Goal: Information Seeking & Learning: Check status

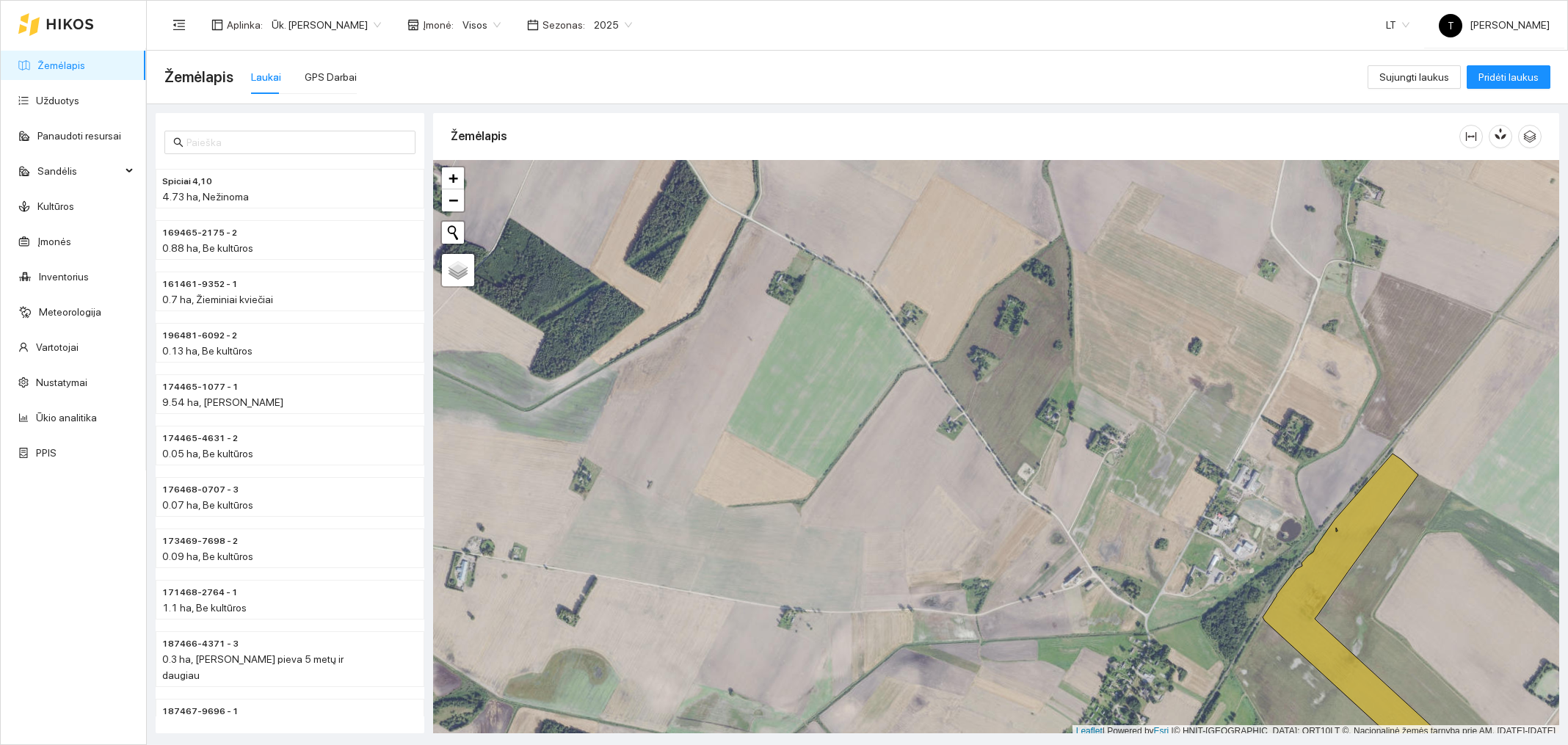
scroll to position [5, 0]
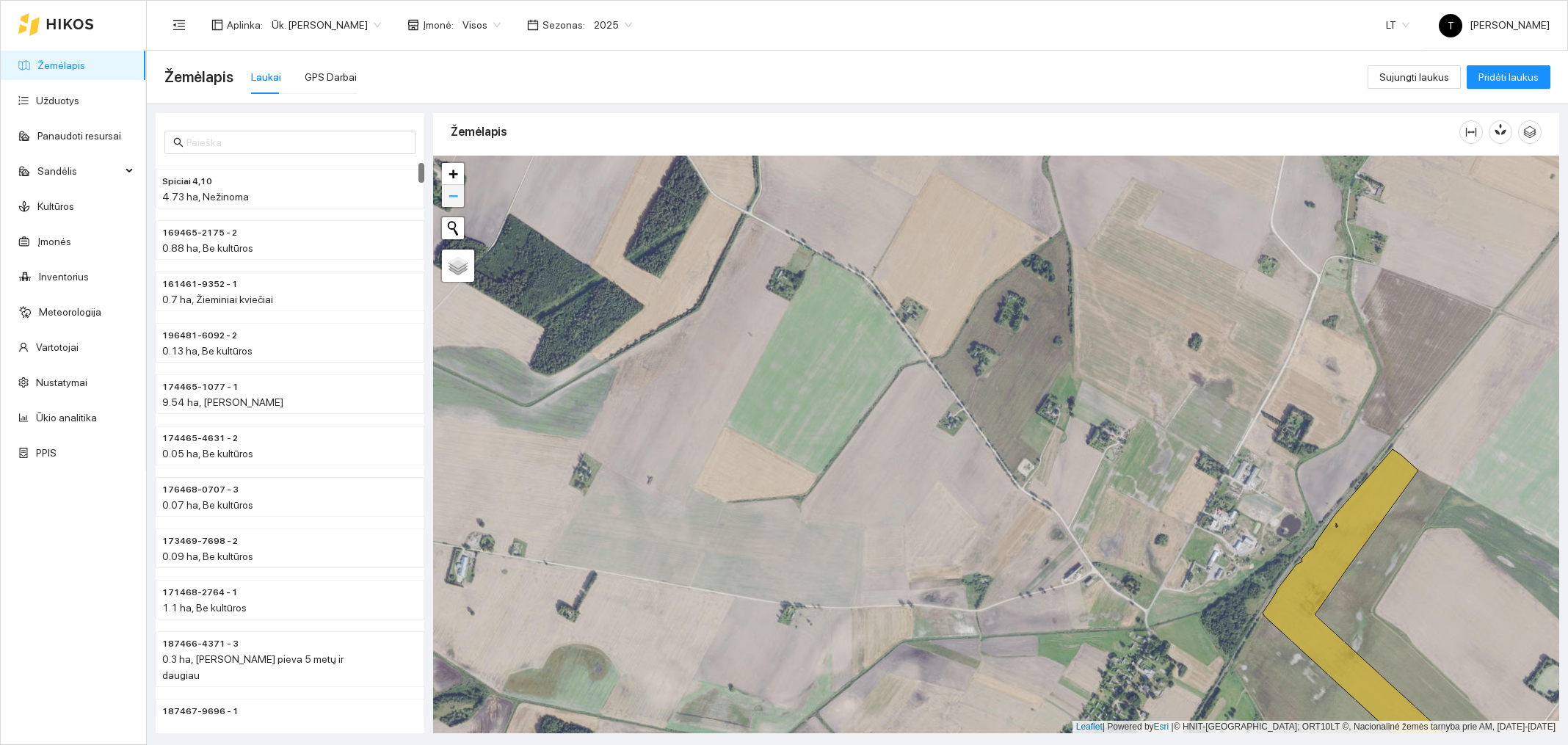
click at [461, 196] on link "−" at bounding box center [453, 196] width 22 height 22
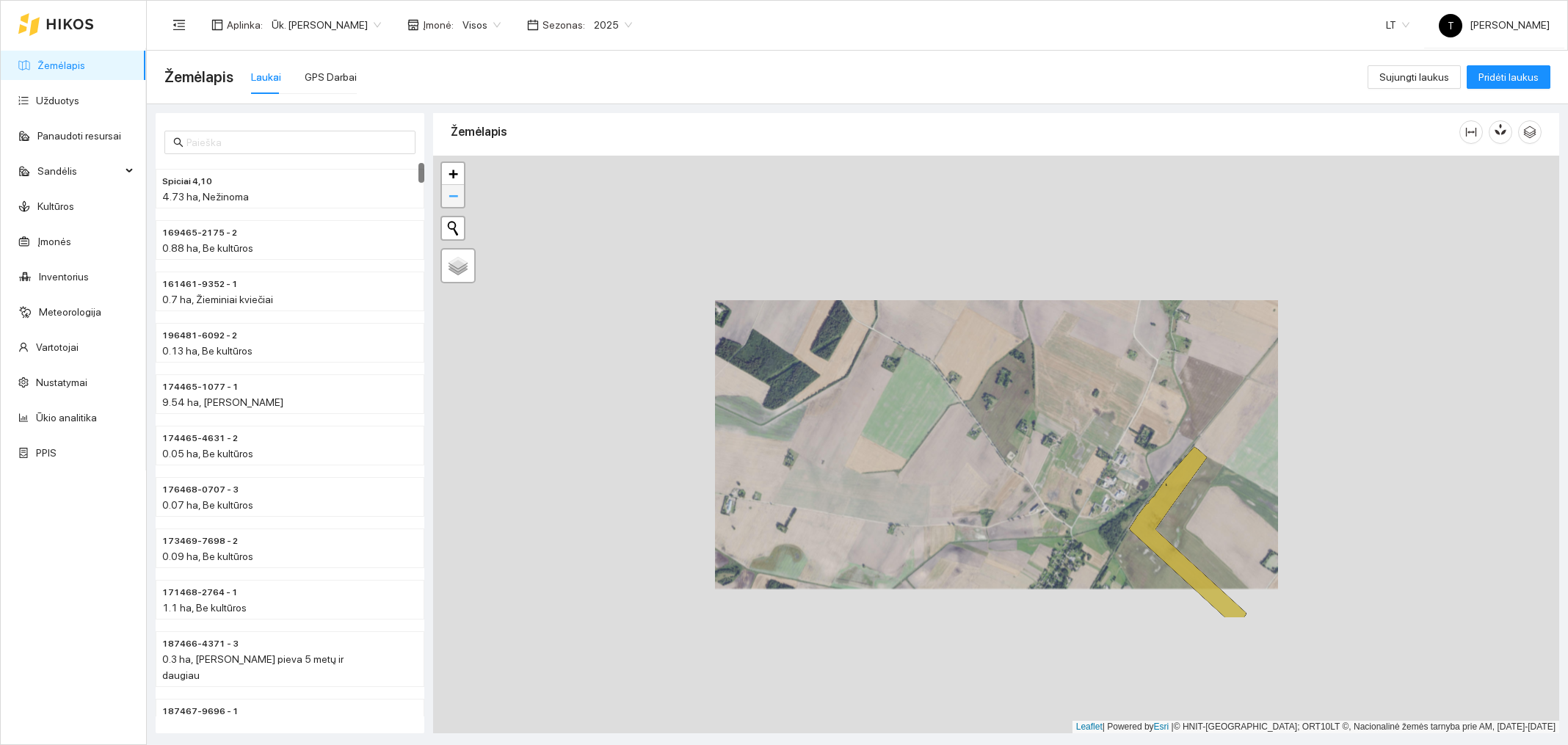
click at [461, 196] on link "−" at bounding box center [453, 196] width 22 height 22
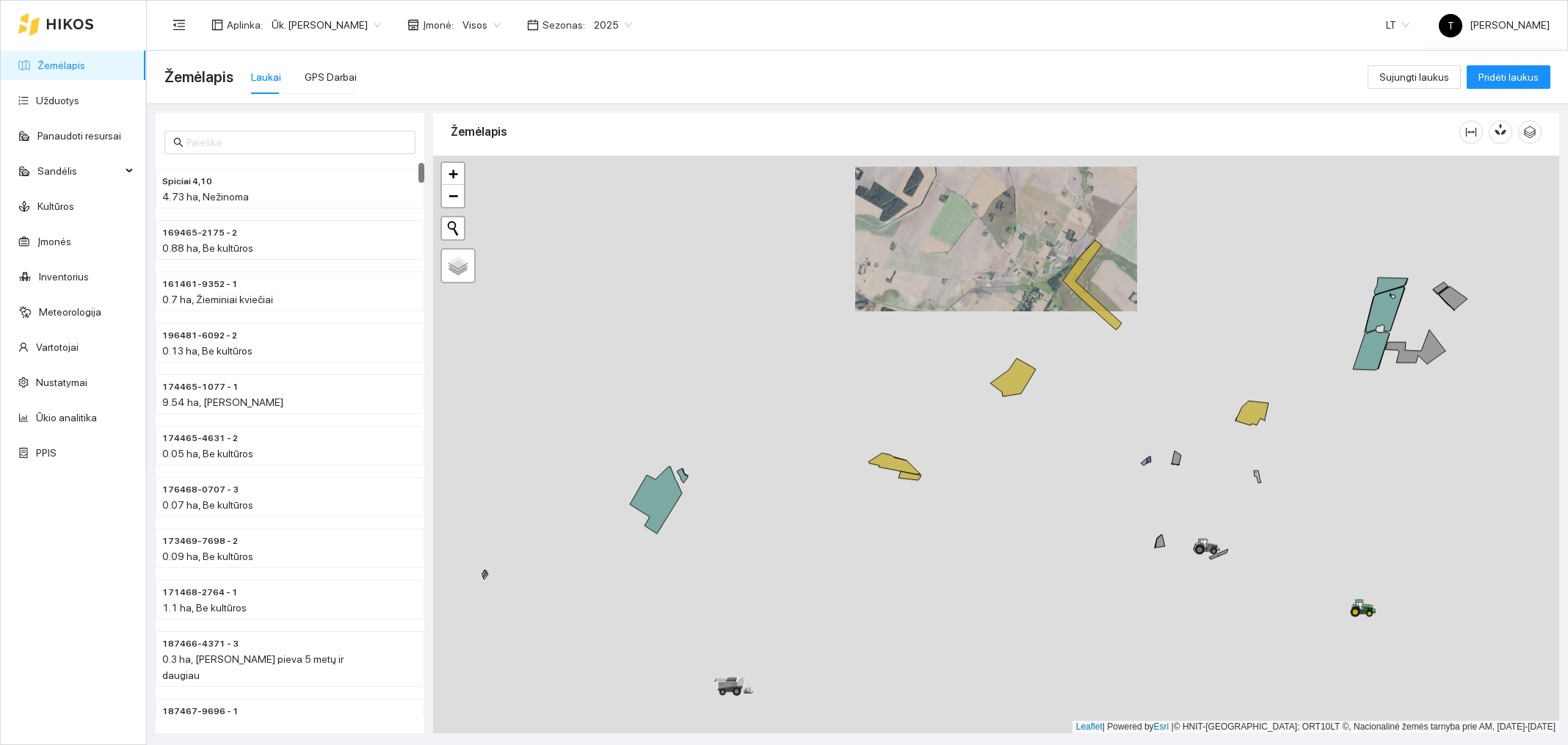
drag, startPoint x: 673, startPoint y: 487, endPoint x: 673, endPoint y: 247, distance: 240.0
click at [673, 247] on div at bounding box center [996, 444] width 1126 height 578
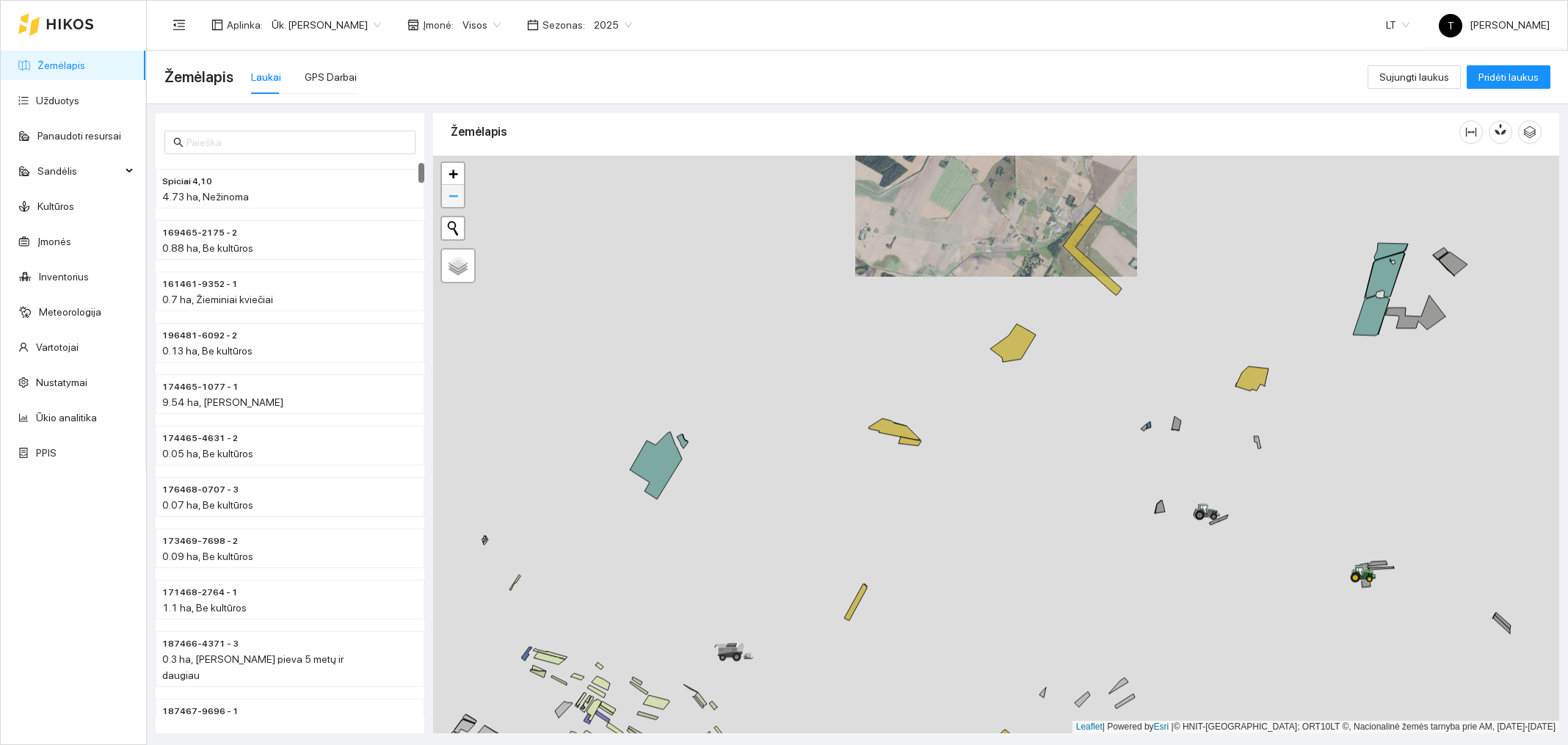
click at [463, 203] on link "−" at bounding box center [453, 196] width 22 height 22
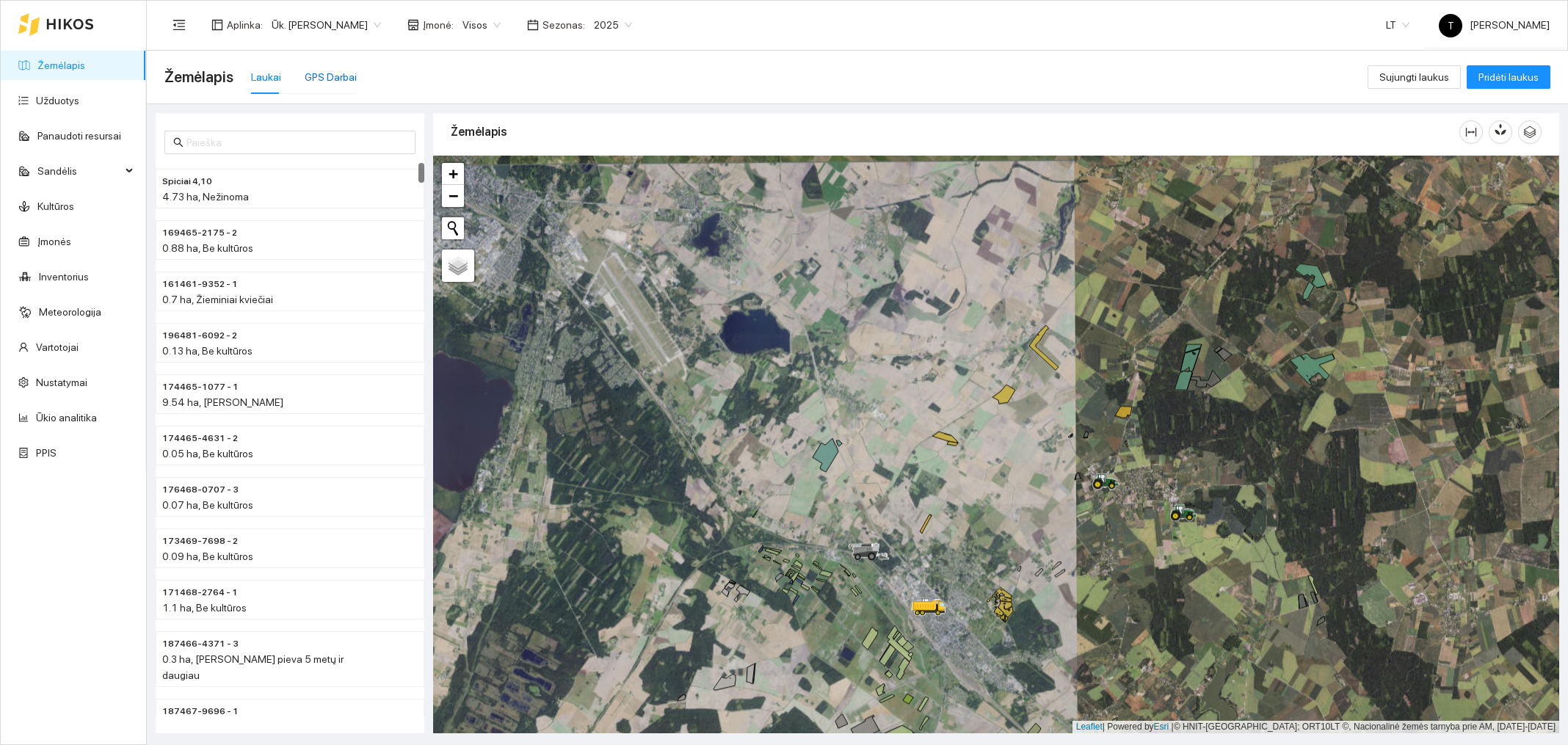
click at [347, 82] on div "GPS Darbai" at bounding box center [331, 77] width 52 height 16
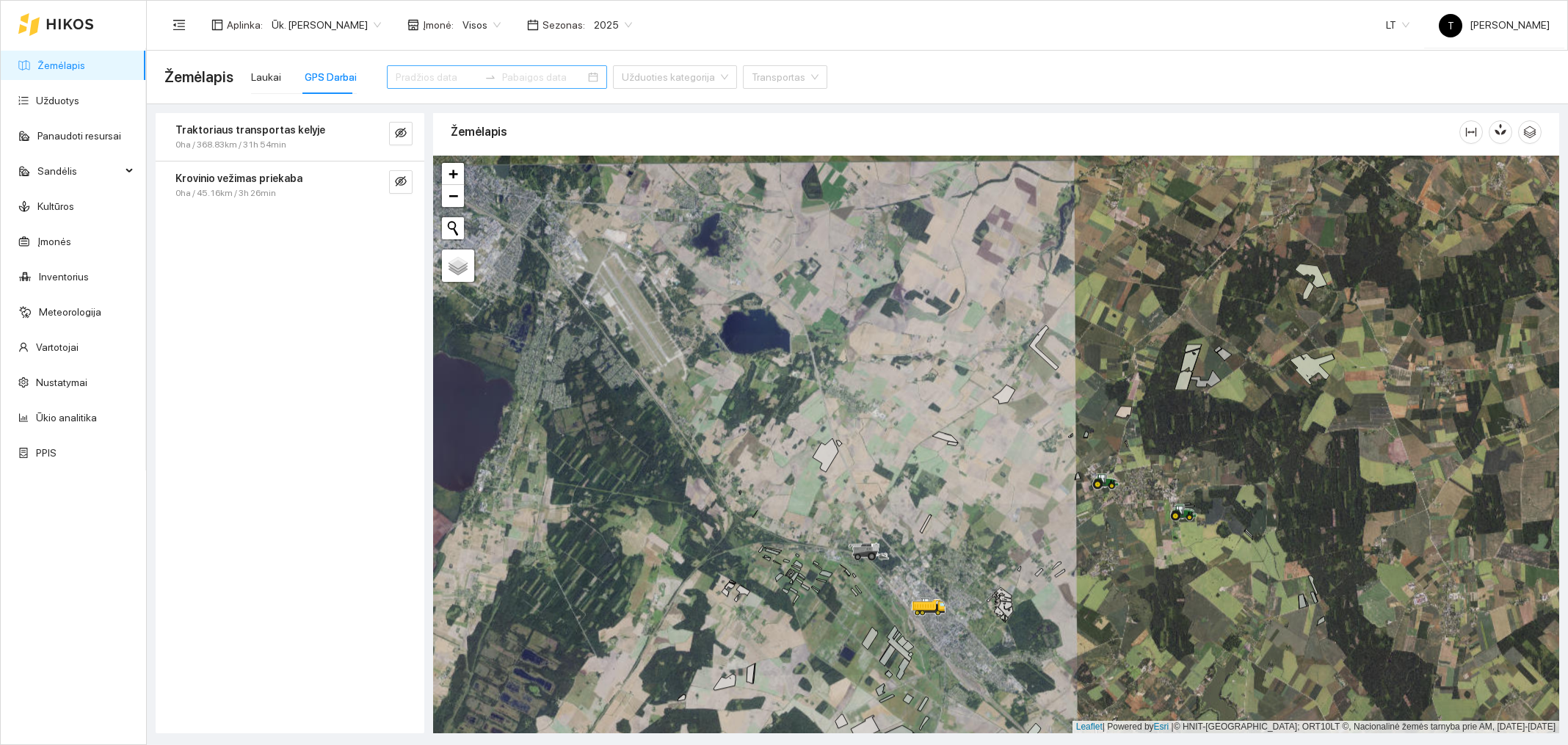
click at [485, 71] on icon "swap-right" at bounding box center [490, 77] width 12 height 12
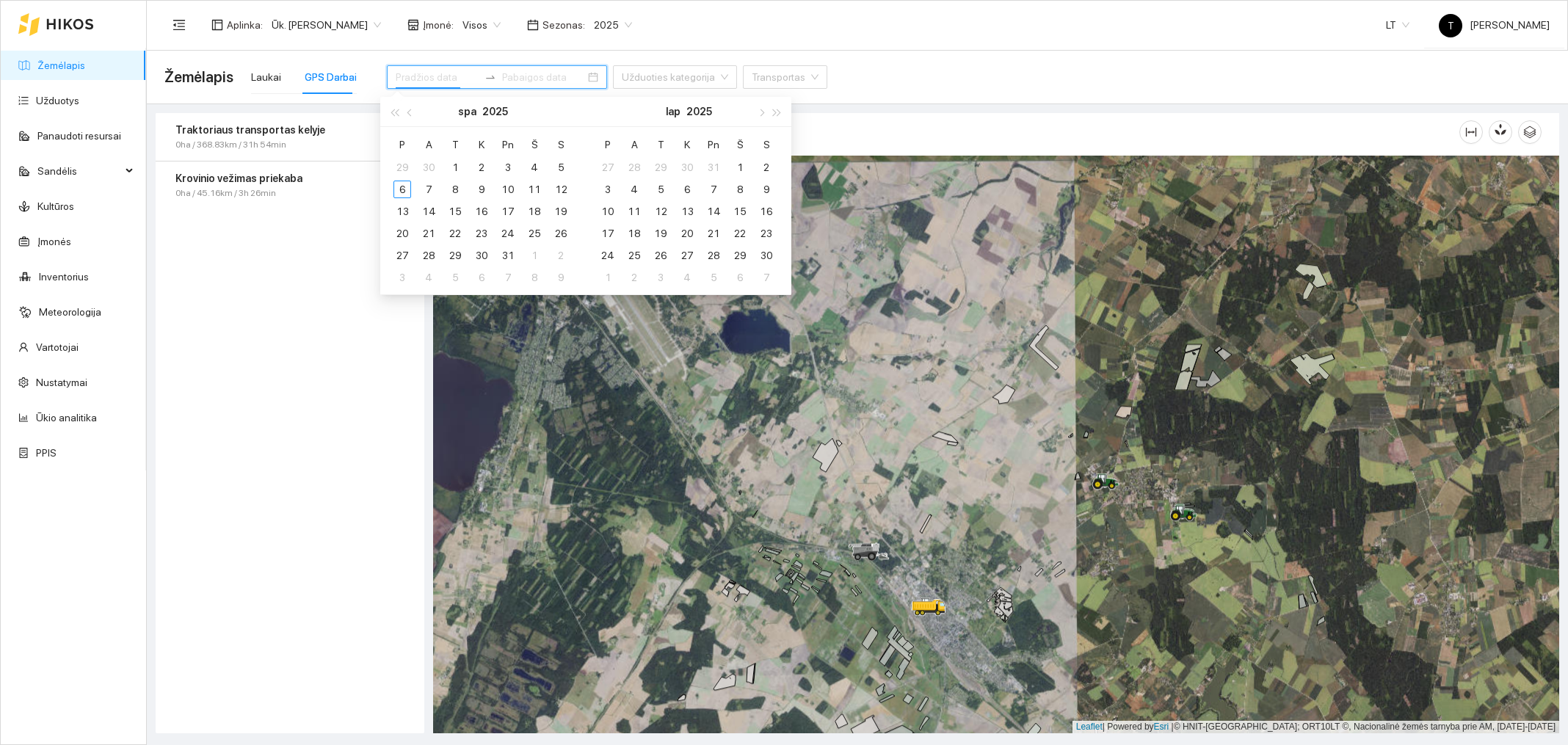
click at [438, 71] on input at bounding box center [437, 77] width 83 height 16
type input "2025-11-05"
type input "2025-10-12"
type input "2025-11-25"
type input "[DATE]"
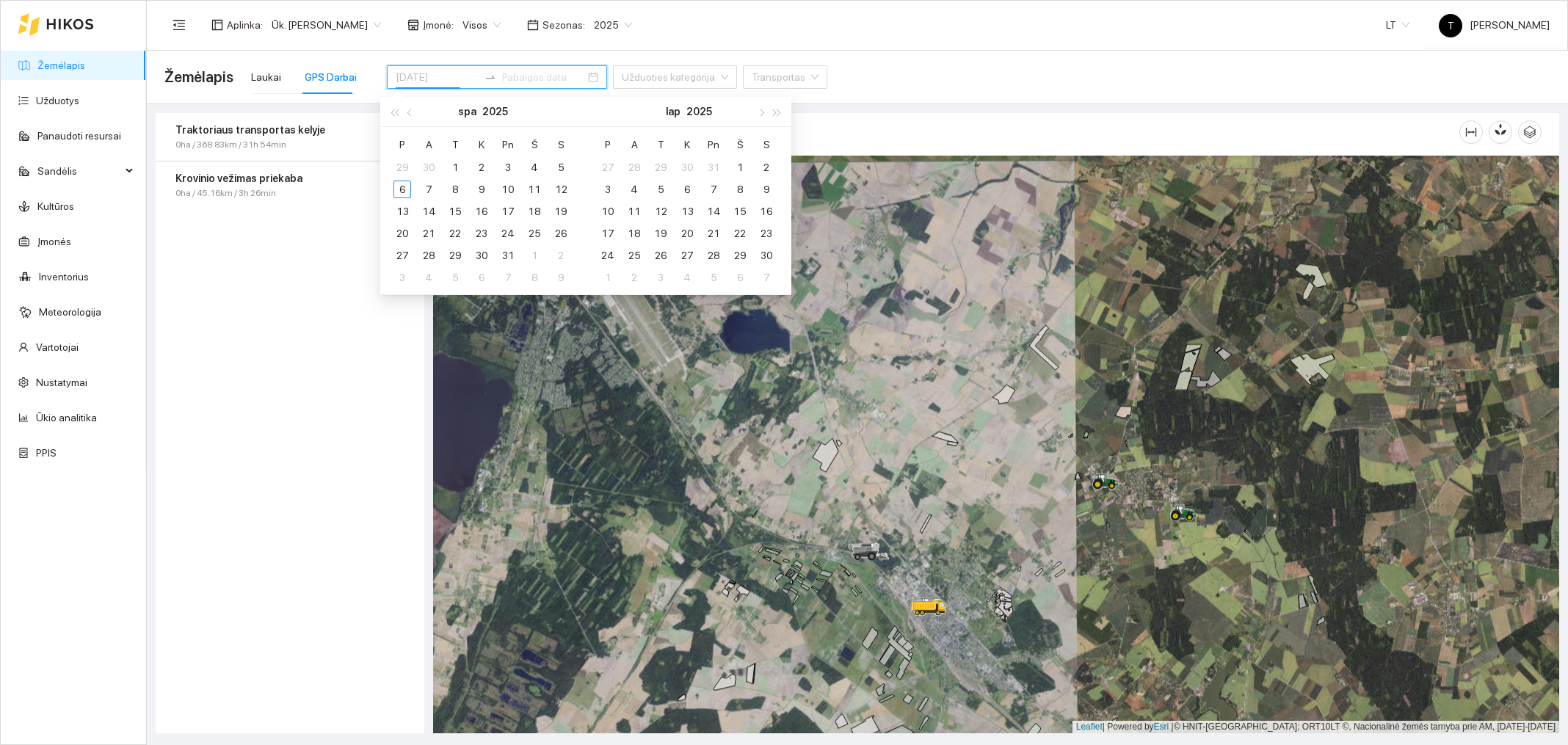
type input "2025-09-30"
click at [408, 115] on button "button" at bounding box center [410, 111] width 16 height 29
type input "[DATE]"
click at [401, 231] on div "22" at bounding box center [402, 234] width 17 height 17
type input "2025-10-05"
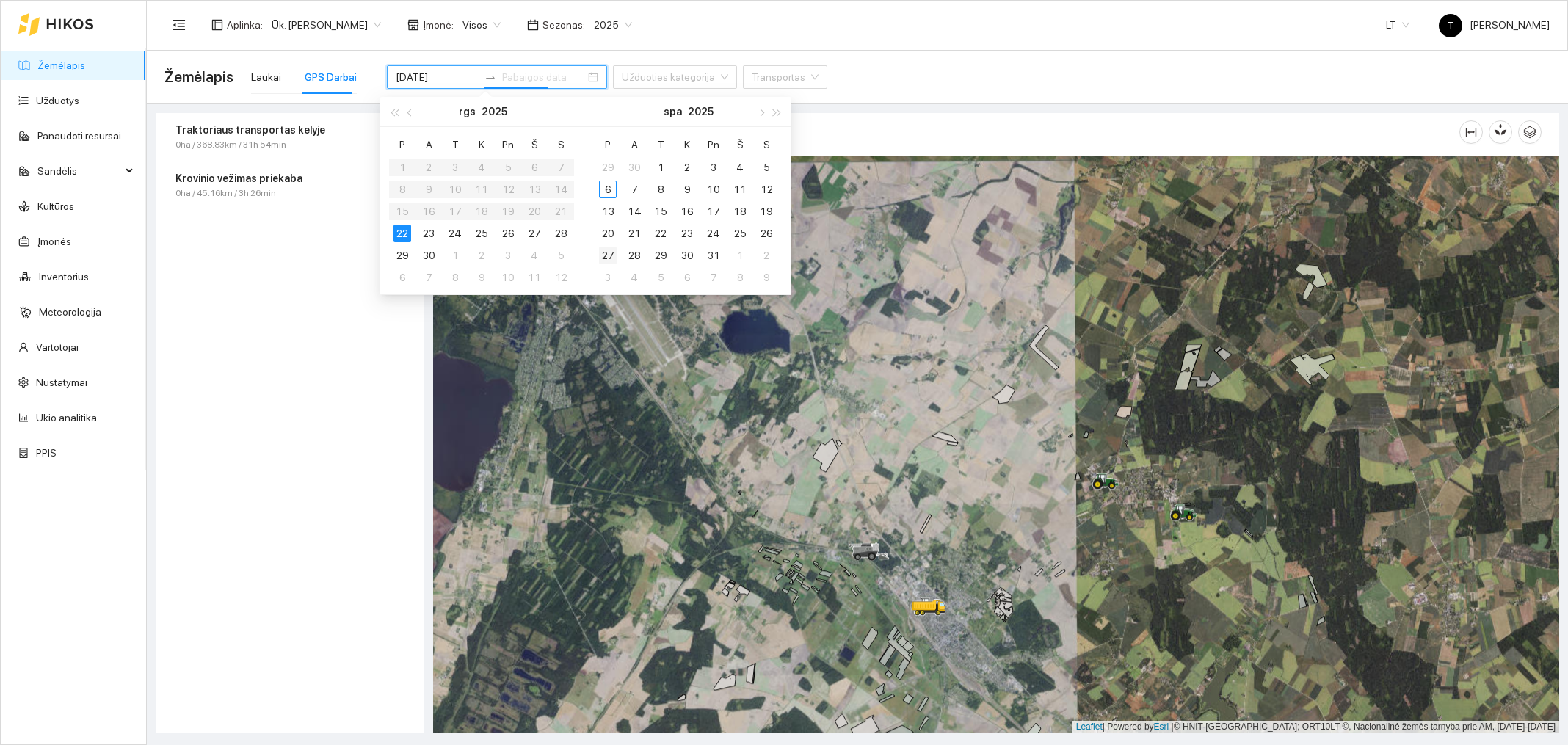
type input "2025-10-27"
type input "[DATE]"
click at [560, 232] on div "28" at bounding box center [561, 234] width 17 height 17
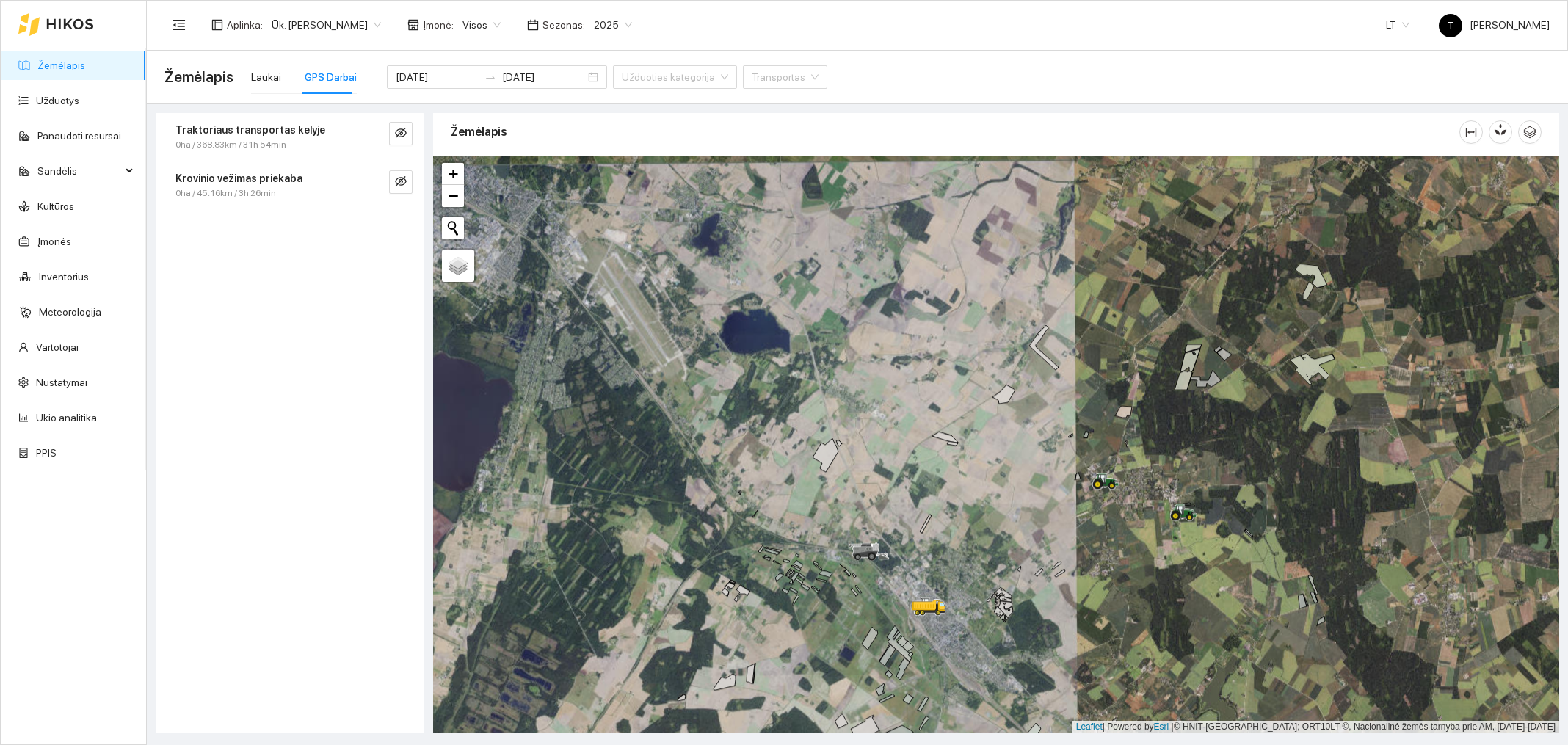
click at [332, 380] on div "Traktoriaus transportas kelyje 0ha / 368.83km / 31h 54min Krovinio vežimas prie…" at bounding box center [289, 423] width 269 height 621
click at [654, 84] on input "search" at bounding box center [670, 77] width 96 height 22
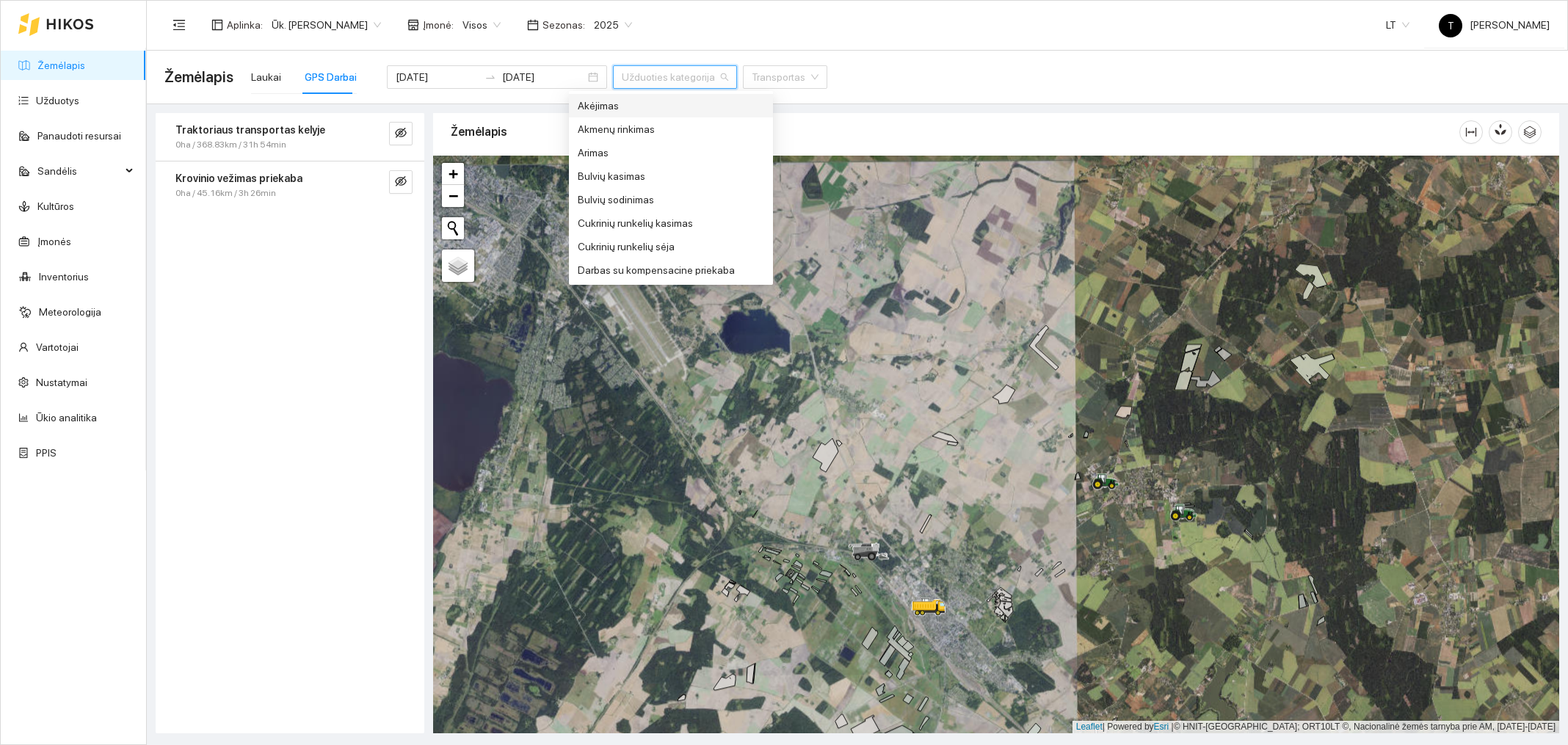
click at [803, 69] on div "Žemėlapis Laukai GPS Darbai 2025-09-22 2025-09-28 Užduoties kategorija Transpor…" at bounding box center [857, 77] width 1386 height 47
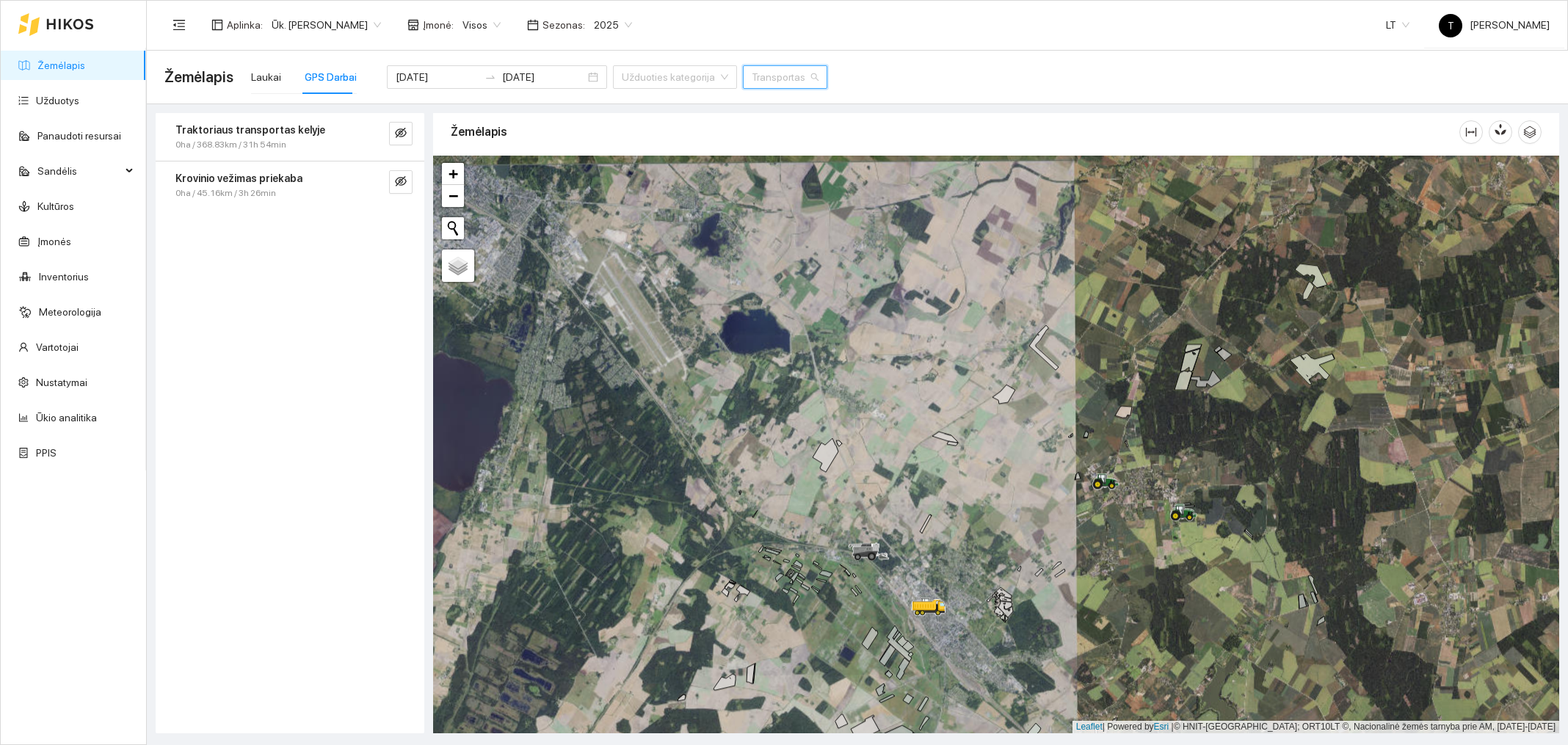
click at [752, 71] on input "search" at bounding box center [780, 77] width 56 height 22
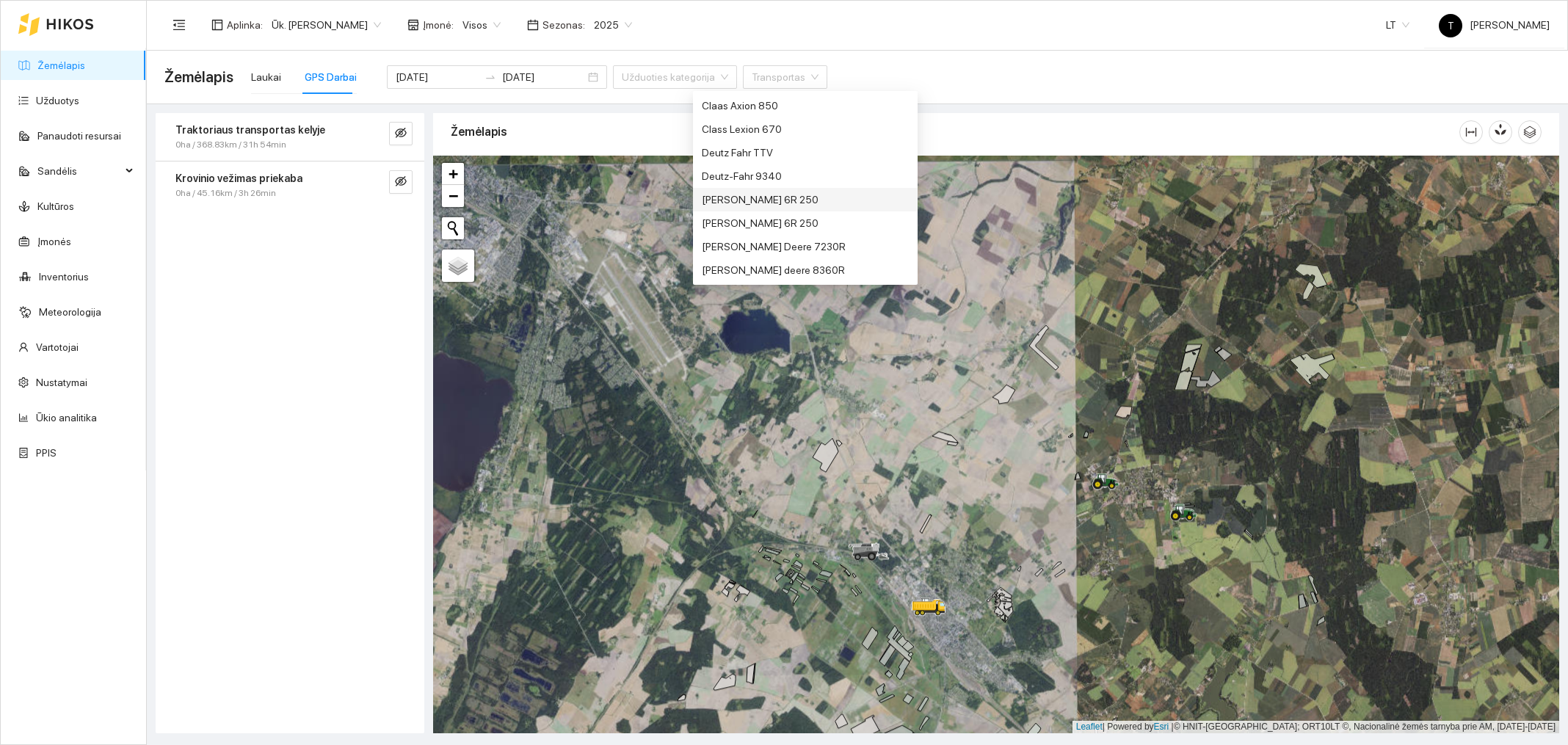
click at [930, 44] on div "Aplinka : Ūk. Sigitas Krivickas Įmonė : Visos Sezonas : 2025 LT T Tautvydas Kri…" at bounding box center [857, 25] width 1385 height 48
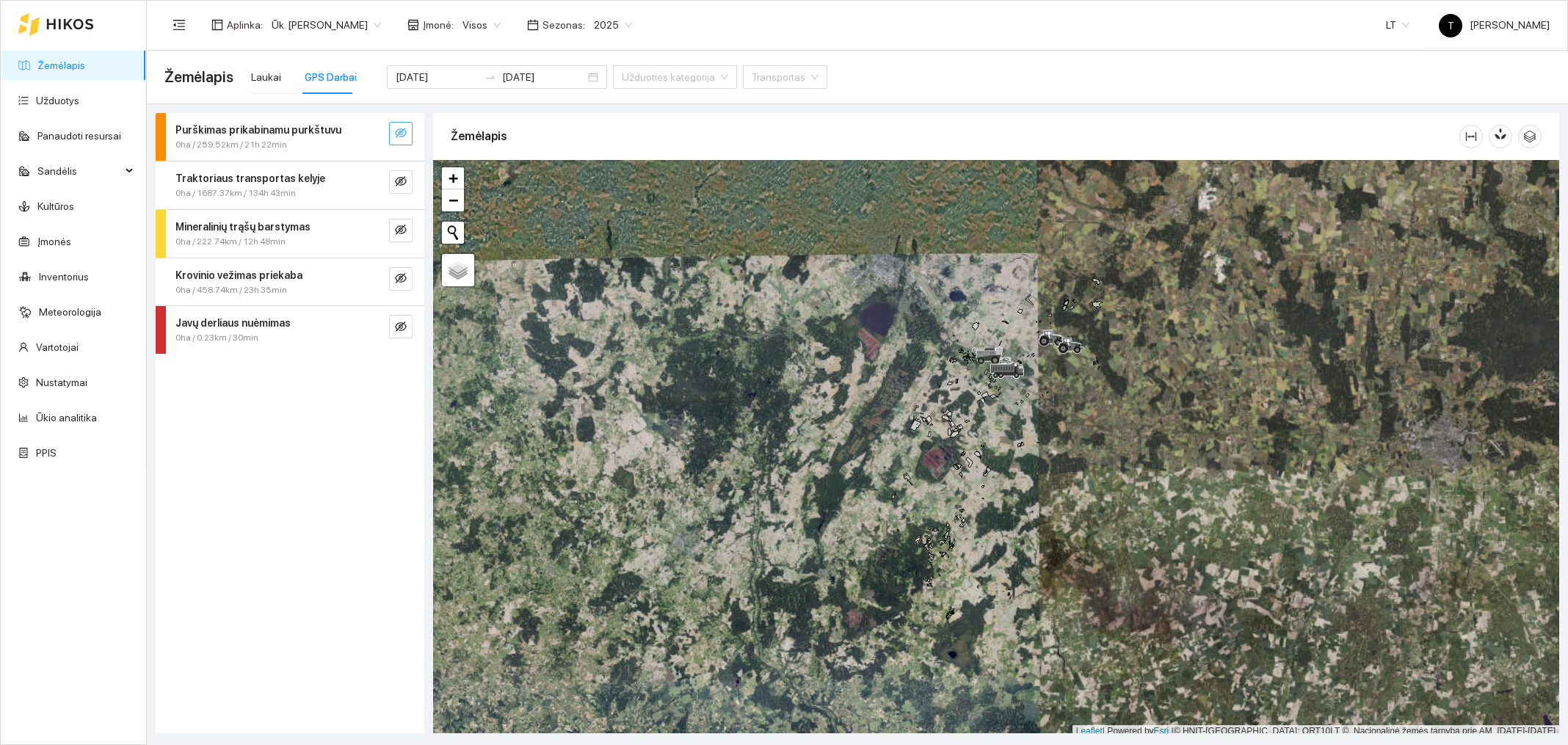
click at [404, 135] on icon "eye-invisible" at bounding box center [400, 132] width 12 height 12
click at [374, 133] on icon "search" at bounding box center [371, 132] width 12 height 12
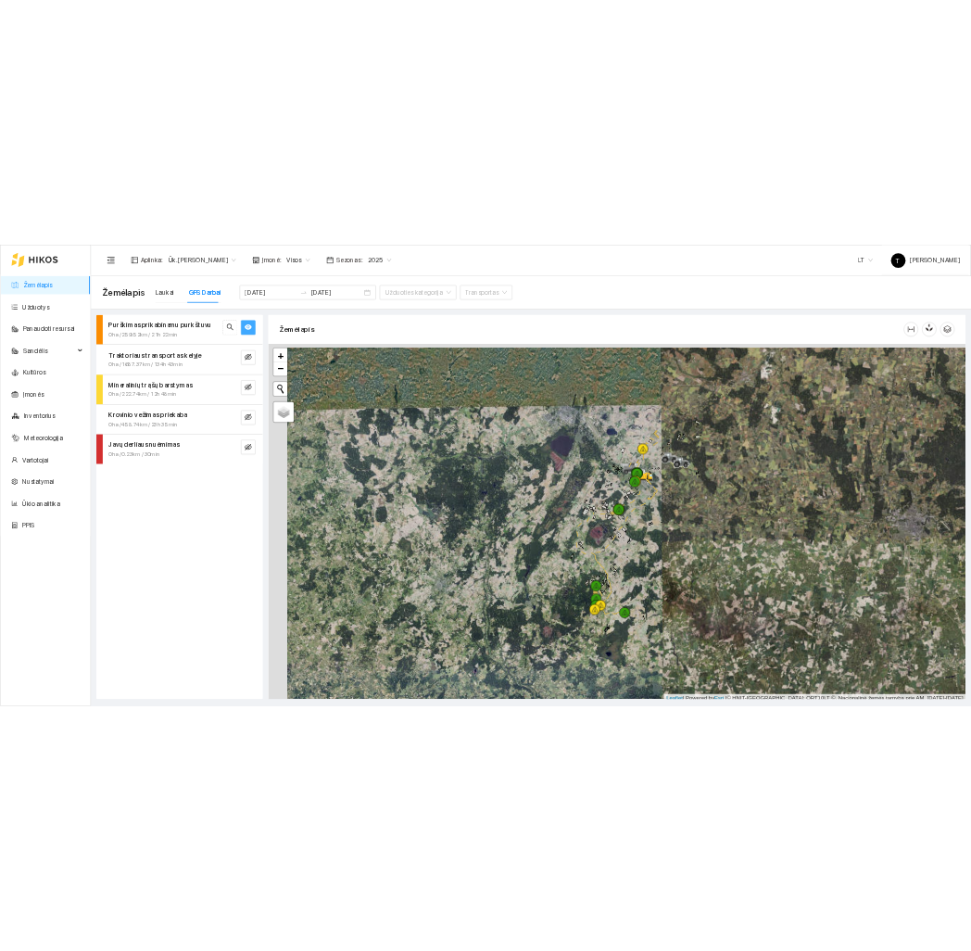
scroll to position [6, 0]
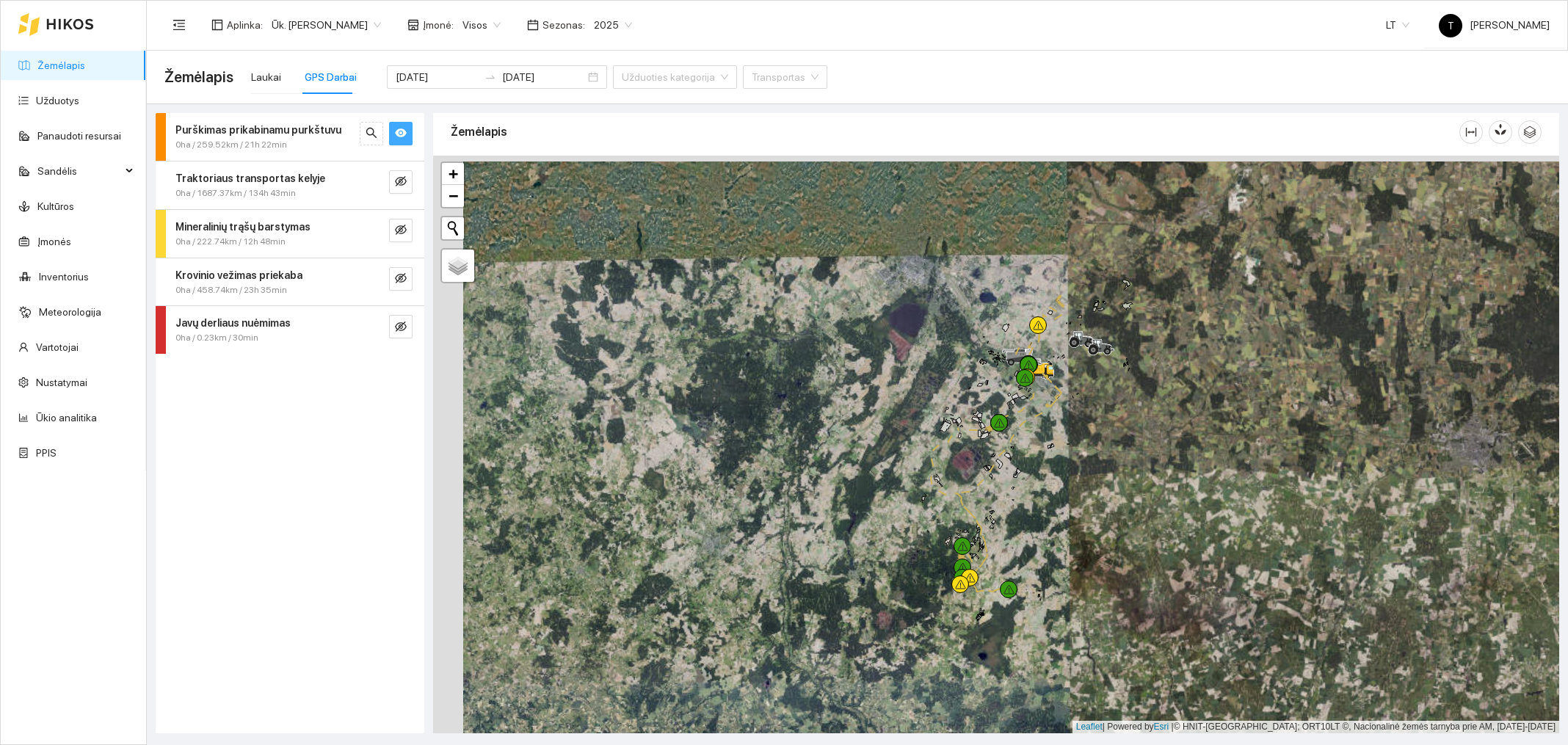
click at [1115, 510] on div at bounding box center [996, 444] width 1126 height 578
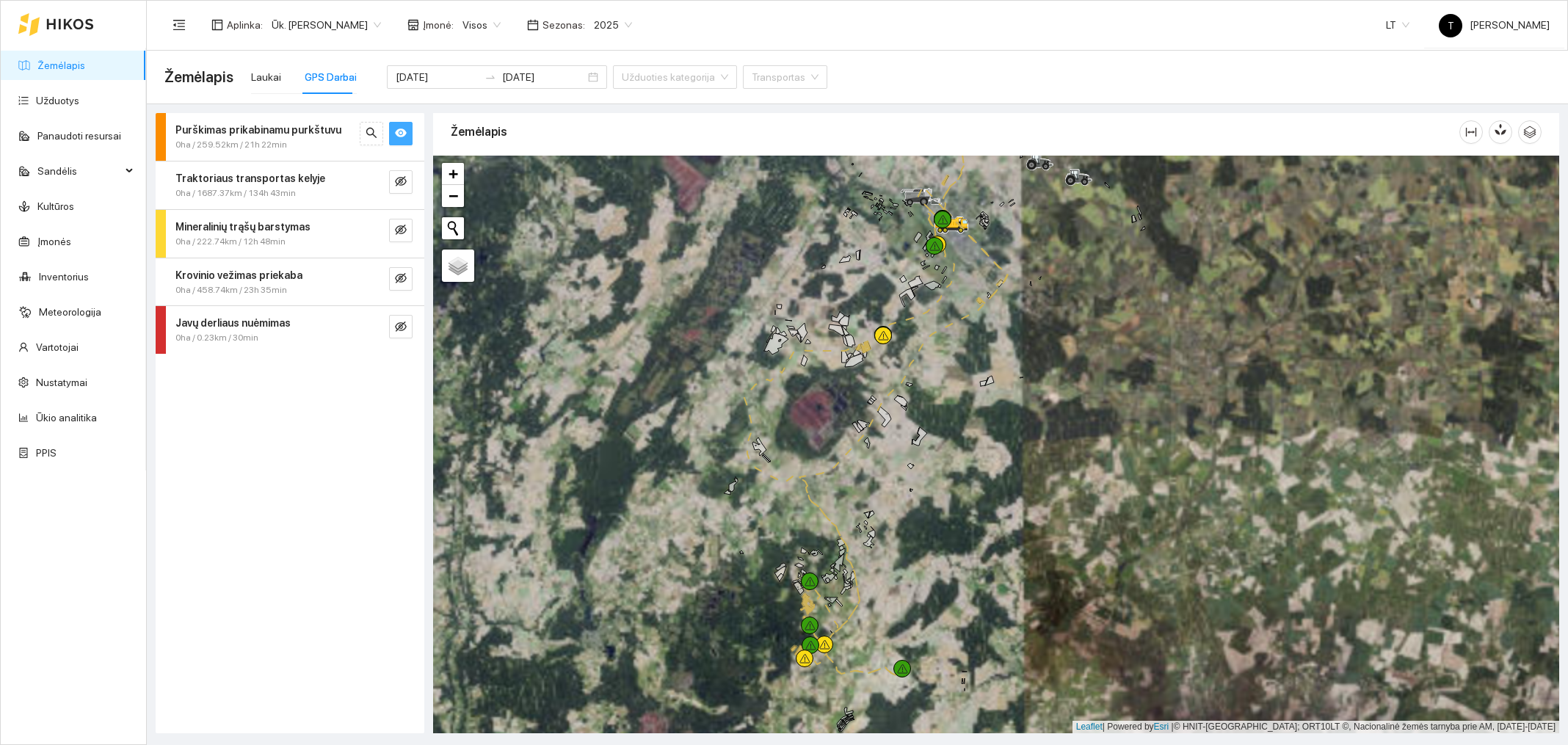
click at [1017, 430] on div at bounding box center [996, 444] width 1126 height 578
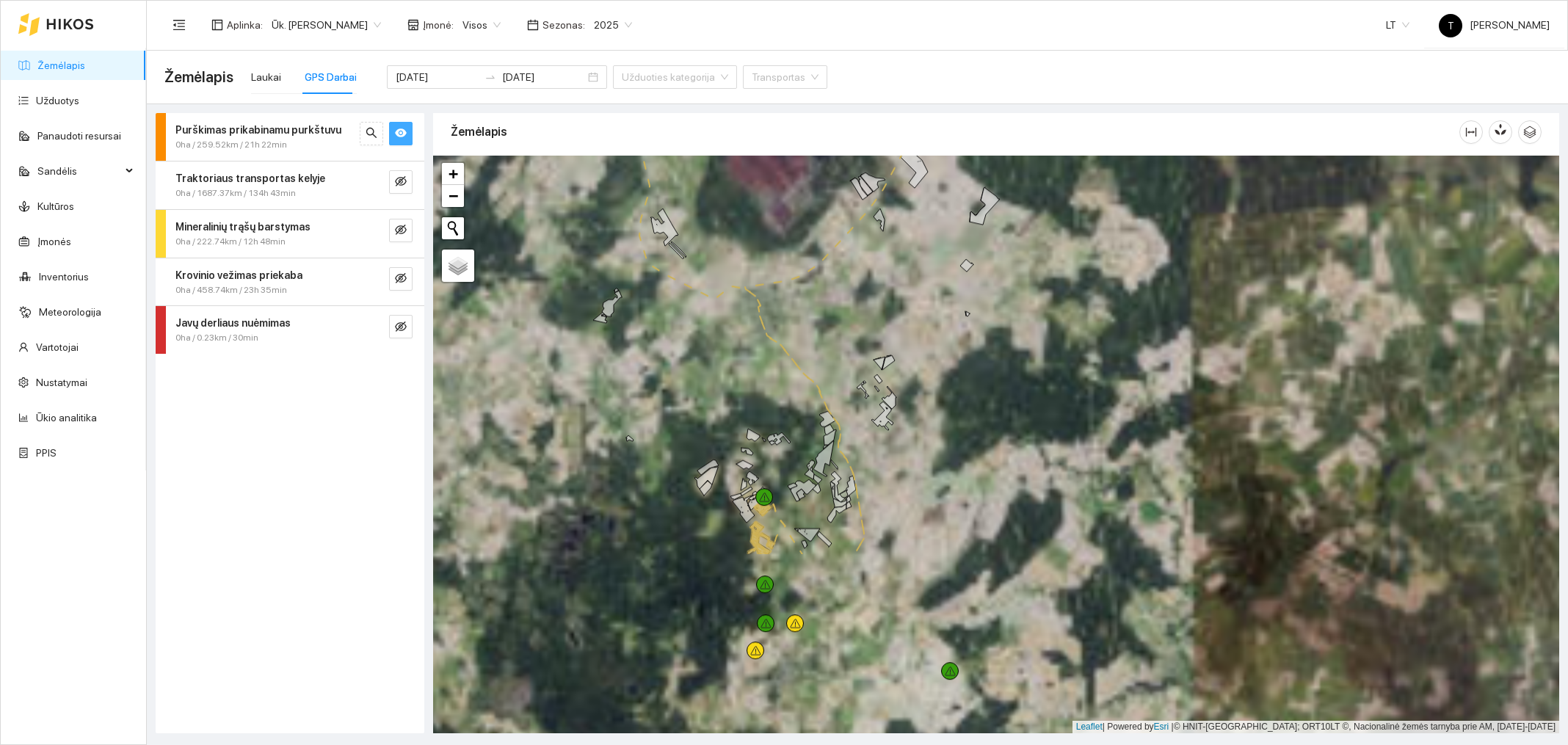
drag, startPoint x: 968, startPoint y: 531, endPoint x: 1154, endPoint y: 227, distance: 356.4
click at [1154, 227] on div at bounding box center [996, 444] width 1126 height 578
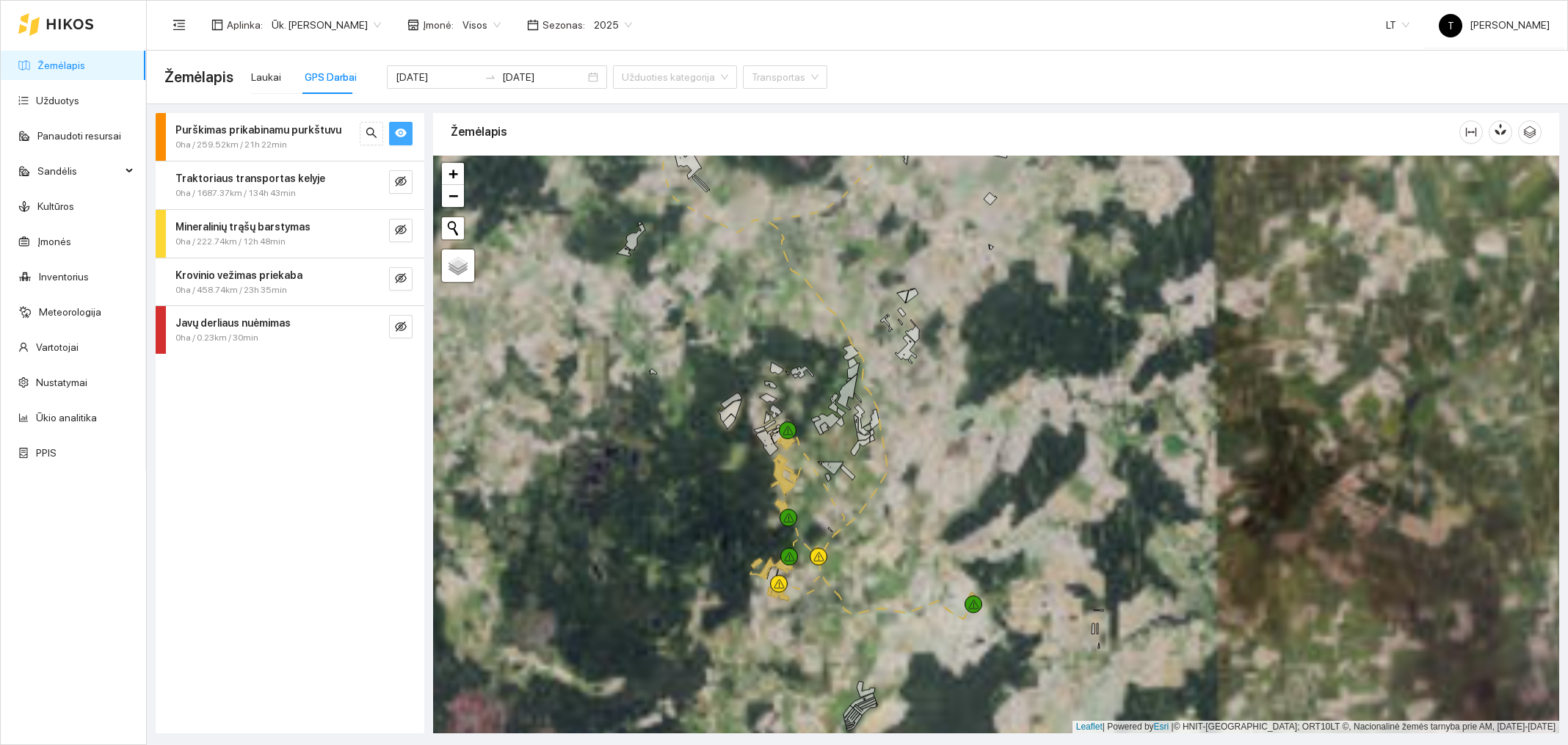
click at [1013, 576] on div at bounding box center [996, 444] width 1126 height 578
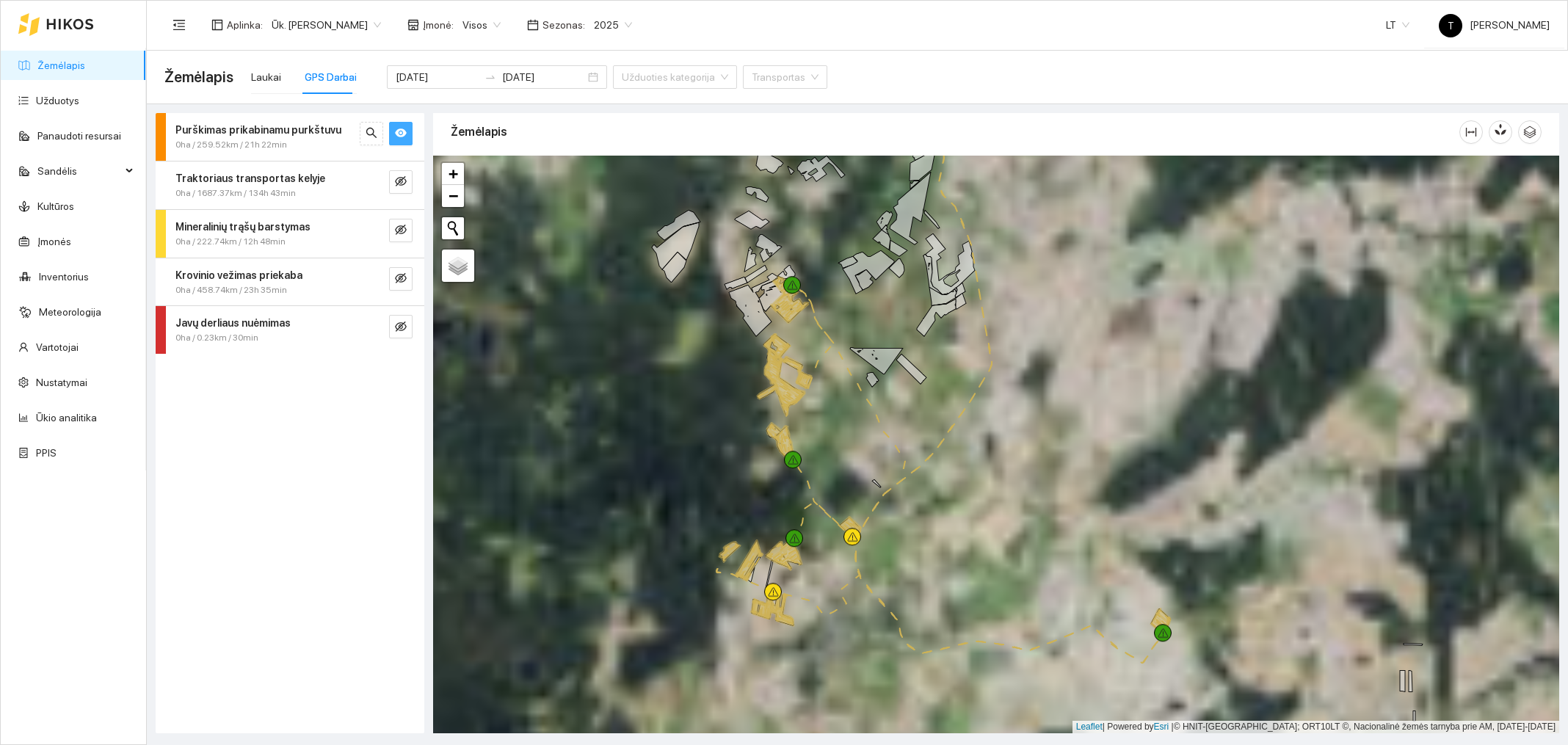
drag, startPoint x: 801, startPoint y: 594, endPoint x: 1028, endPoint y: 595, distance: 227.0
click at [1028, 595] on div at bounding box center [996, 444] width 1126 height 578
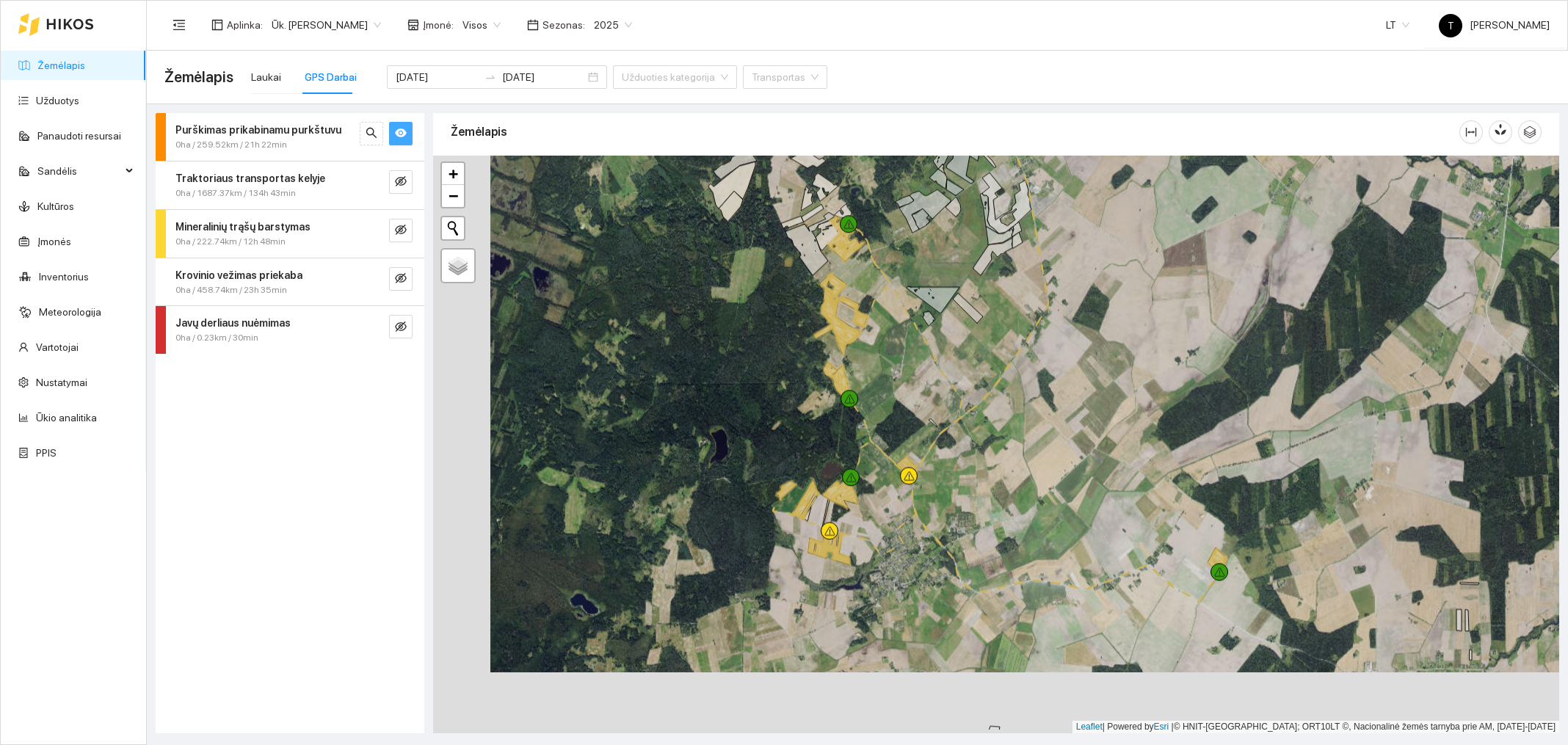
drag, startPoint x: 1070, startPoint y: 503, endPoint x: 1127, endPoint y: 444, distance: 82.0
click at [1127, 444] on div at bounding box center [996, 444] width 1126 height 578
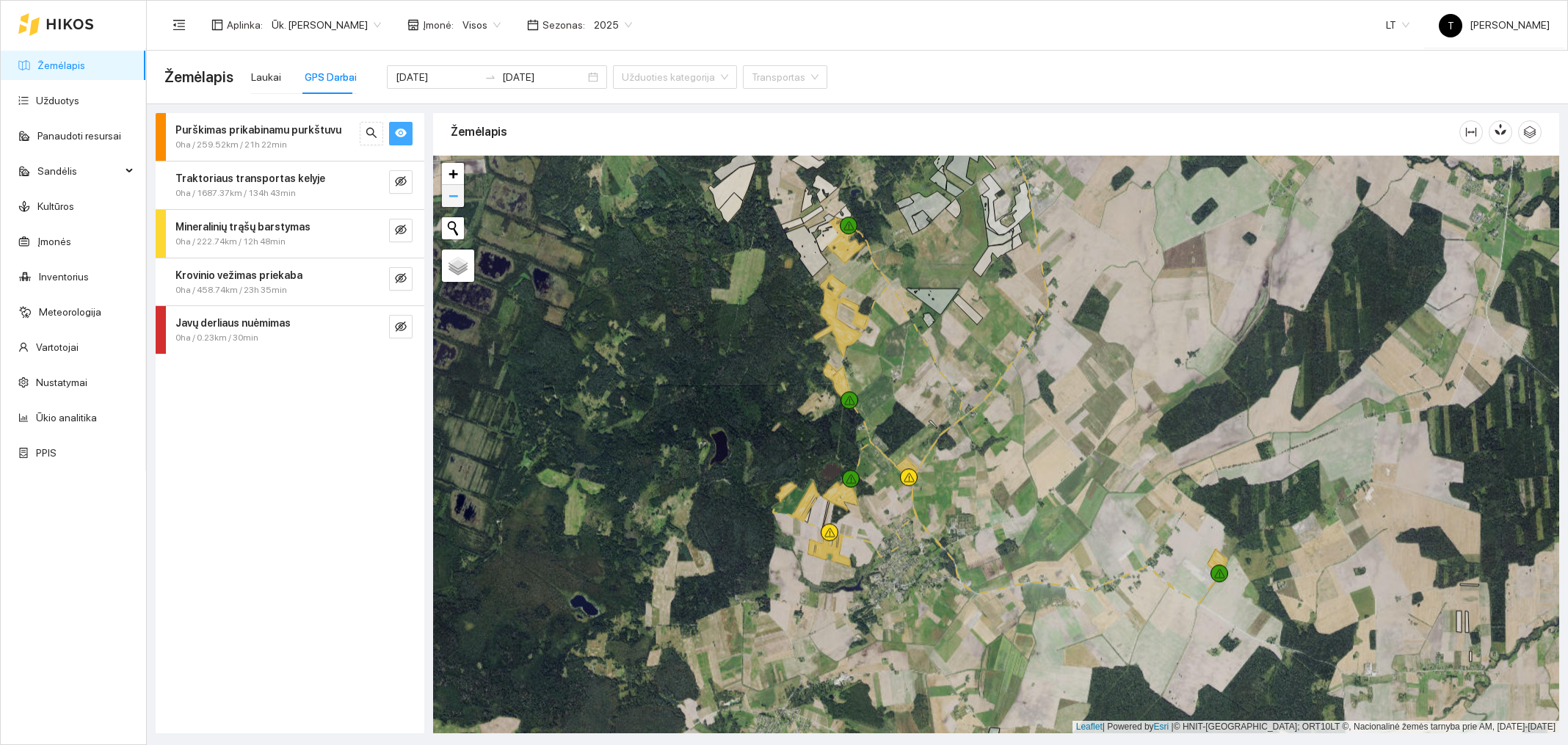
click at [460, 201] on link "−" at bounding box center [453, 196] width 22 height 22
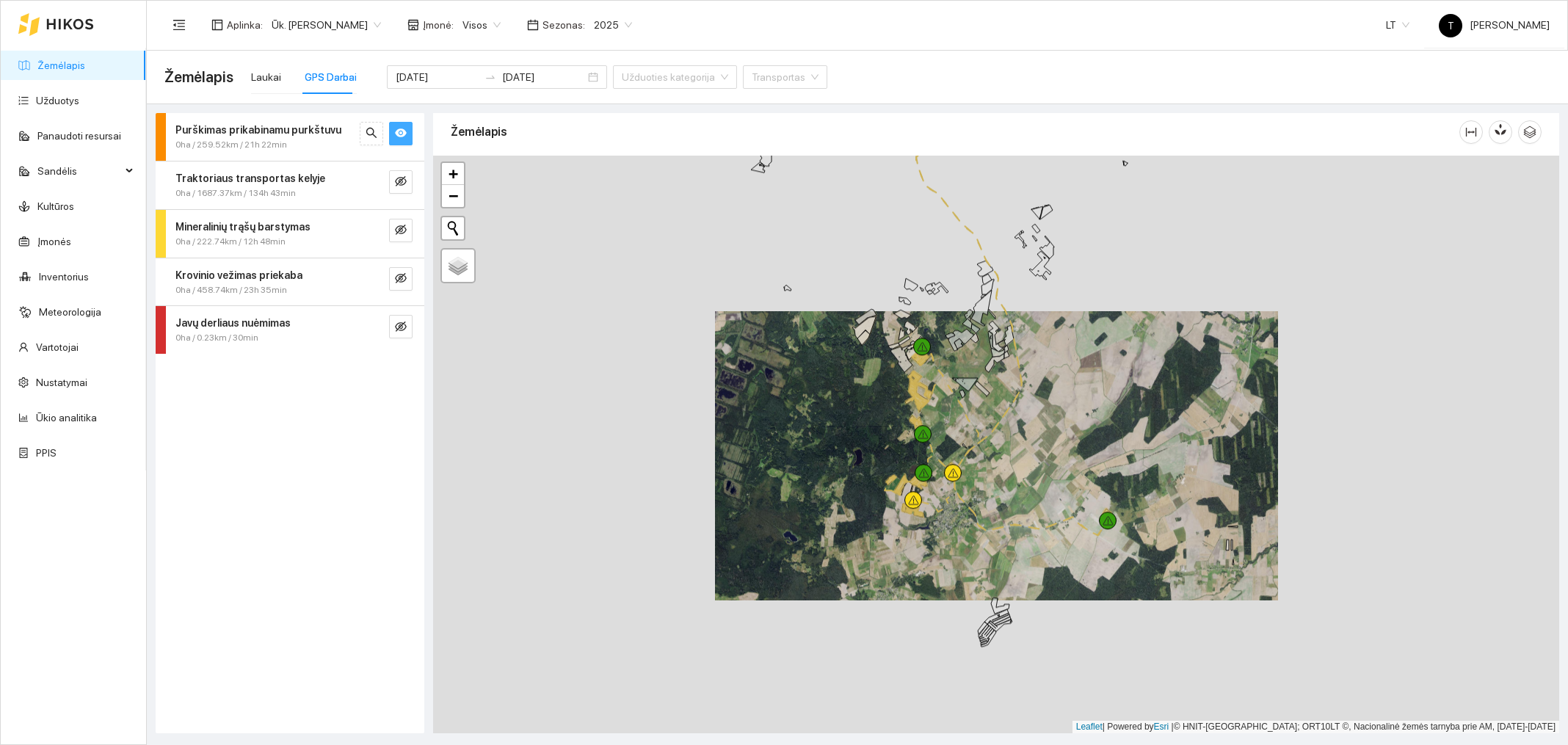
drag, startPoint x: 1064, startPoint y: 186, endPoint x: 1064, endPoint y: 403, distance: 217.0
click at [1064, 217] on div at bounding box center [996, 444] width 1126 height 578
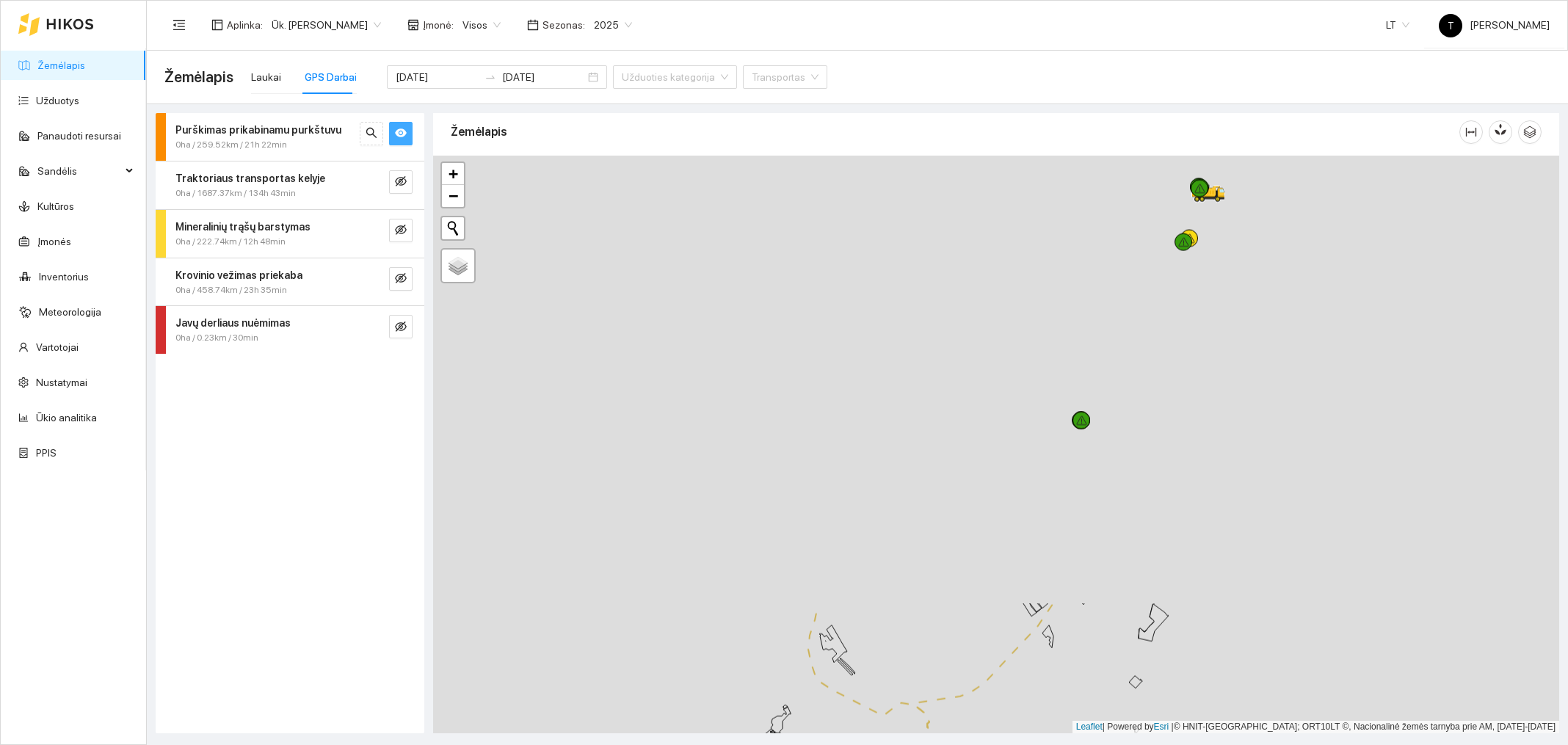
drag, startPoint x: 1070, startPoint y: 285, endPoint x: 1082, endPoint y: 790, distance: 505.1
click at [1082, 745] on html "Žemėlapis Užduotys Panaudoti resursai Sandėlis Kultūros Įmonės Inventorius Mete…" at bounding box center [784, 372] width 1568 height 745
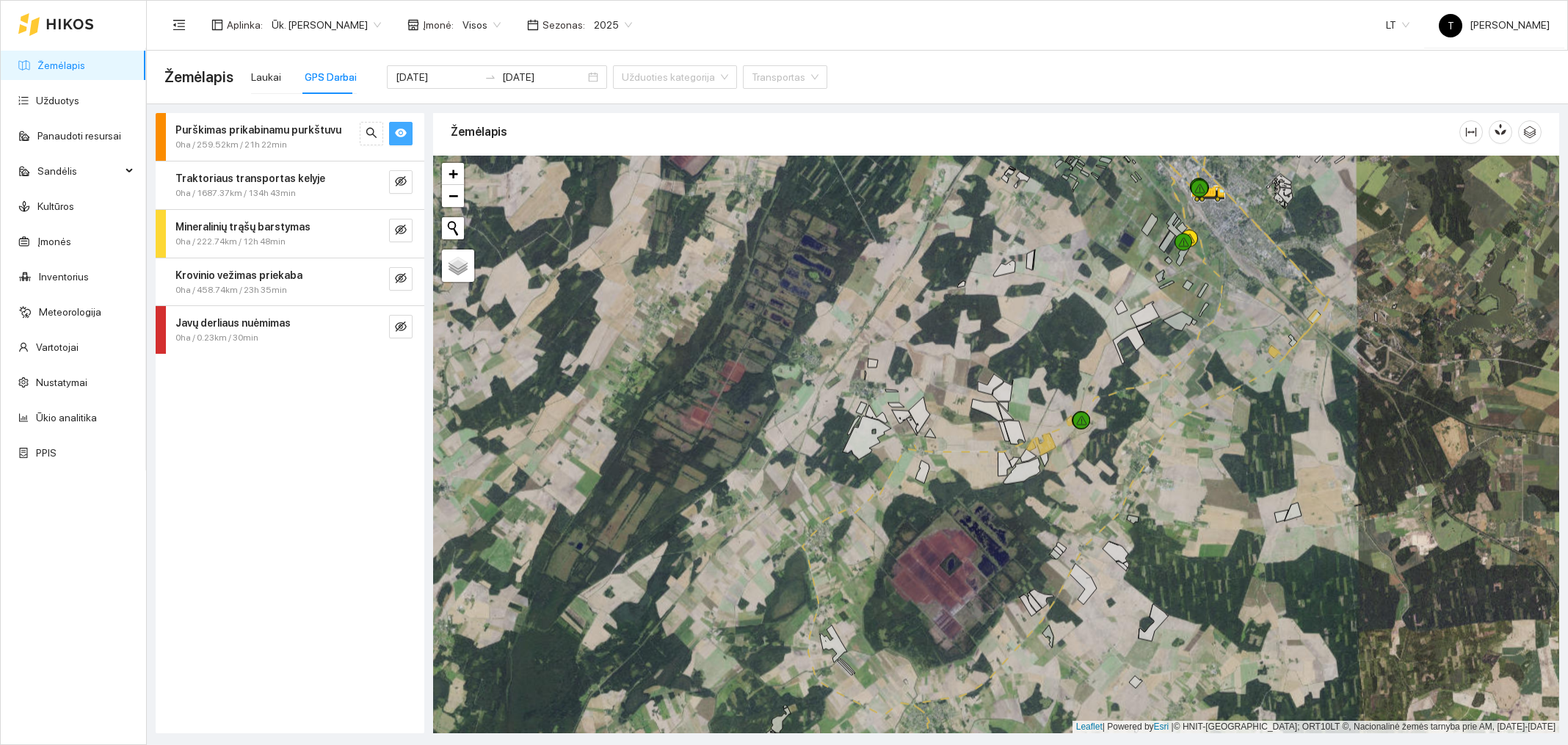
click at [1147, 441] on div at bounding box center [996, 444] width 1126 height 578
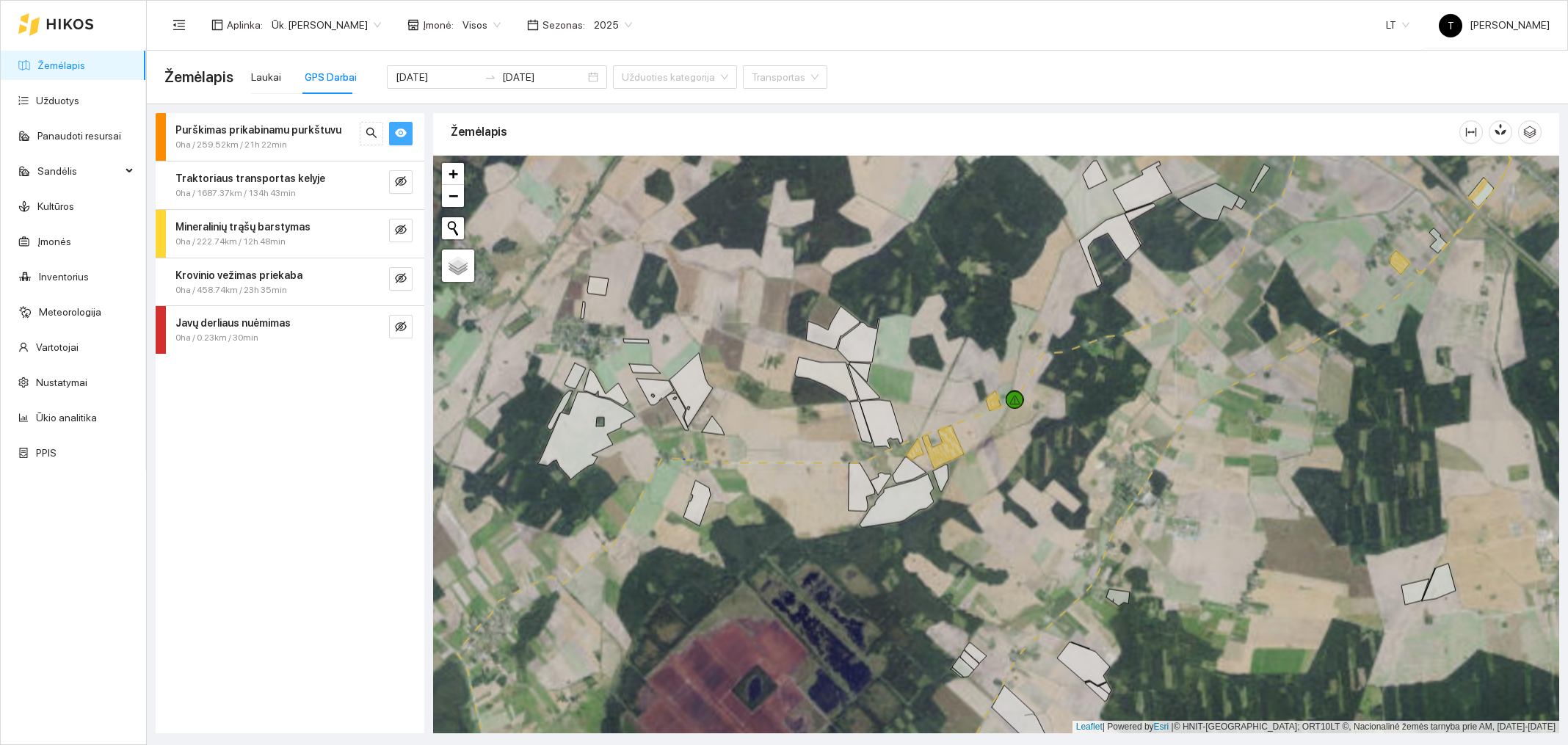
click at [1147, 441] on div at bounding box center [996, 444] width 1126 height 578
click at [451, 201] on span "−" at bounding box center [453, 195] width 10 height 18
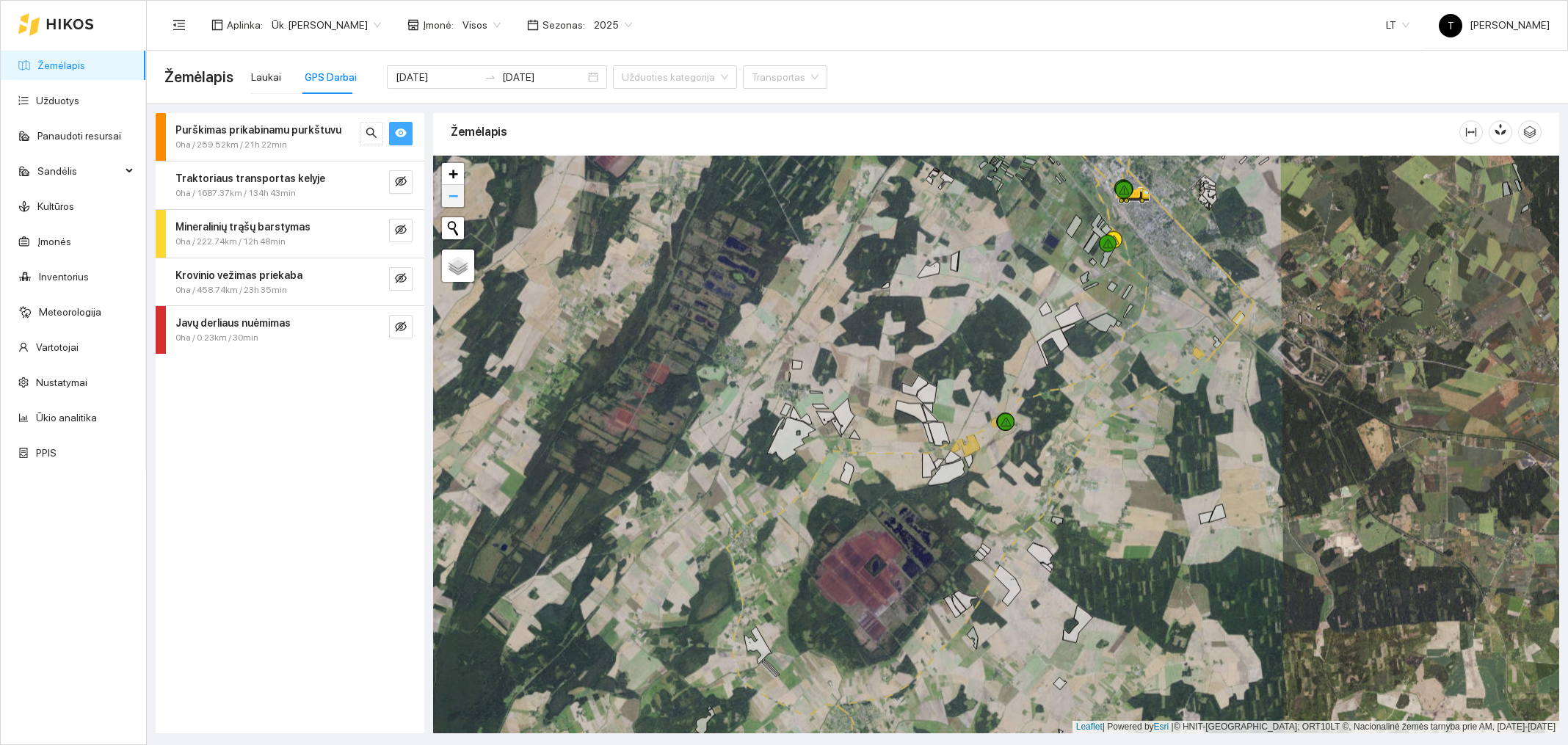
click at [451, 200] on span "−" at bounding box center [453, 195] width 10 height 18
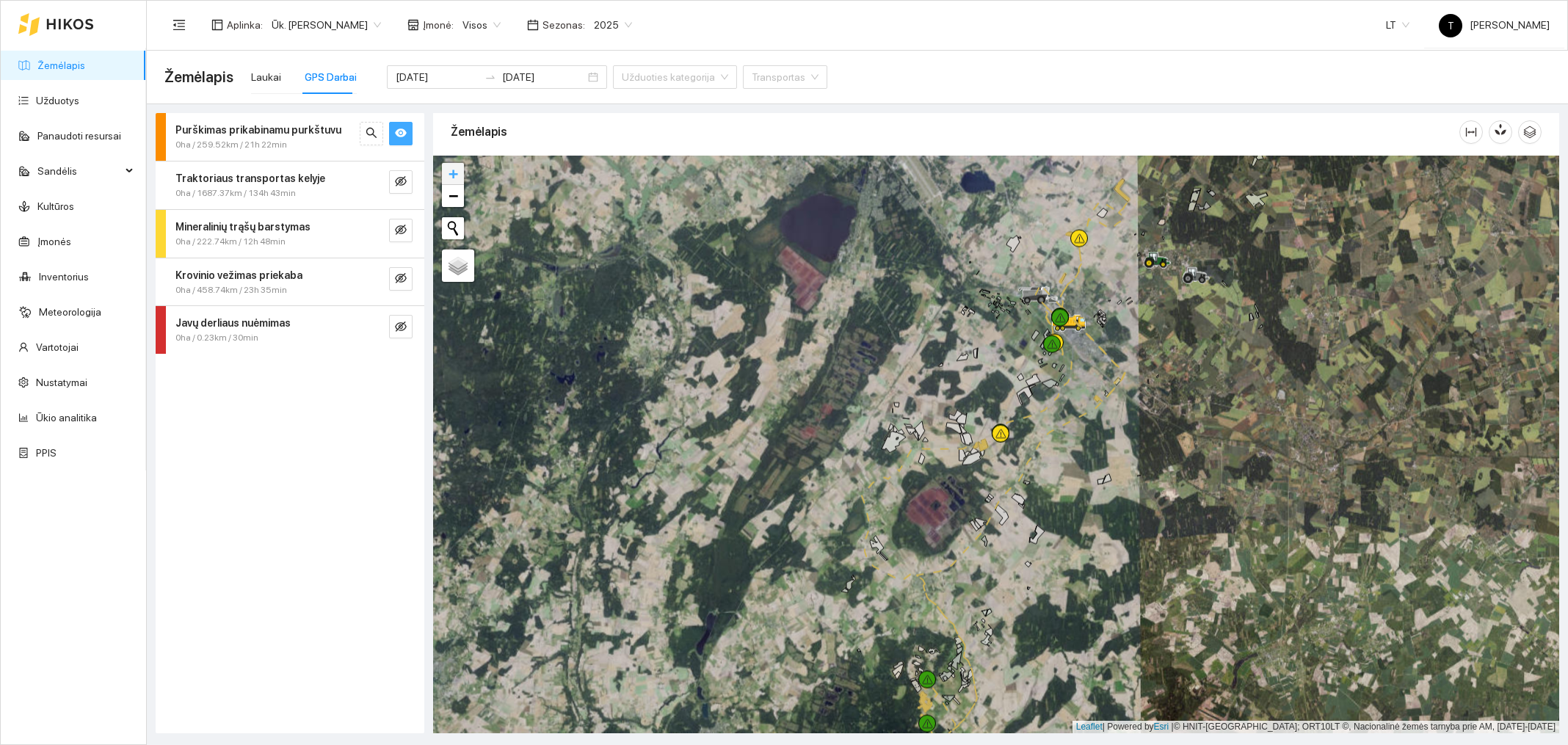
click at [453, 174] on span "+" at bounding box center [453, 174] width 10 height 18
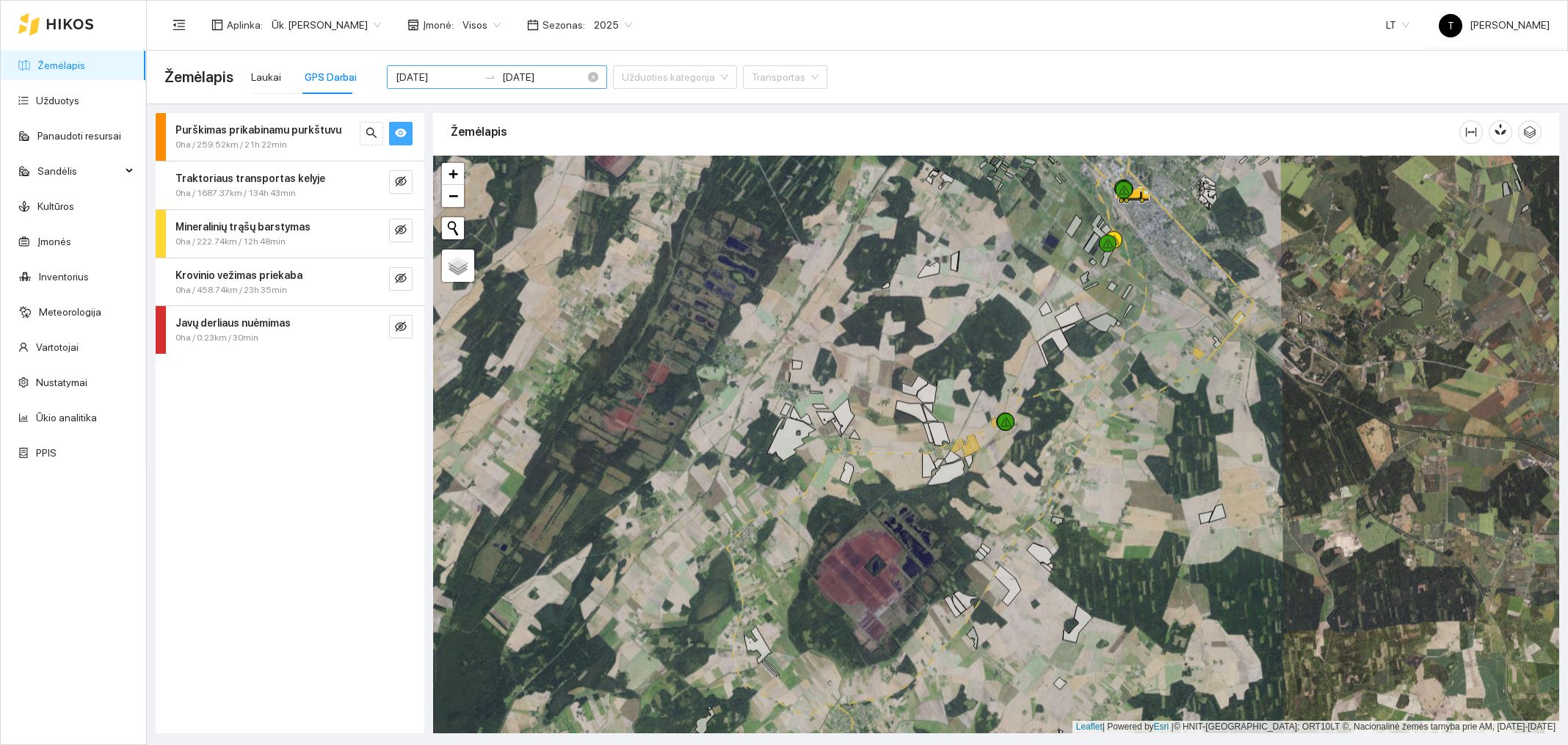
click at [387, 77] on div "[DATE] [DATE]" at bounding box center [497, 77] width 220 height 24
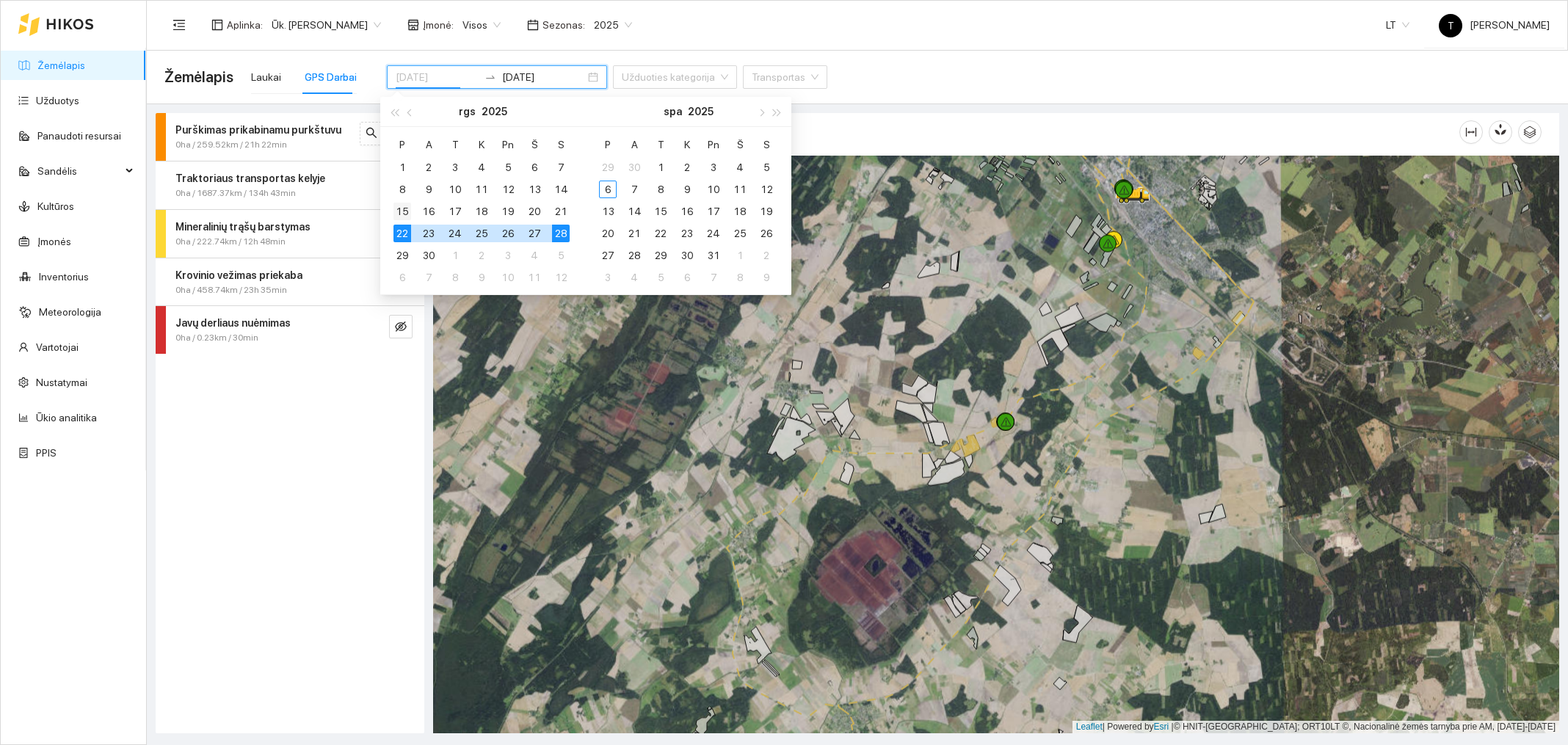
type input "[DATE]"
click at [402, 213] on div "15" at bounding box center [402, 212] width 17 height 17
type input "[DATE]"
click at [557, 212] on div "21" at bounding box center [561, 212] width 17 height 17
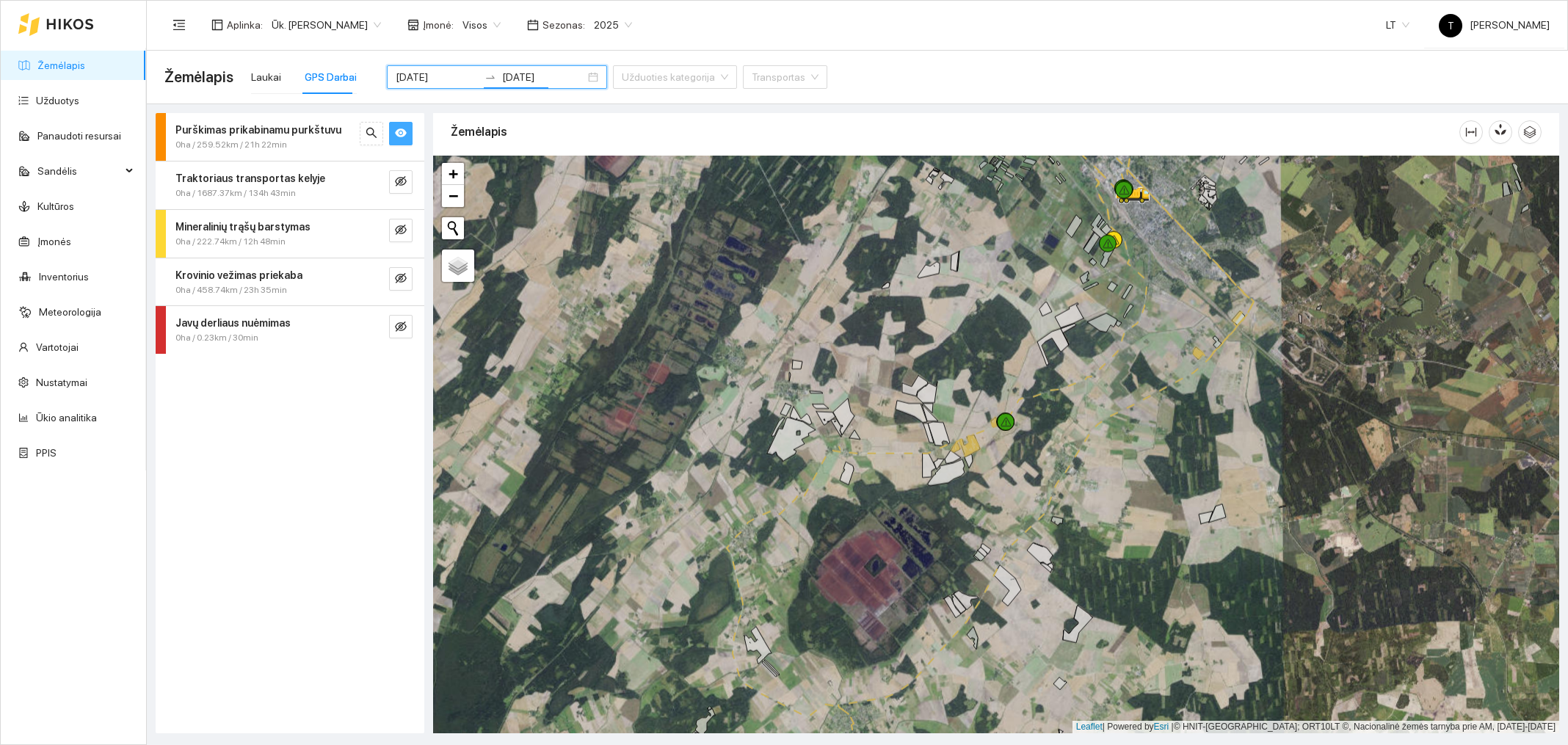
click at [567, 122] on div "Žemėlapis" at bounding box center [955, 132] width 1009 height 42
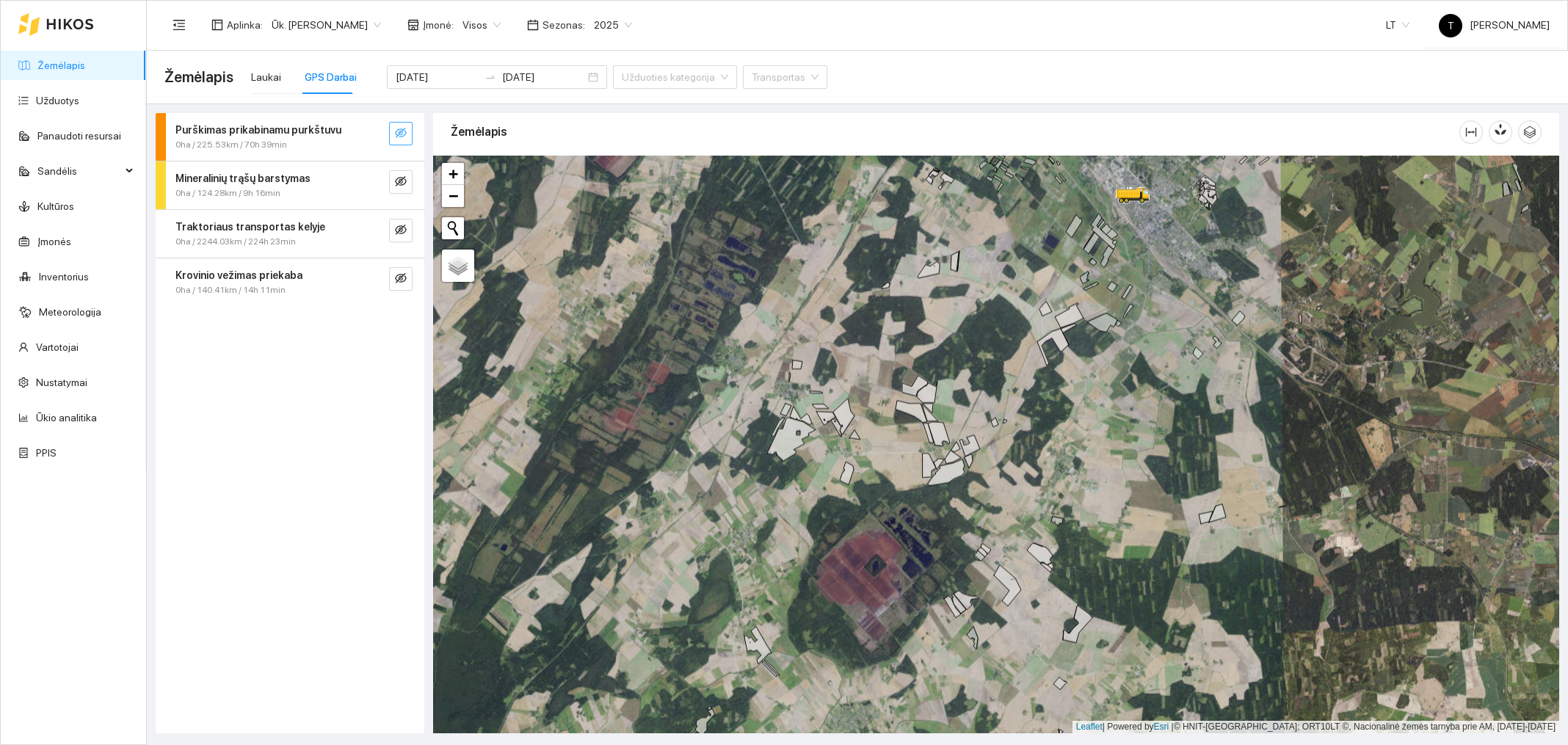
click at [399, 136] on icon "eye-invisible" at bounding box center [400, 132] width 12 height 10
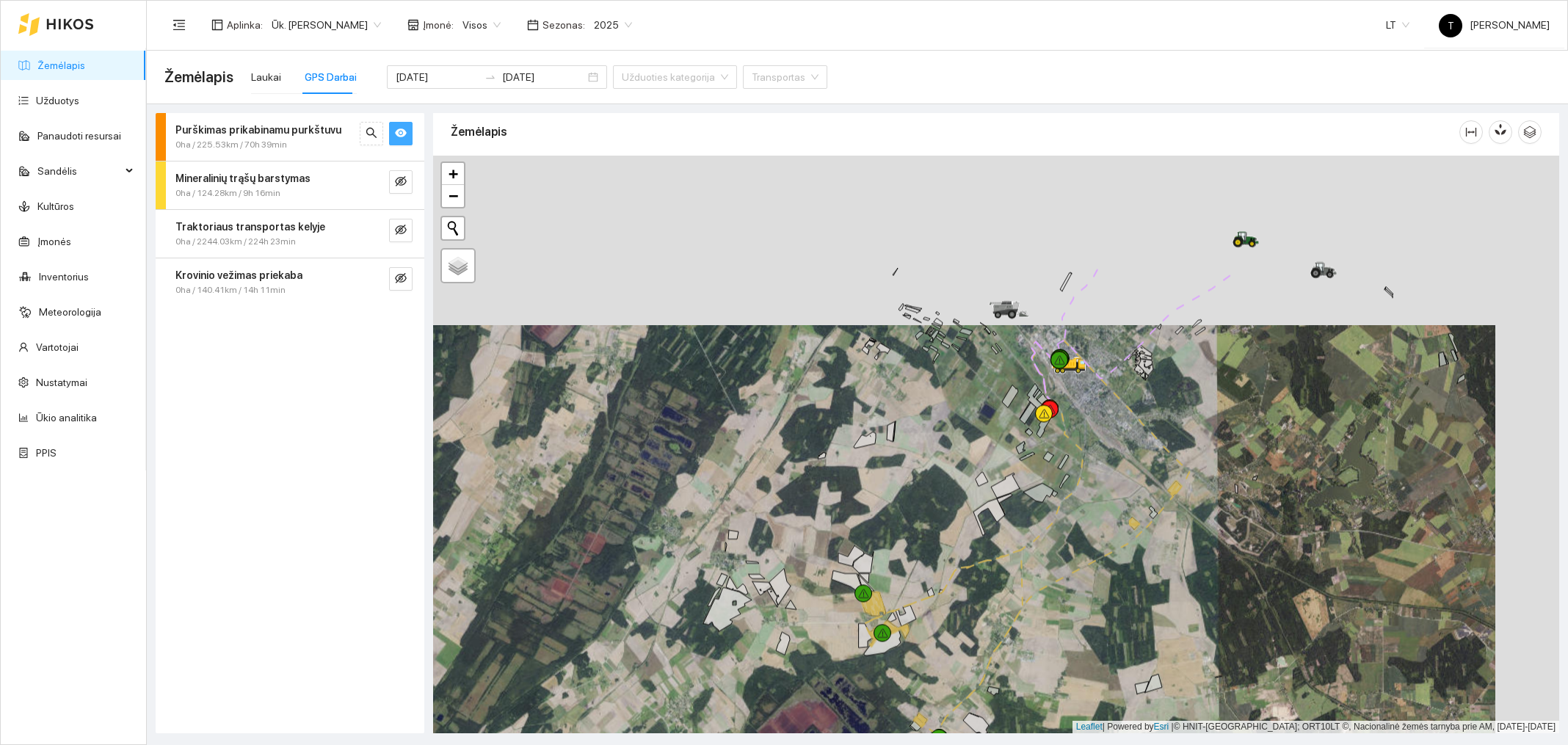
drag, startPoint x: 1204, startPoint y: 440, endPoint x: 1140, endPoint y: 610, distance: 181.6
click at [1140, 610] on div at bounding box center [996, 444] width 1126 height 578
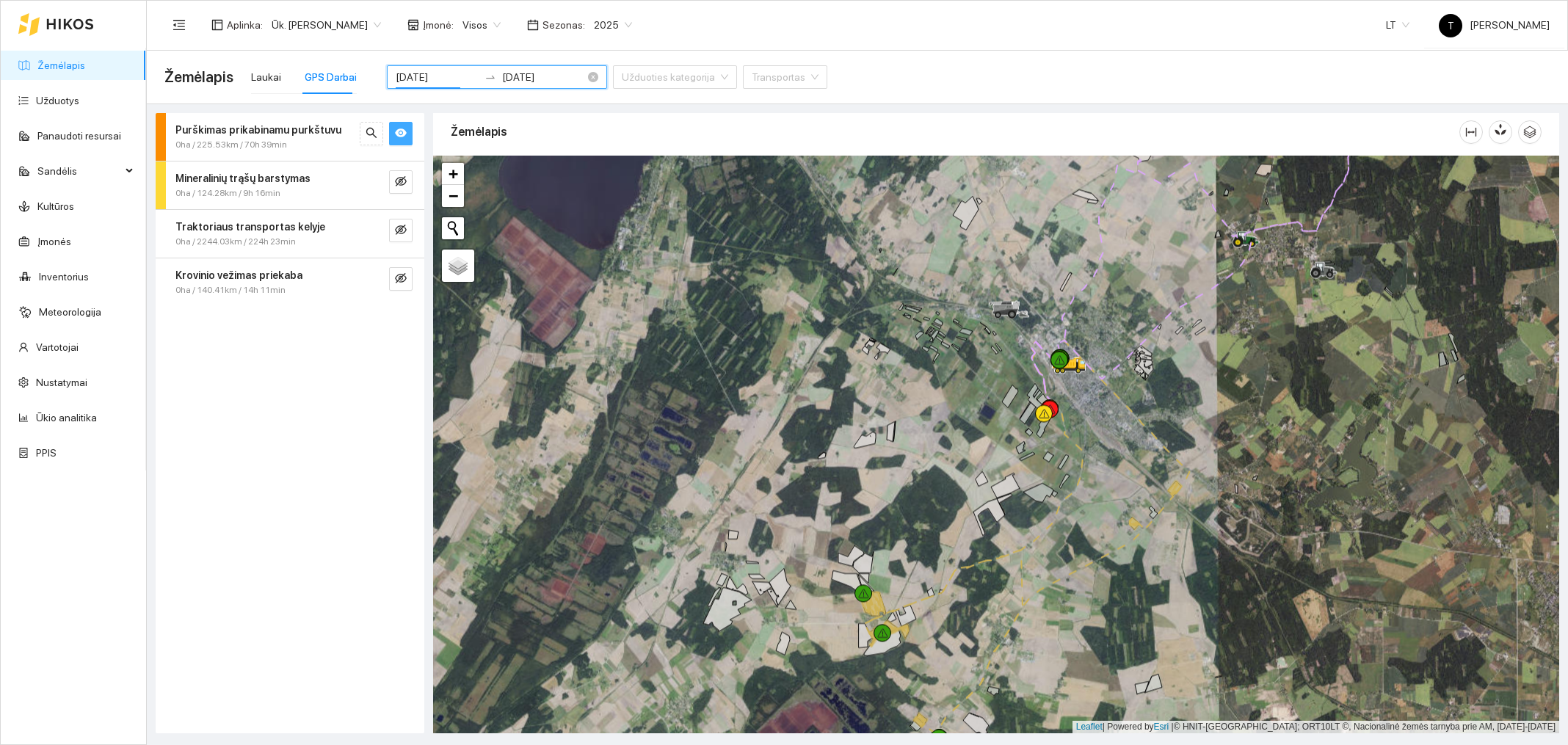
click at [429, 83] on input "[DATE]" at bounding box center [437, 77] width 83 height 16
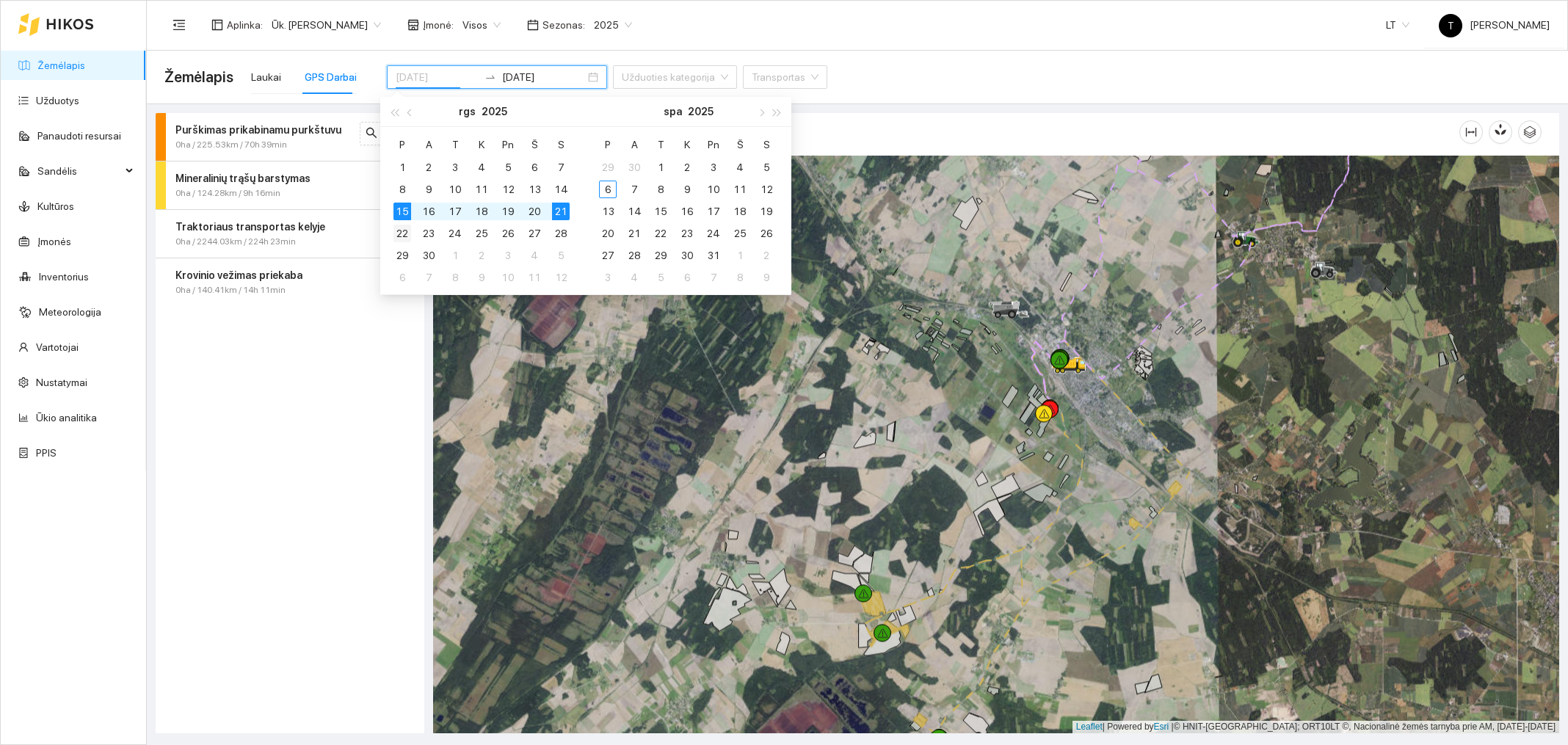
type input "[DATE]"
click at [402, 238] on div "22" at bounding box center [402, 234] width 17 height 17
type input "[DATE]"
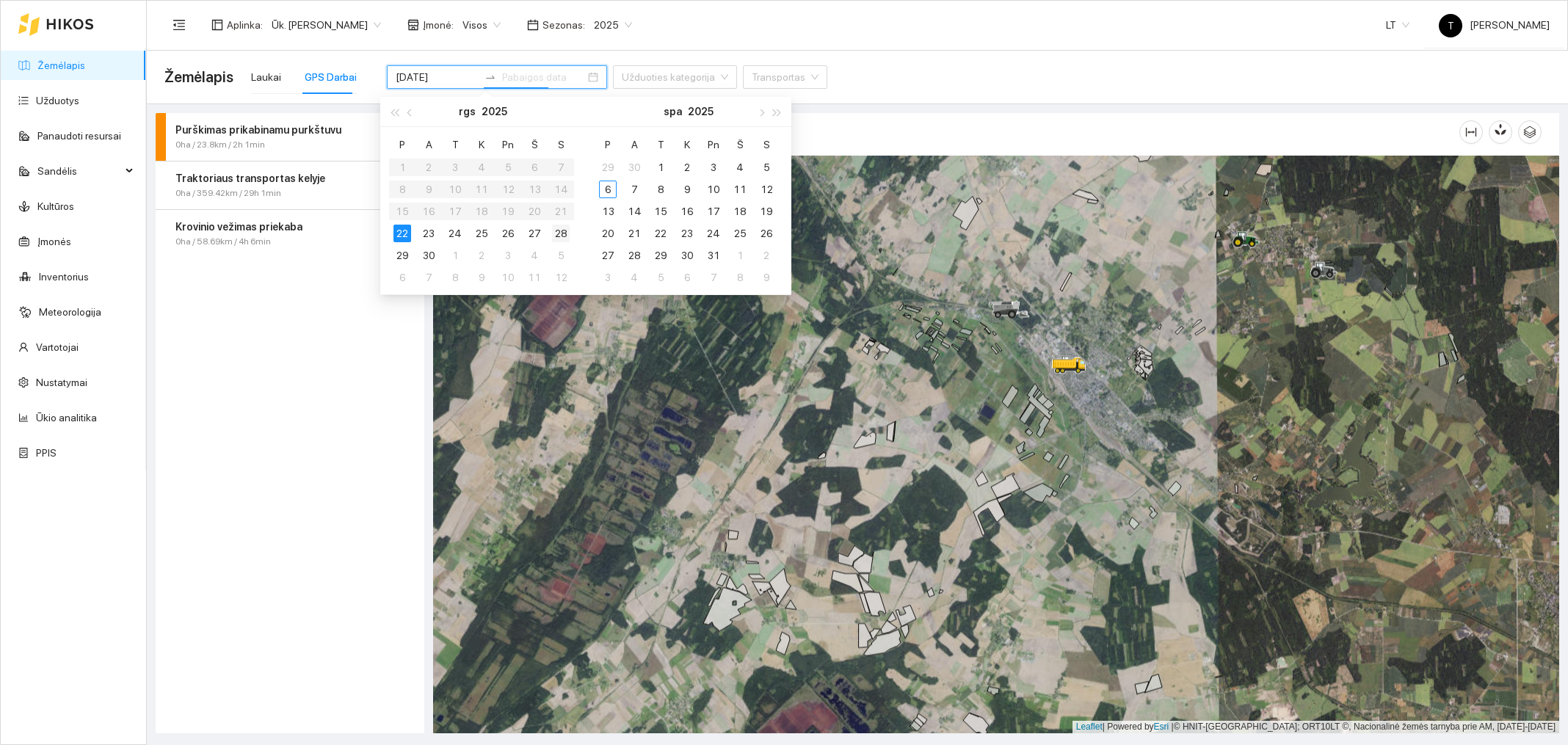
type input "[DATE]"
click at [567, 224] on td "28" at bounding box center [560, 234] width 26 height 22
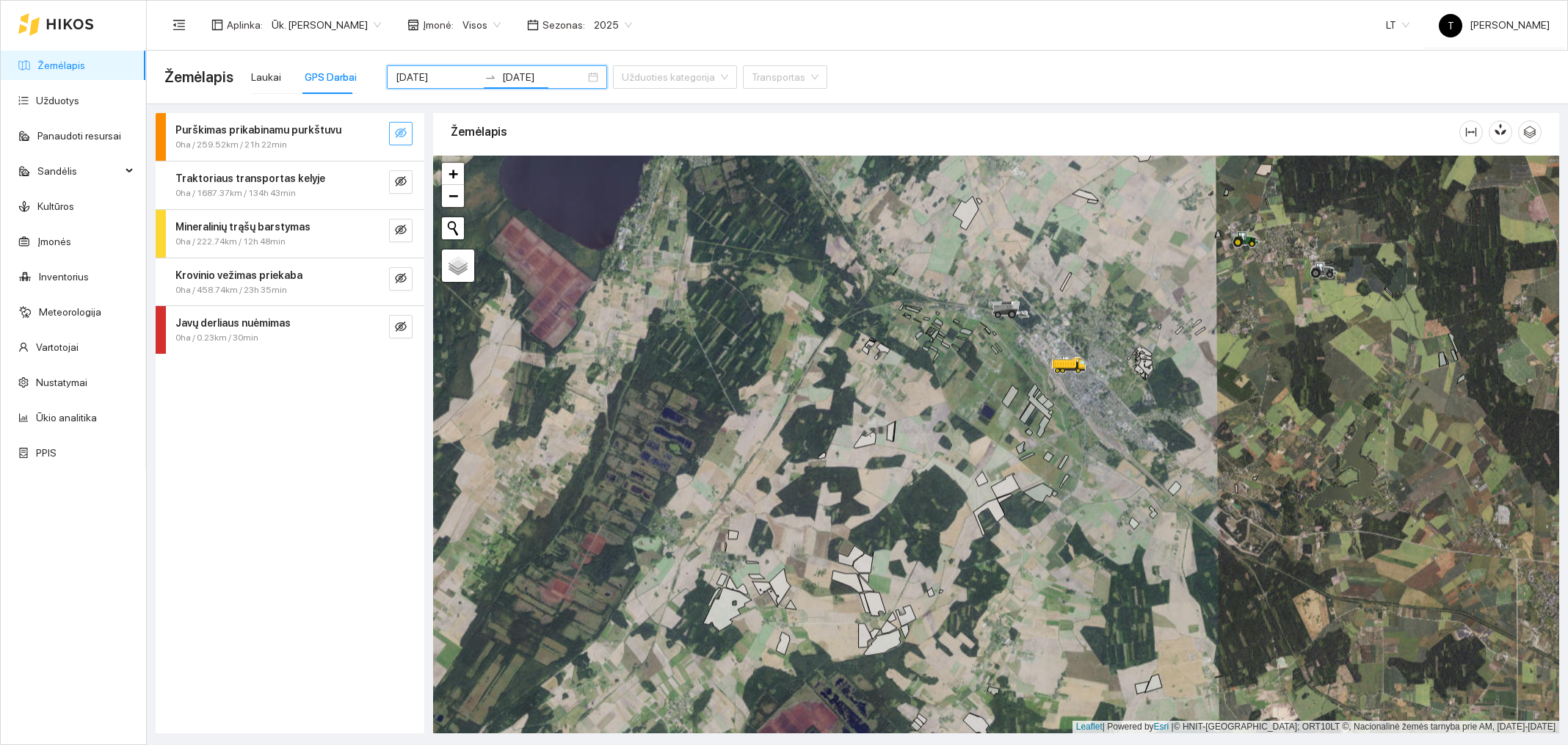
click at [410, 139] on button "button" at bounding box center [401, 134] width 24 height 24
click at [1028, 646] on div at bounding box center [996, 444] width 1126 height 578
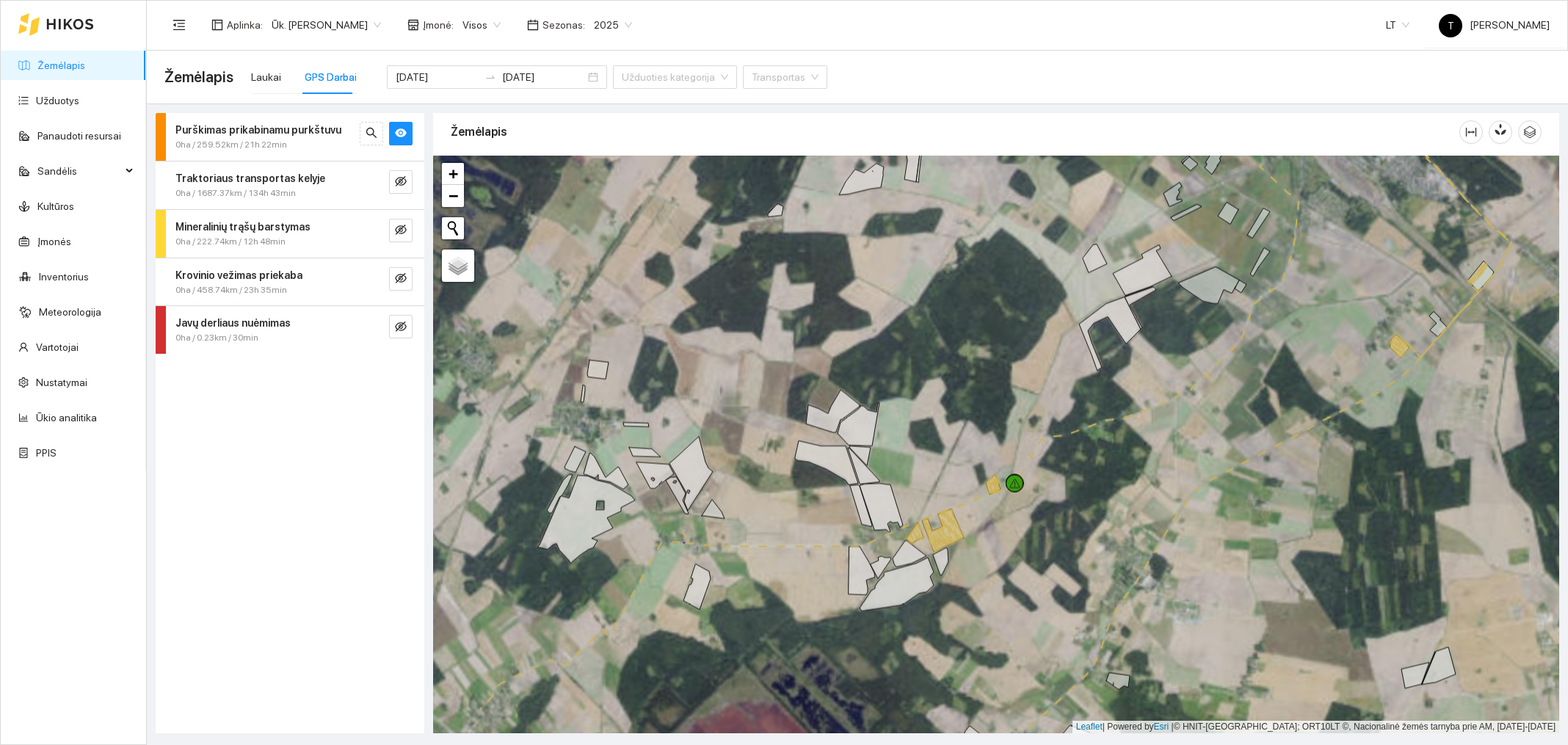
drag, startPoint x: 1028, startPoint y: 646, endPoint x: 1185, endPoint y: 591, distance: 166.4
click at [1185, 591] on div at bounding box center [996, 444] width 1126 height 578
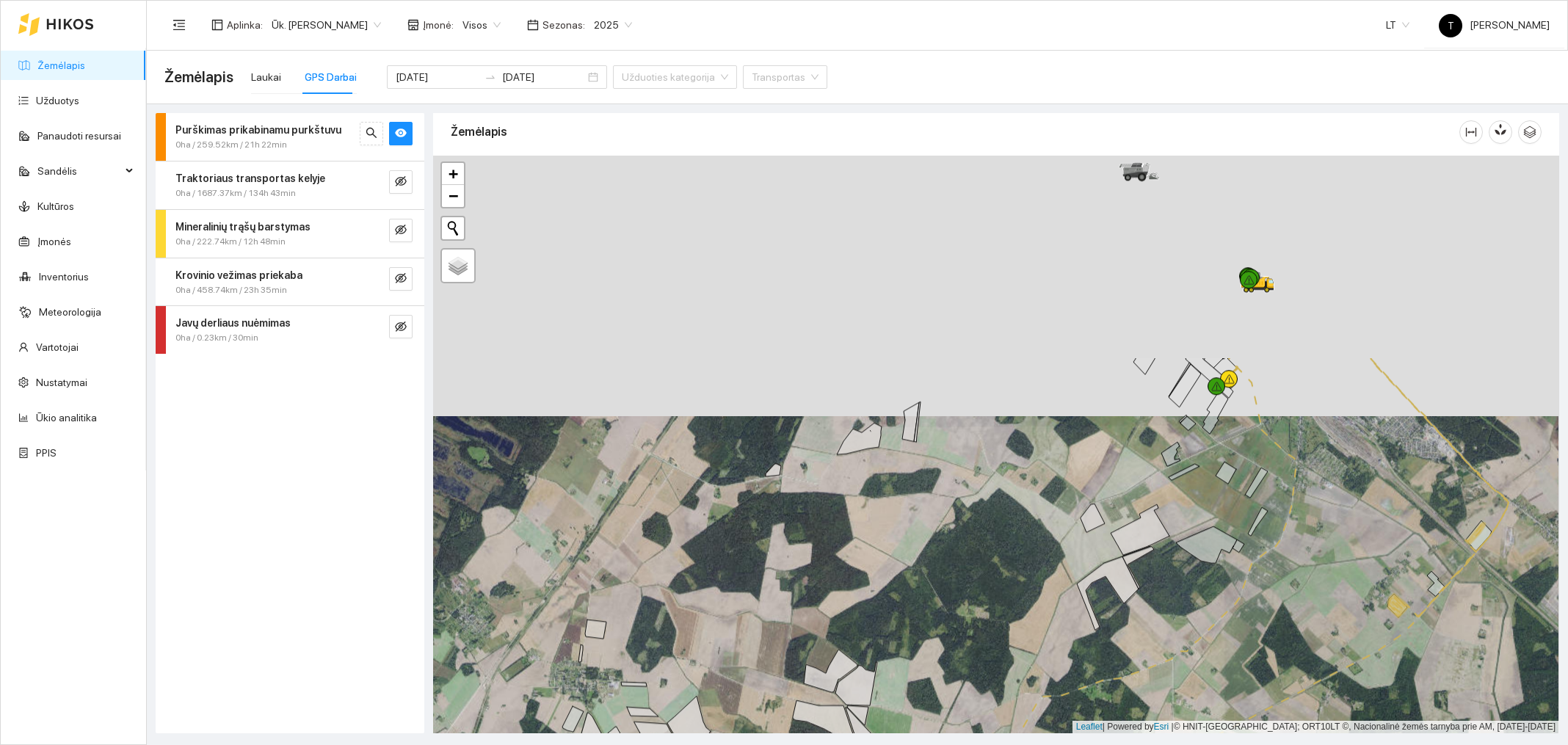
drag, startPoint x: 1245, startPoint y: 319, endPoint x: 1245, endPoint y: 580, distance: 261.0
click at [1245, 580] on div at bounding box center [996, 444] width 1126 height 578
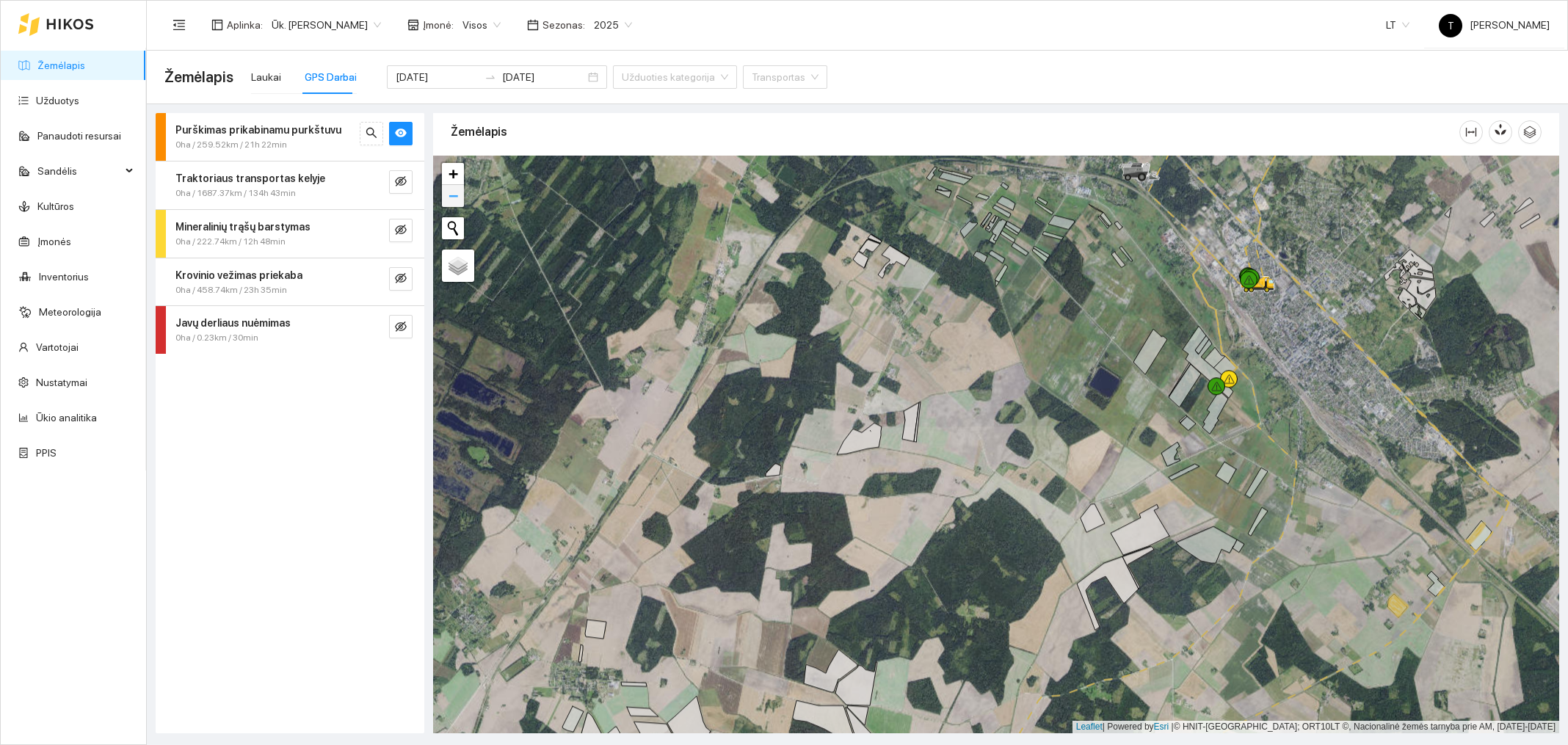
click at [448, 202] on span "−" at bounding box center [453, 195] width 10 height 18
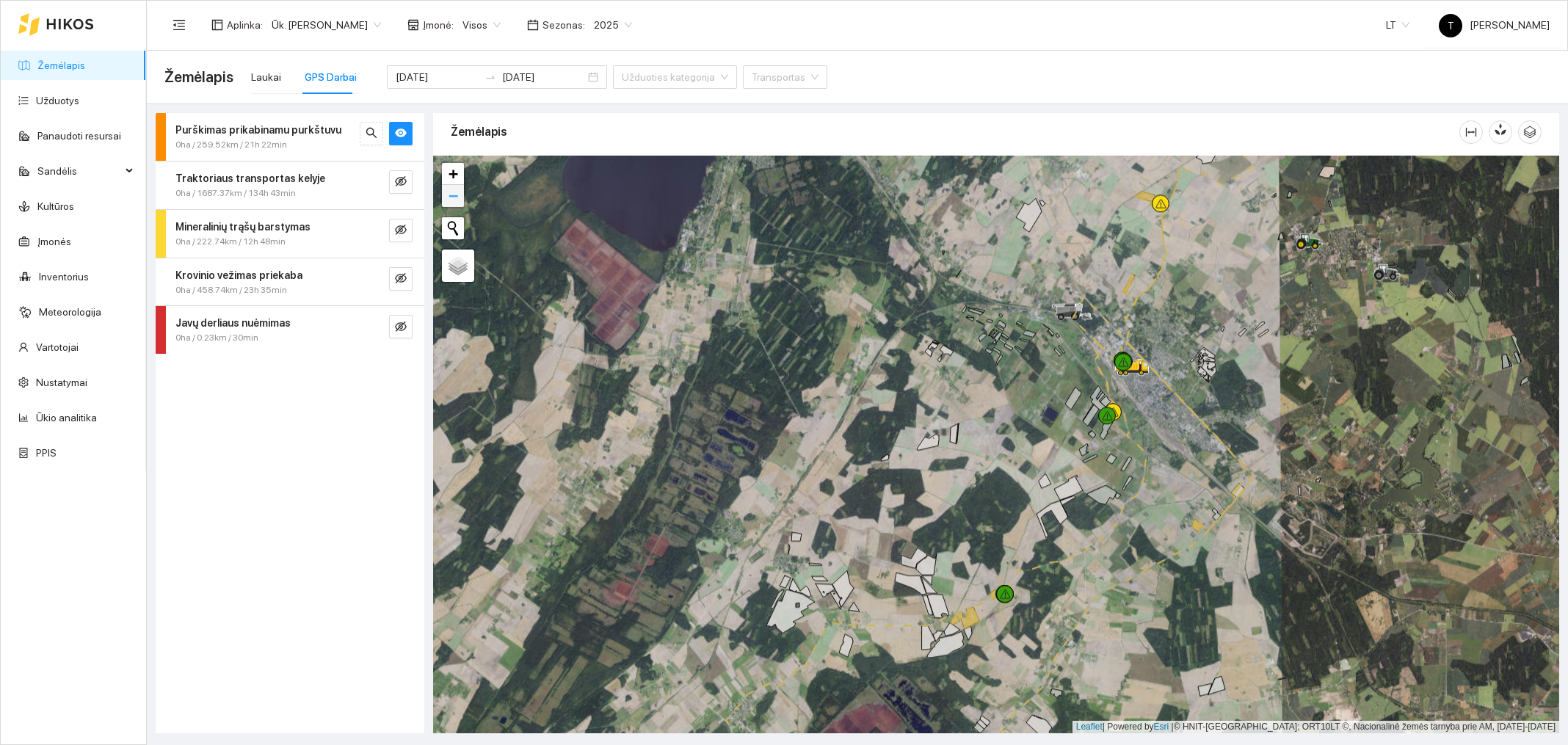
click at [444, 195] on link "−" at bounding box center [453, 196] width 22 height 22
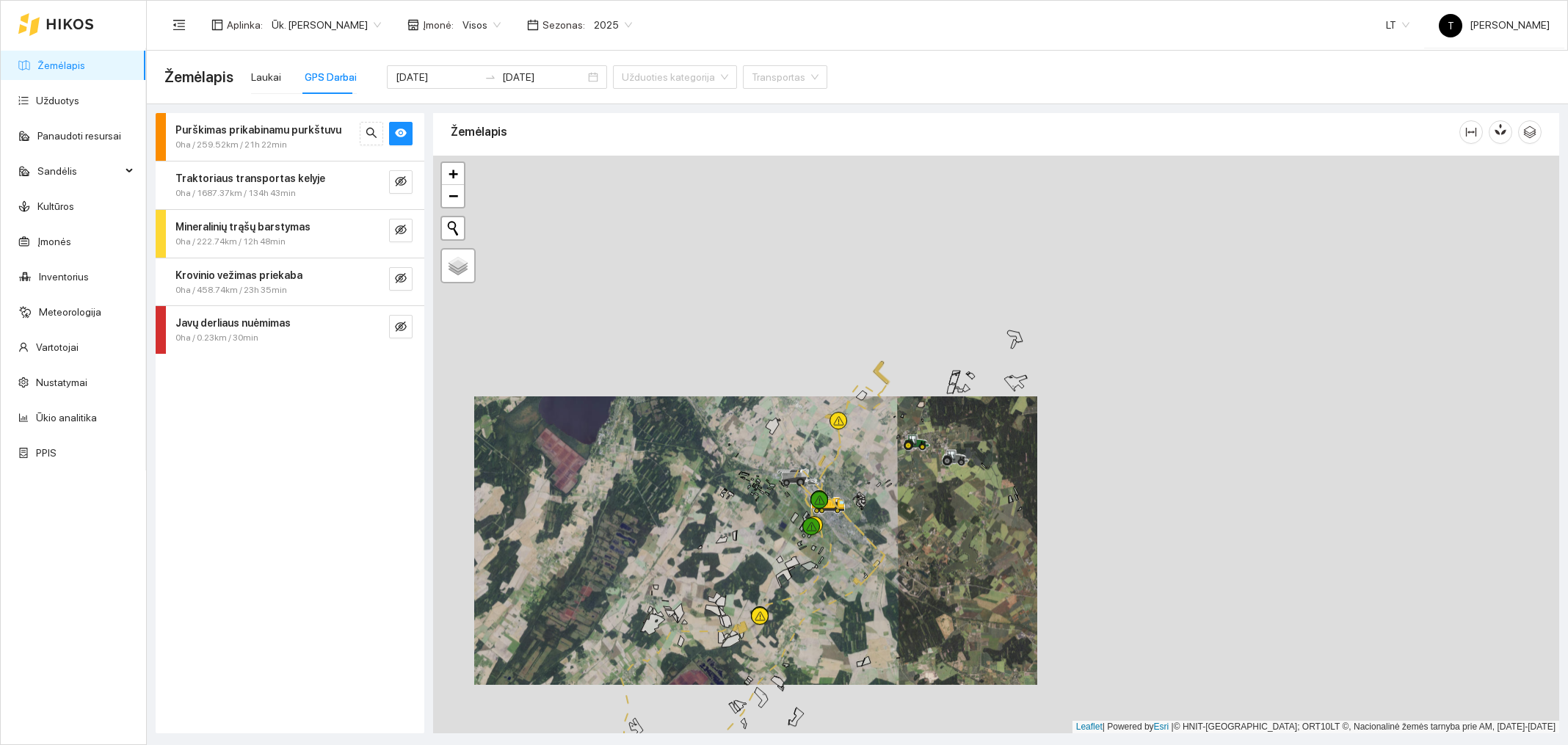
drag, startPoint x: 1252, startPoint y: 361, endPoint x: 1011, endPoint y: 457, distance: 259.4
click at [1011, 457] on div at bounding box center [996, 444] width 1126 height 578
click at [929, 433] on div at bounding box center [996, 444] width 1126 height 578
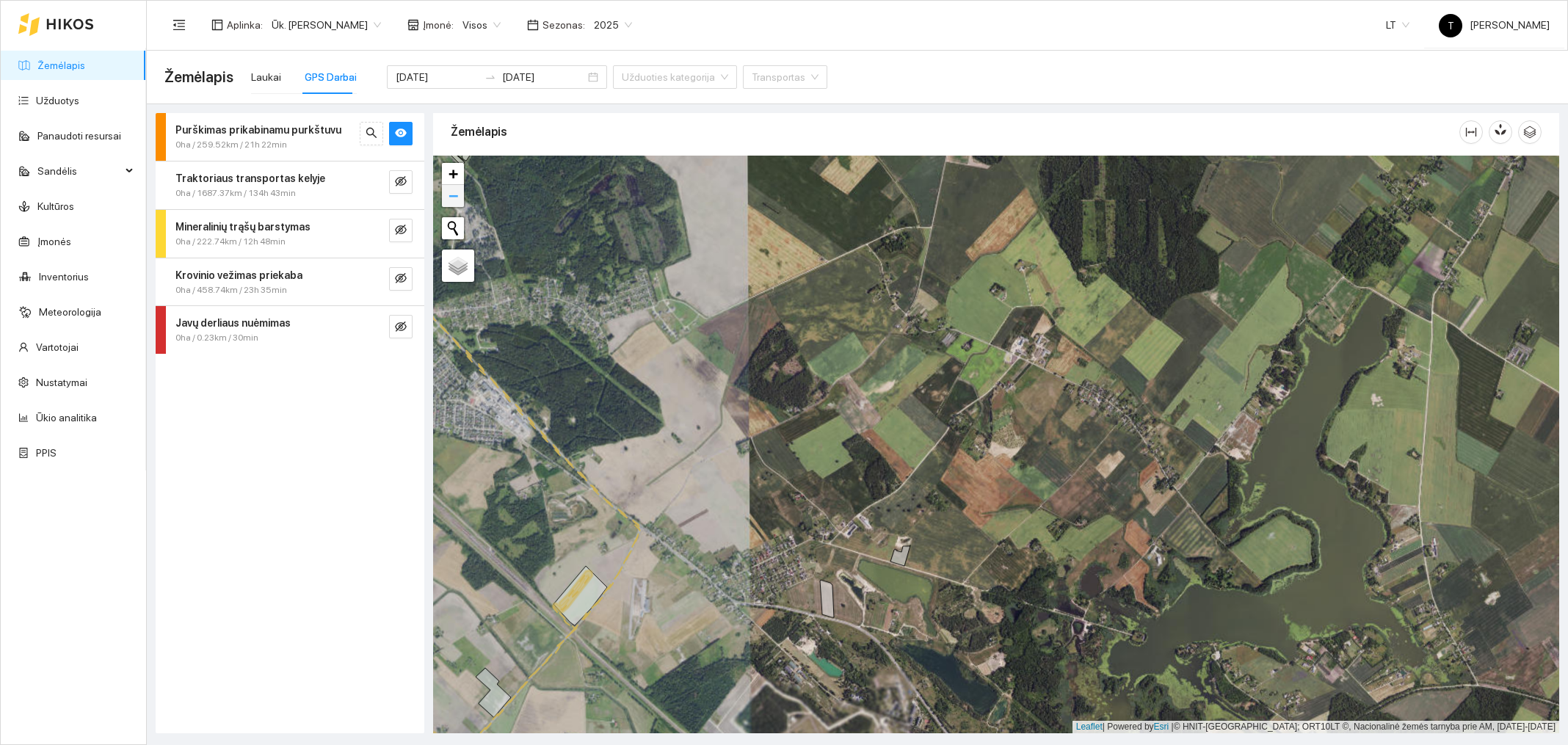
click at [460, 188] on link "−" at bounding box center [453, 196] width 22 height 22
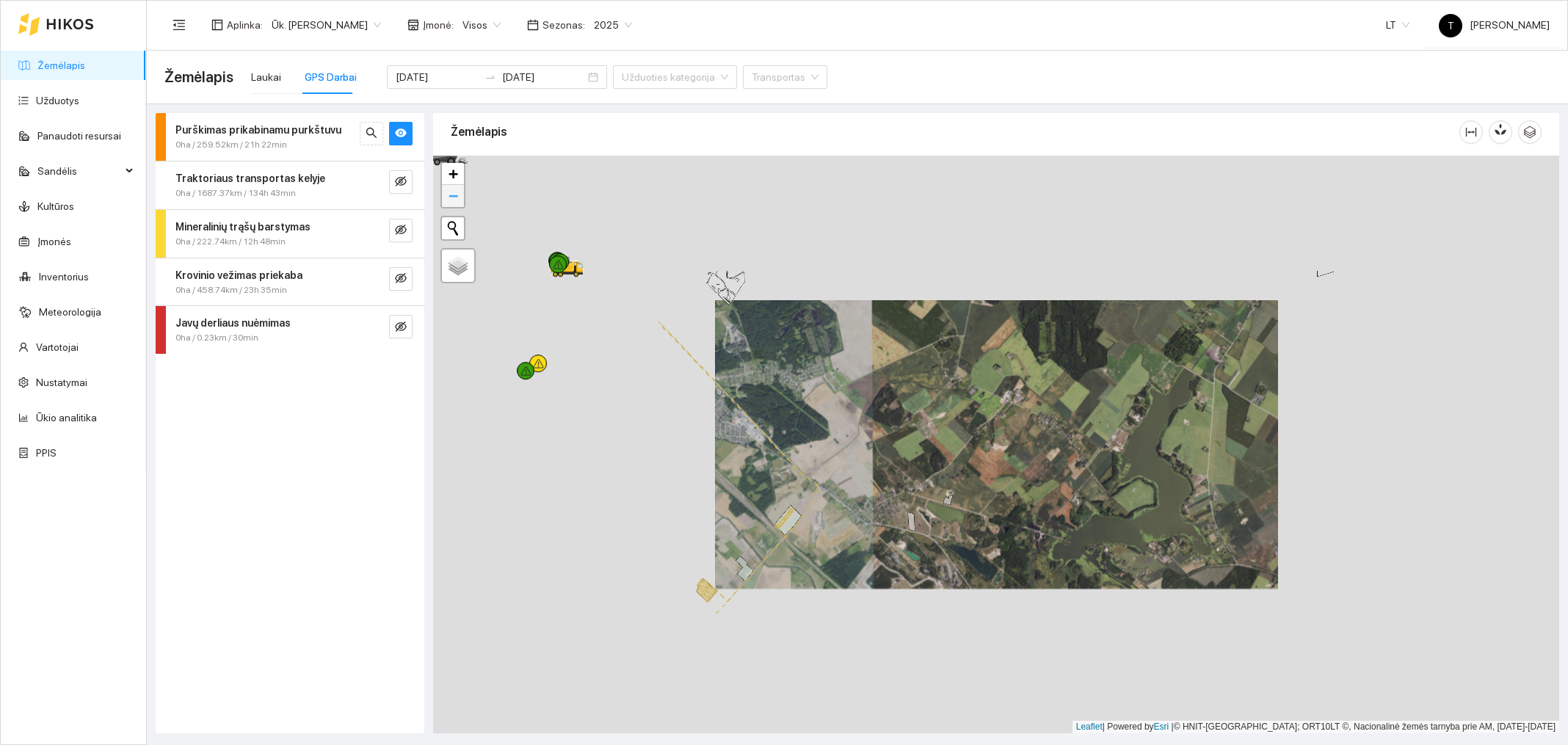
click at [460, 188] on link "−" at bounding box center [453, 196] width 22 height 22
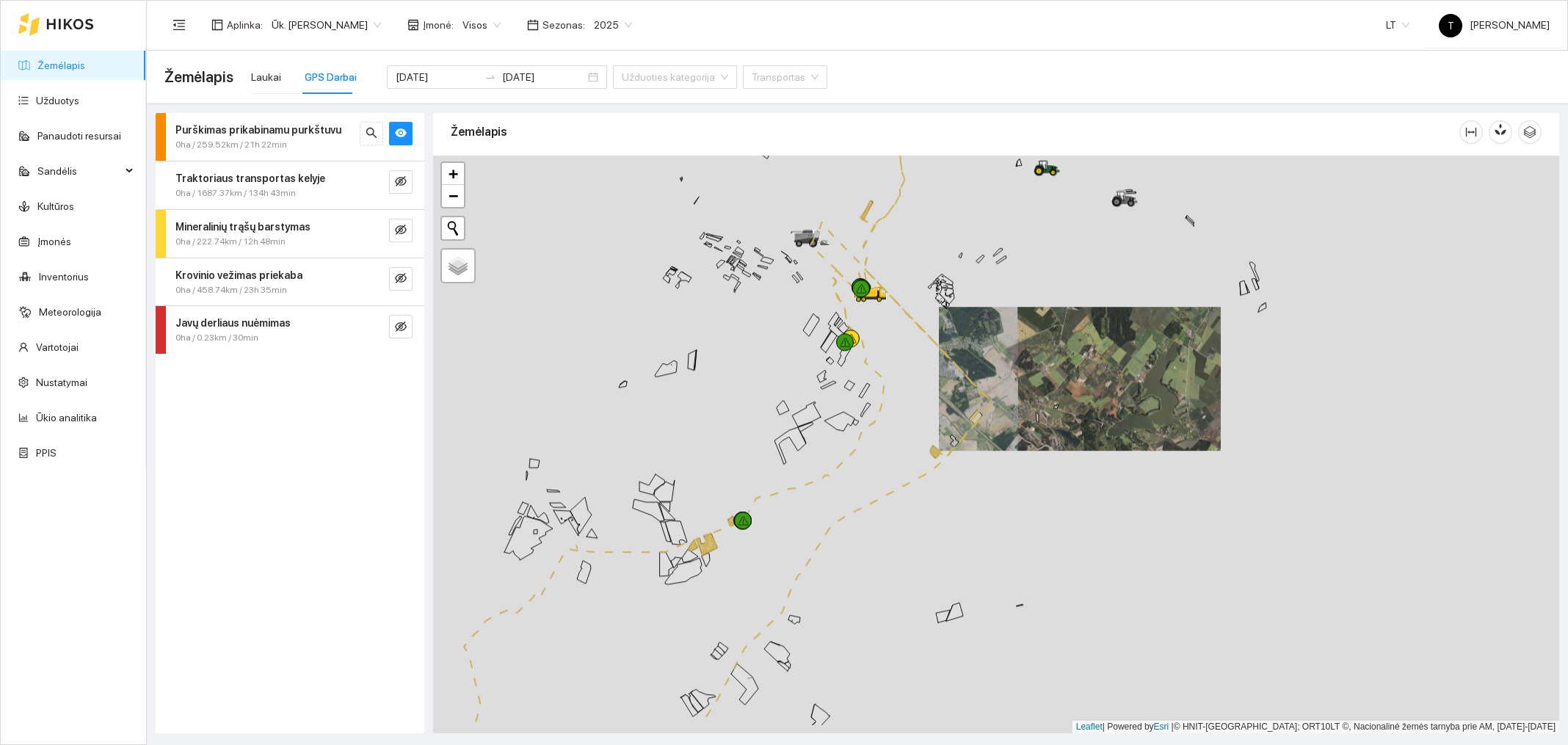
drag, startPoint x: 887, startPoint y: 496, endPoint x: 971, endPoint y: 431, distance: 106.2
click at [971, 431] on div at bounding box center [996, 444] width 1126 height 578
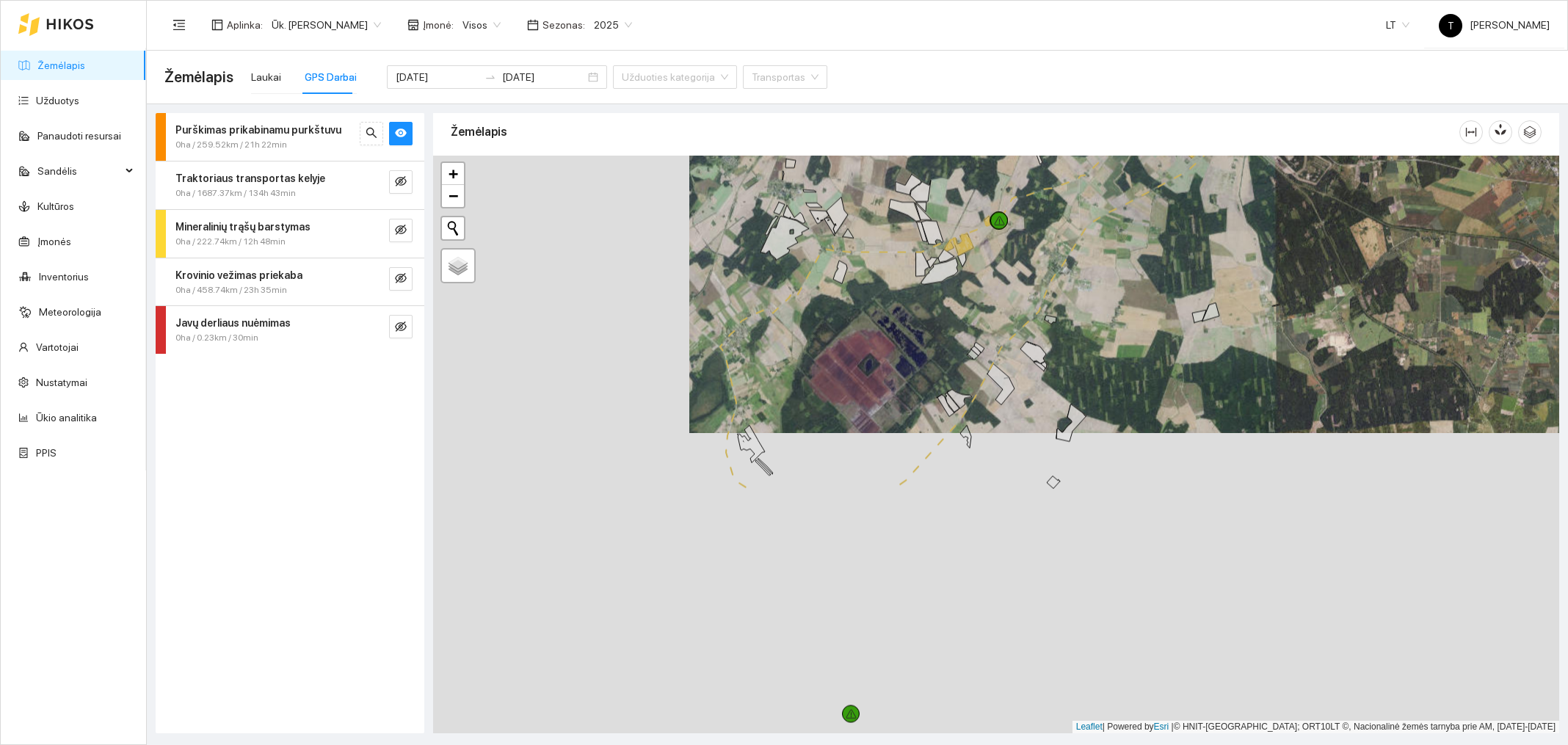
drag, startPoint x: 966, startPoint y: 656, endPoint x: 1223, endPoint y: 357, distance: 394.3
click at [1223, 357] on div at bounding box center [996, 444] width 1126 height 578
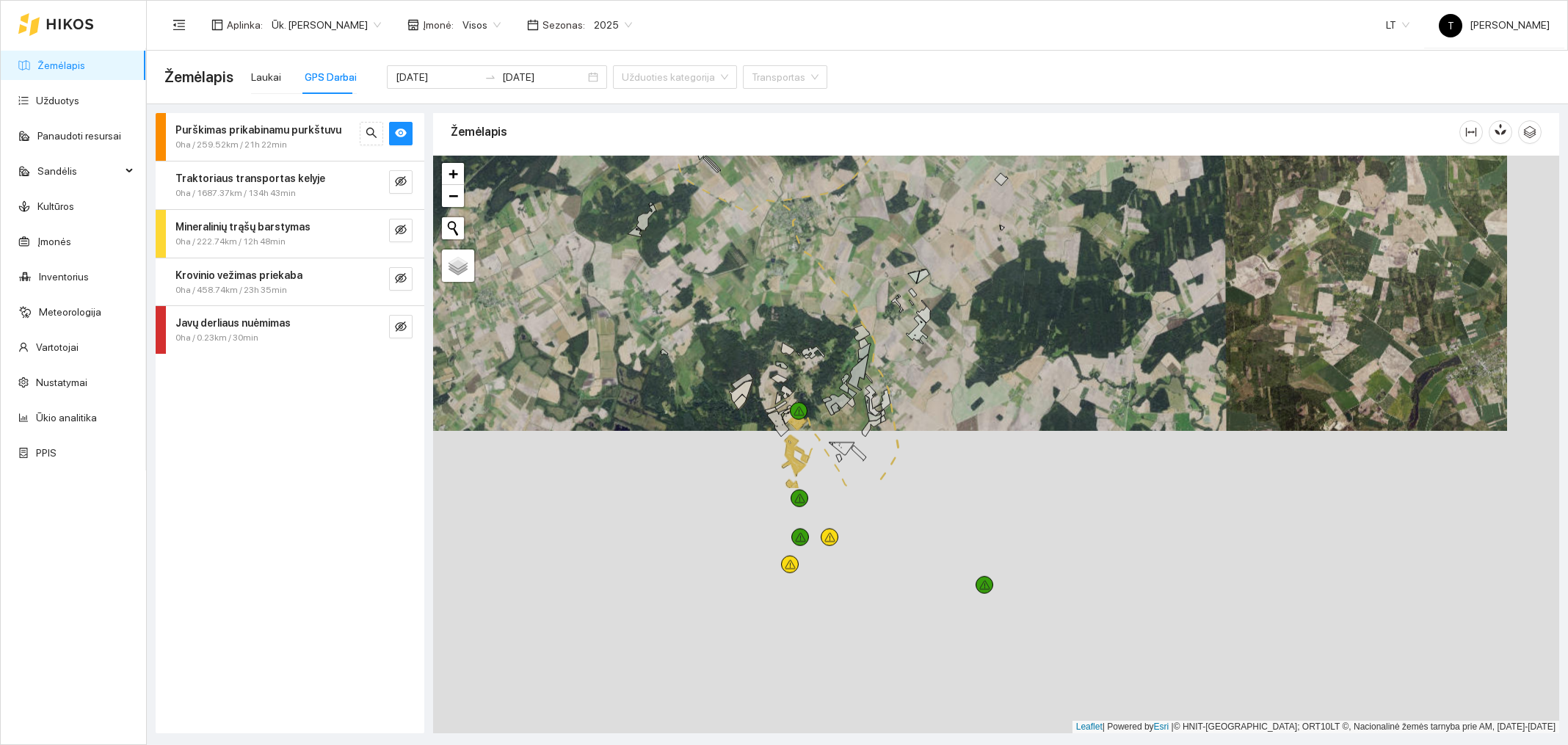
drag, startPoint x: 1218, startPoint y: 652, endPoint x: 1165, endPoint y: 347, distance: 309.6
click at [1165, 347] on div at bounding box center [996, 444] width 1126 height 578
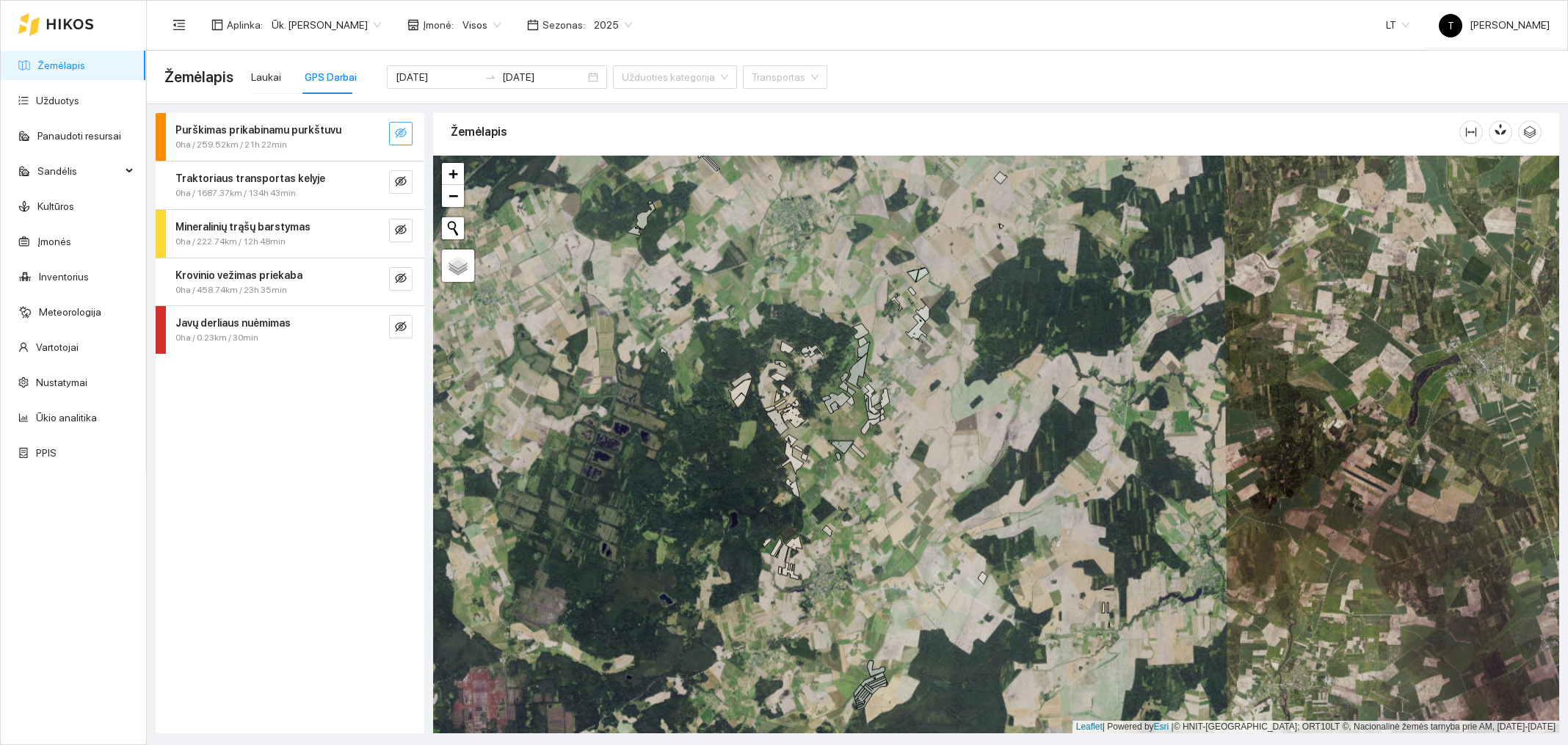
click at [406, 143] on button "button" at bounding box center [401, 134] width 24 height 24
click at [376, 135] on icon "search" at bounding box center [371, 132] width 12 height 12
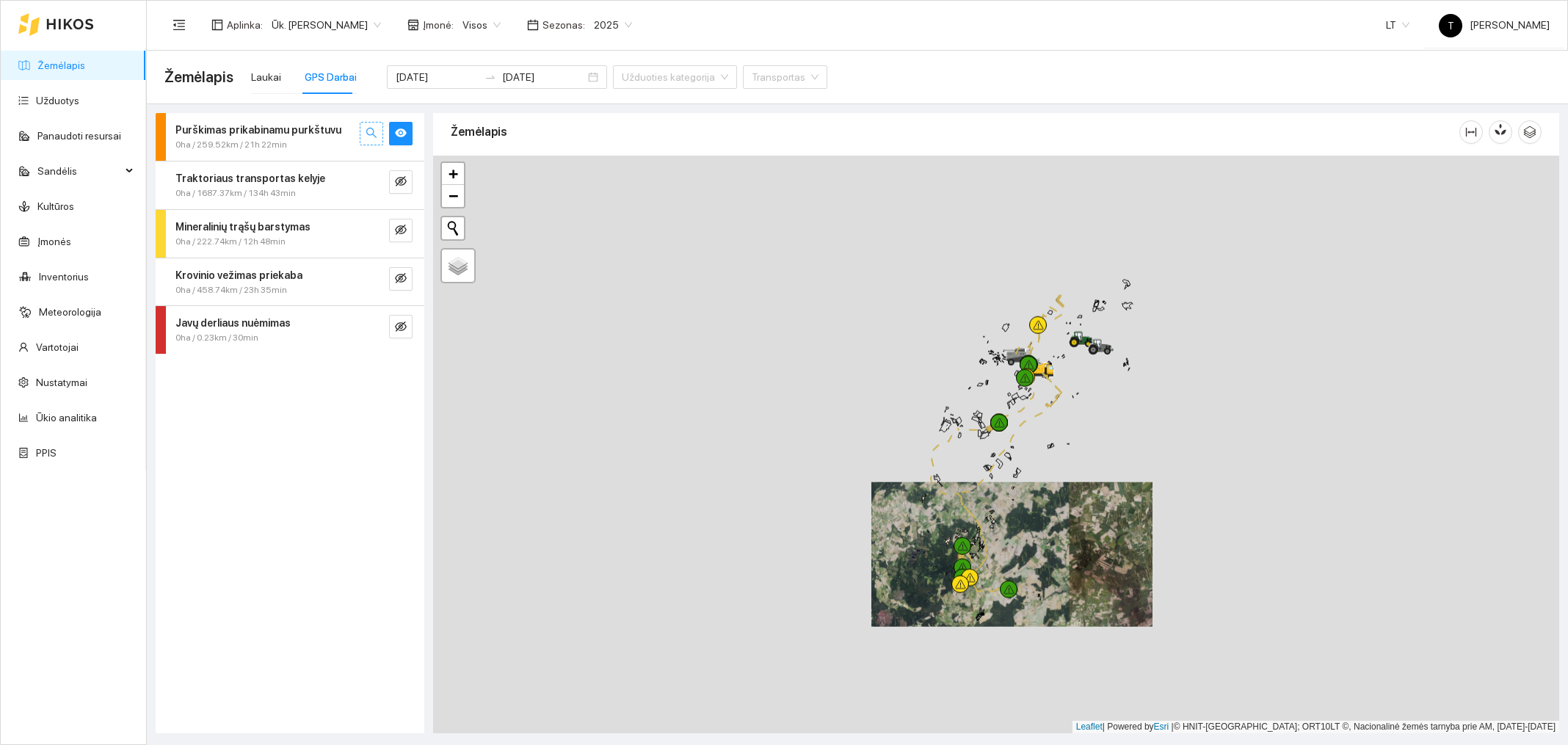
click at [376, 135] on icon "search" at bounding box center [371, 132] width 12 height 12
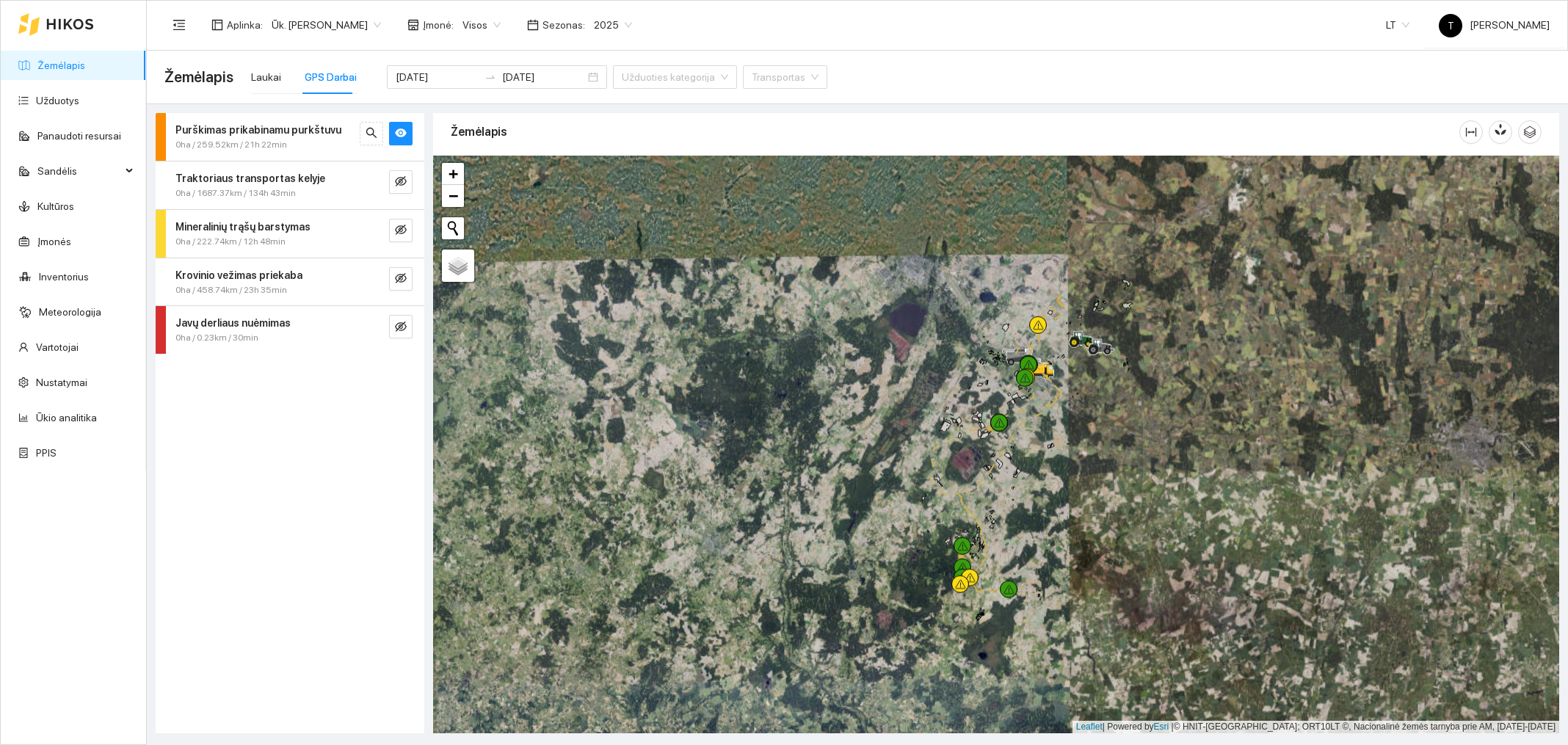
click at [1088, 666] on div at bounding box center [996, 444] width 1126 height 578
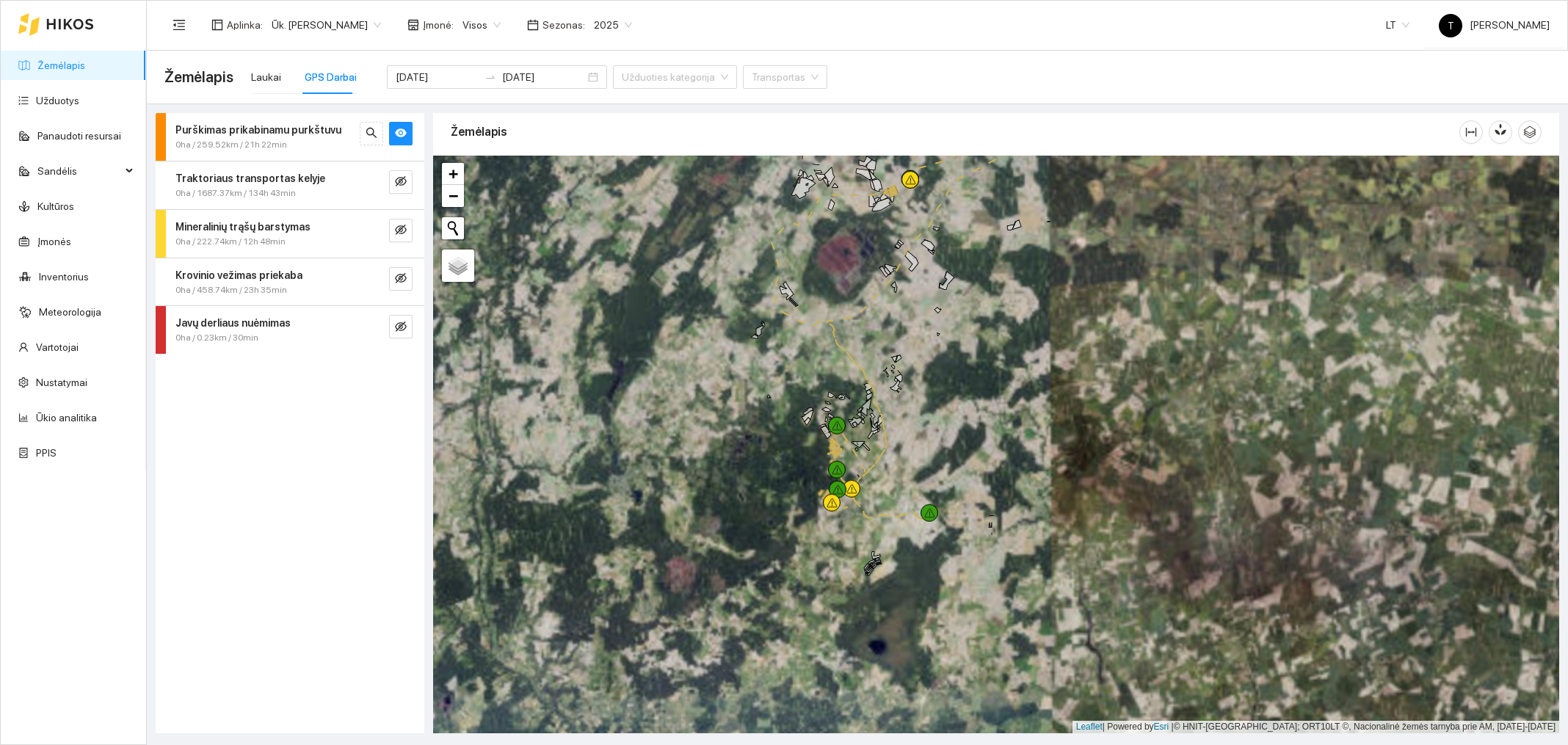
click at [982, 626] on div at bounding box center [996, 444] width 1126 height 578
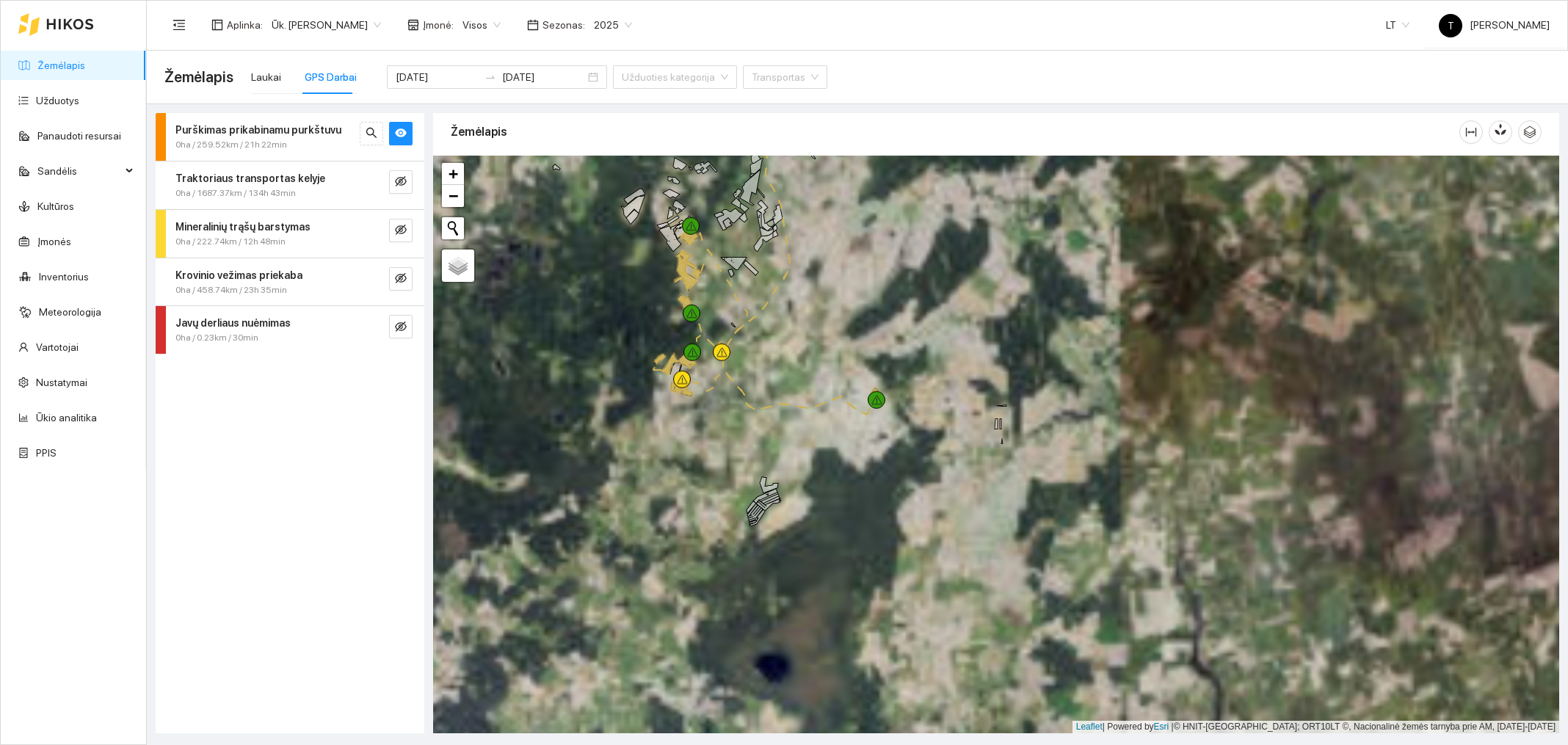
click at [799, 457] on div at bounding box center [996, 444] width 1126 height 578
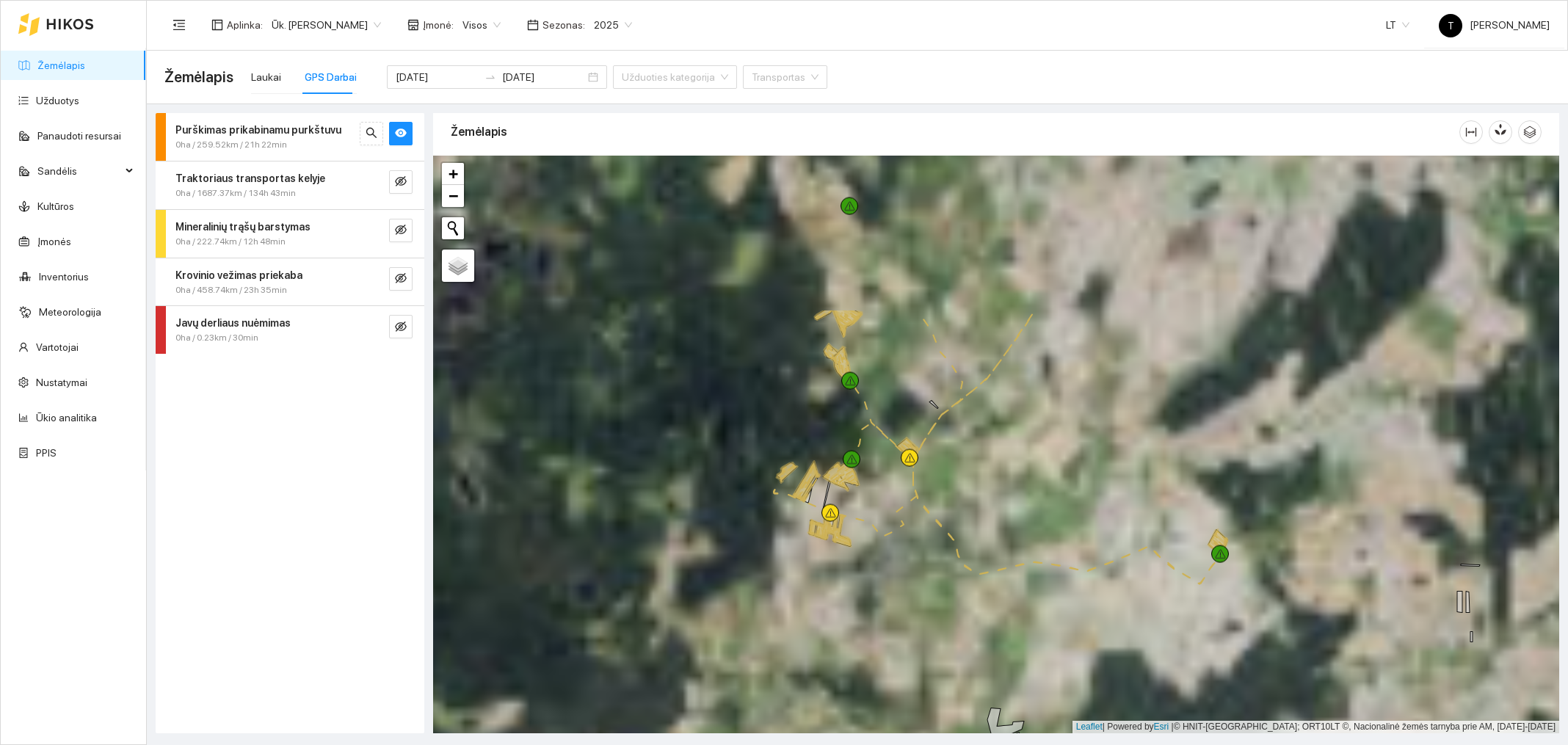
drag, startPoint x: 733, startPoint y: 387, endPoint x: 1000, endPoint y: 599, distance: 340.9
click at [1000, 599] on div at bounding box center [996, 444] width 1126 height 578
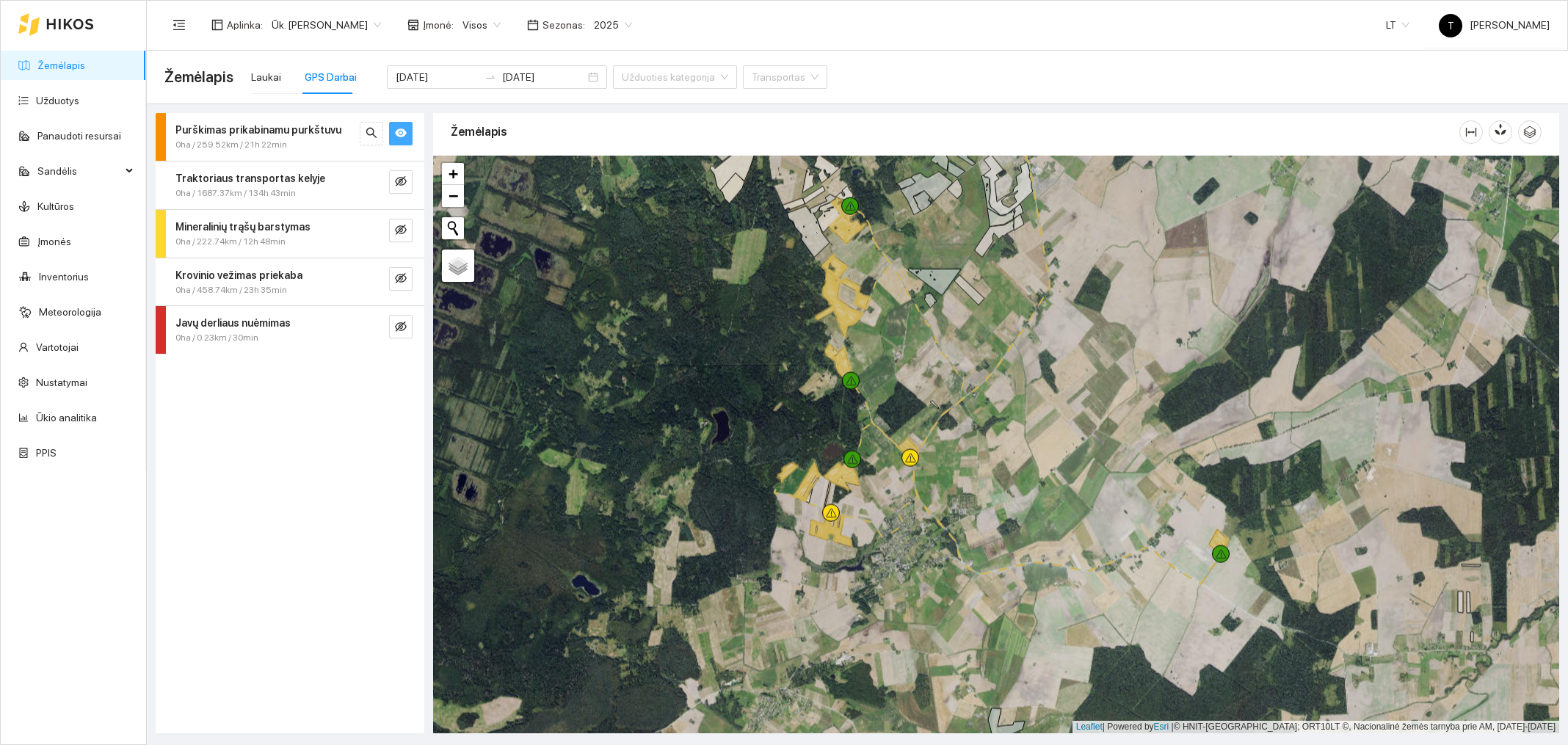
click at [398, 136] on icon "eye" at bounding box center [400, 133] width 12 height 9
click at [307, 139] on div "0ha / 259.52km / 21h 22min" at bounding box center [265, 145] width 180 height 14
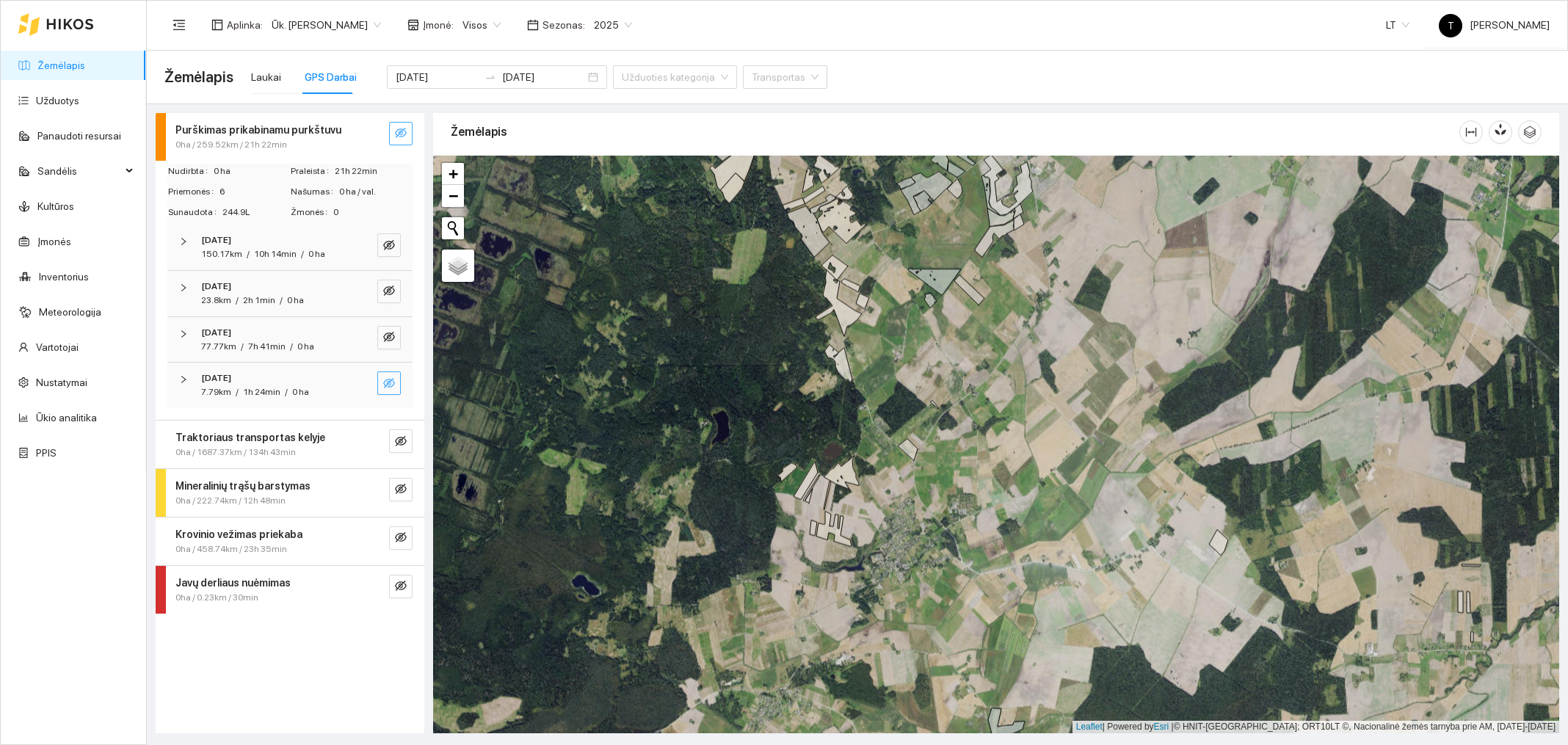
click at [395, 386] on button "button" at bounding box center [389, 384] width 24 height 24
click at [386, 336] on icon "eye-invisible" at bounding box center [389, 337] width 12 height 12
click at [386, 336] on icon "eye" at bounding box center [389, 337] width 12 height 9
click at [390, 298] on span "eye-invisible" at bounding box center [389, 292] width 12 height 14
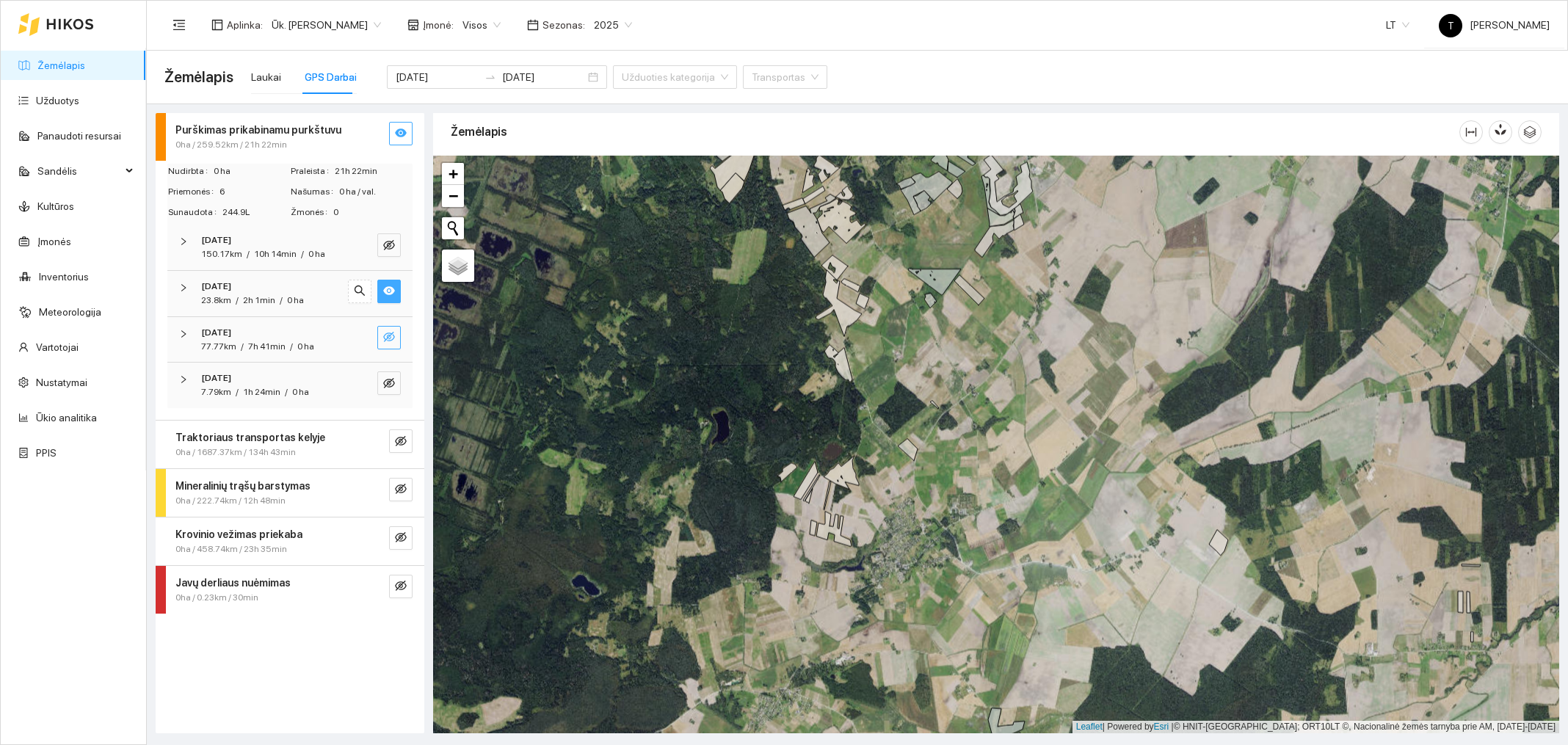
click at [390, 298] on span "eye" at bounding box center [389, 292] width 12 height 14
click at [386, 244] on icon "eye-invisible" at bounding box center [389, 245] width 12 height 12
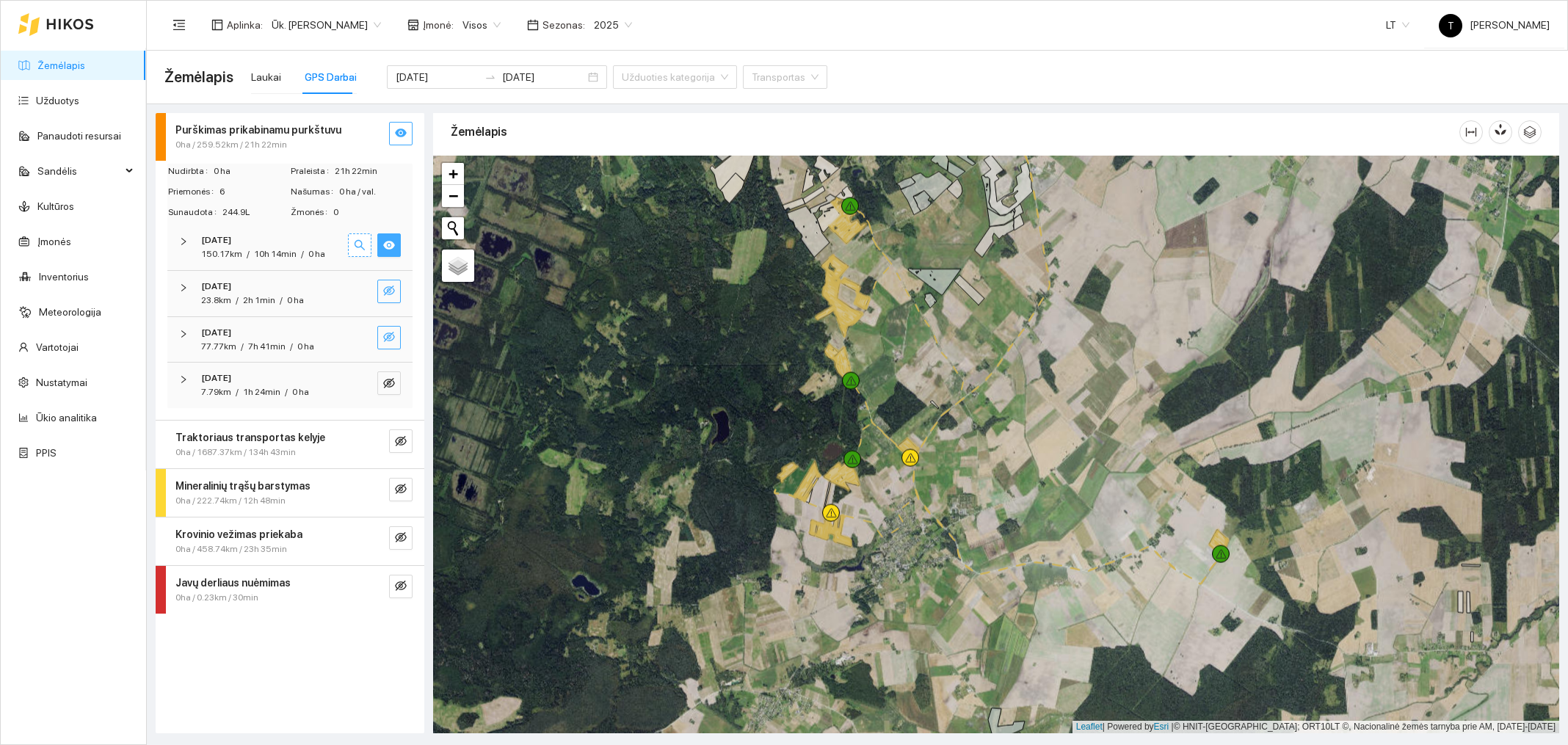
click at [361, 244] on icon "search" at bounding box center [360, 245] width 12 height 12
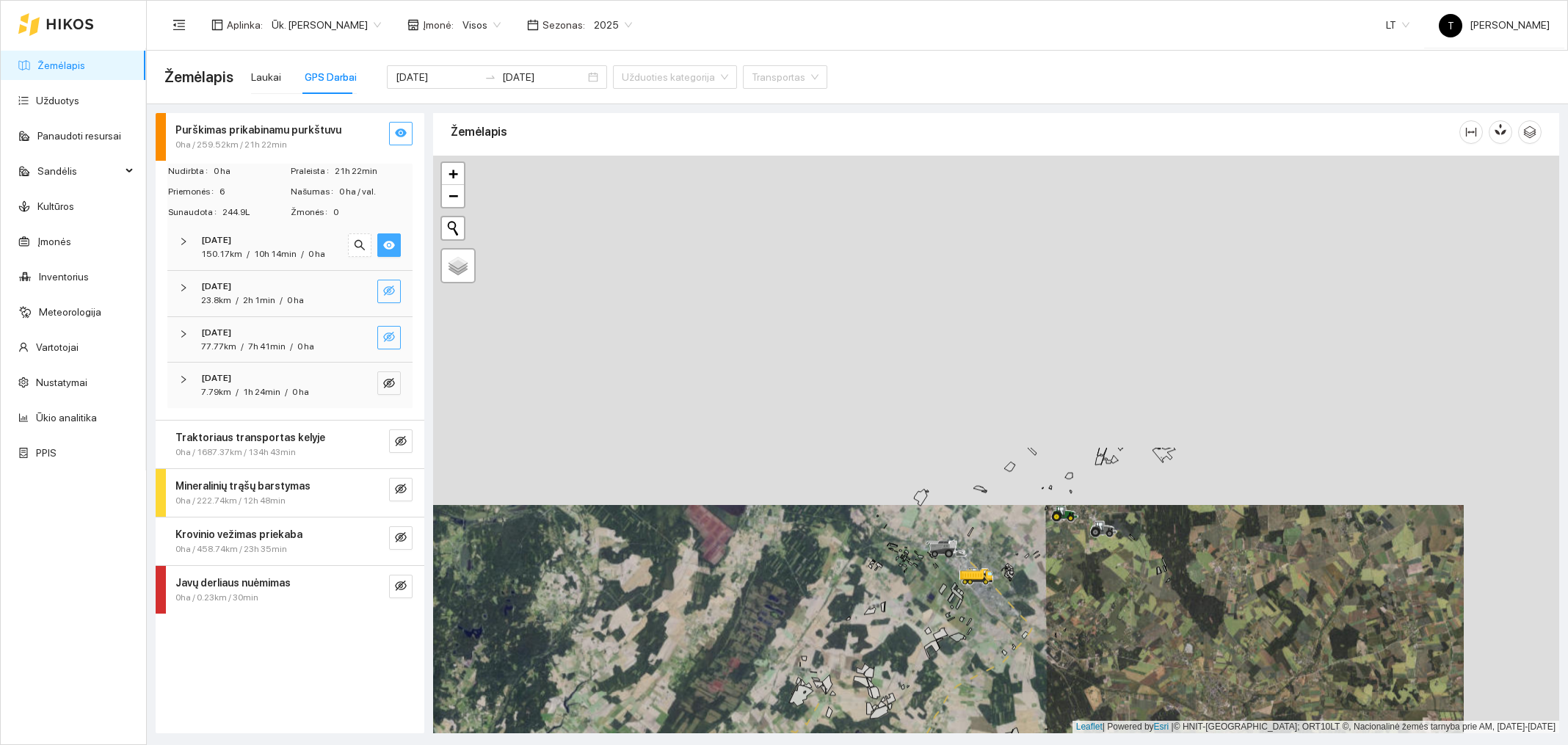
drag, startPoint x: 1205, startPoint y: 316, endPoint x: 1110, endPoint y: 666, distance: 362.7
click at [1110, 666] on div at bounding box center [996, 444] width 1126 height 578
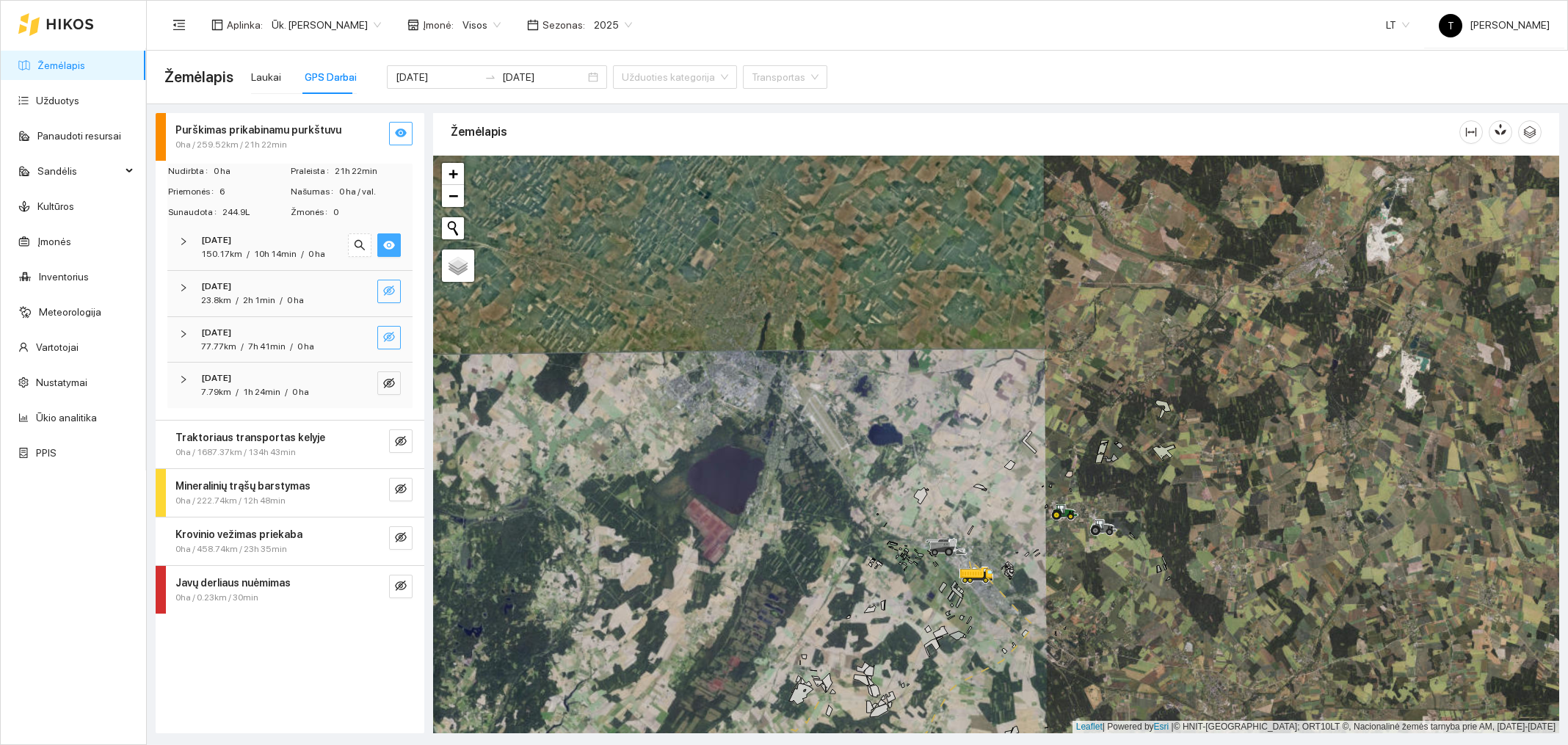
click at [388, 246] on icon "eye" at bounding box center [389, 245] width 12 height 9
click at [387, 292] on icon "eye-invisible" at bounding box center [389, 291] width 12 height 12
click at [387, 292] on icon "eye" at bounding box center [389, 291] width 12 height 9
click at [392, 331] on icon "eye-invisible" at bounding box center [389, 337] width 12 height 12
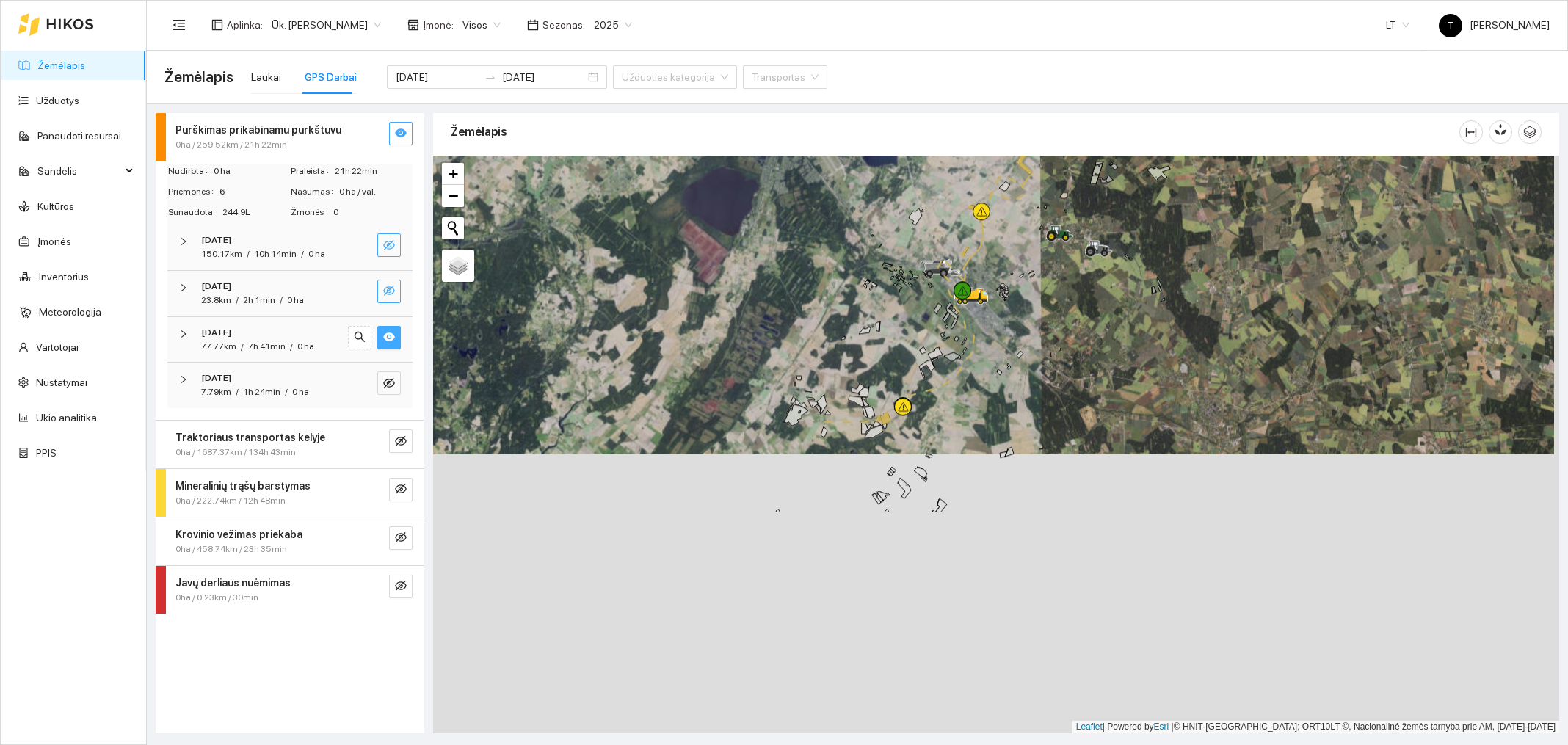
drag, startPoint x: 922, startPoint y: 632, endPoint x: 917, endPoint y: 353, distance: 279.0
click at [917, 353] on div at bounding box center [996, 444] width 1126 height 578
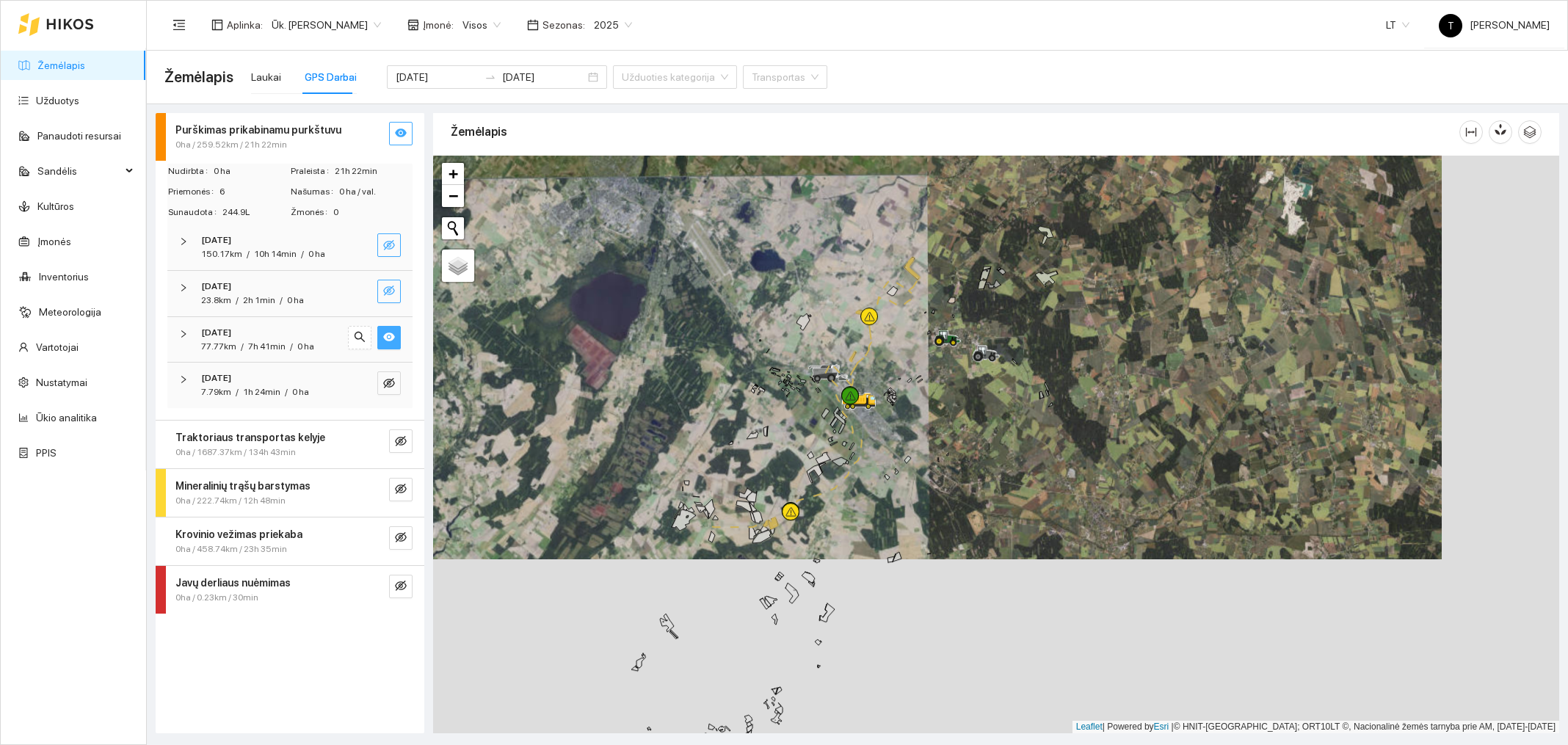
drag, startPoint x: 830, startPoint y: 715, endPoint x: 718, endPoint y: 821, distance: 154.2
click at [718, 745] on html "Žemėlapis Užduotys Panaudoti resursai Sandėlis Kultūros Įmonės Inventorius Mete…" at bounding box center [784, 372] width 1568 height 745
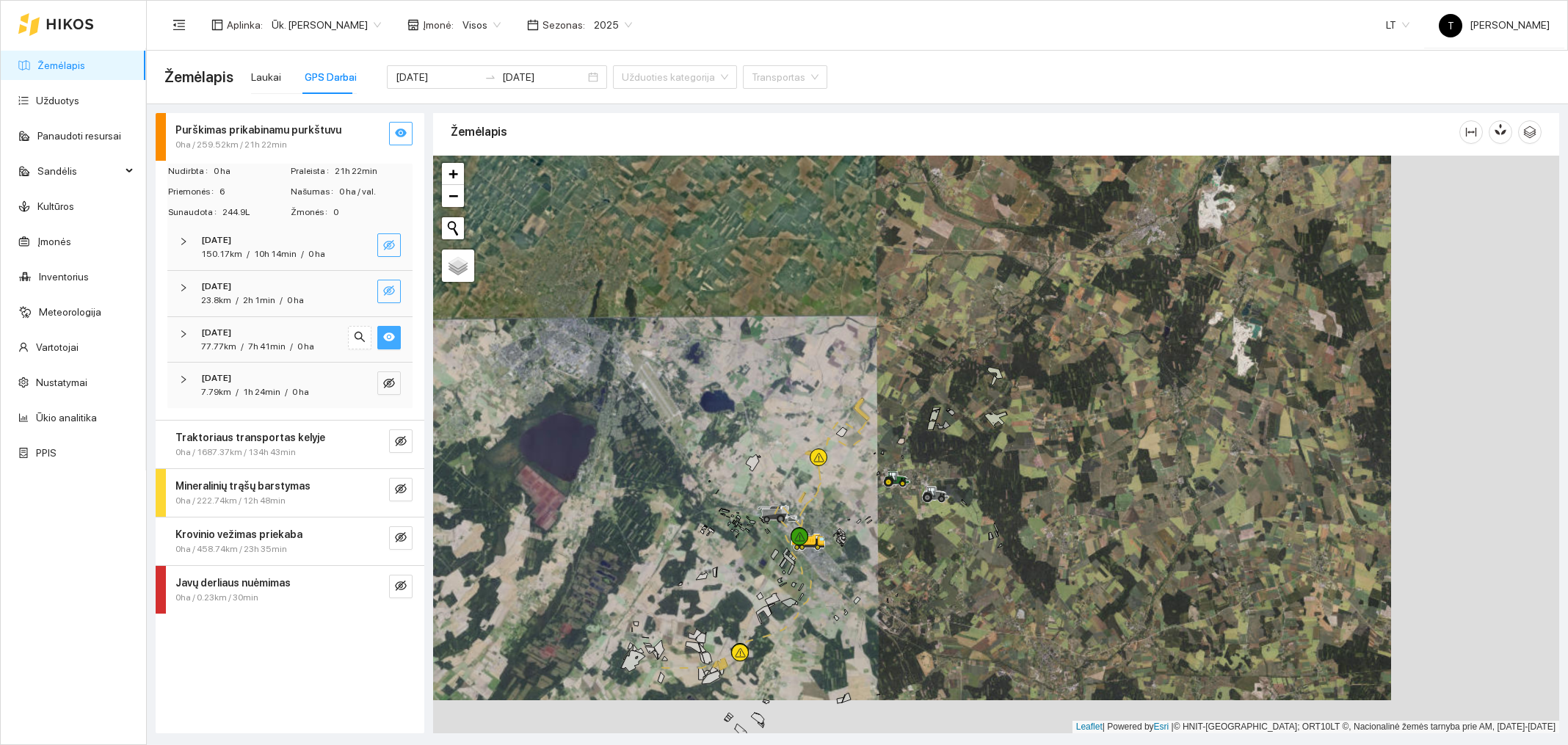
drag, startPoint x: 790, startPoint y: 496, endPoint x: 739, endPoint y: 637, distance: 149.9
click at [739, 637] on div at bounding box center [996, 444] width 1126 height 578
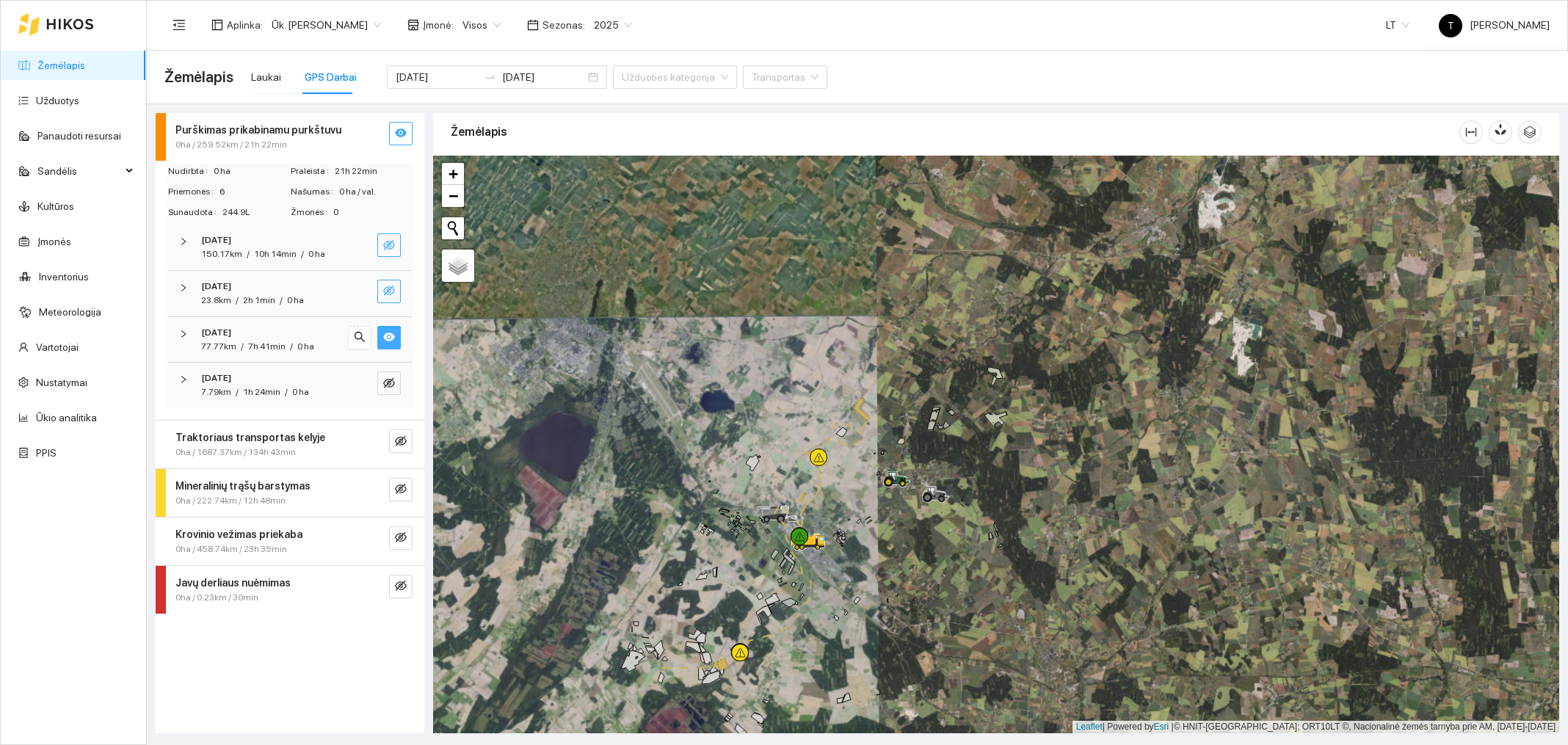
click at [891, 583] on div at bounding box center [996, 444] width 1126 height 578
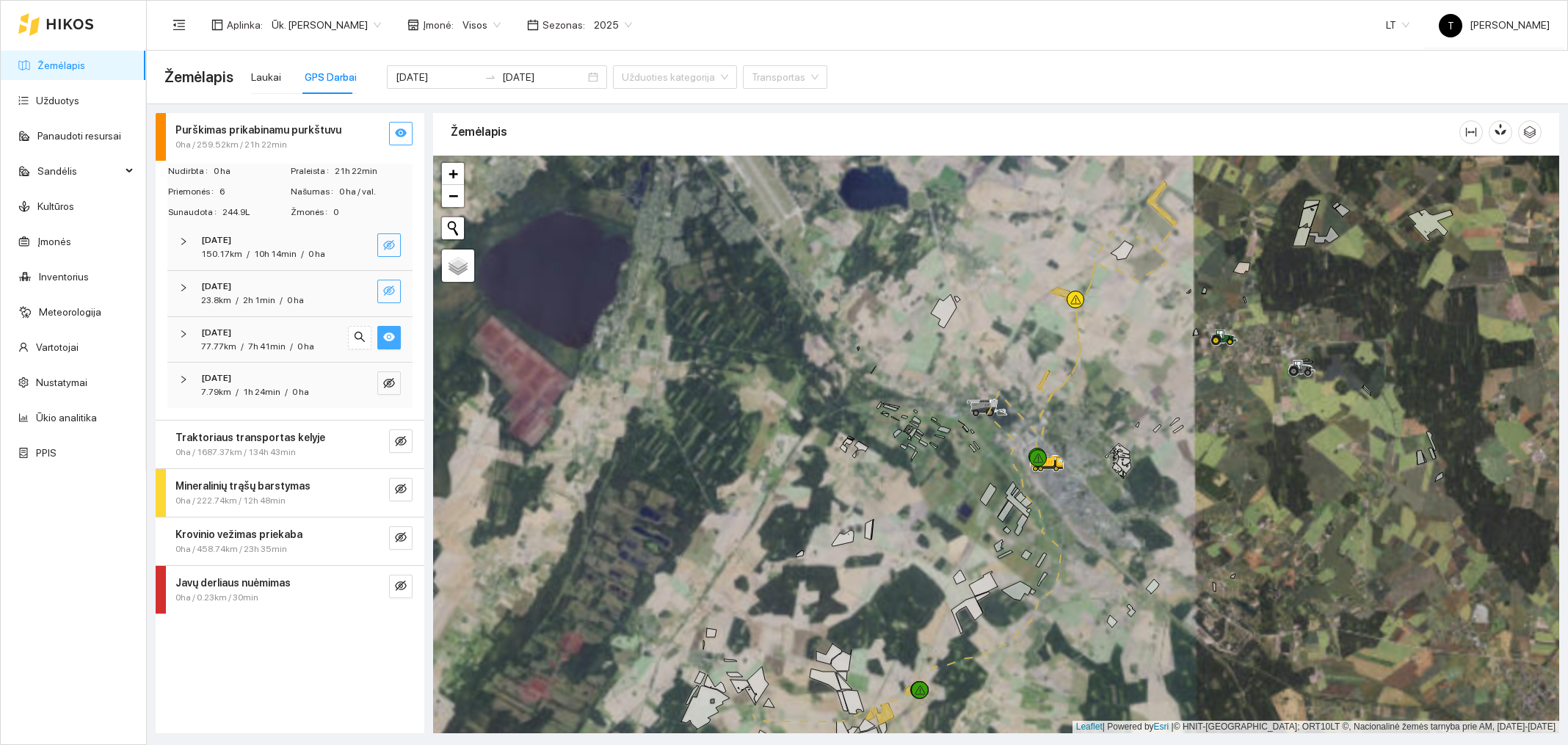
drag, startPoint x: 860, startPoint y: 595, endPoint x: 1190, endPoint y: 564, distance: 331.5
click at [1190, 564] on div at bounding box center [996, 444] width 1126 height 578
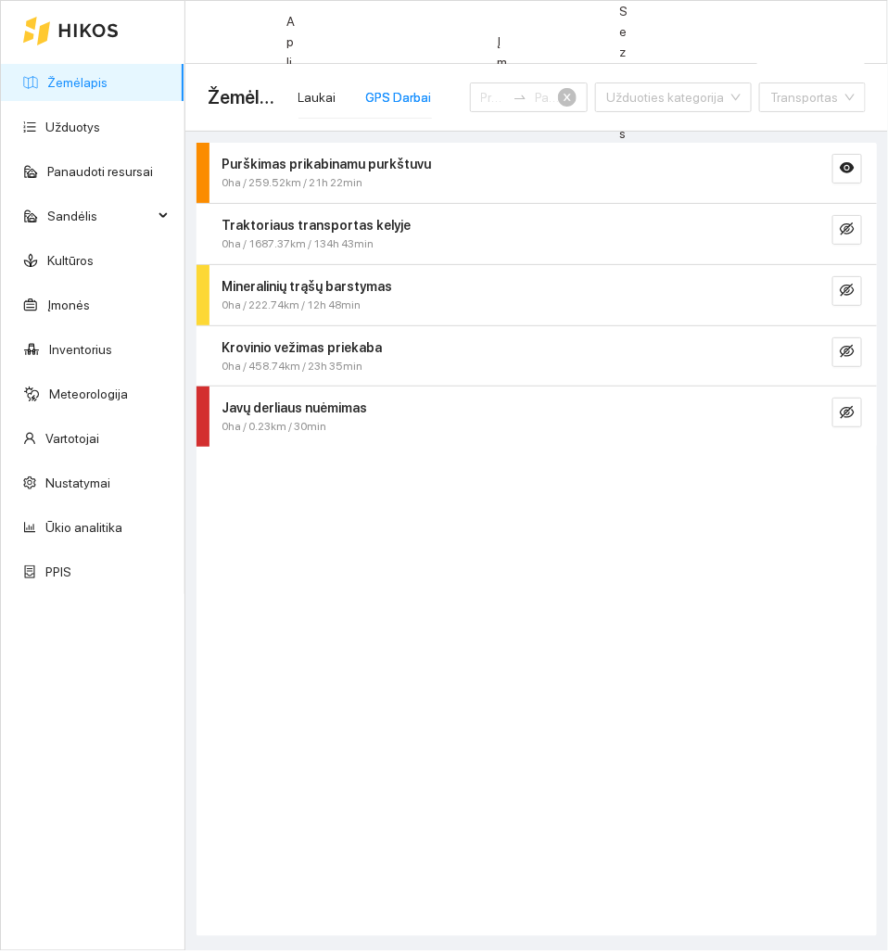
type input "[DATE]"
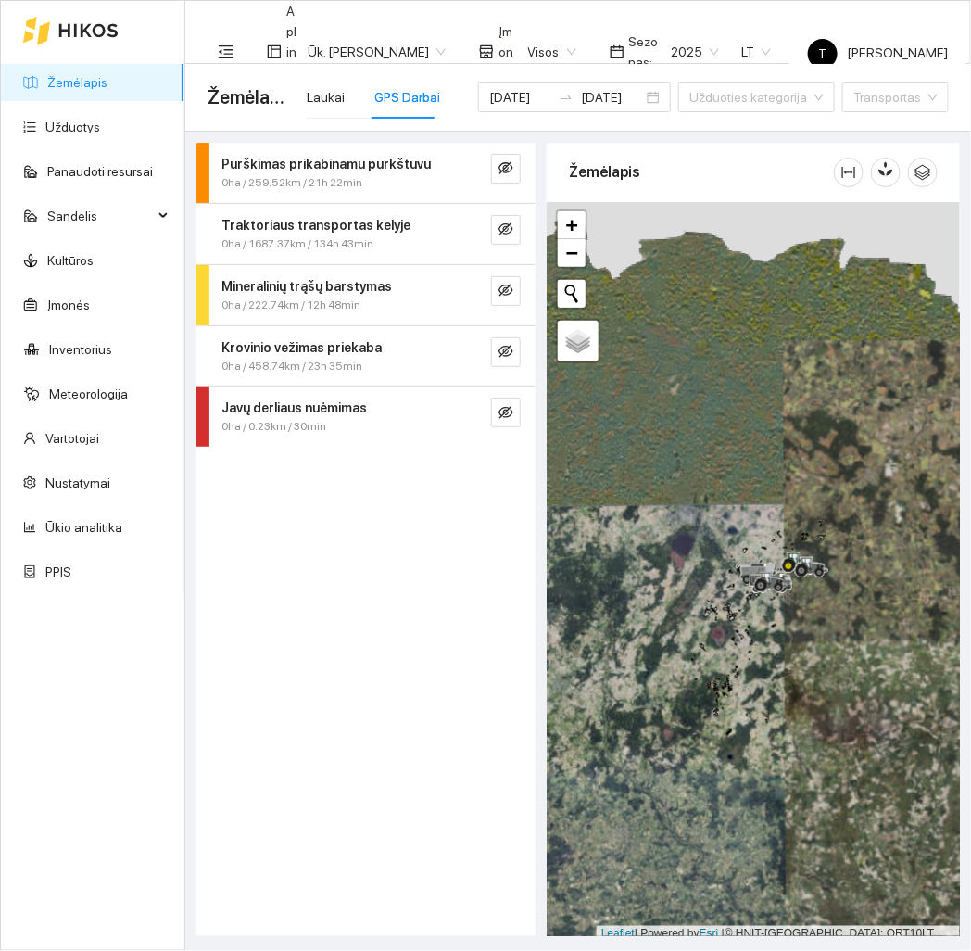
click at [375, 170] on strong "Purškimas prikabinamu purkštuvu" at bounding box center [325, 164] width 209 height 15
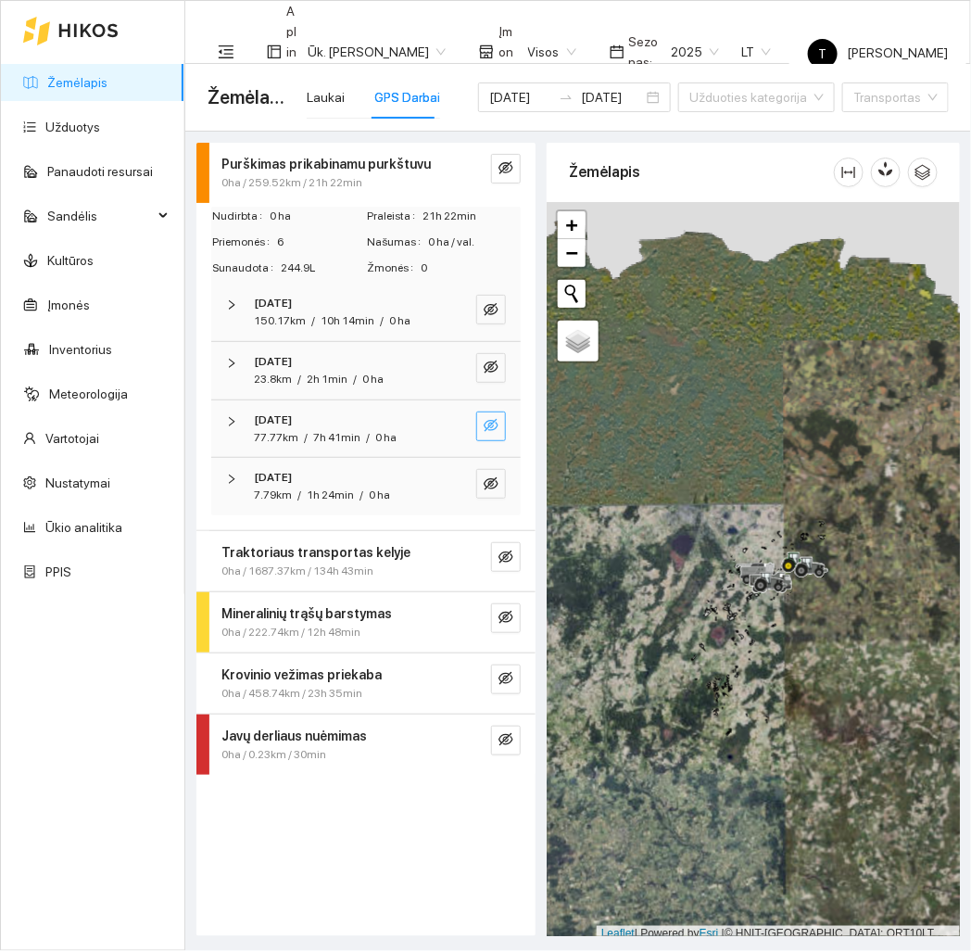
click at [496, 429] on icon "eye-invisible" at bounding box center [491, 425] width 15 height 15
click at [460, 425] on icon "search" at bounding box center [454, 425] width 15 height 15
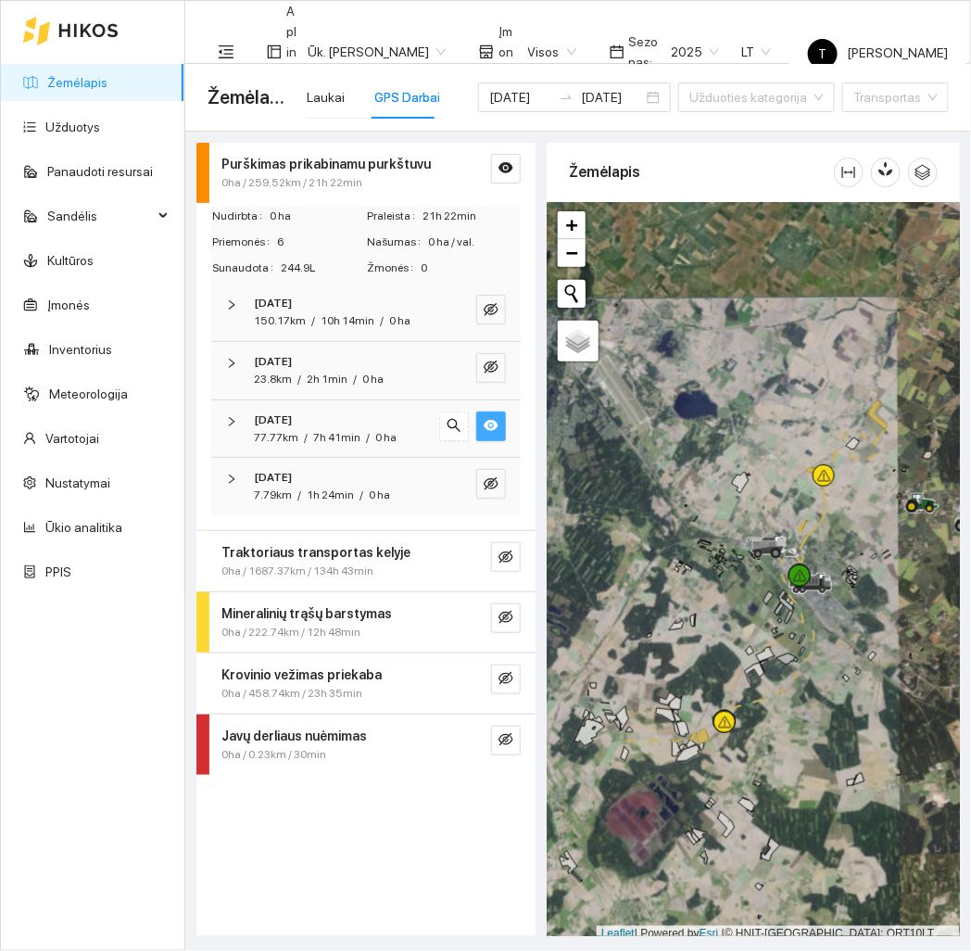
click at [788, 758] on div at bounding box center [753, 571] width 413 height 739
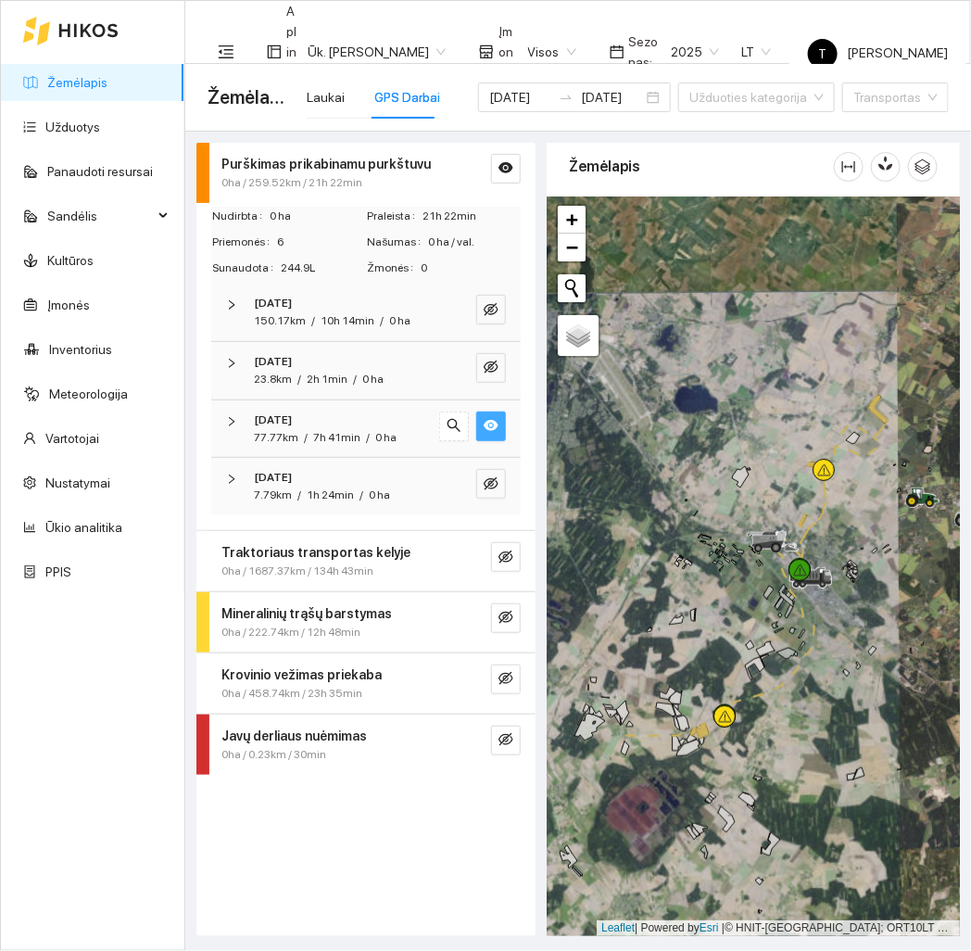
click at [788, 758] on div at bounding box center [753, 565] width 413 height 739
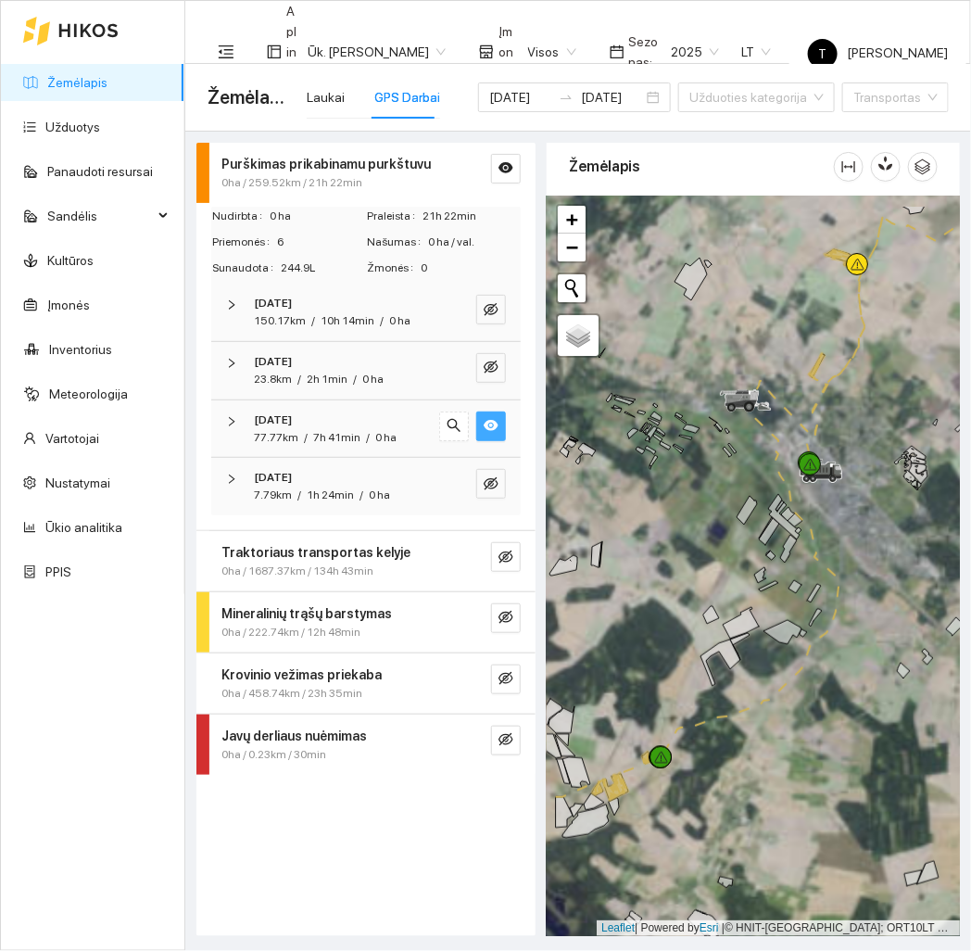
drag, startPoint x: 788, startPoint y: 758, endPoint x: 785, endPoint y: 842, distance: 84.4
click at [785, 842] on div at bounding box center [753, 565] width 413 height 739
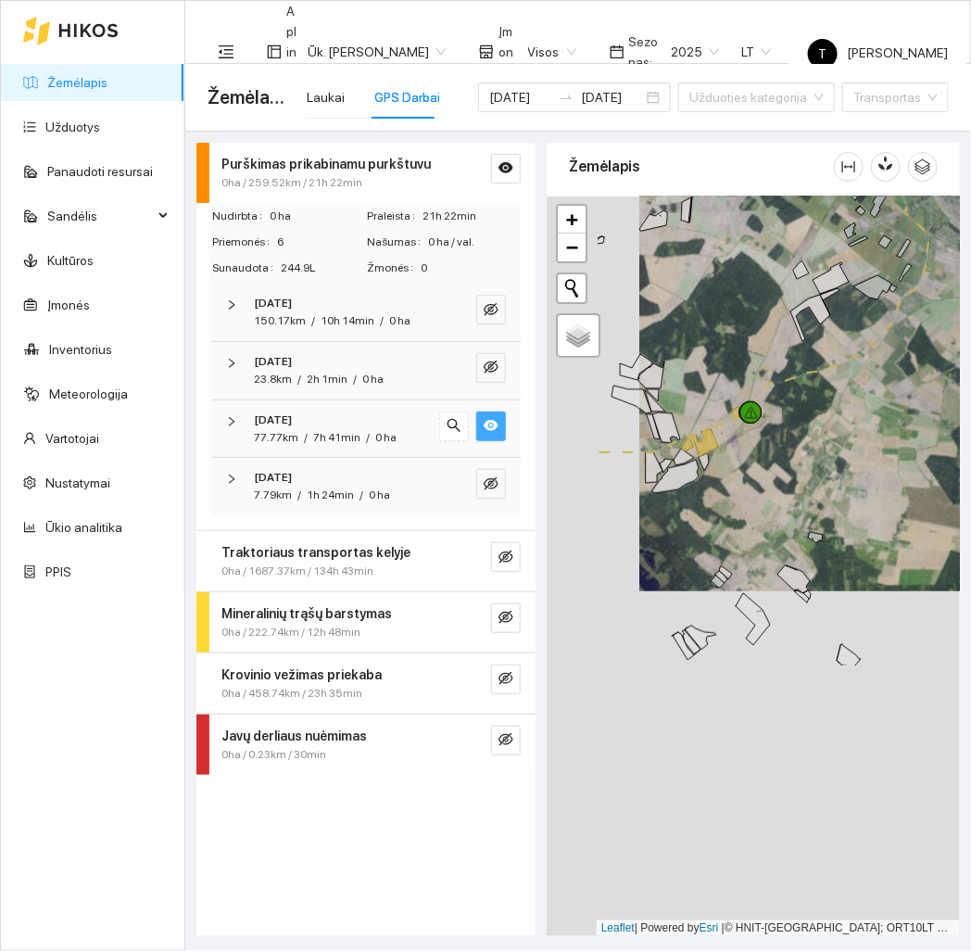
drag, startPoint x: 902, startPoint y: 624, endPoint x: 995, endPoint y: 279, distance: 356.9
click at [971, 279] on html "Žemėlapis Užduotys Panaudoti resursai Sandėlis Kultūros Įmonės Inventorius Mete…" at bounding box center [485, 475] width 971 height 951
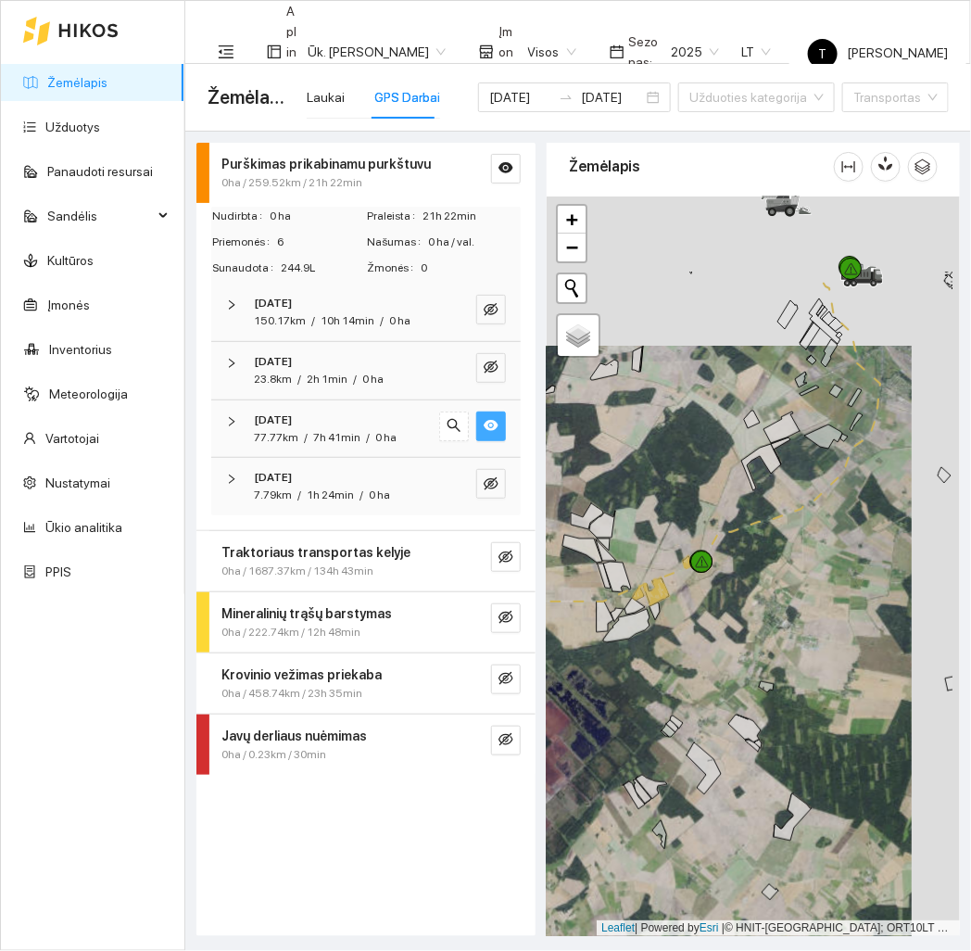
drag, startPoint x: 942, startPoint y: 308, endPoint x: 889, endPoint y: 454, distance: 155.6
click at [889, 454] on div at bounding box center [753, 565] width 413 height 739
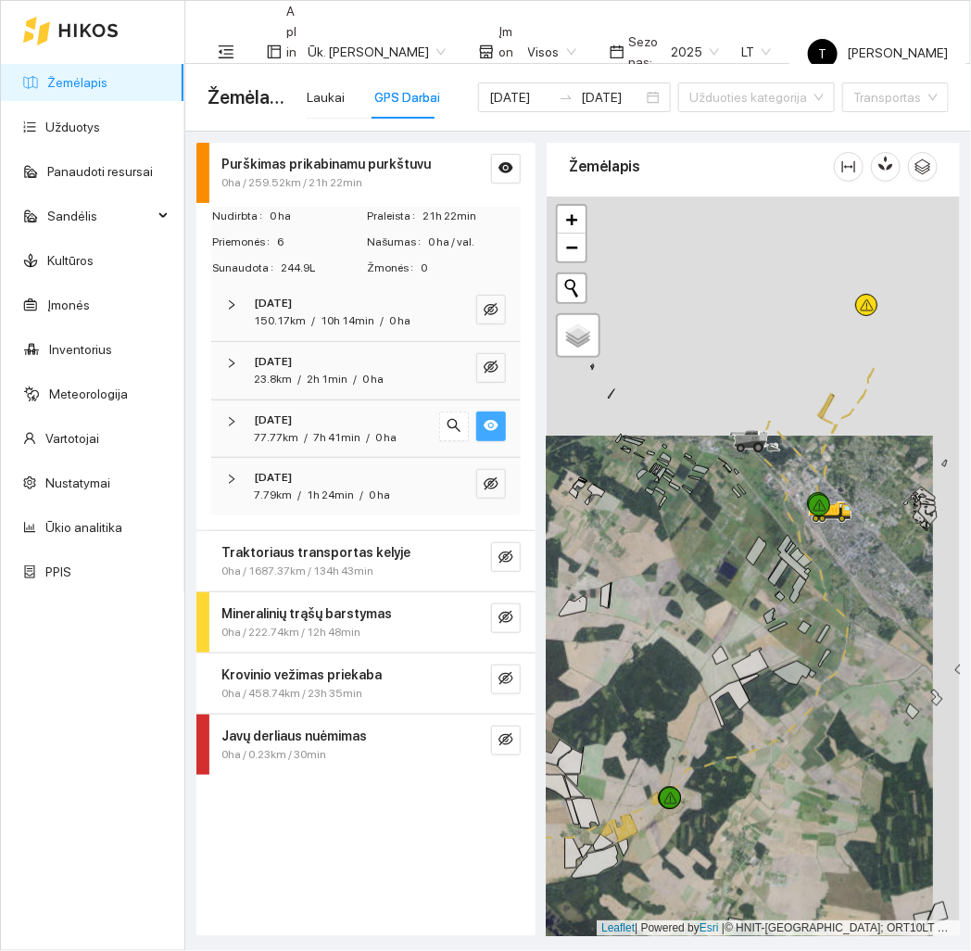
drag, startPoint x: 867, startPoint y: 366, endPoint x: 833, endPoint y: 612, distance: 247.9
click at [835, 614] on div at bounding box center [753, 565] width 413 height 739
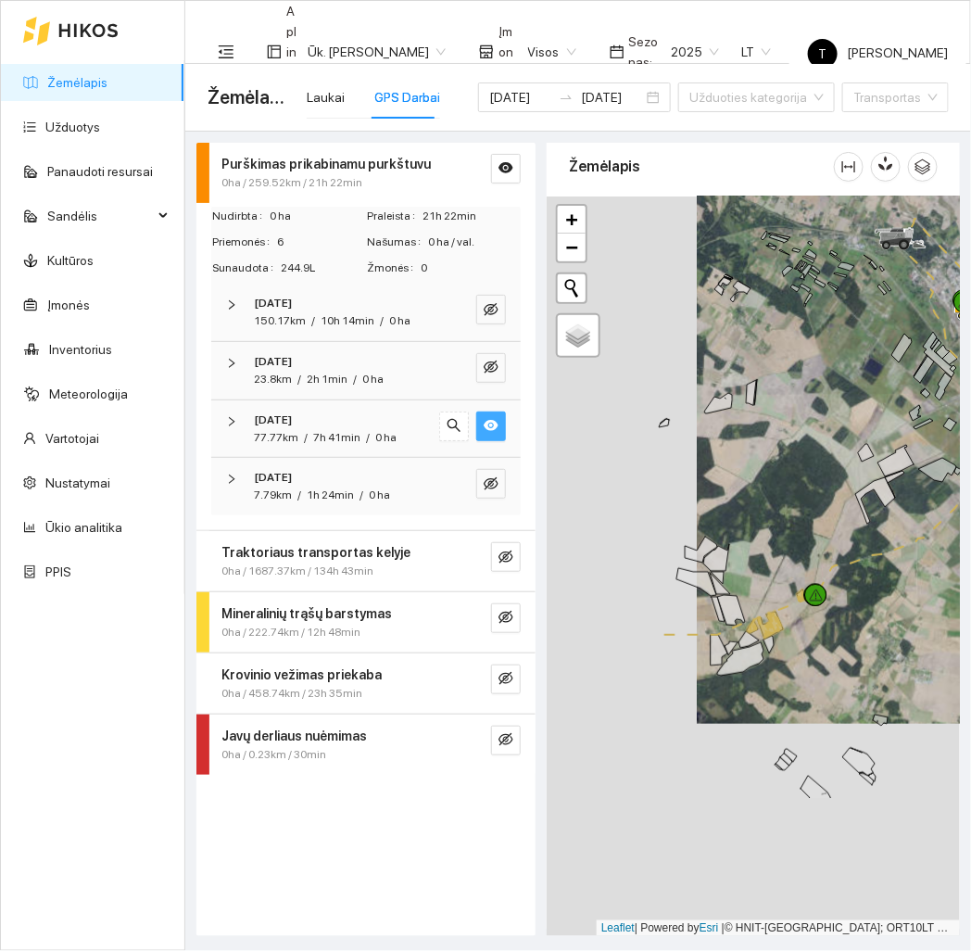
drag, startPoint x: 749, startPoint y: 806, endPoint x: 899, endPoint y: 594, distance: 259.9
click at [899, 594] on div at bounding box center [753, 565] width 413 height 739
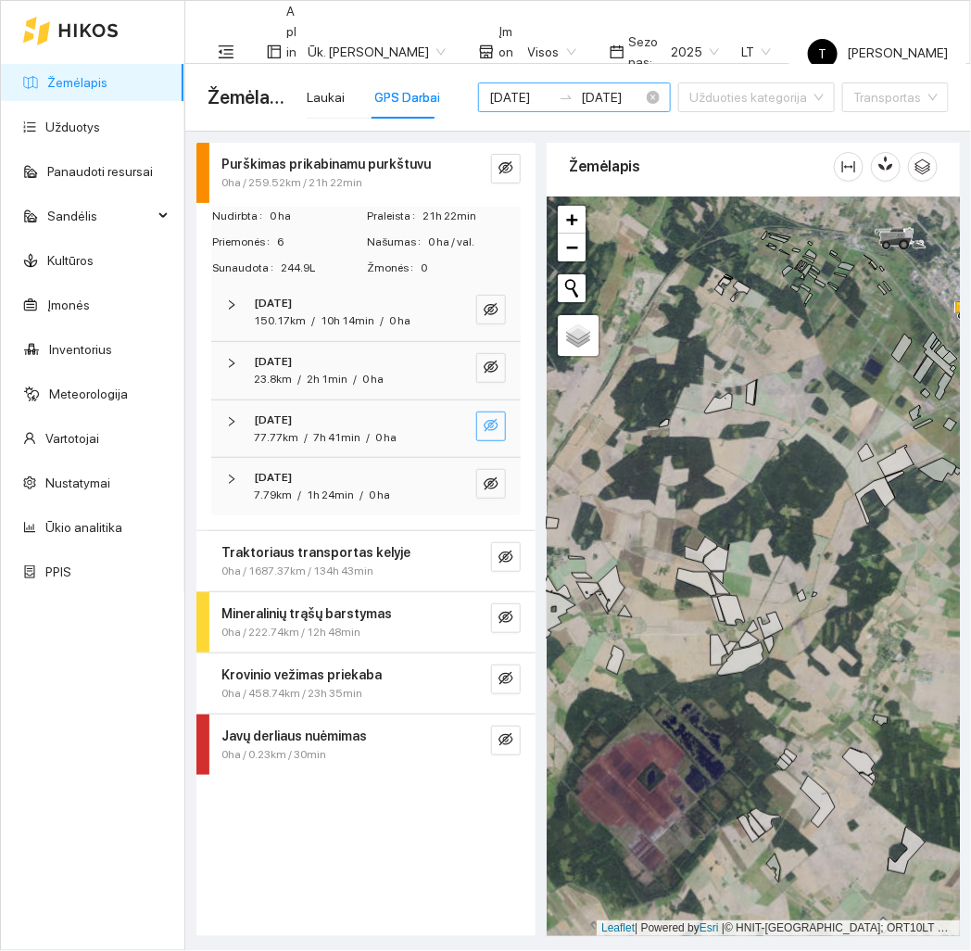
click at [523, 96] on input "[DATE]" at bounding box center [520, 97] width 62 height 20
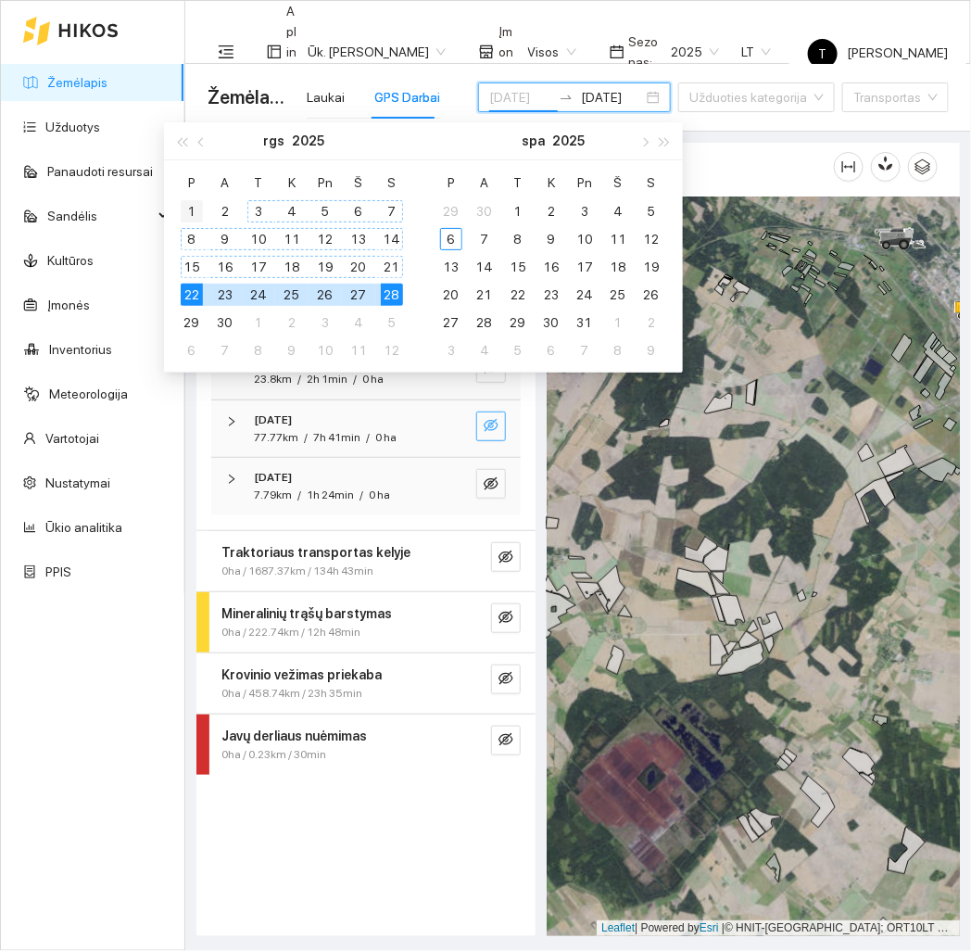
type input "[DATE]"
click at [196, 211] on div "1" at bounding box center [192, 211] width 22 height 22
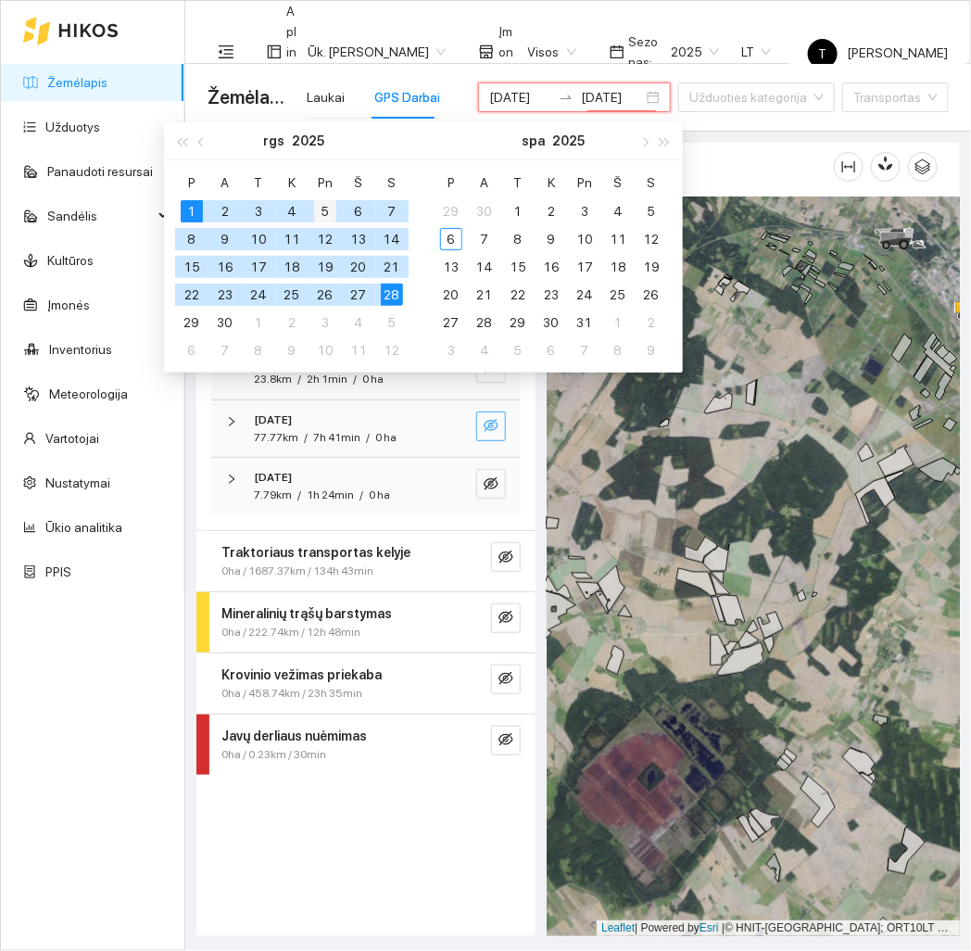
scroll to position [0, 3]
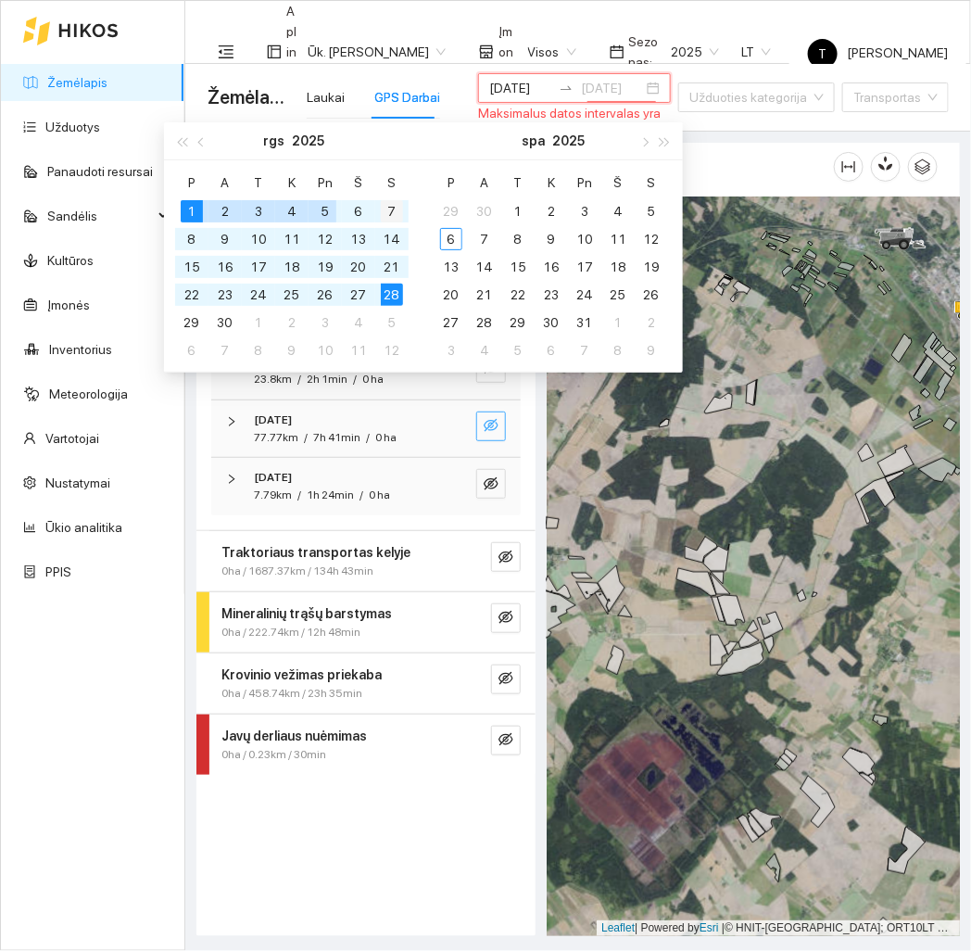
type input "[DATE]"
click at [388, 207] on div "7" at bounding box center [392, 211] width 22 height 22
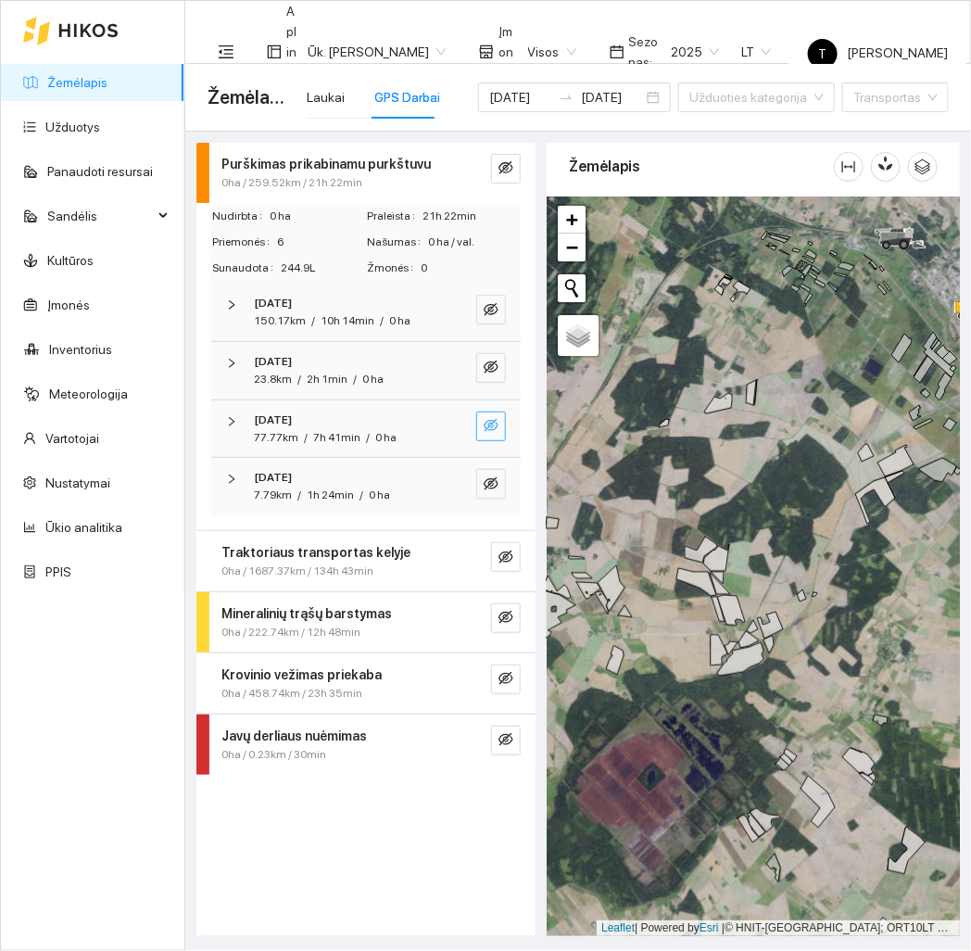
click at [652, 148] on div "Žemėlapis" at bounding box center [701, 166] width 265 height 53
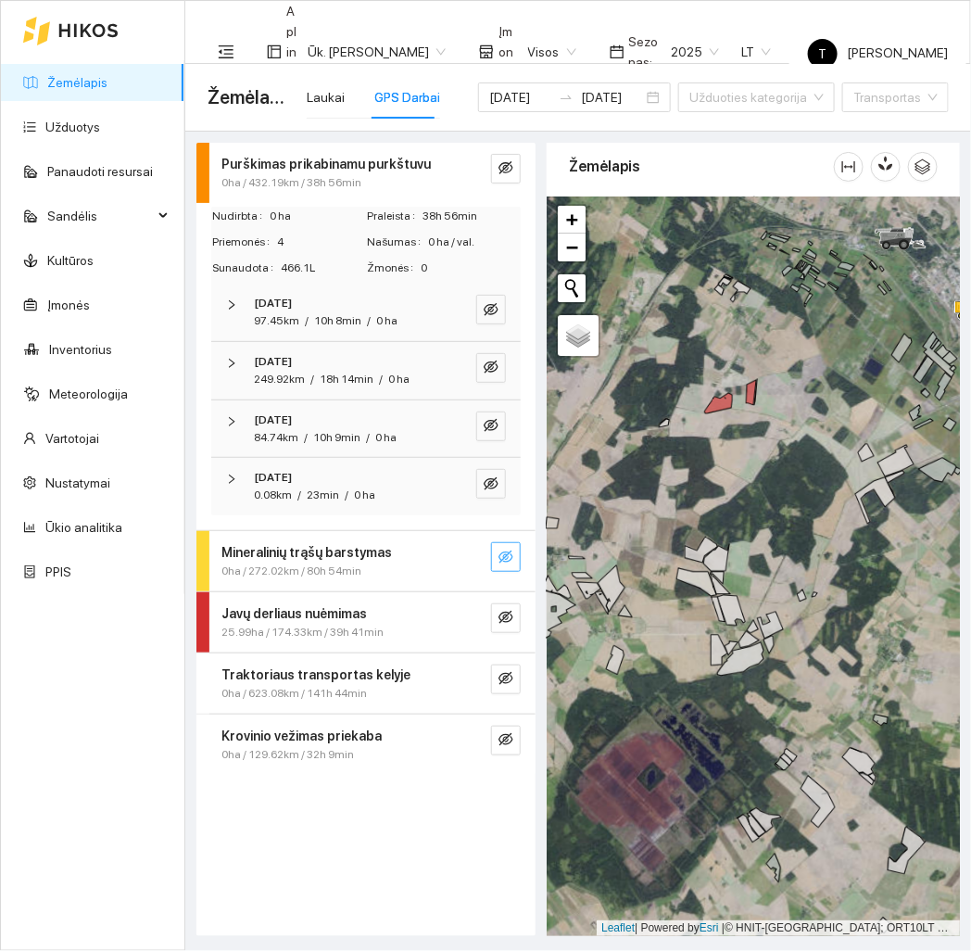
click at [517, 563] on button "button" at bounding box center [506, 557] width 30 height 30
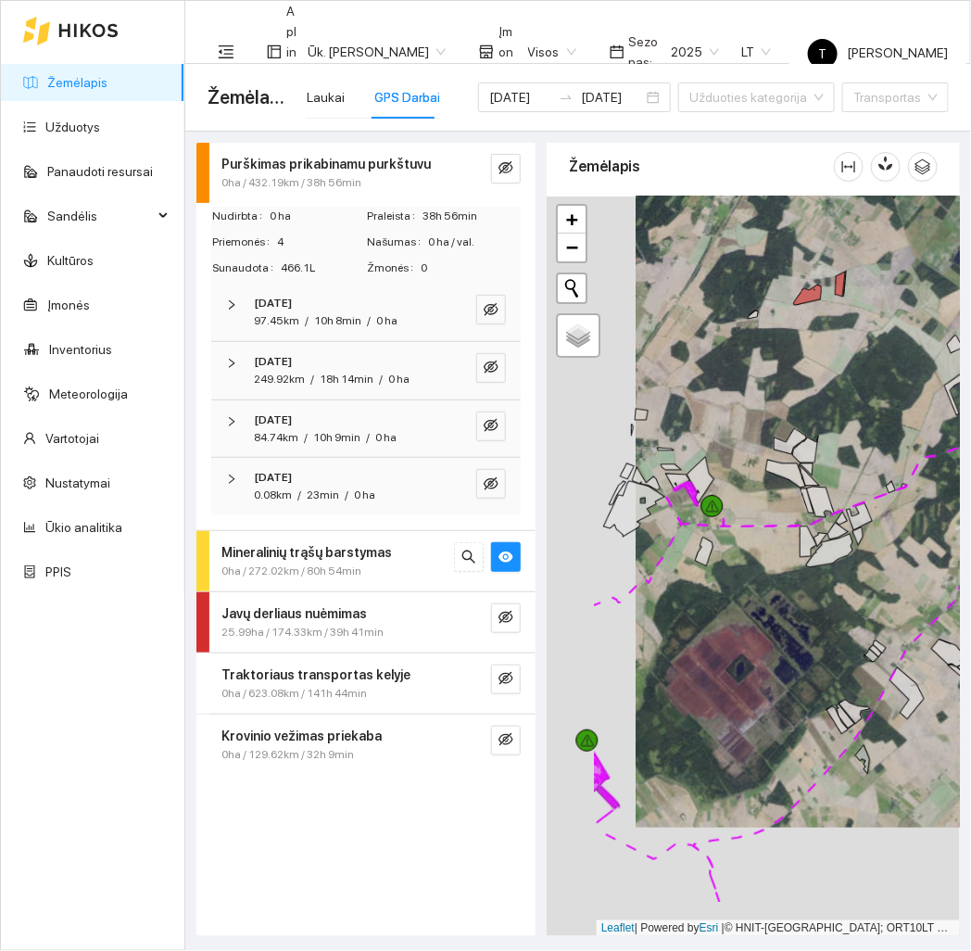
drag, startPoint x: 700, startPoint y: 626, endPoint x: 796, endPoint y: 513, distance: 147.9
click at [796, 513] on div at bounding box center [753, 565] width 413 height 739
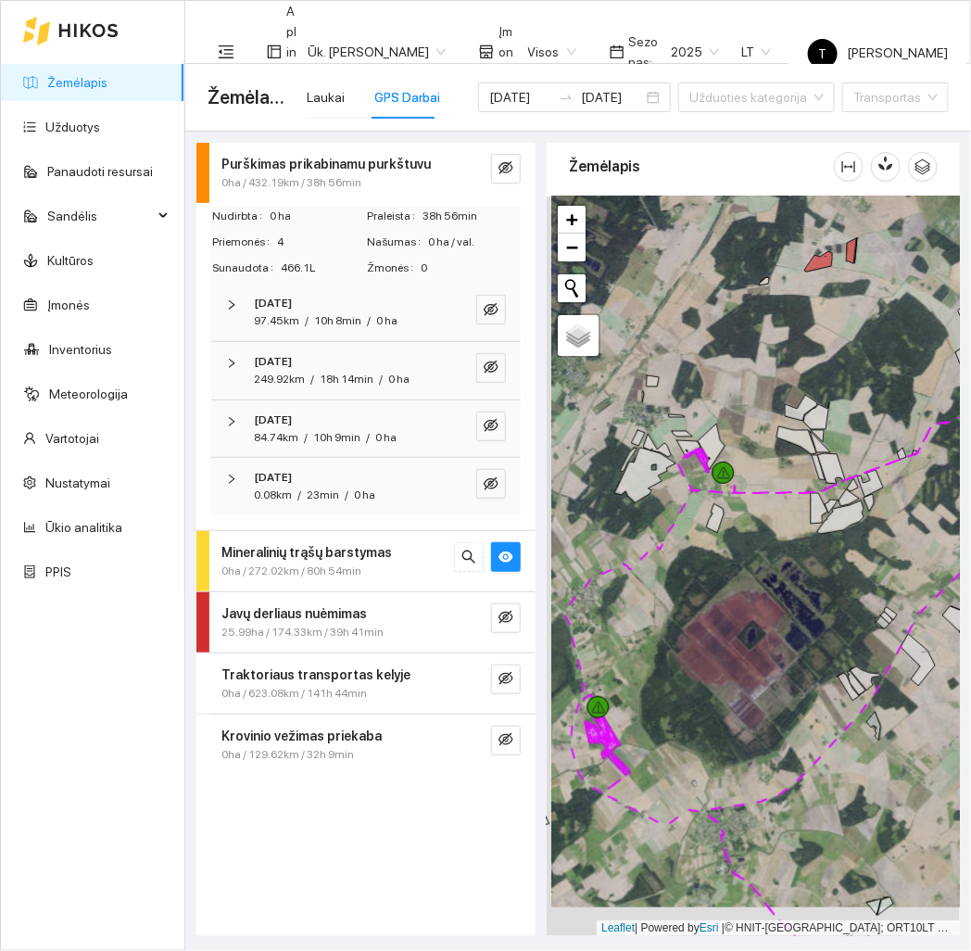
drag, startPoint x: 758, startPoint y: 729, endPoint x: 763, endPoint y: 700, distance: 29.1
click at [763, 700] on div at bounding box center [753, 565] width 413 height 739
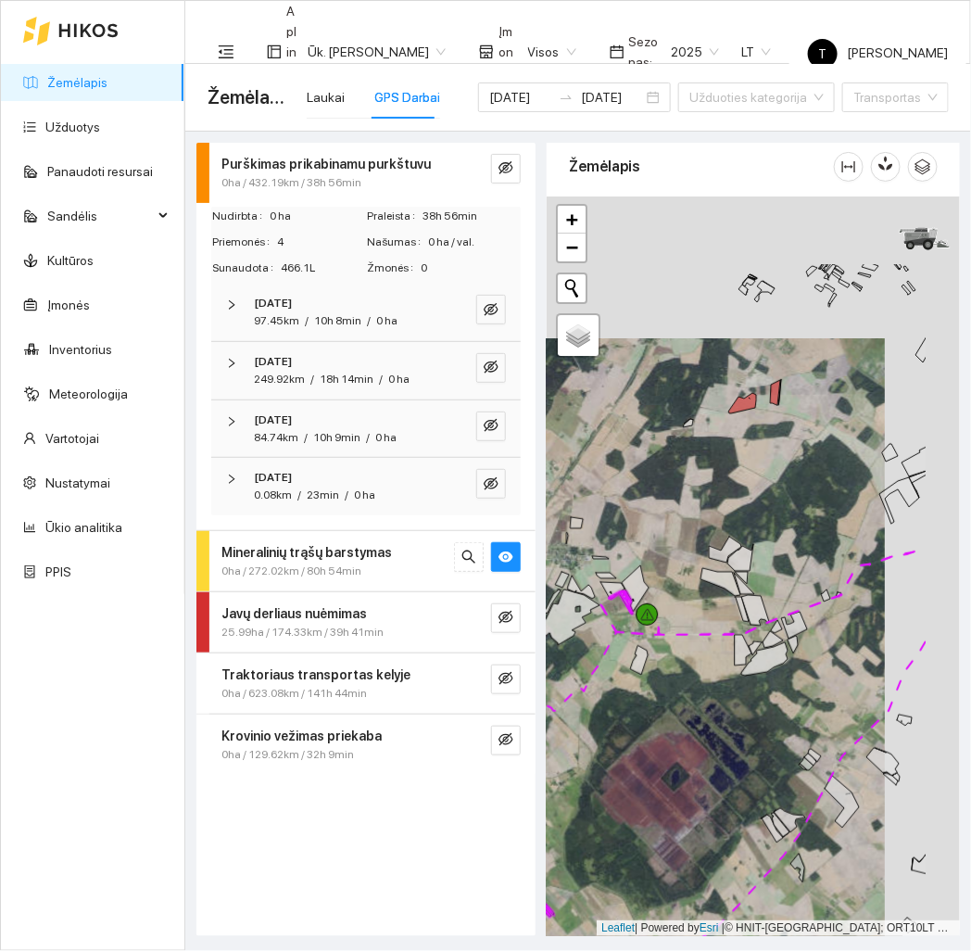
drag, startPoint x: 762, startPoint y: 246, endPoint x: 685, endPoint y: 390, distance: 162.9
click at [685, 390] on div at bounding box center [753, 565] width 413 height 739
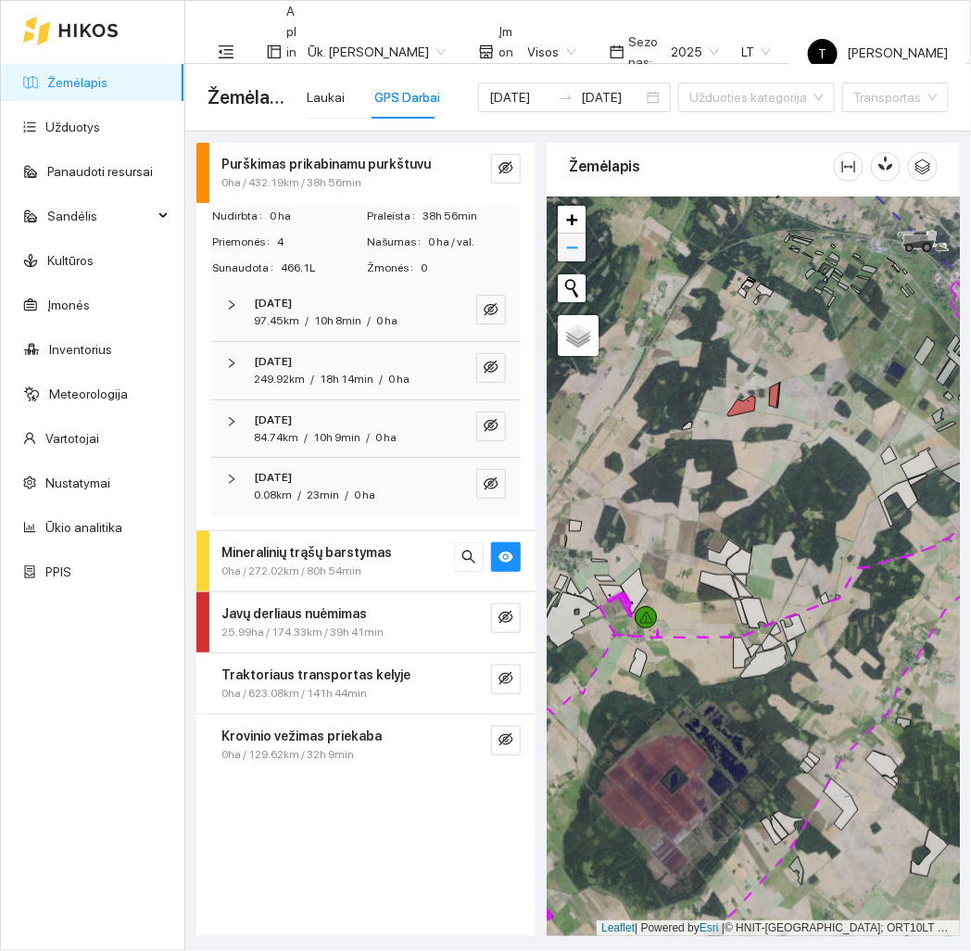
click at [566, 235] on span "−" at bounding box center [572, 246] width 12 height 23
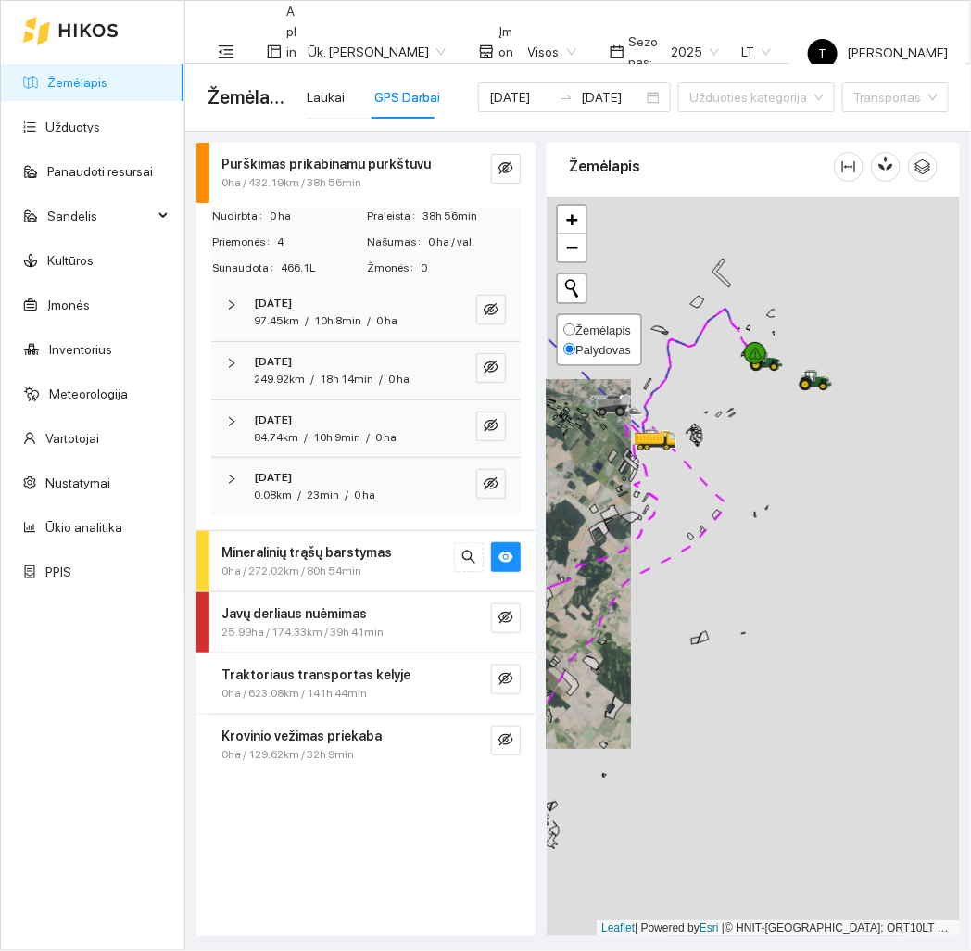
drag, startPoint x: 788, startPoint y: 339, endPoint x: 545, endPoint y: 343, distance: 243.7
click at [545, 343] on div "Žemėlapis" at bounding box center [753, 539] width 424 height 793
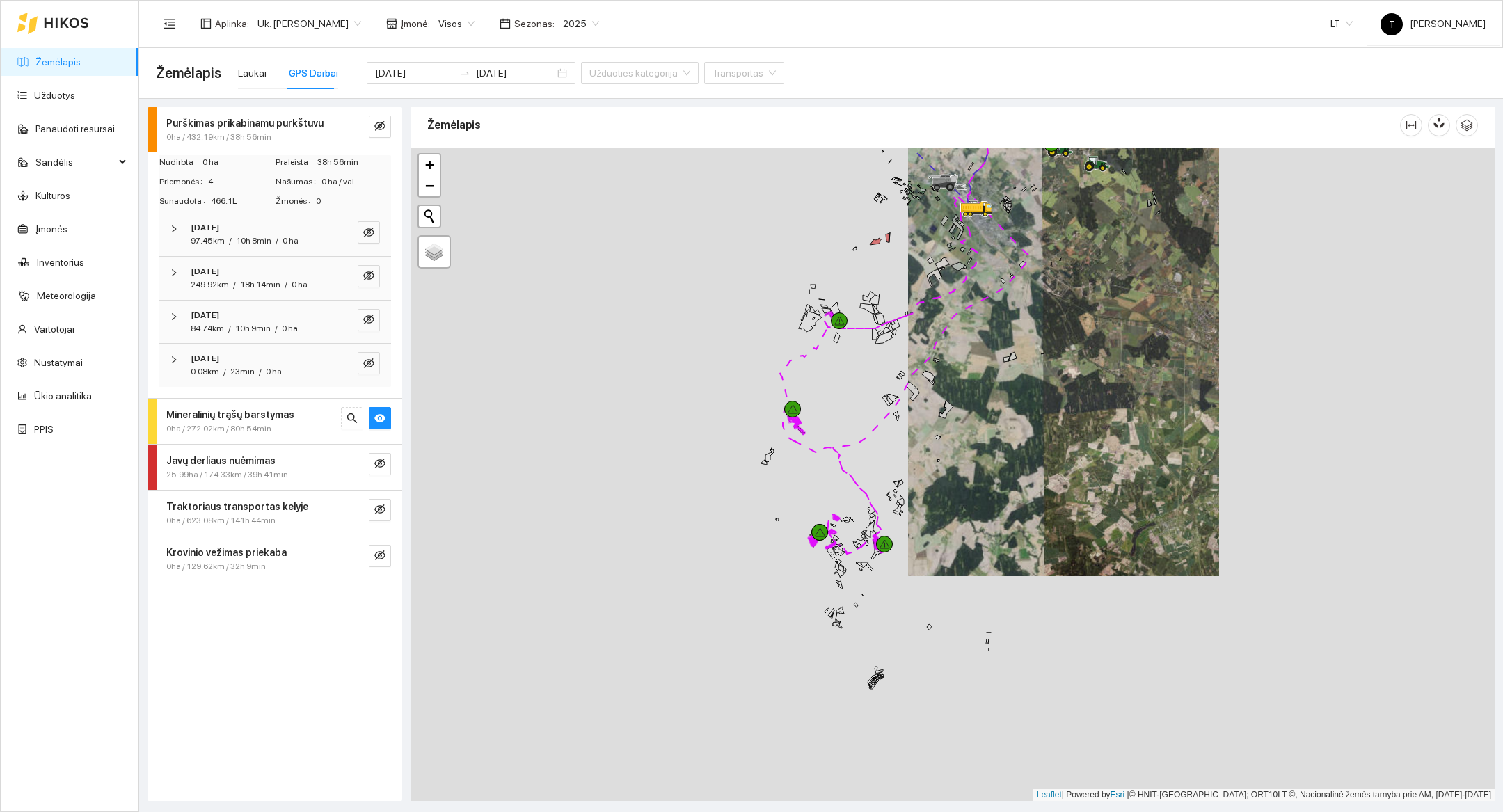
drag, startPoint x: 949, startPoint y: 656, endPoint x: 1060, endPoint y: 480, distance: 208.1
click at [1060, 480] on div at bounding box center [953, 474] width 1085 height 654
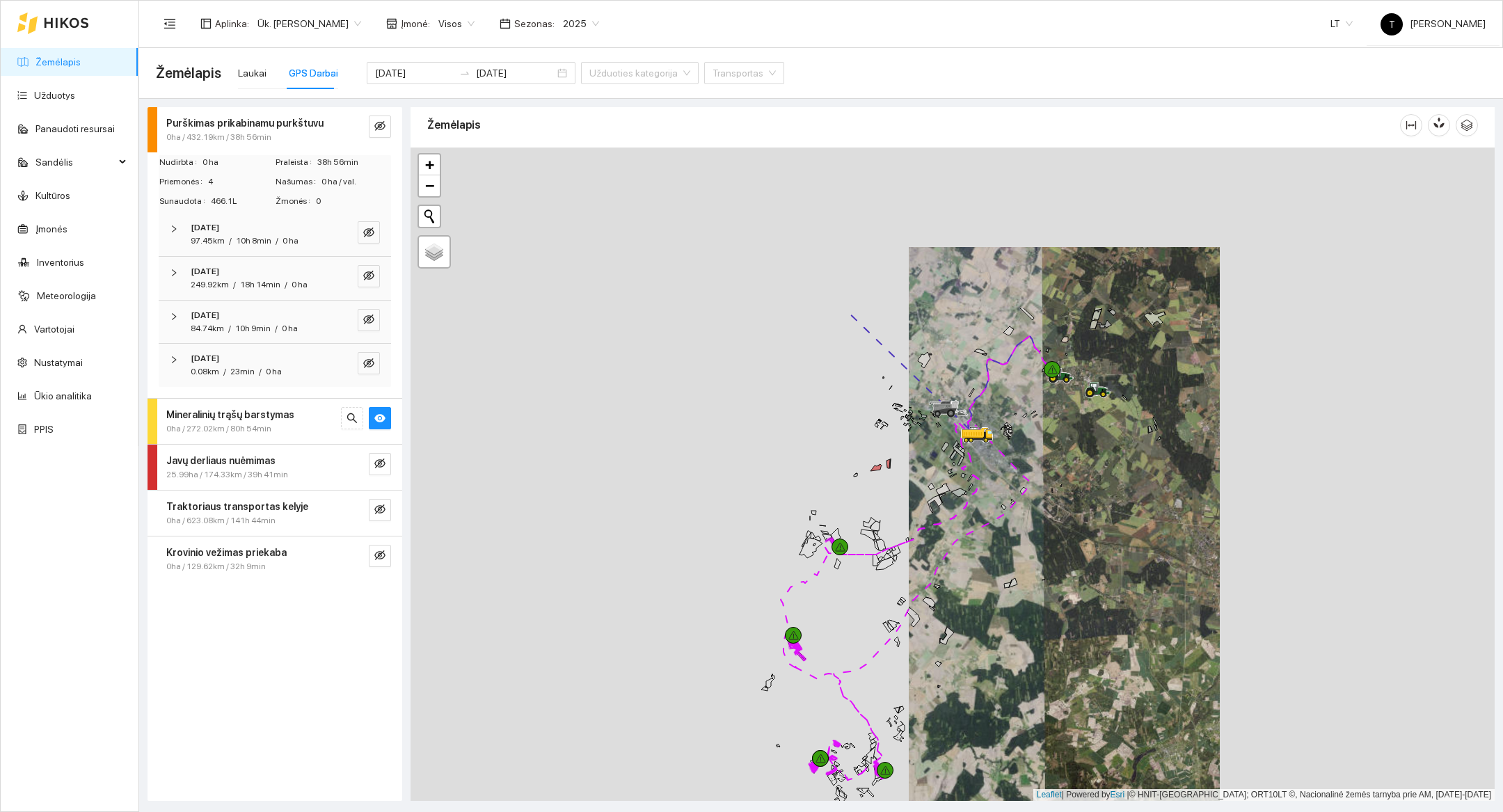
drag, startPoint x: 1053, startPoint y: 300, endPoint x: 1053, endPoint y: 525, distance: 225.0
click at [1053, 525] on div at bounding box center [953, 474] width 1085 height 654
click at [977, 670] on div at bounding box center [953, 474] width 1085 height 654
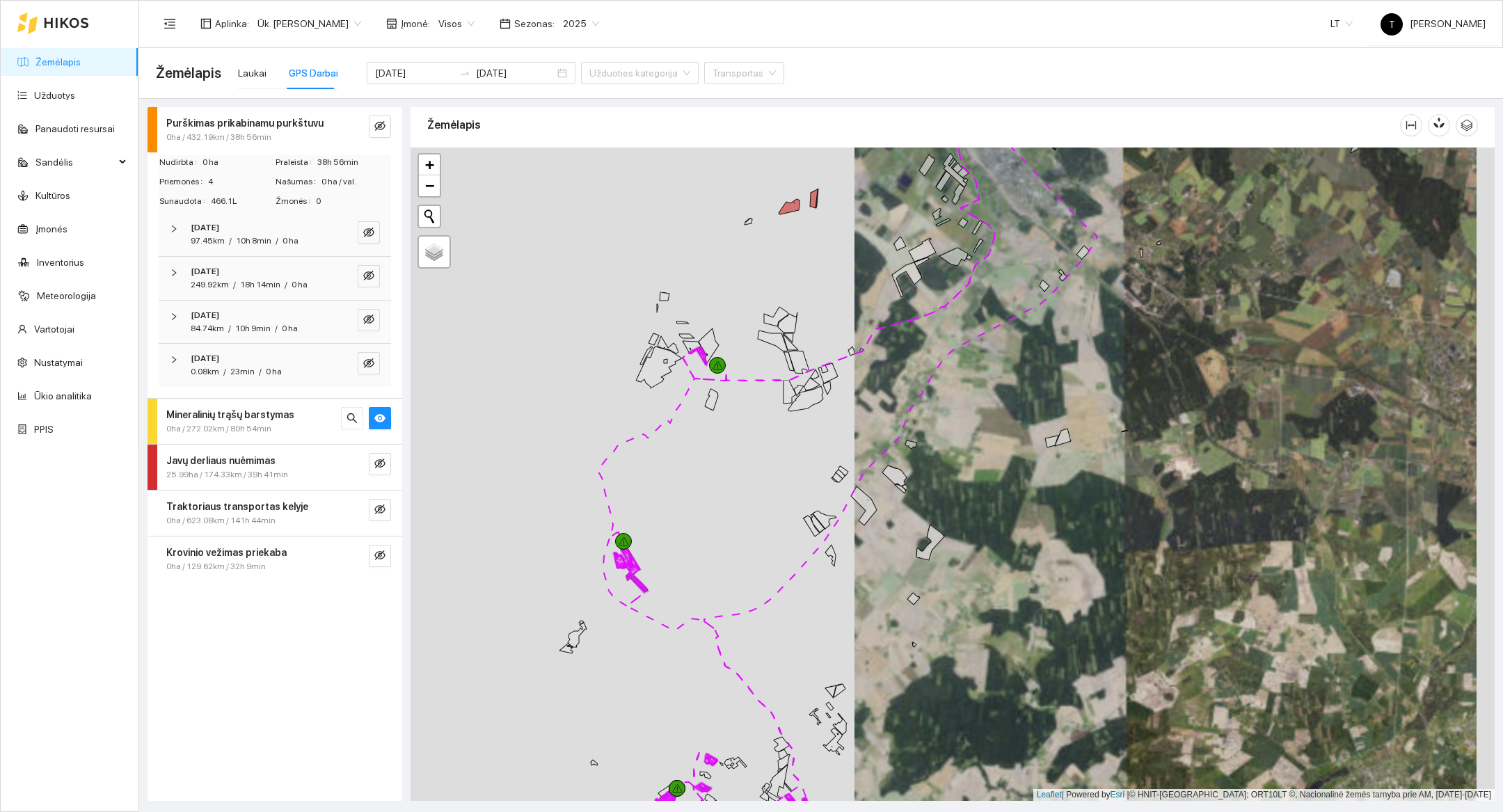
drag, startPoint x: 977, startPoint y: 669, endPoint x: 1004, endPoint y: 590, distance: 83.5
click at [1004, 590] on div at bounding box center [953, 474] width 1085 height 654
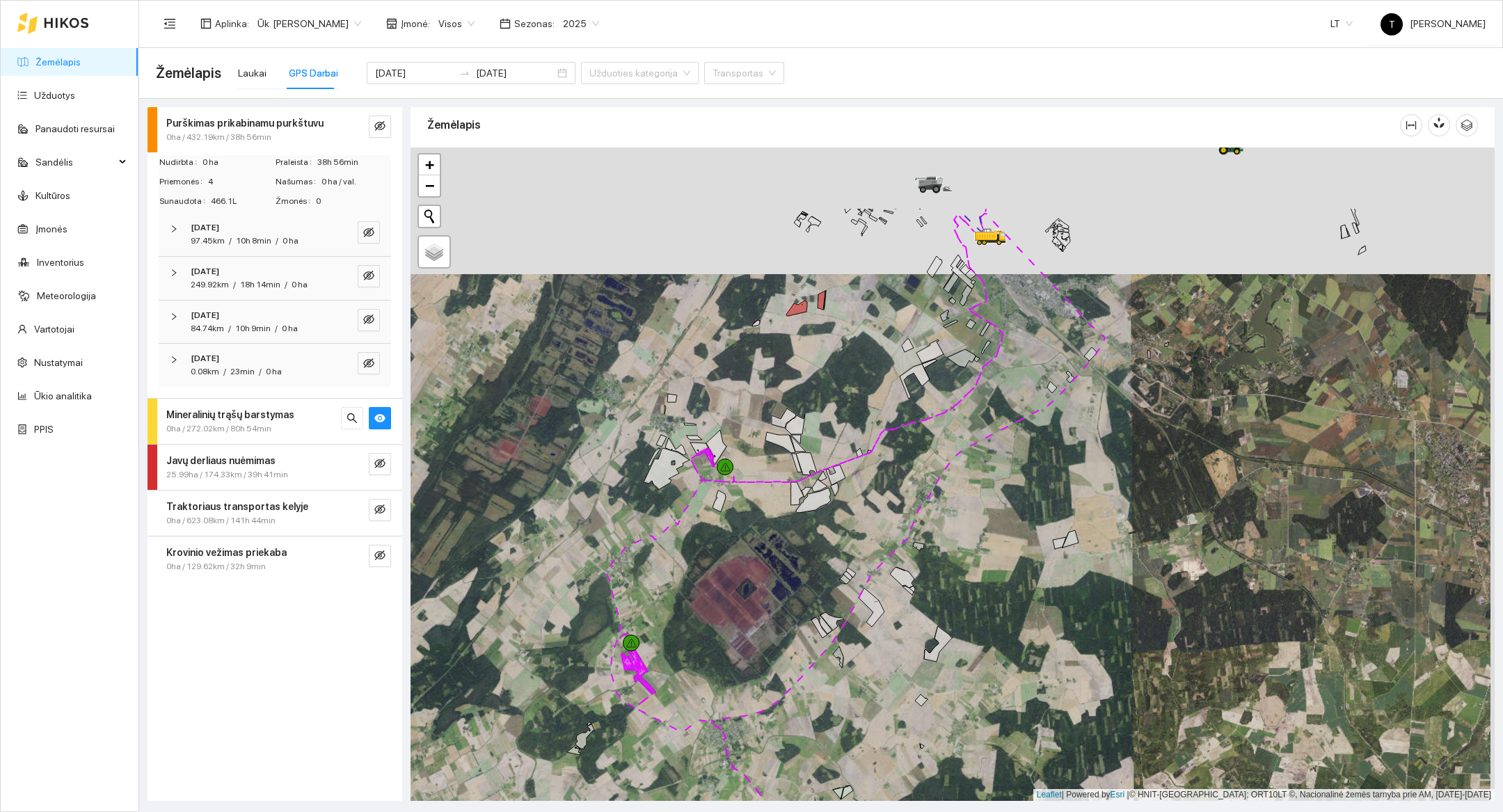
drag, startPoint x: 786, startPoint y: 639, endPoint x: 782, endPoint y: 768, distance: 129.1
click at [782, 706] on div at bounding box center [953, 474] width 1085 height 654
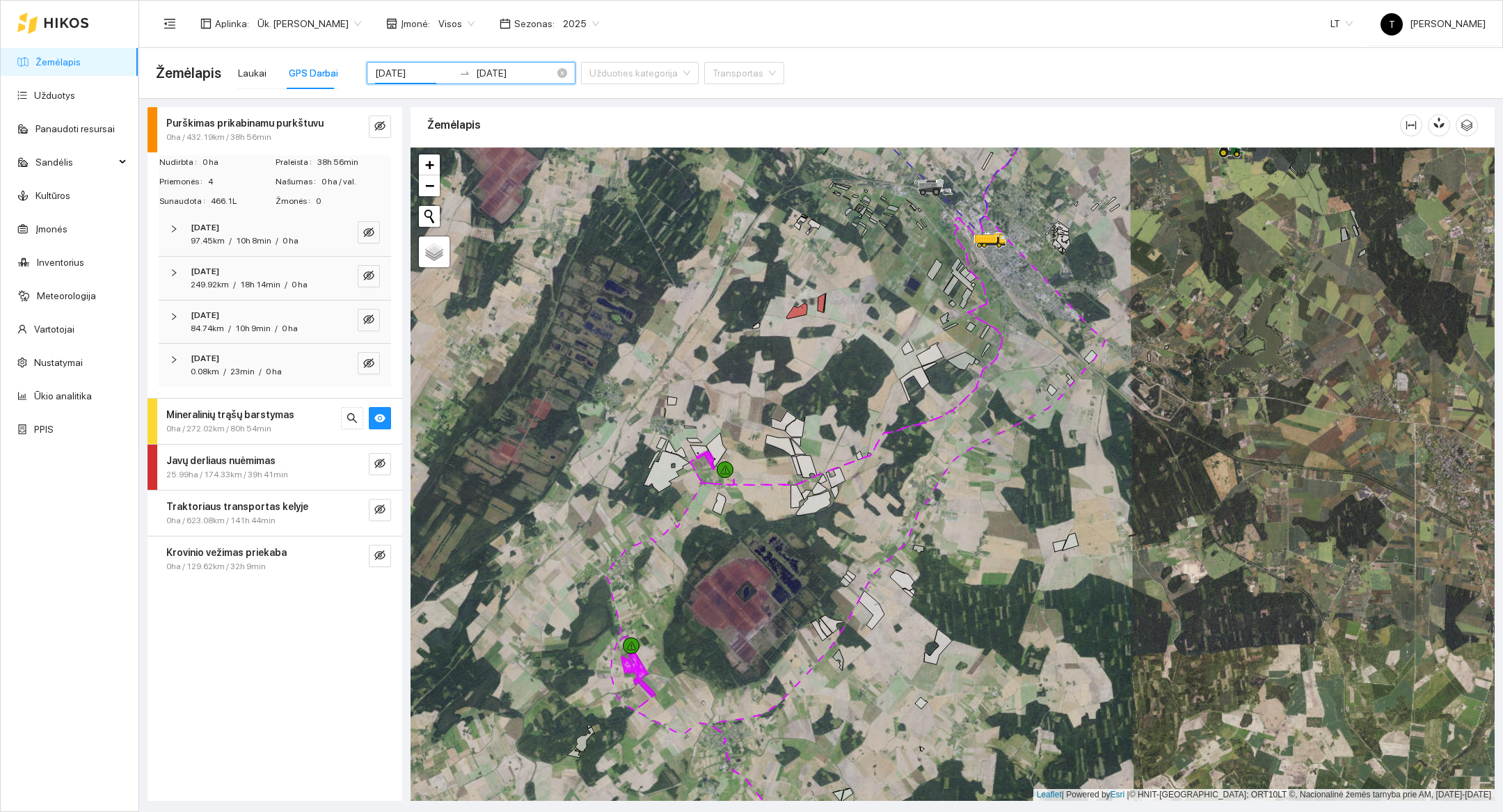
click at [403, 70] on input "[DATE]" at bounding box center [414, 73] width 79 height 15
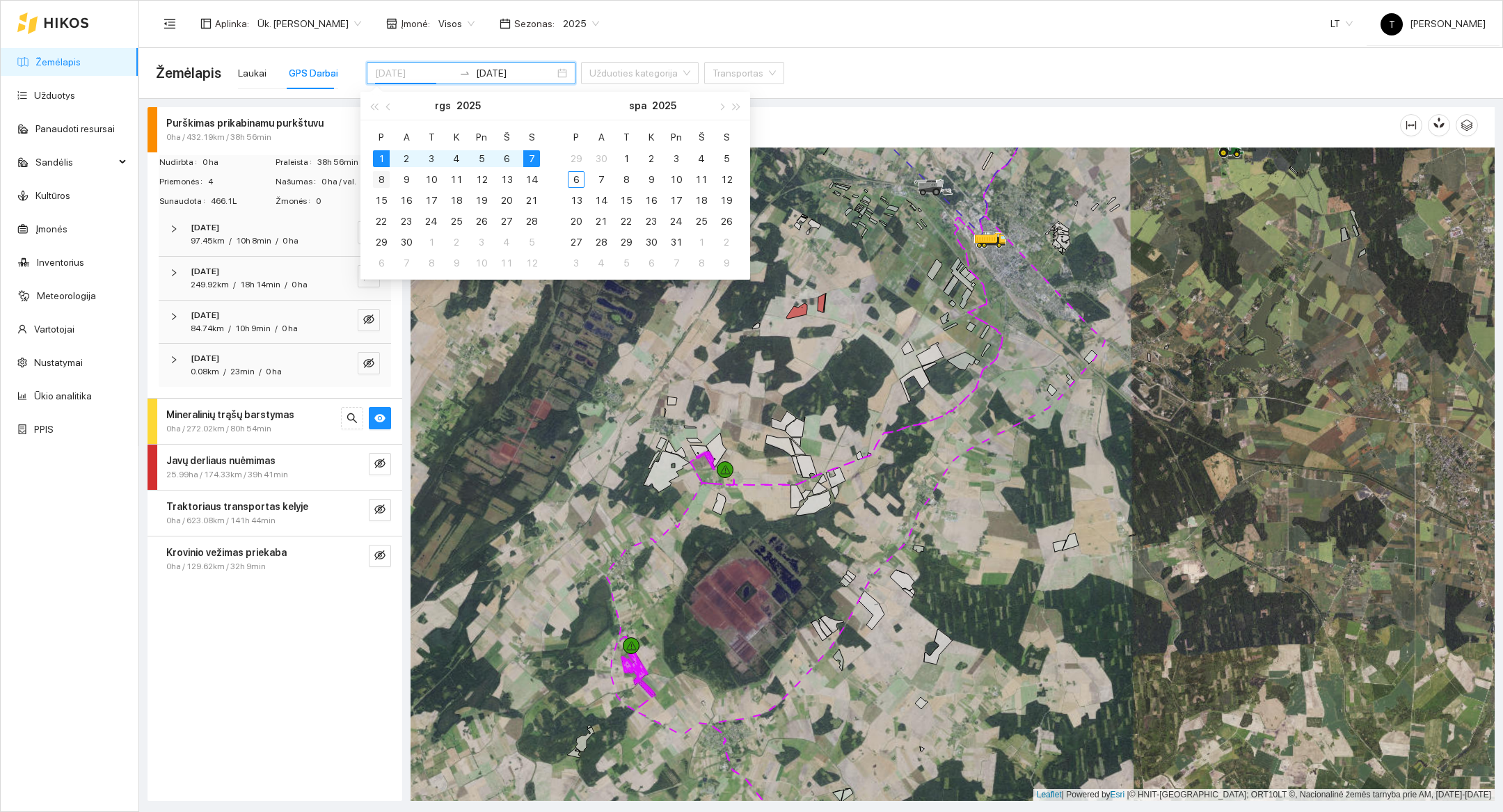
type input "[DATE]"
click at [386, 183] on div "8" at bounding box center [382, 180] width 17 height 17
type input "[DATE]"
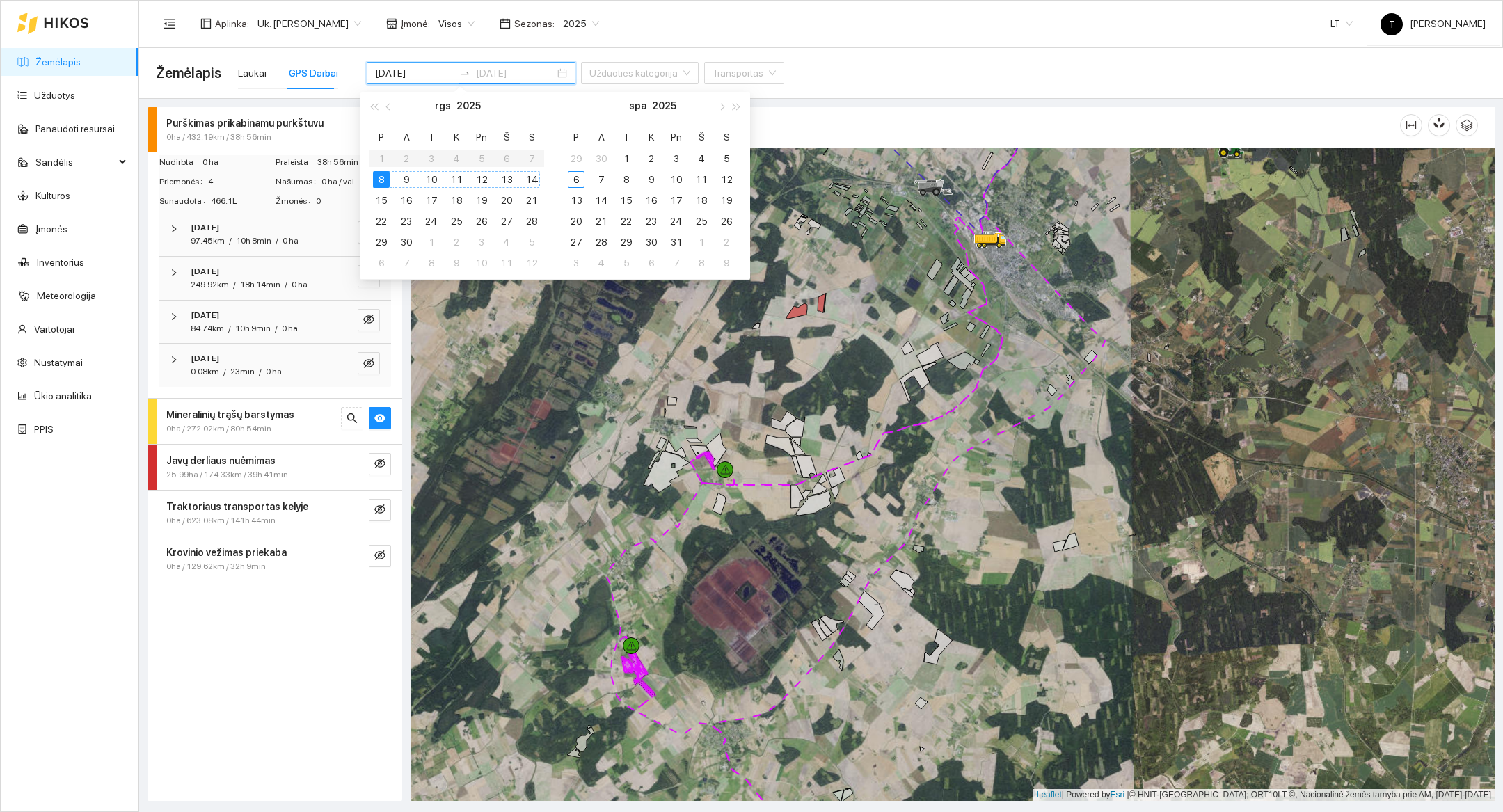
click at [531, 182] on div "14" at bounding box center [532, 180] width 17 height 17
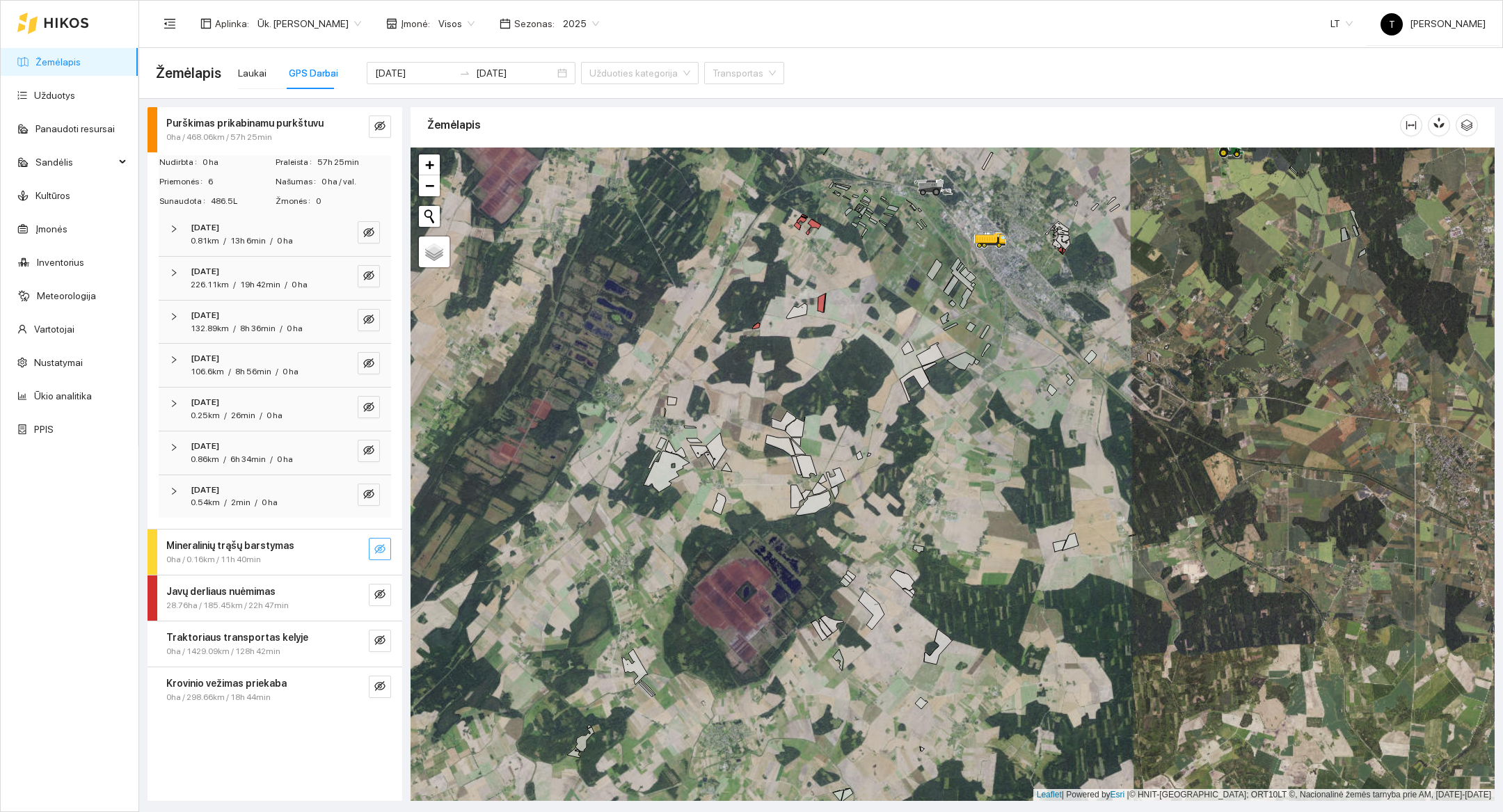
click at [384, 554] on span "eye-invisible" at bounding box center [379, 551] width 11 height 14
click at [384, 554] on span "eye" at bounding box center [379, 551] width 11 height 14
click at [391, 91] on div "[DATE] [DATE]" at bounding box center [471, 73] width 209 height 56
click at [394, 85] on div "[DATE] [DATE]" at bounding box center [471, 73] width 209 height 56
click at [395, 79] on input "[DATE]" at bounding box center [414, 73] width 79 height 15
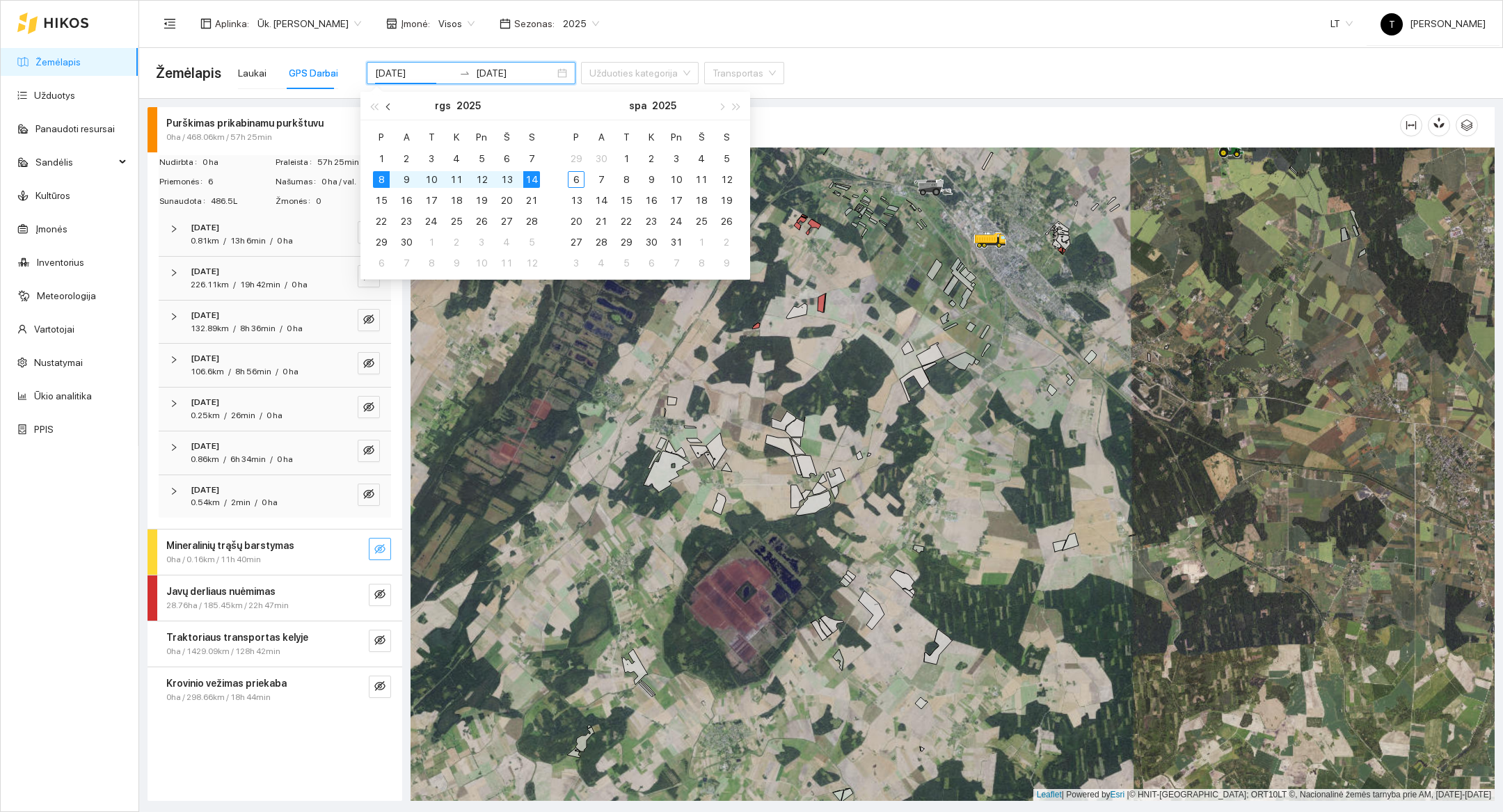
click at [386, 107] on button "button" at bounding box center [389, 105] width 15 height 28
type input "[DATE]"
click at [534, 244] on div "31" at bounding box center [532, 242] width 17 height 17
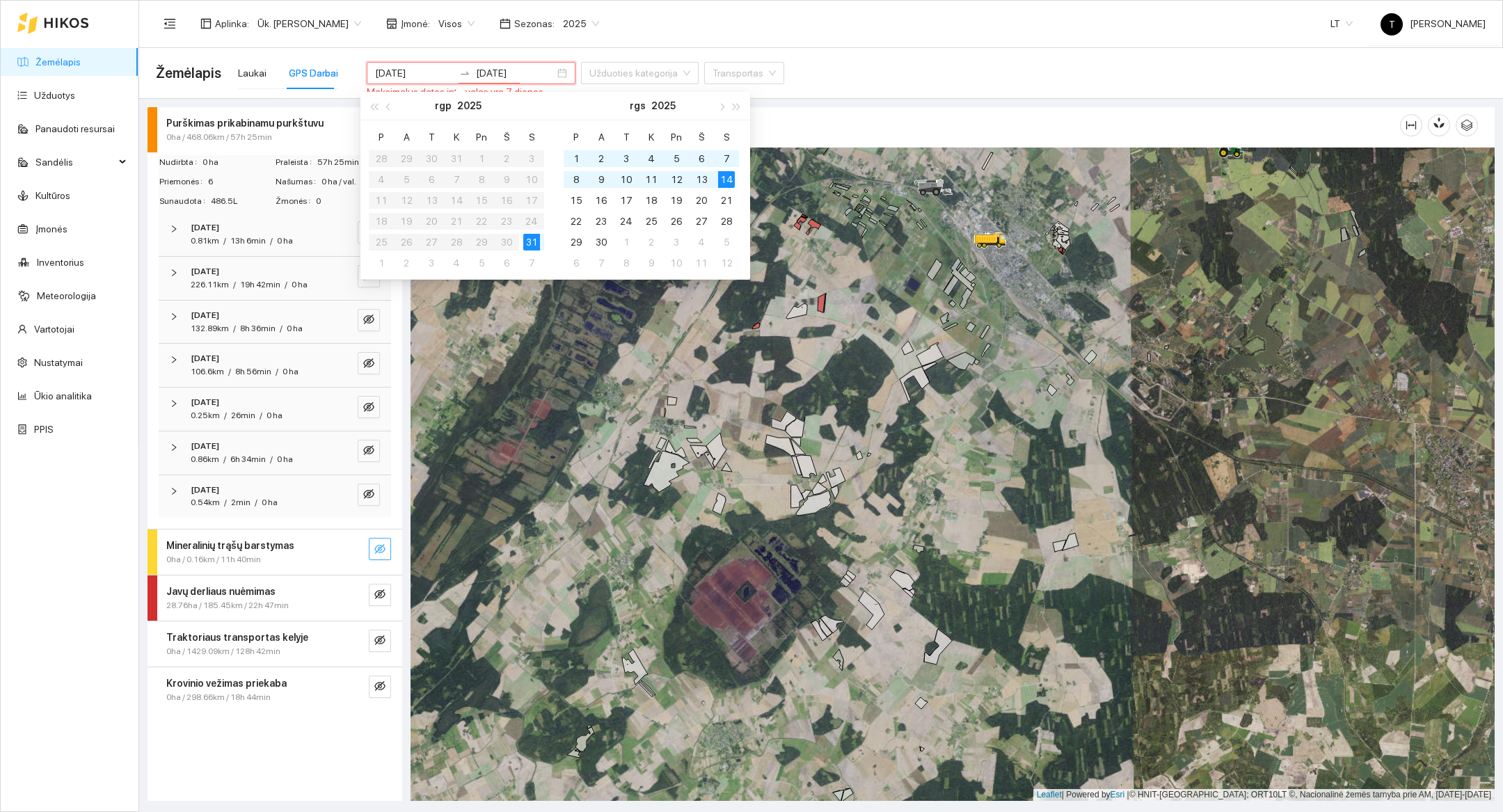
click at [381, 243] on table "[PERSON_NAME] Pn Š S 28 29 30 31 1 2 3 4 5 6 7 8 9 10 11 12 13 14 15 16 17 18 1…" at bounding box center [456, 200] width 175 height 147
click at [444, 215] on table "[PERSON_NAME] Pn Š S 28 29 30 31 1 2 3 4 5 6 7 8 9 10 11 12 13 14 15 16 17 18 1…" at bounding box center [456, 200] width 175 height 147
type input "[DATE]"
click at [534, 241] on div "31" at bounding box center [532, 242] width 17 height 17
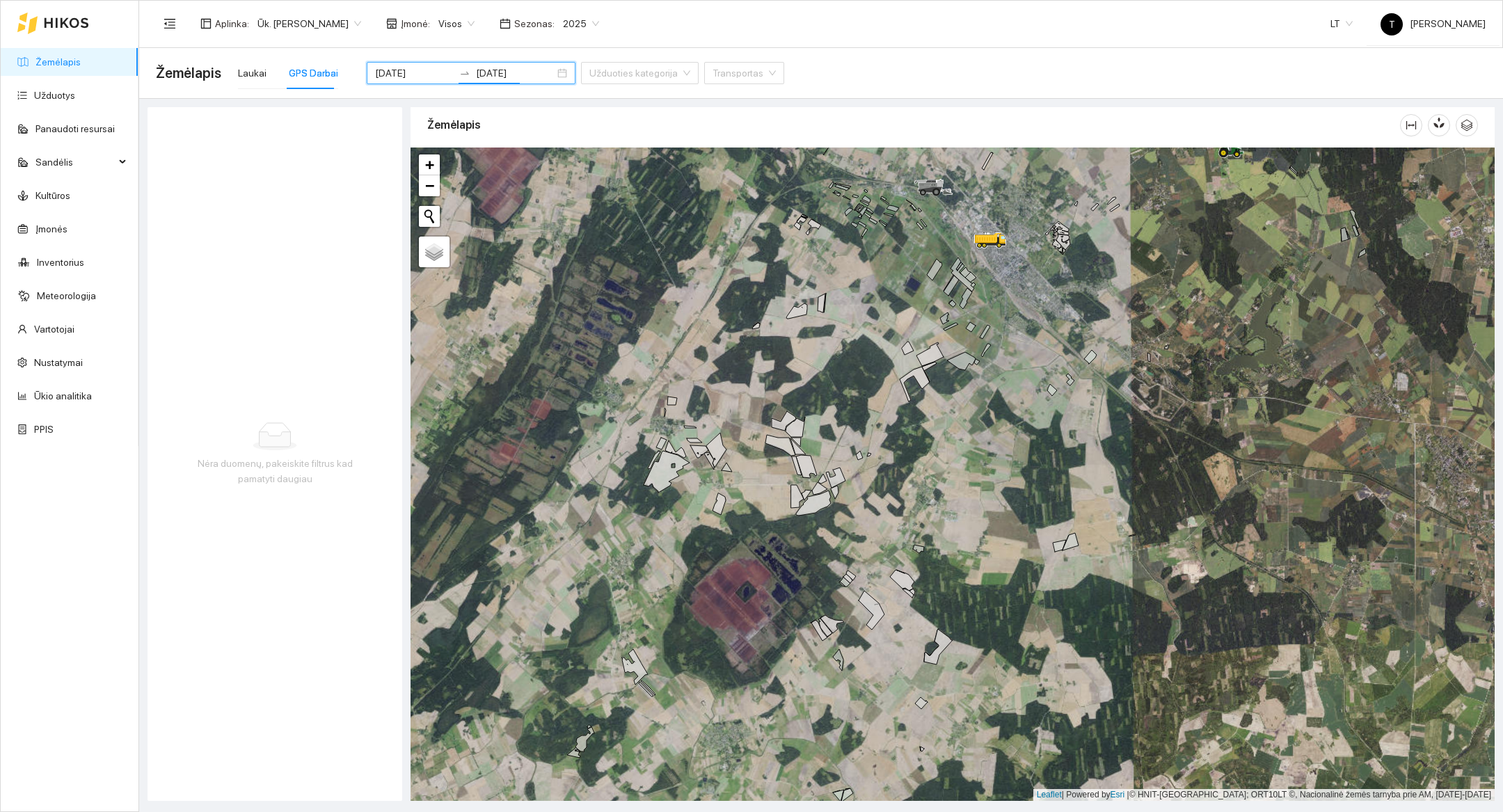
click at [418, 86] on div "[DATE] [DATE]" at bounding box center [471, 73] width 209 height 56
click at [418, 84] on div "[DATE] [DATE]" at bounding box center [471, 73] width 209 height 56
click at [407, 74] on input "[DATE]" at bounding box center [414, 73] width 79 height 15
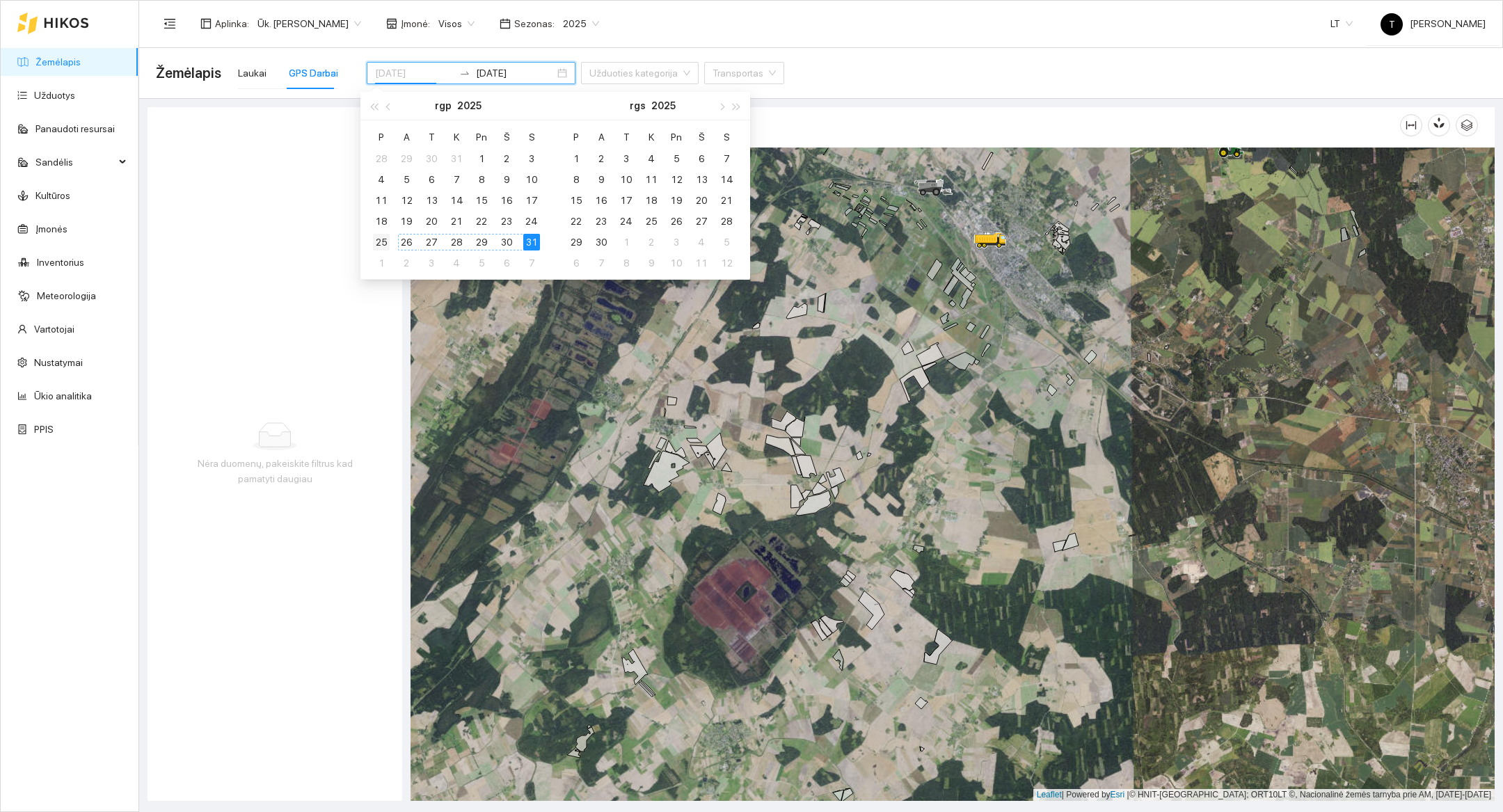
type input "[DATE]"
click at [382, 238] on div "25" at bounding box center [382, 242] width 17 height 17
type input "[DATE]"
click at [361, 403] on div "Nėra duomenų, pakeiskite filtrus kad pamatyti daugiau" at bounding box center [274, 454] width 255 height 694
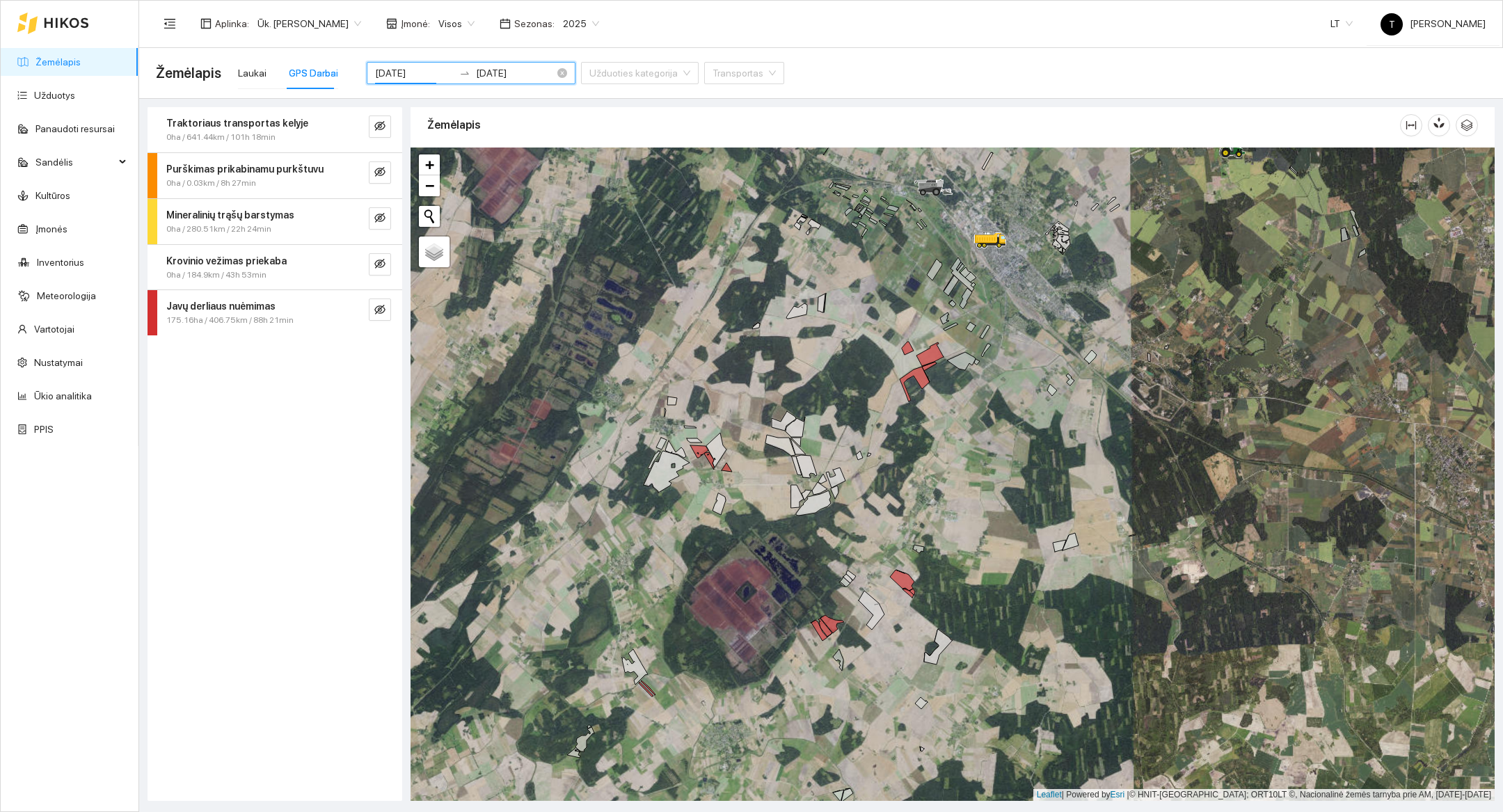
click at [385, 68] on input "[DATE]" at bounding box center [414, 73] width 79 height 15
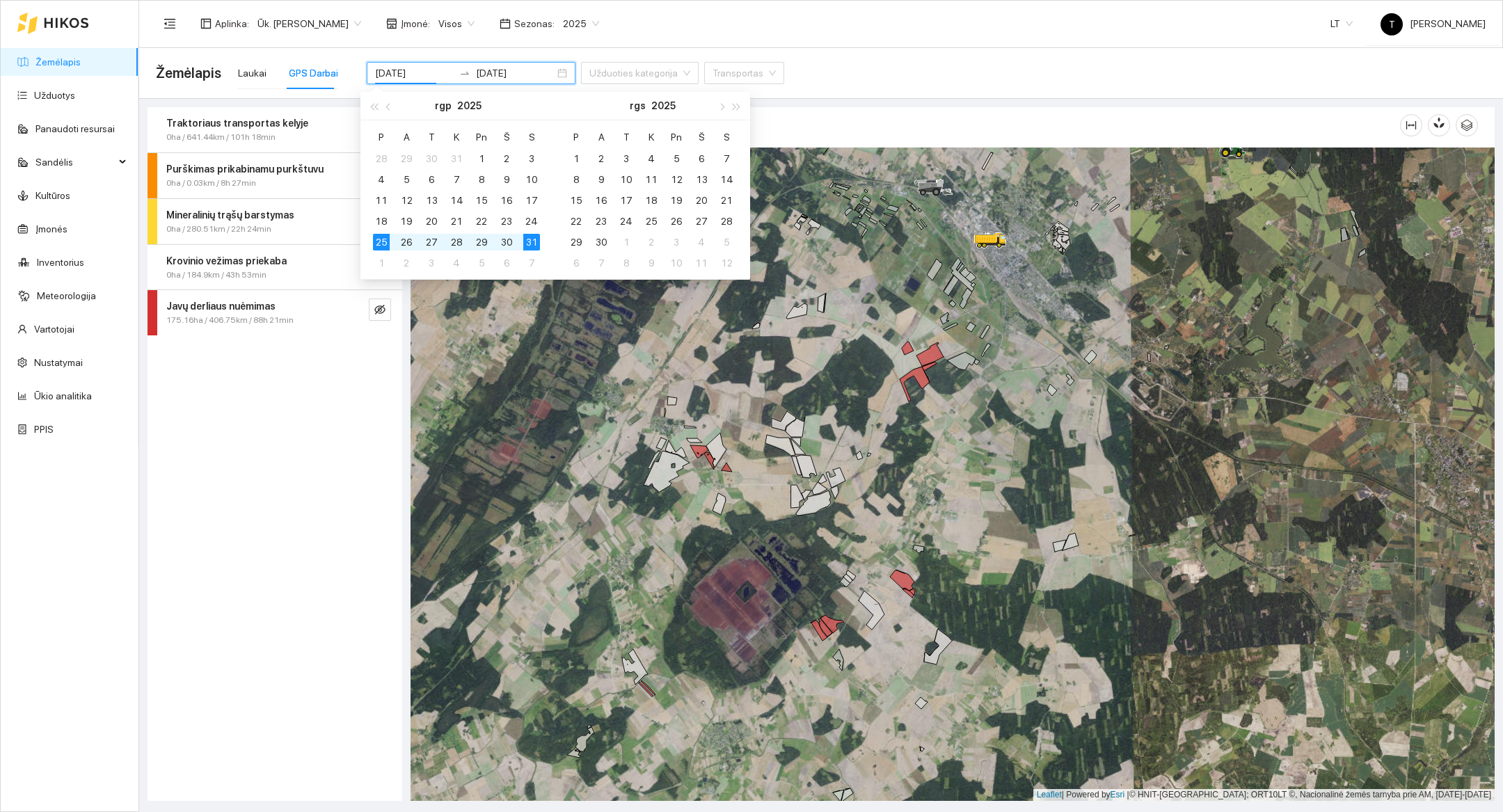
click at [299, 631] on div "Traktoriaus transportas kelyje 0ha / 641.44km / 101h 18min Purškimas prikabinam…" at bounding box center [274, 454] width 255 height 694
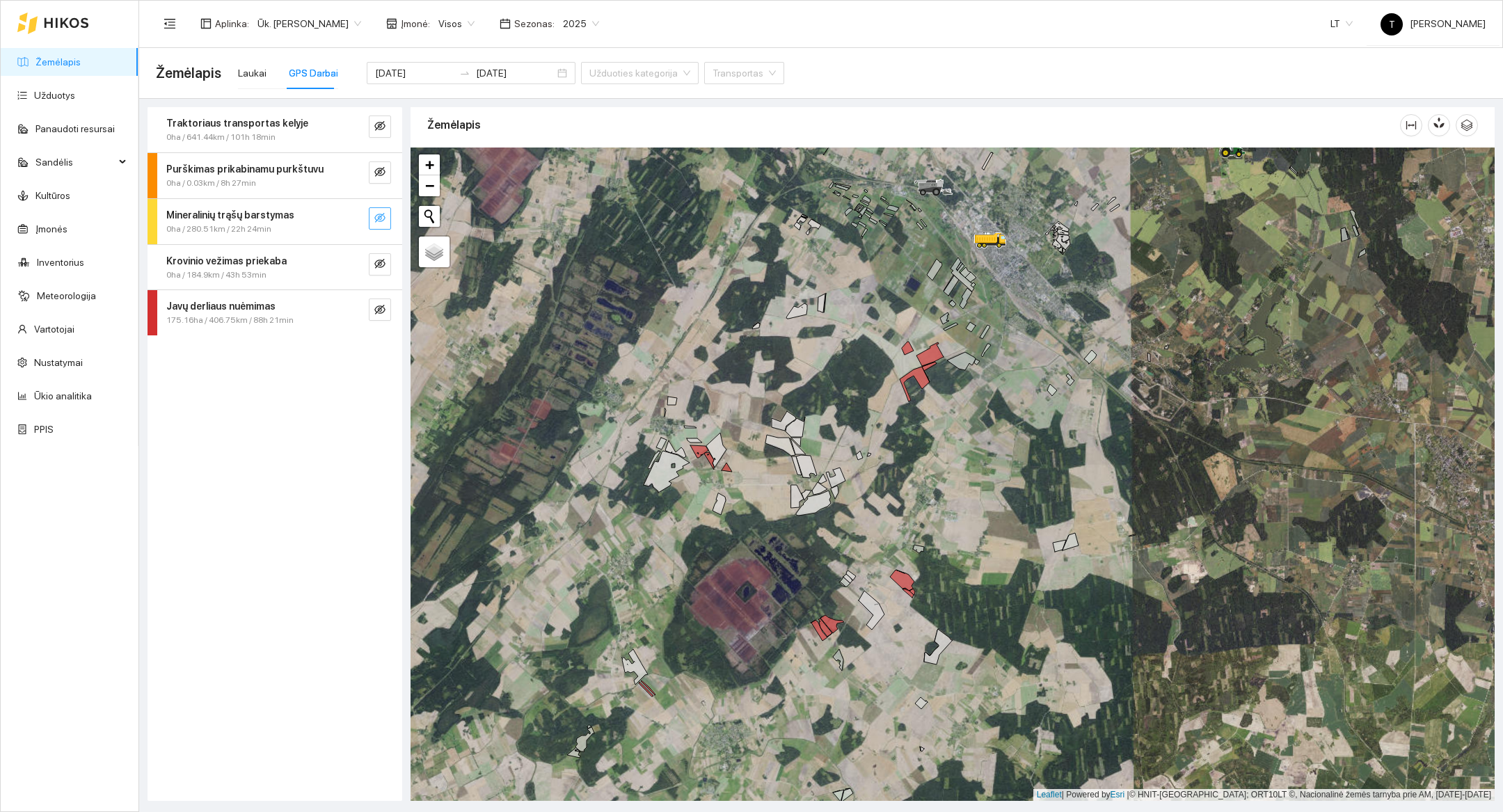
click at [374, 213] on icon "eye-invisible" at bounding box center [379, 218] width 11 height 11
click at [351, 219] on icon "search" at bounding box center [352, 218] width 10 height 10
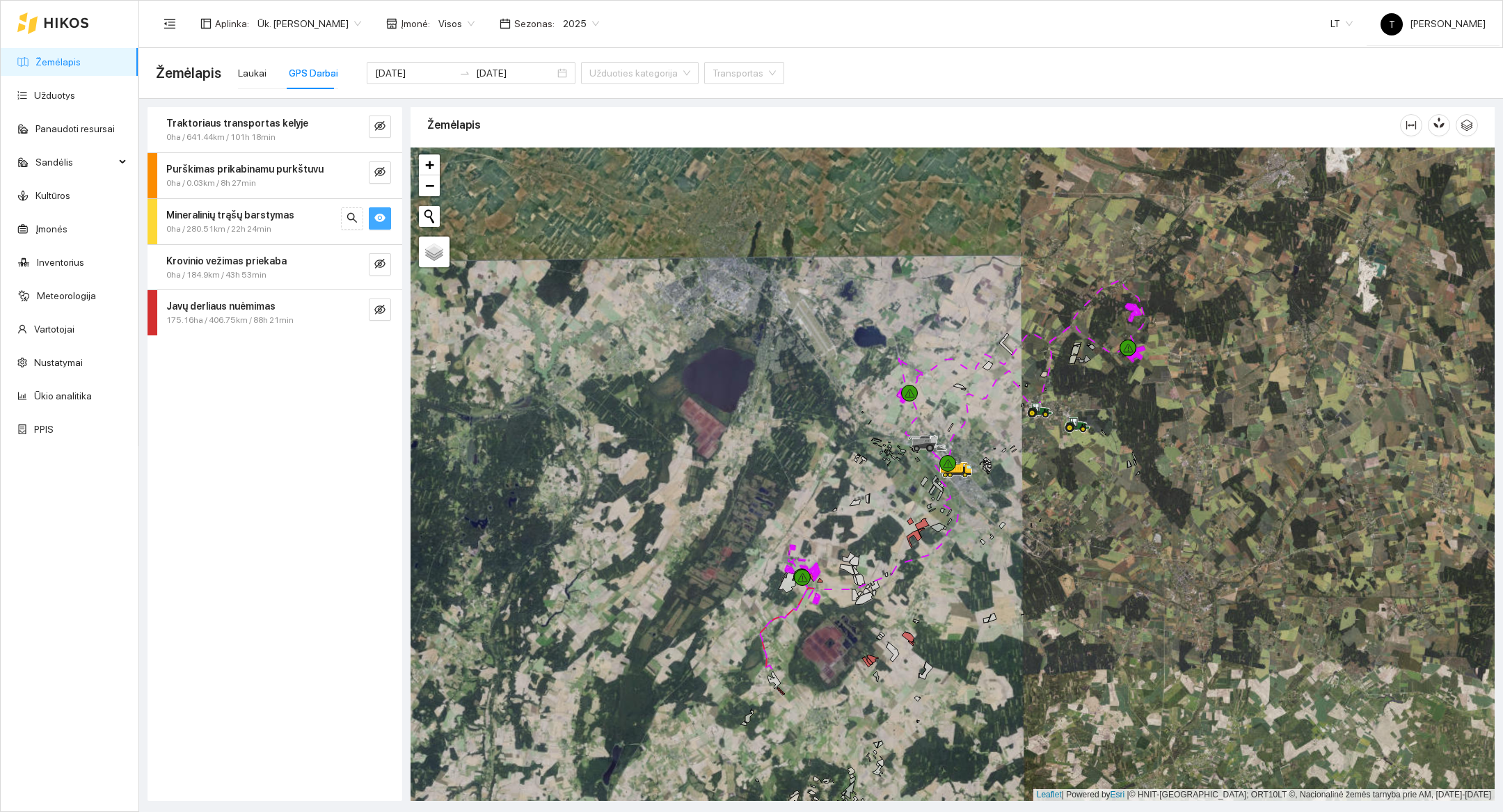
click at [1049, 639] on div at bounding box center [953, 474] width 1085 height 654
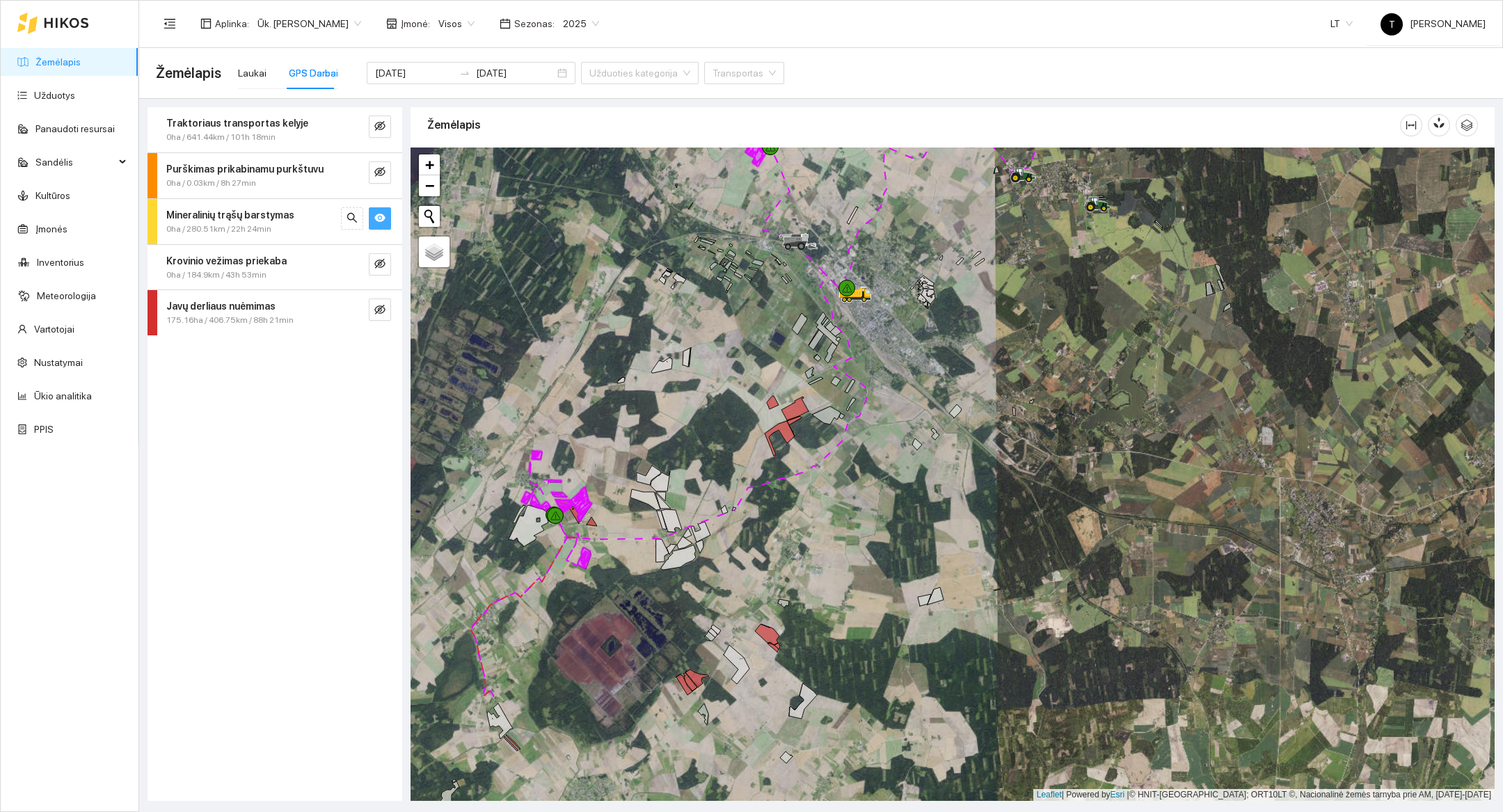
click at [385, 225] on button "button" at bounding box center [380, 219] width 23 height 23
click at [222, 228] on span "0ha / 280.51km / 22h 24min" at bounding box center [219, 229] width 105 height 14
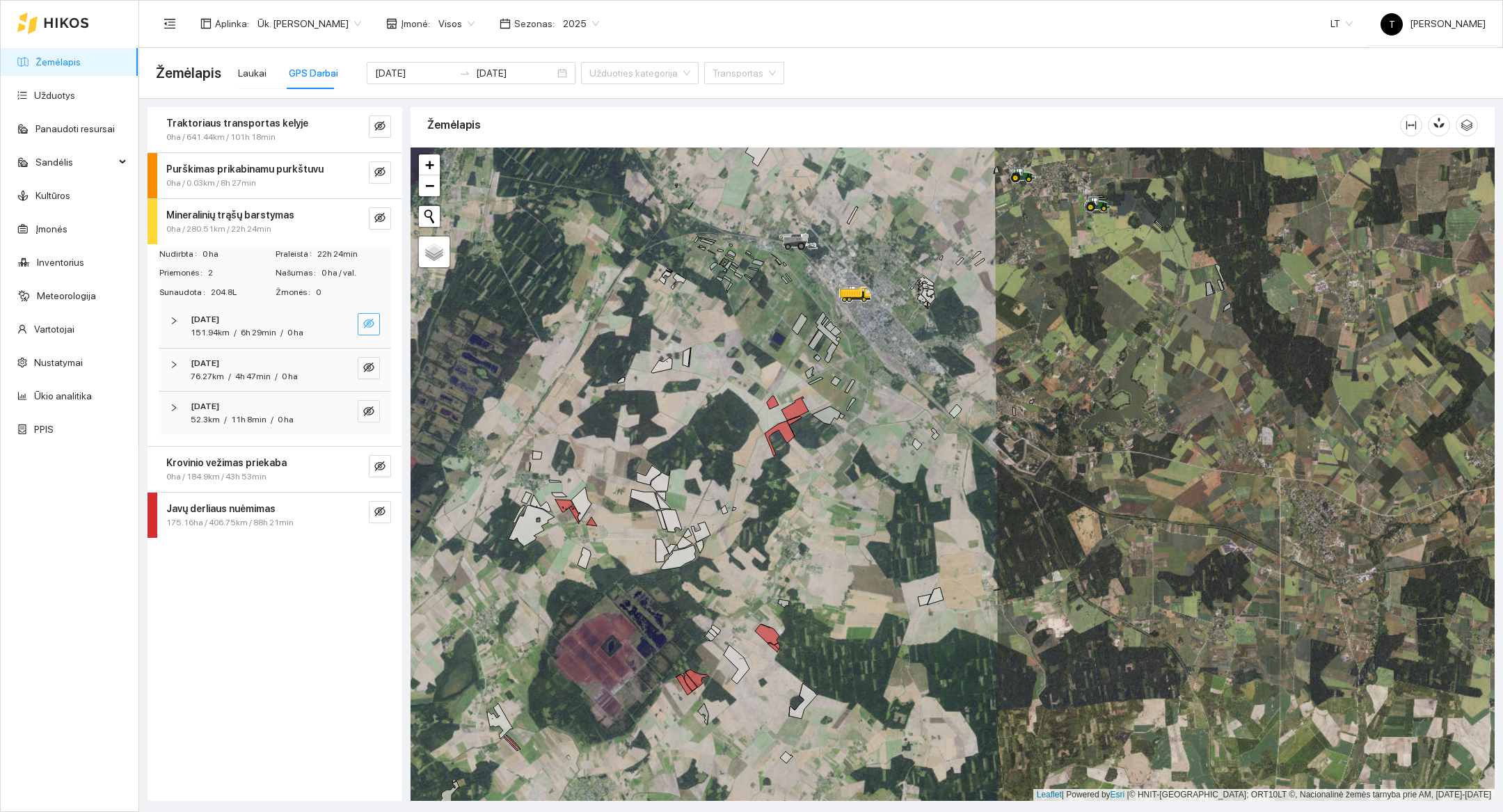
click at [367, 329] on span "eye-invisible" at bounding box center [369, 324] width 11 height 14
click at [367, 327] on icon "eye" at bounding box center [369, 324] width 11 height 8
click at [367, 362] on icon "eye-invisible" at bounding box center [369, 367] width 11 height 11
click at [367, 362] on icon "eye" at bounding box center [369, 367] width 11 height 11
click at [364, 412] on icon "eye-invisible" at bounding box center [369, 411] width 11 height 11
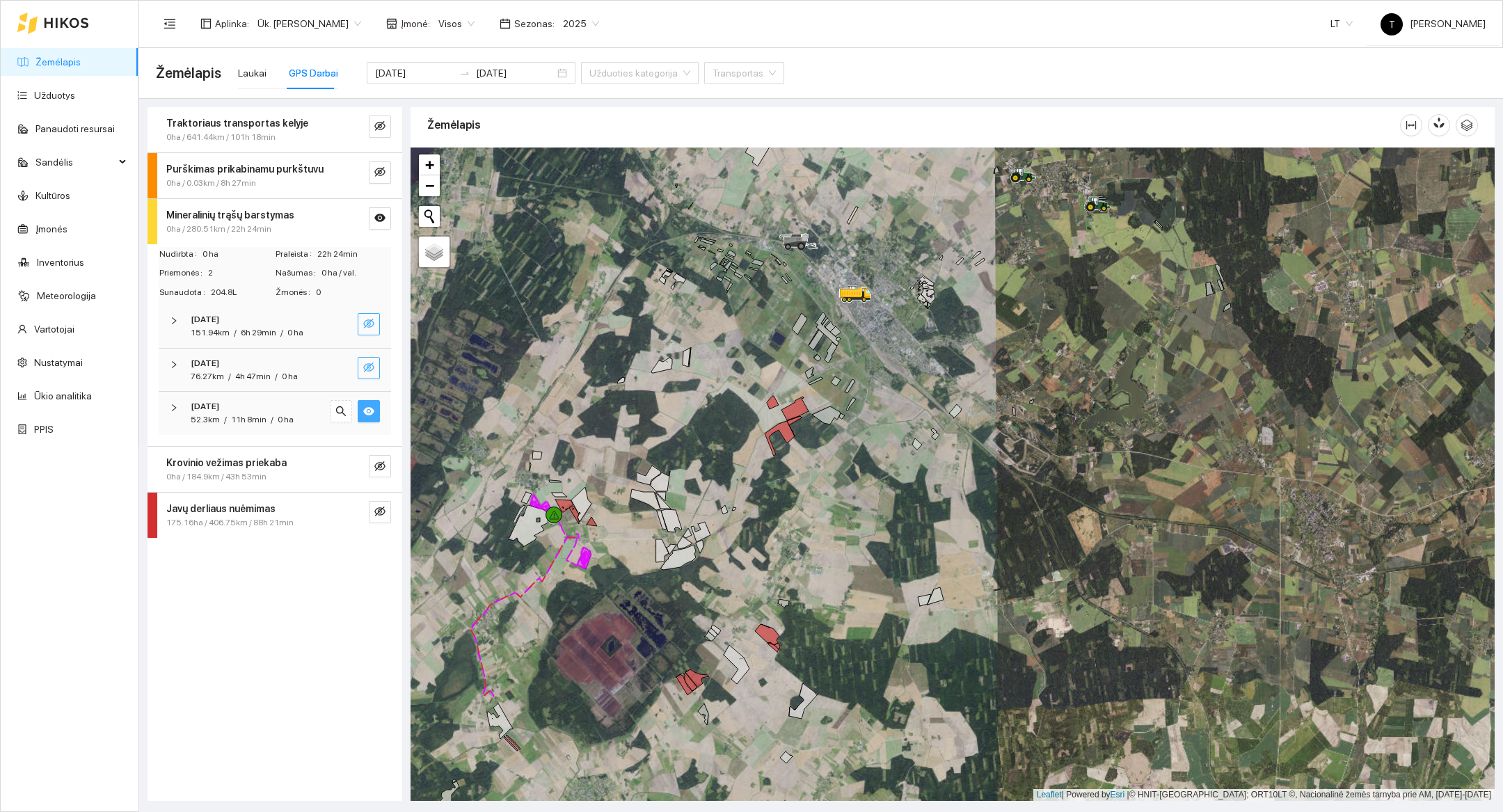
click at [367, 362] on icon "eye-invisible" at bounding box center [369, 367] width 11 height 11
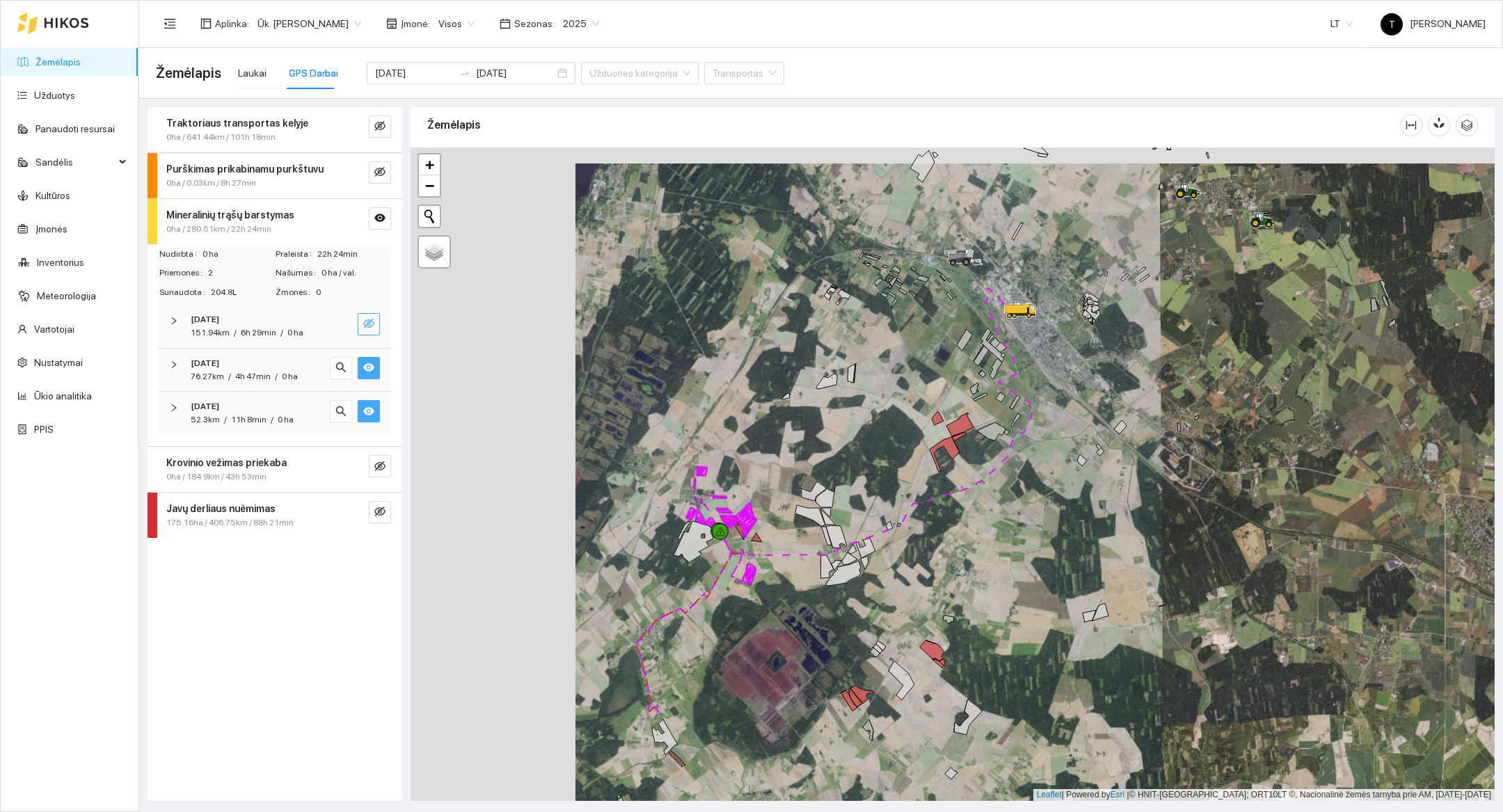
drag, startPoint x: 598, startPoint y: 614, endPoint x: 762, endPoint y: 630, distance: 164.8
click at [762, 630] on div at bounding box center [953, 474] width 1085 height 654
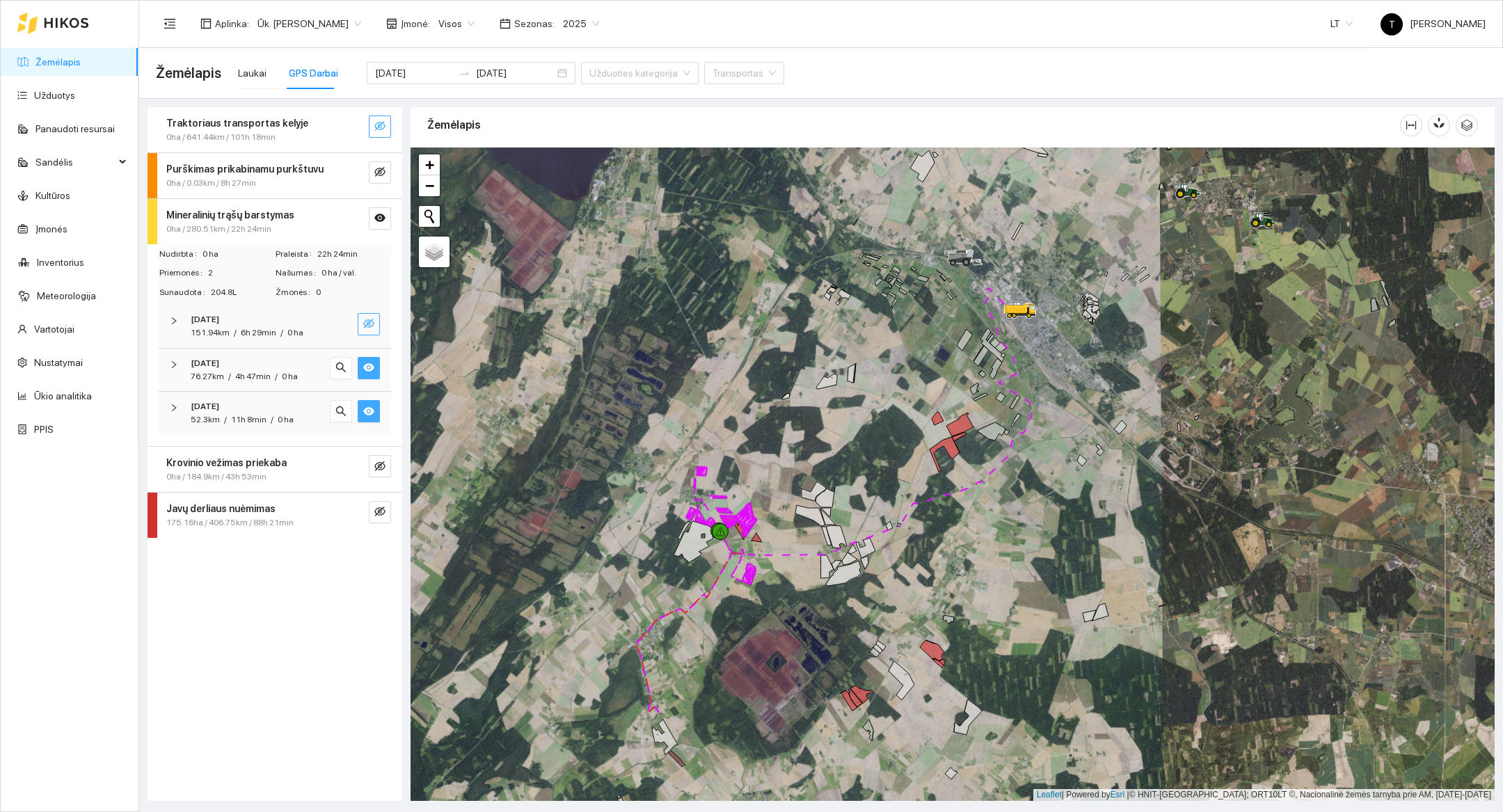
click at [386, 123] on button "button" at bounding box center [380, 127] width 23 height 23
click at [370, 370] on icon "eye" at bounding box center [369, 367] width 11 height 8
click at [370, 403] on button "button" at bounding box center [369, 412] width 23 height 23
click at [380, 133] on span "eye-invisible" at bounding box center [379, 127] width 11 height 14
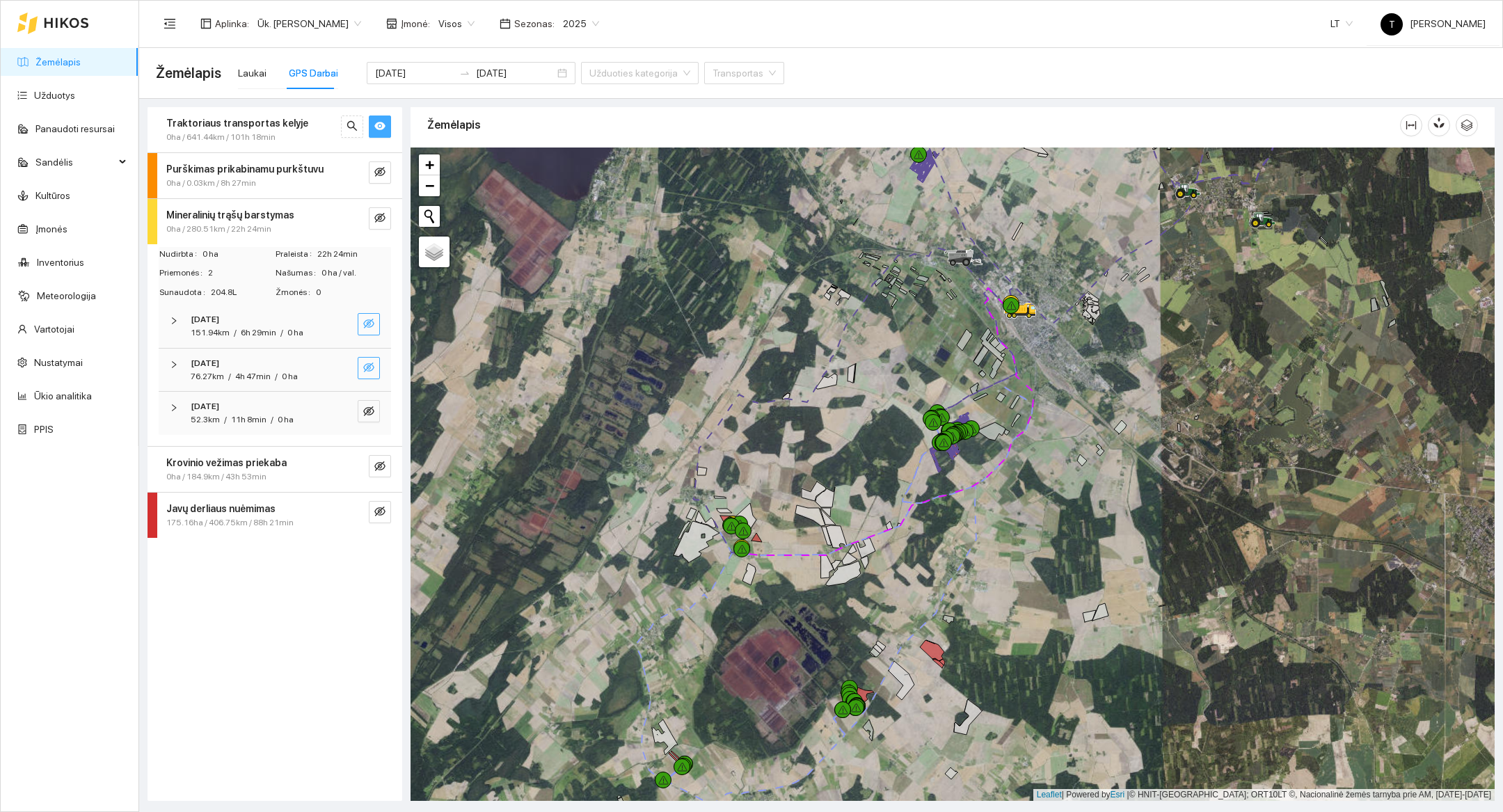
click at [380, 133] on span "eye" at bounding box center [379, 127] width 11 height 14
click at [380, 133] on span "eye-invisible" at bounding box center [379, 127] width 11 height 14
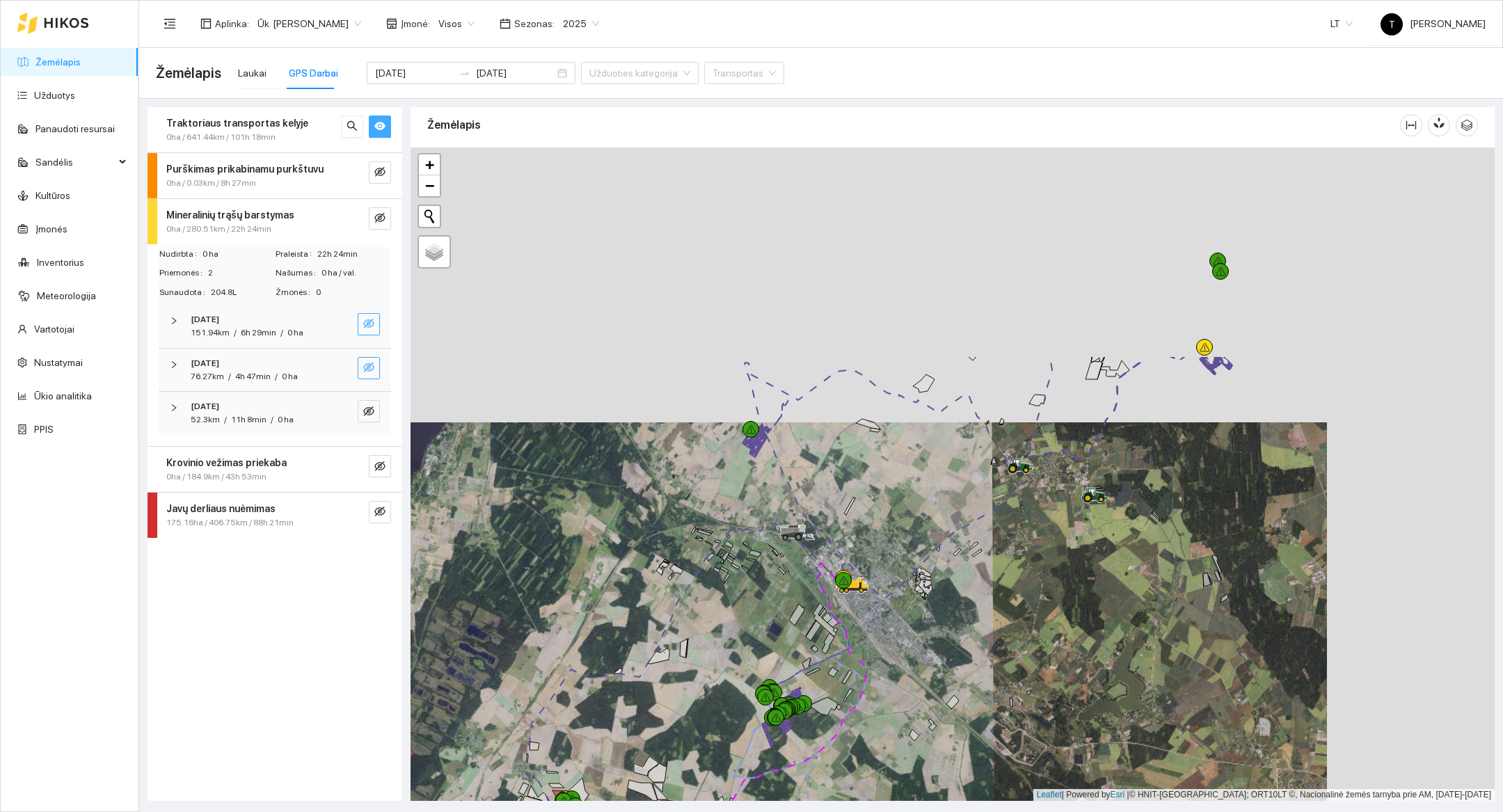
drag, startPoint x: 1245, startPoint y: 274, endPoint x: 1064, endPoint y: 576, distance: 352.1
click at [1064, 576] on div at bounding box center [953, 474] width 1085 height 654
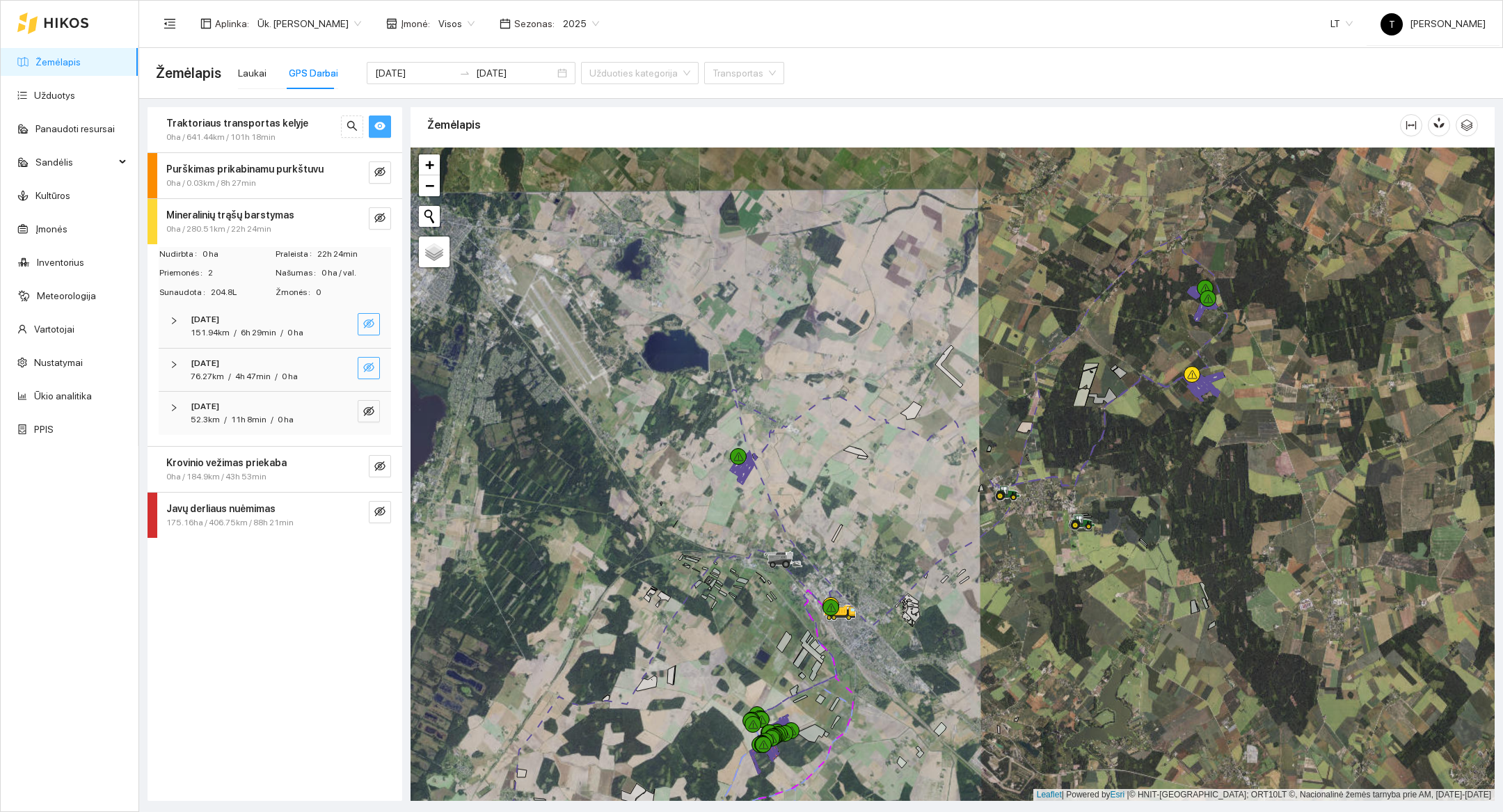
click at [382, 125] on icon "eye" at bounding box center [379, 125] width 11 height 11
click at [278, 125] on strong "Traktoriaus transportas kelyje" at bounding box center [237, 123] width 142 height 11
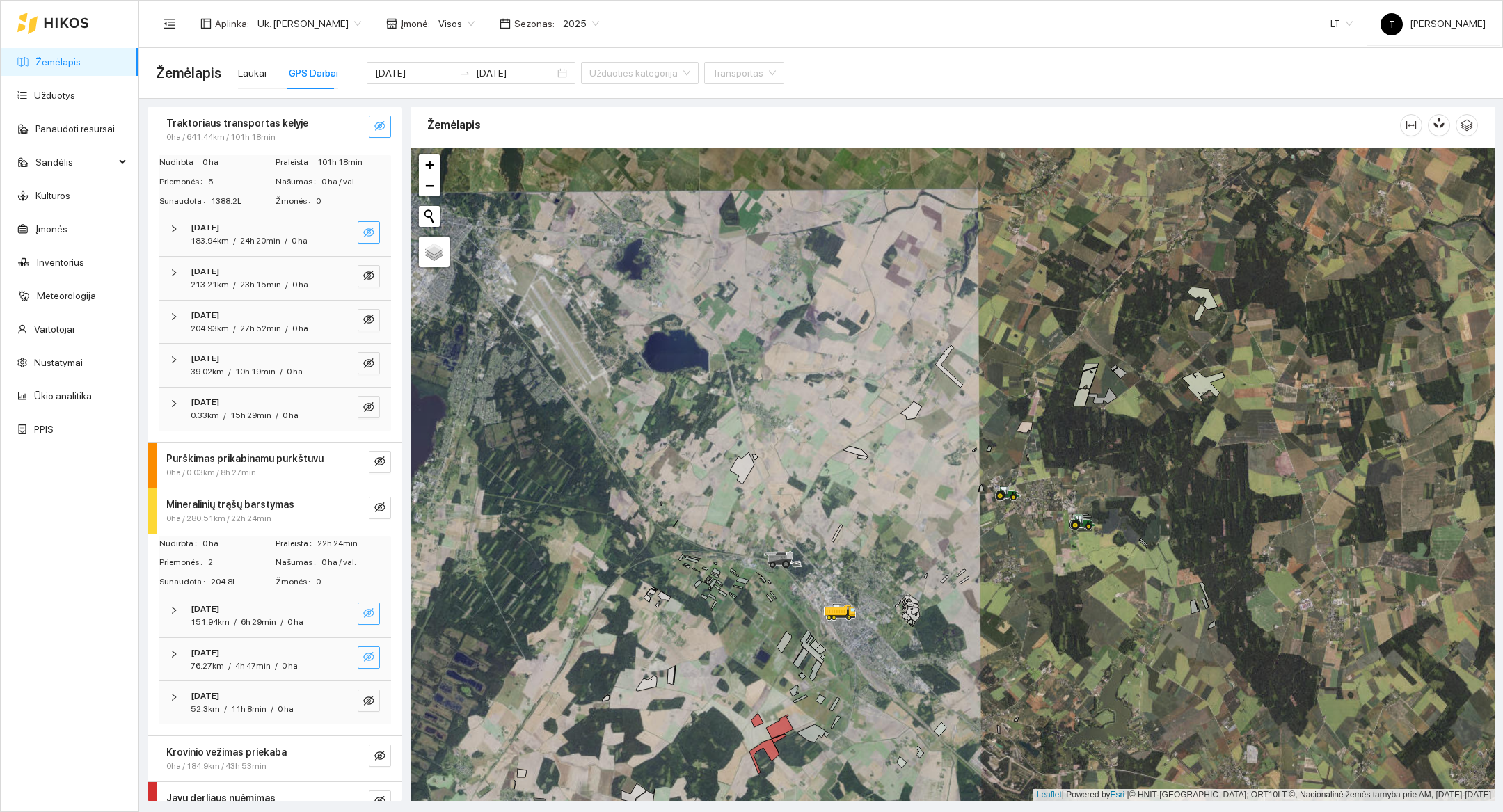
click at [370, 233] on icon "eye-invisible" at bounding box center [369, 232] width 11 height 11
click at [371, 279] on icon "eye-invisible" at bounding box center [369, 275] width 11 height 10
click at [370, 325] on span "eye-invisible" at bounding box center [369, 321] width 11 height 14
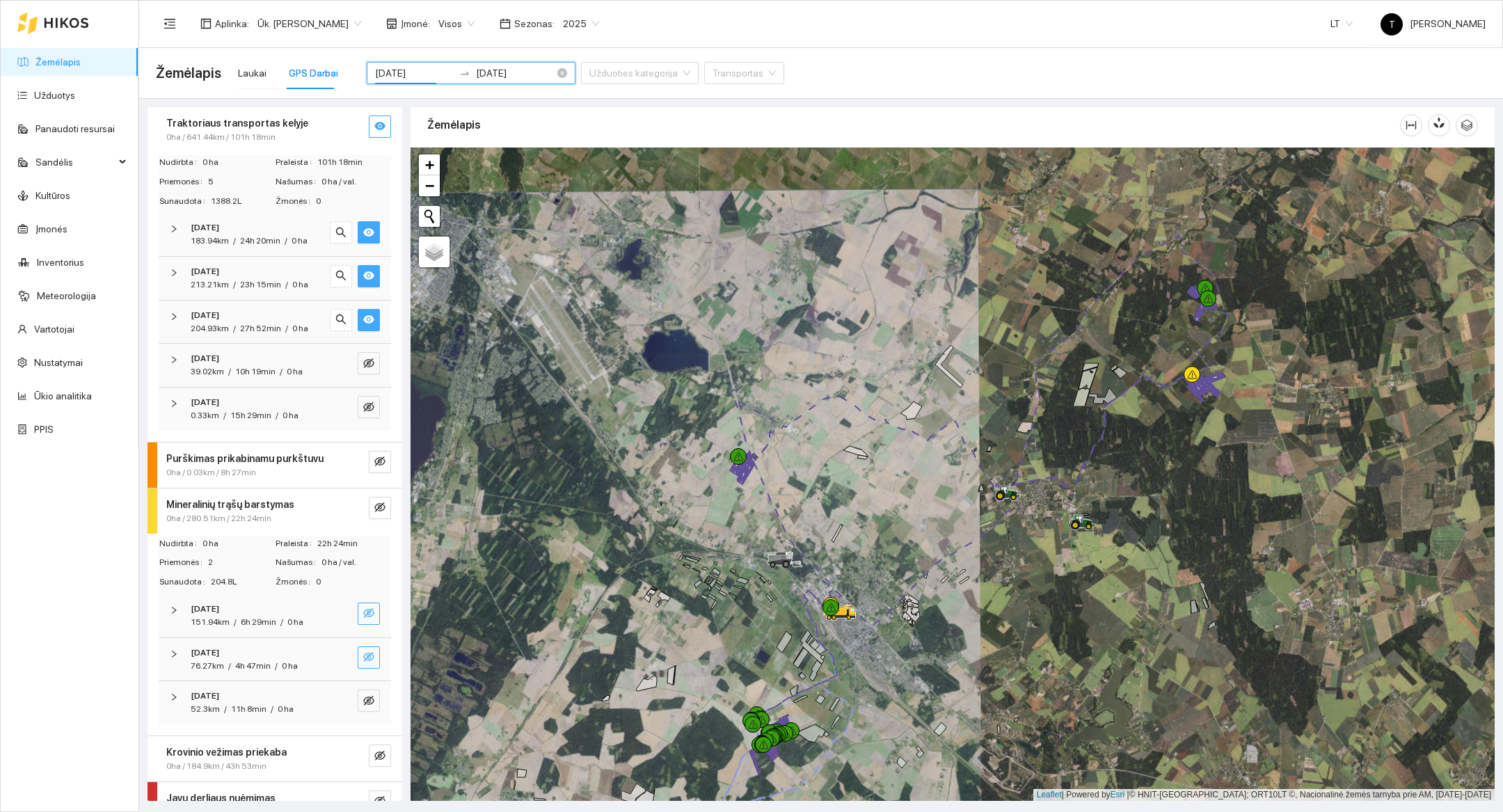
click at [397, 66] on input "[DATE]" at bounding box center [414, 73] width 79 height 15
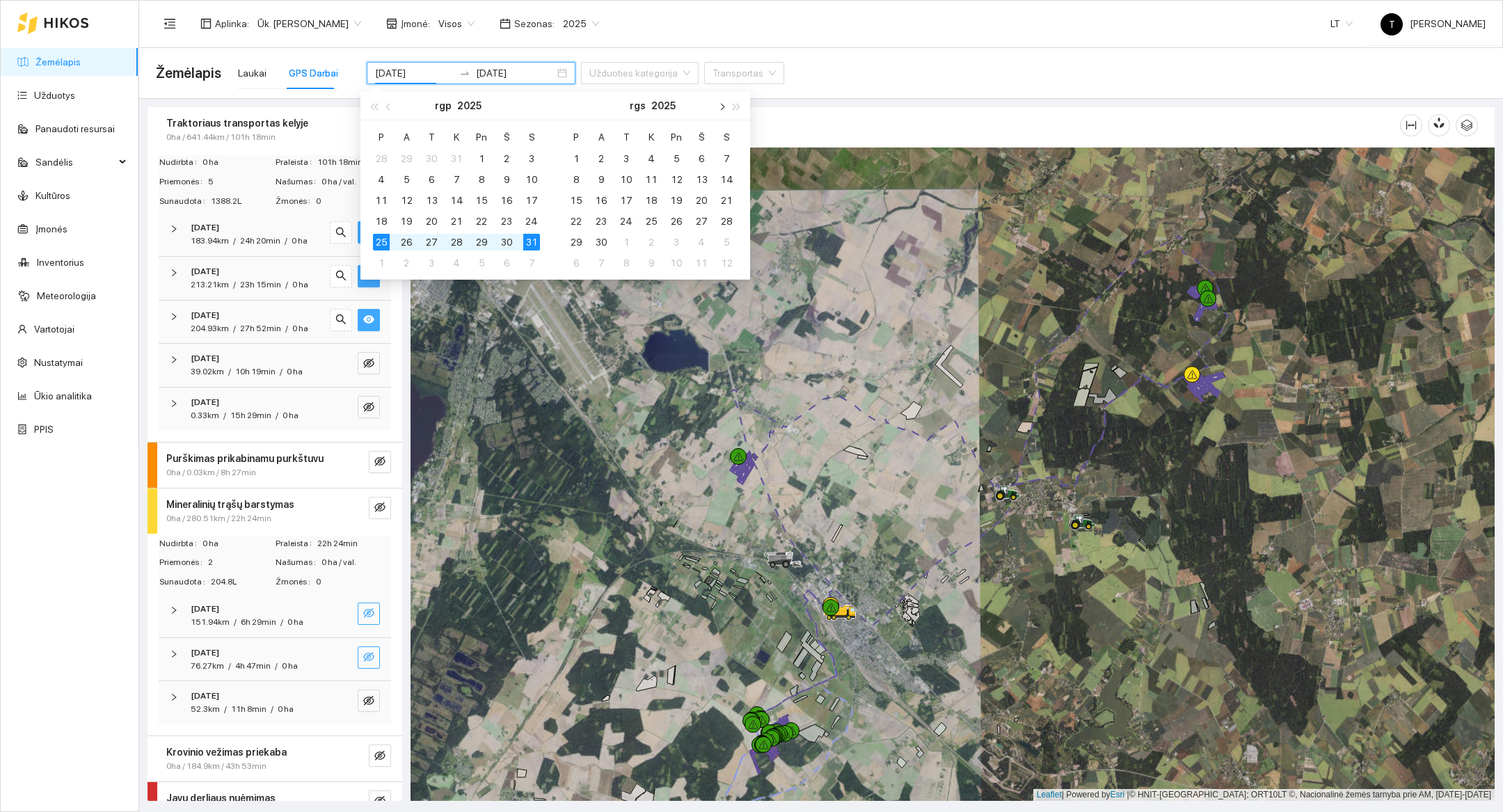
click at [725, 103] on button "button" at bounding box center [721, 105] width 15 height 28
type input "[DATE]"
click at [385, 153] on div "1" at bounding box center [382, 158] width 17 height 17
type input "[DATE]"
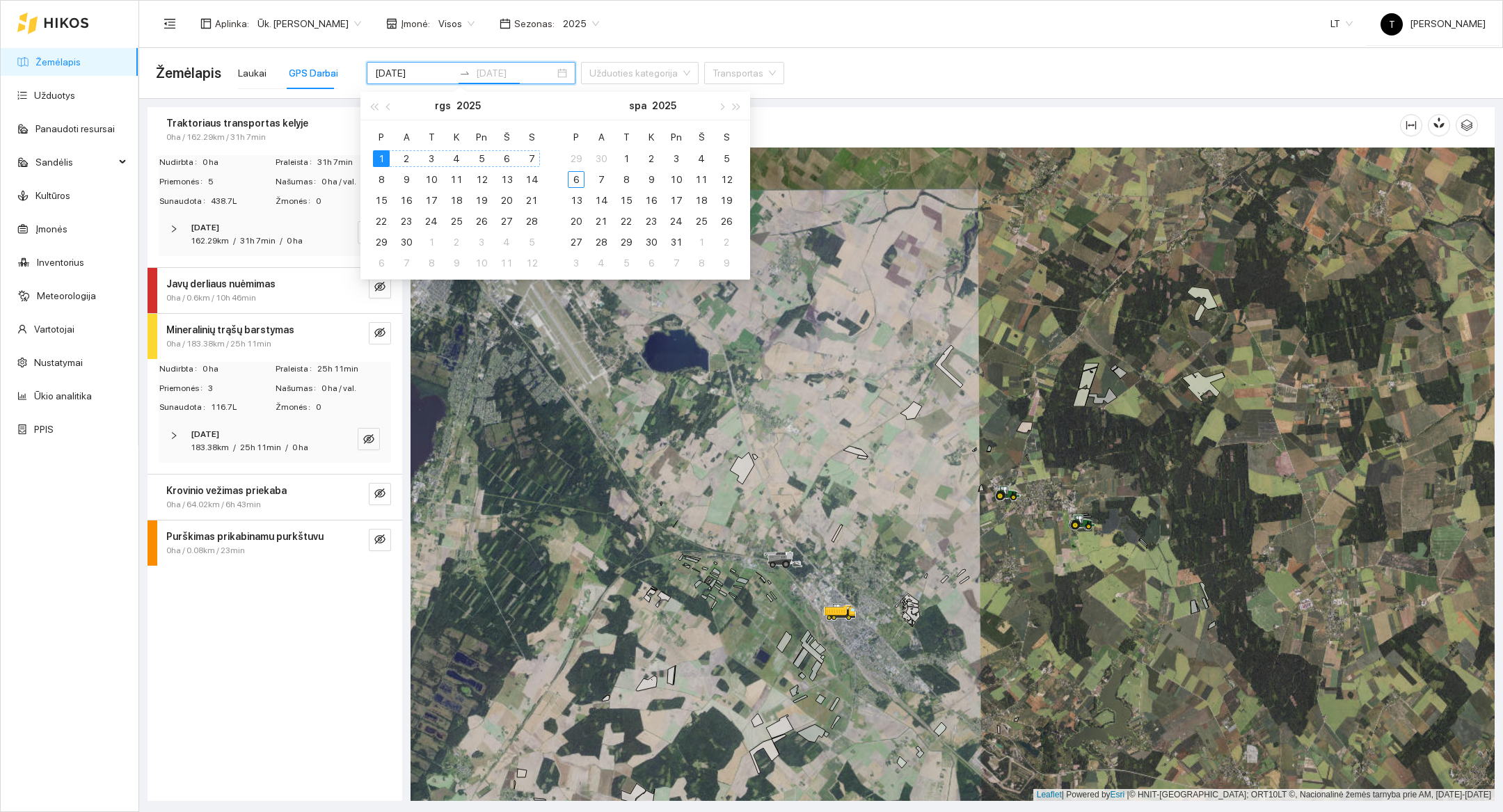
click at [536, 156] on div "7" at bounding box center [532, 158] width 17 height 17
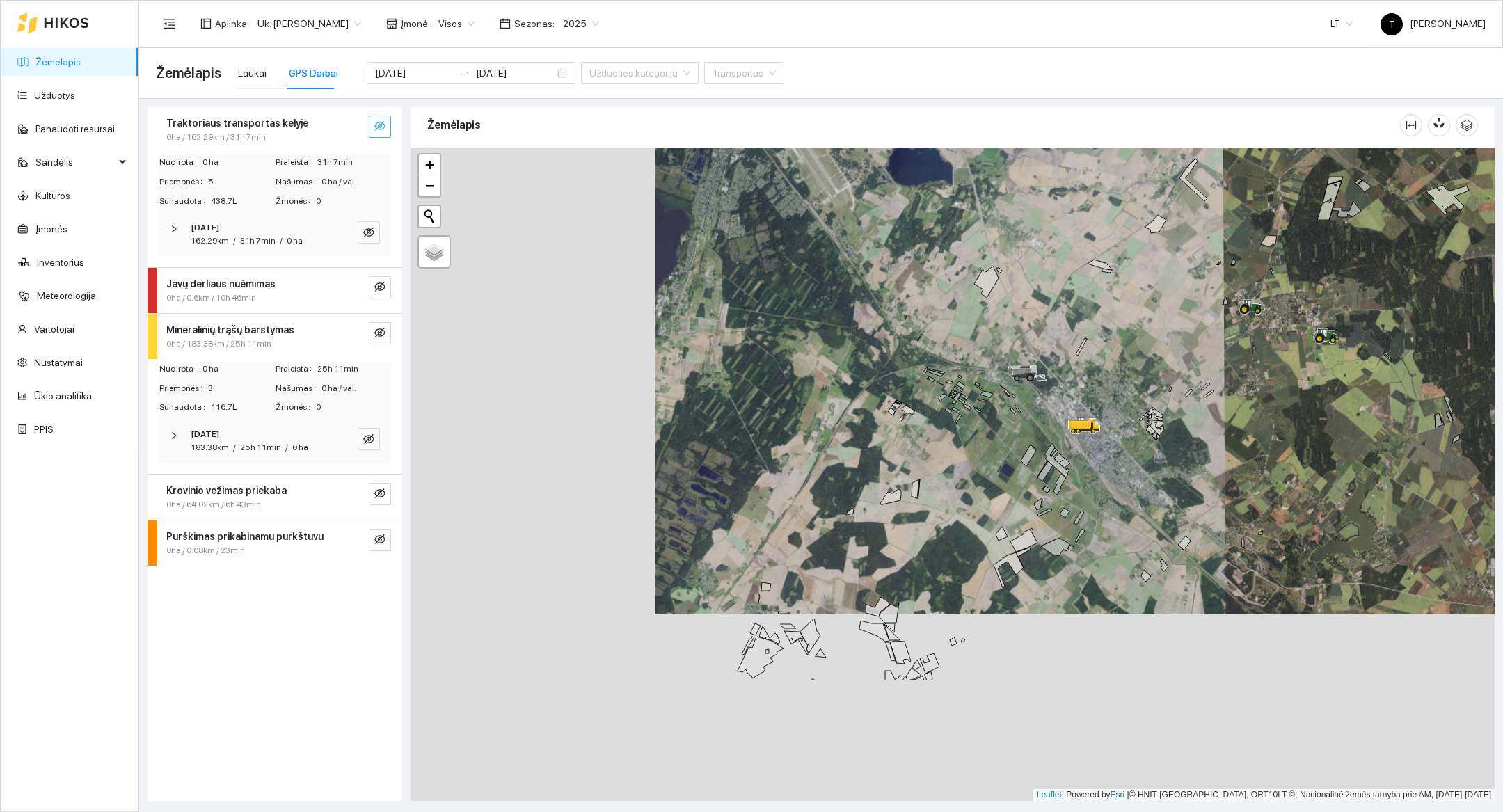
drag, startPoint x: 538, startPoint y: 564, endPoint x: 899, endPoint y: 303, distance: 445.5
click at [899, 303] on div at bounding box center [953, 474] width 1085 height 654
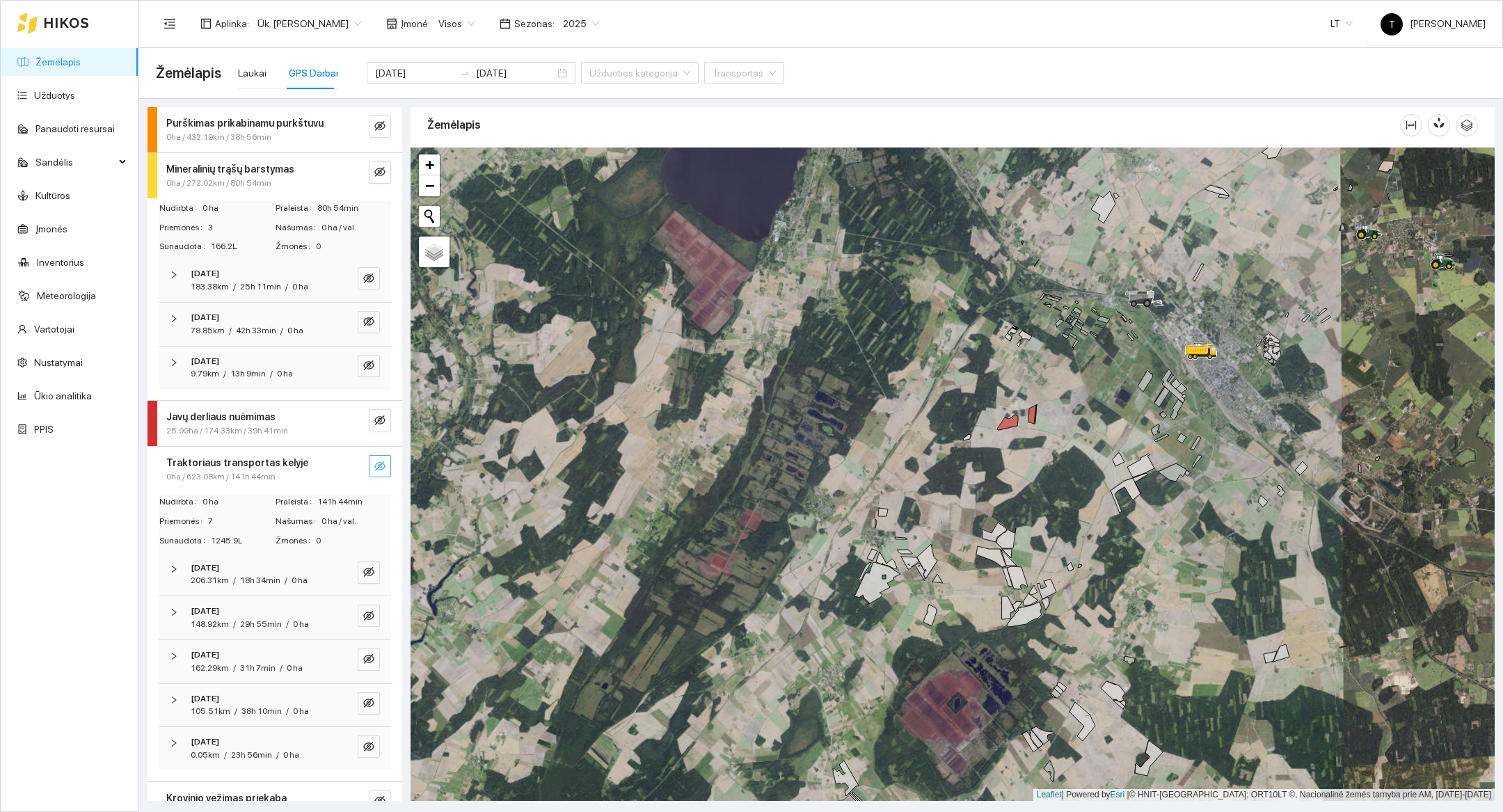
click at [376, 463] on icon "eye-invisible" at bounding box center [379, 466] width 11 height 11
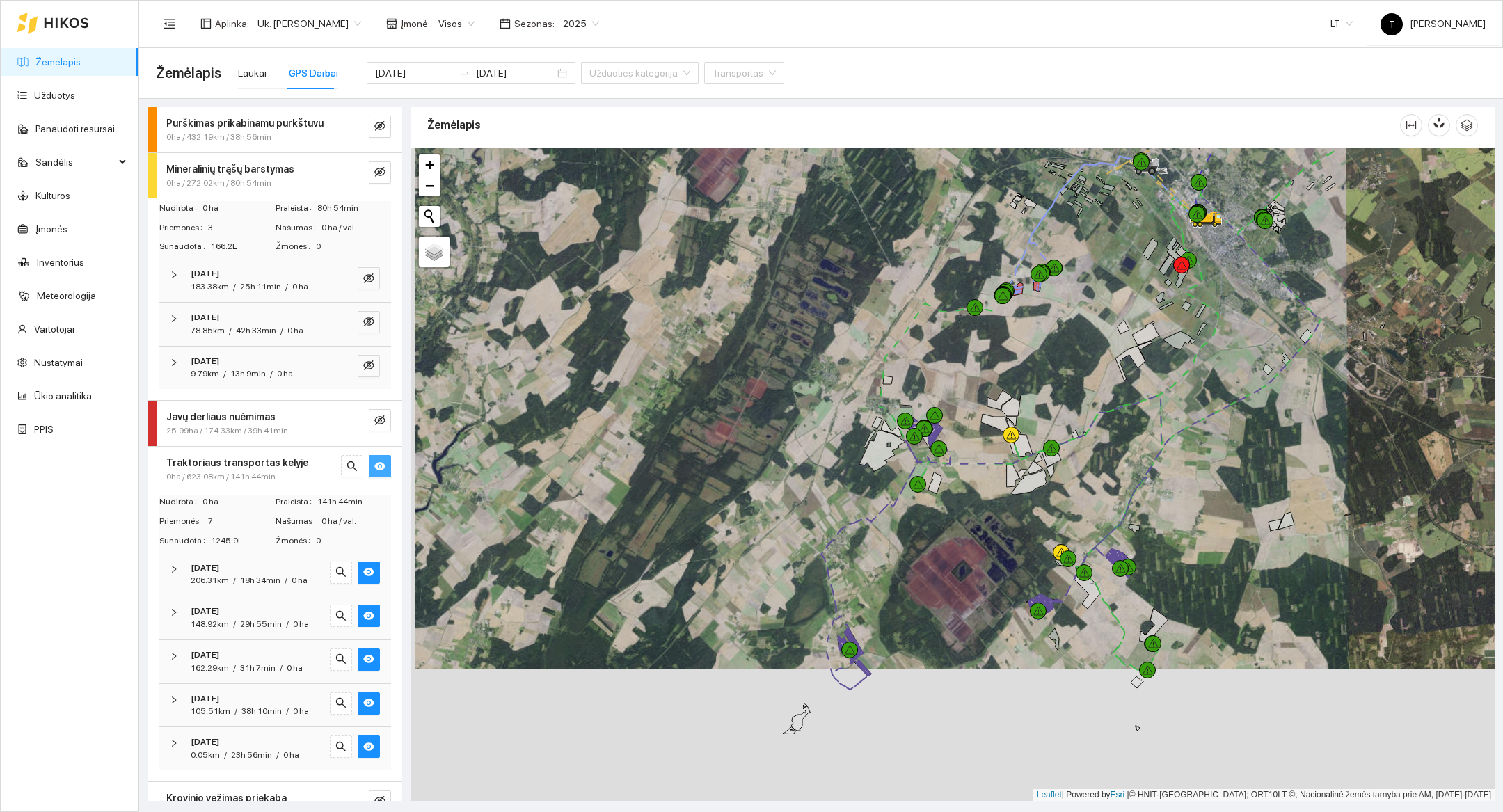
drag, startPoint x: 828, startPoint y: 771, endPoint x: 833, endPoint y: 639, distance: 132.1
click at [833, 639] on div at bounding box center [953, 474] width 1085 height 654
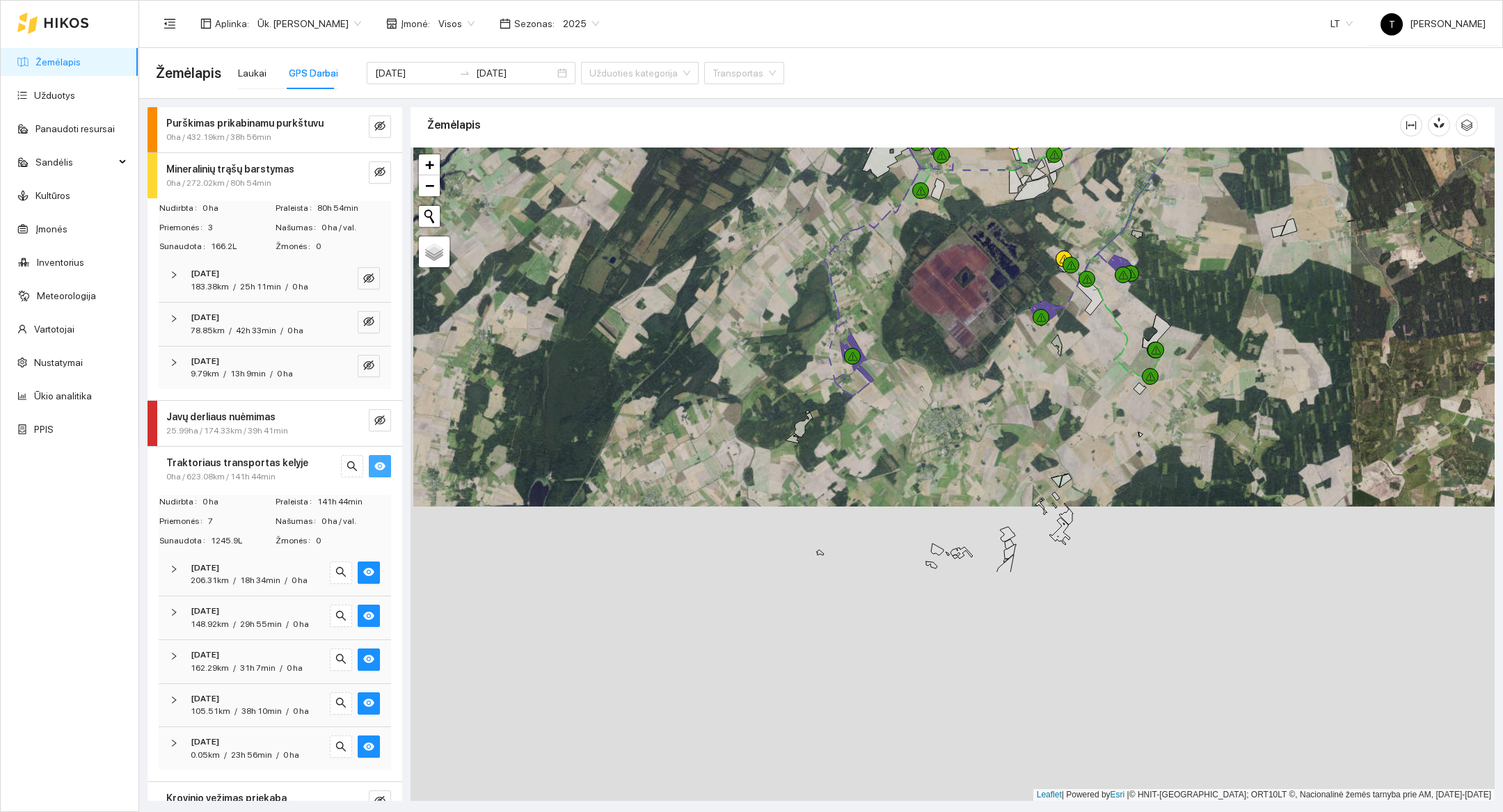
drag, startPoint x: 891, startPoint y: 647, endPoint x: 894, endPoint y: 353, distance: 294.0
click at [894, 353] on div at bounding box center [953, 474] width 1085 height 654
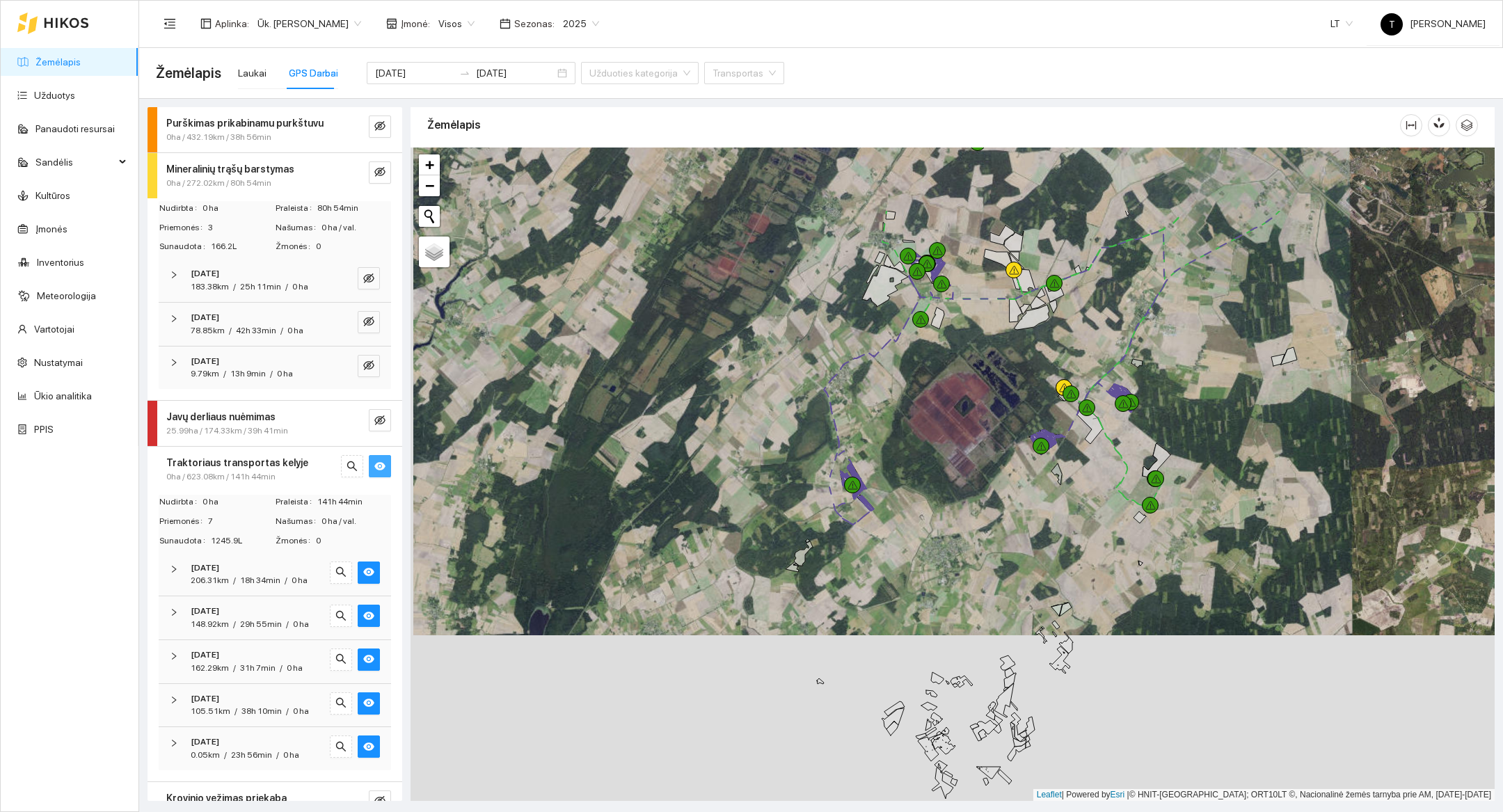
drag, startPoint x: 894, startPoint y: 353, endPoint x: 874, endPoint y: 643, distance: 290.7
click at [874, 643] on div at bounding box center [953, 474] width 1085 height 654
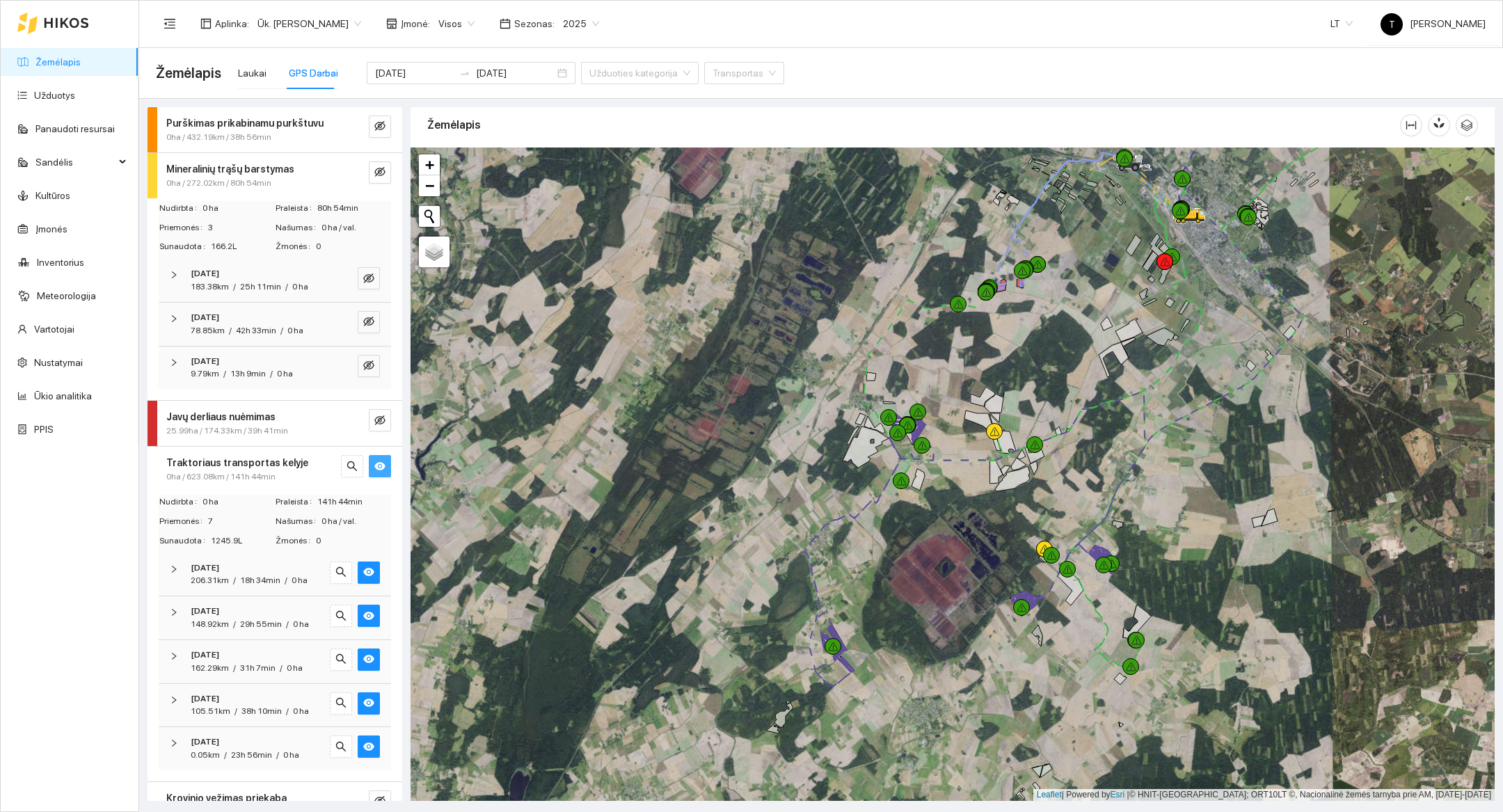
click at [380, 467] on icon "eye" at bounding box center [379, 466] width 11 height 8
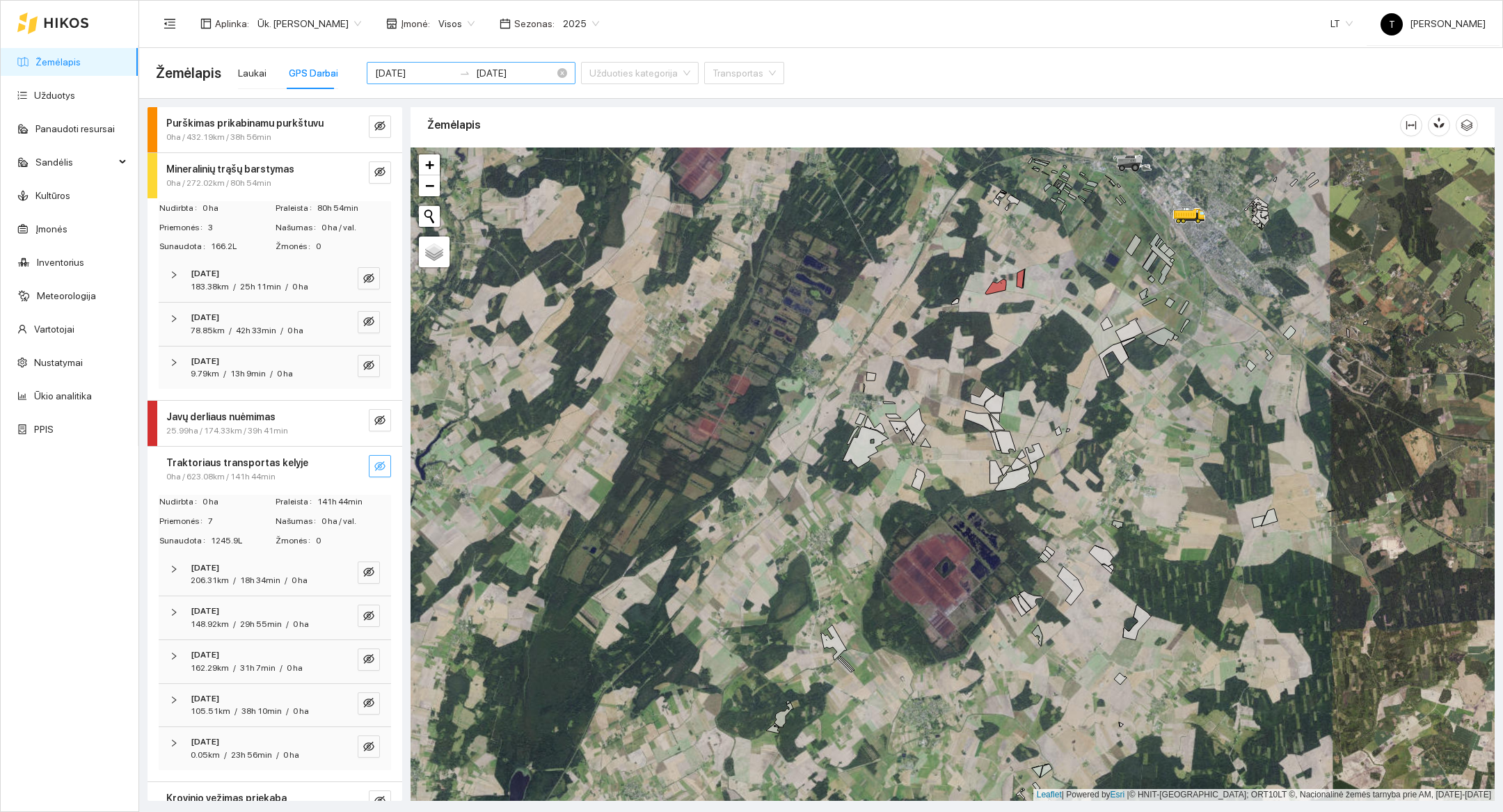
click at [412, 71] on input "[DATE]" at bounding box center [414, 73] width 79 height 15
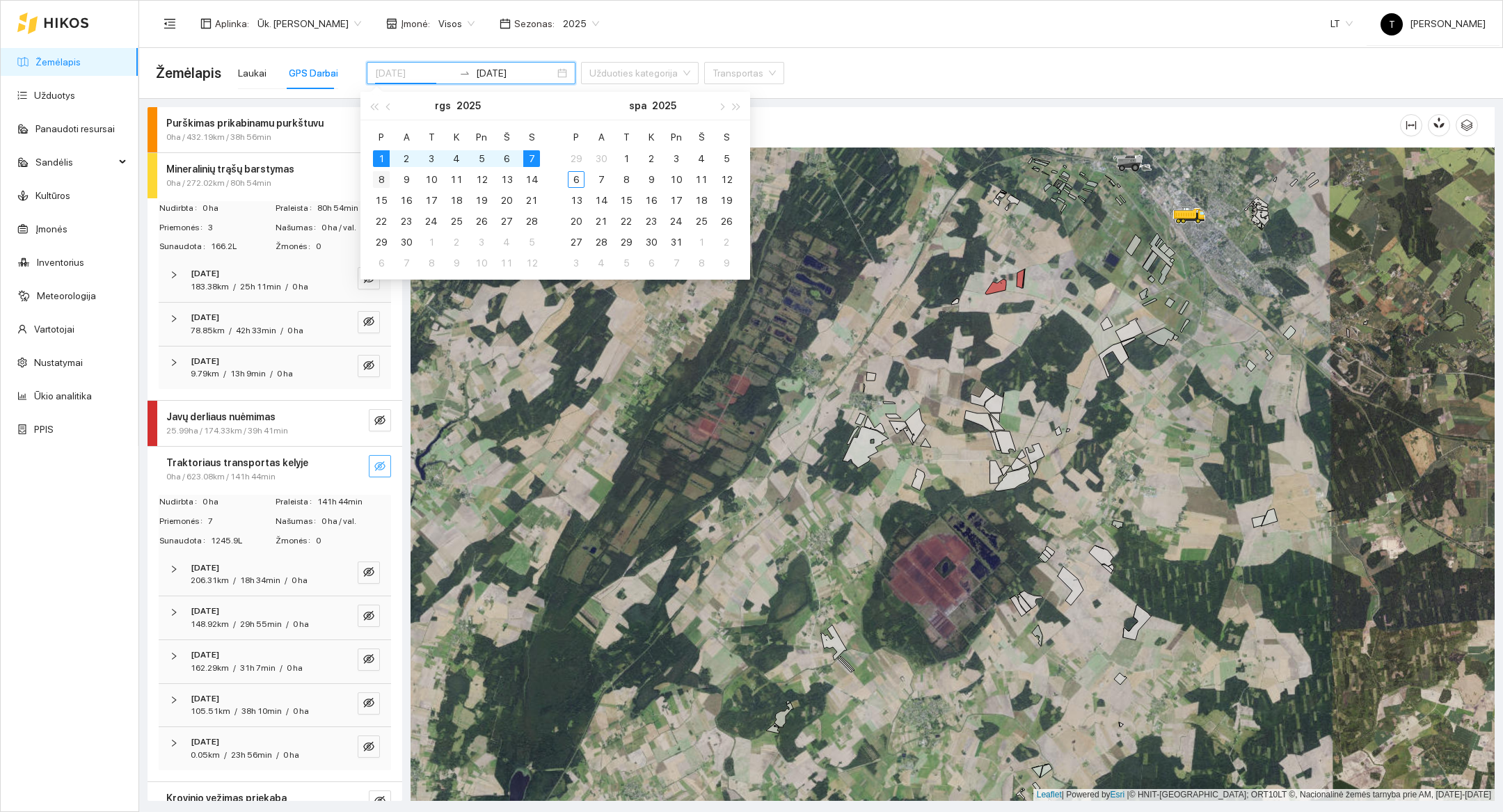
type input "[DATE]"
click at [379, 176] on div "8" at bounding box center [382, 180] width 17 height 17
type input "[DATE]"
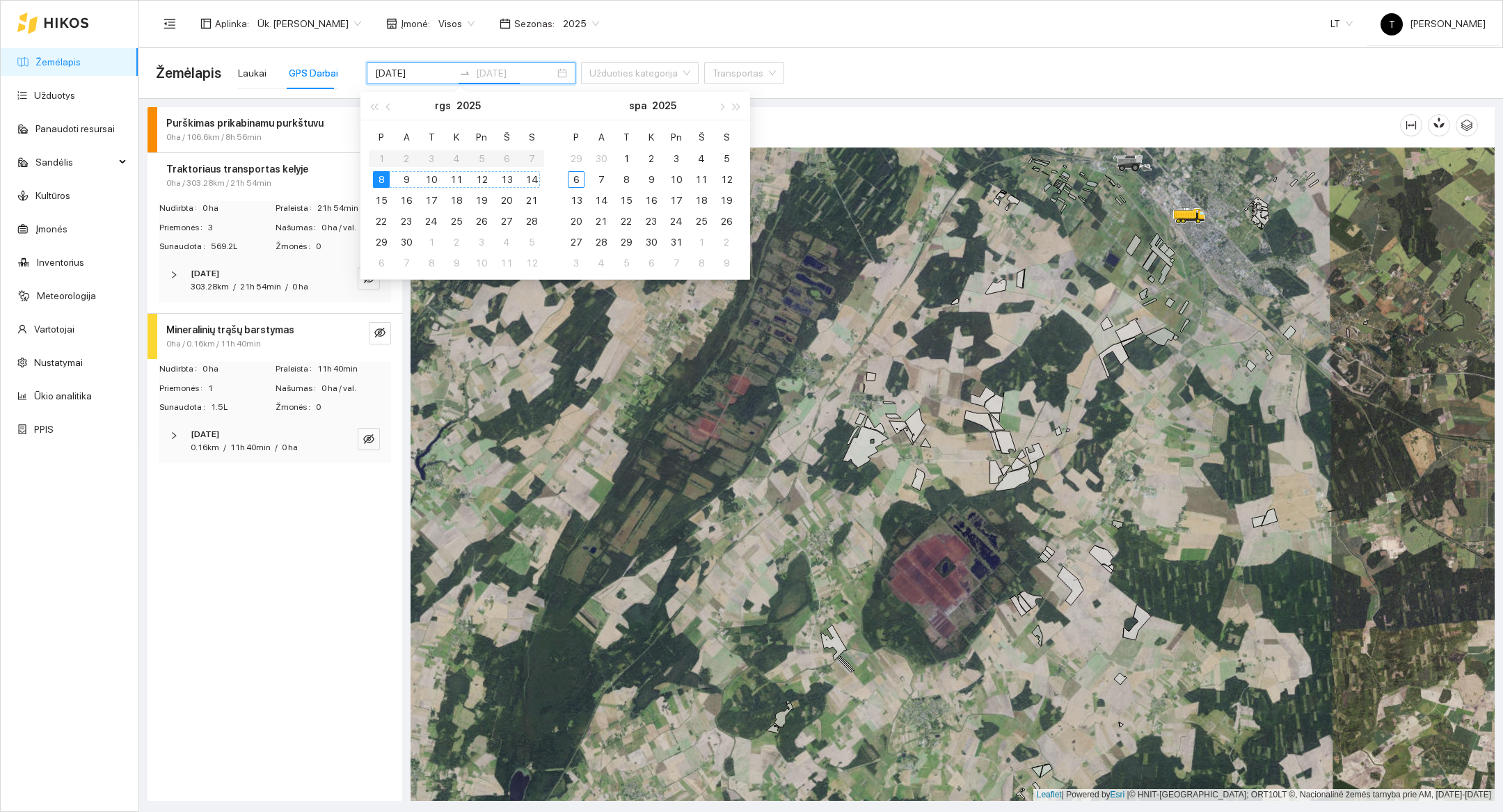
click at [529, 172] on div "14" at bounding box center [532, 180] width 17 height 17
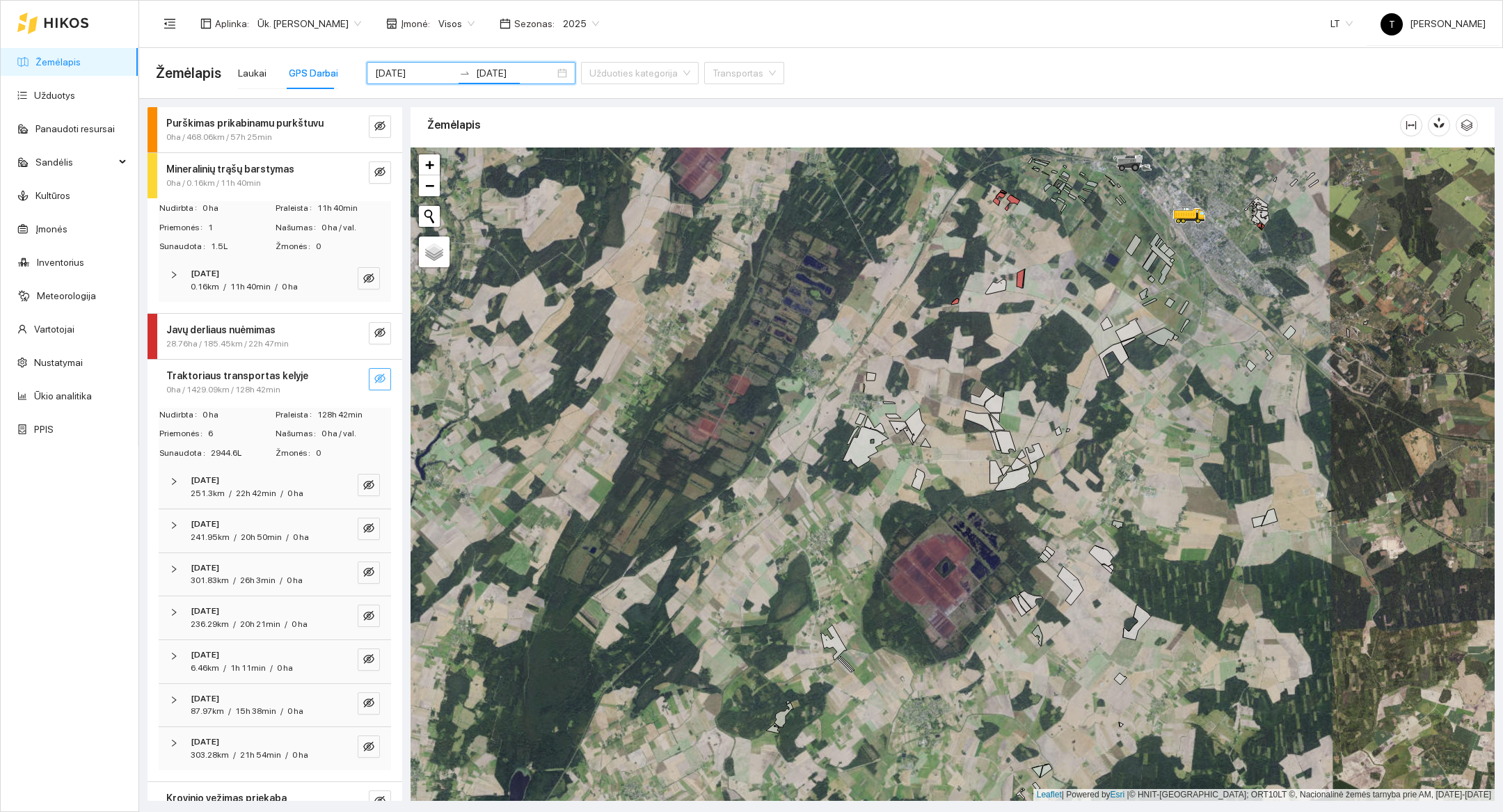
click at [383, 383] on icon "eye-invisible" at bounding box center [379, 379] width 11 height 11
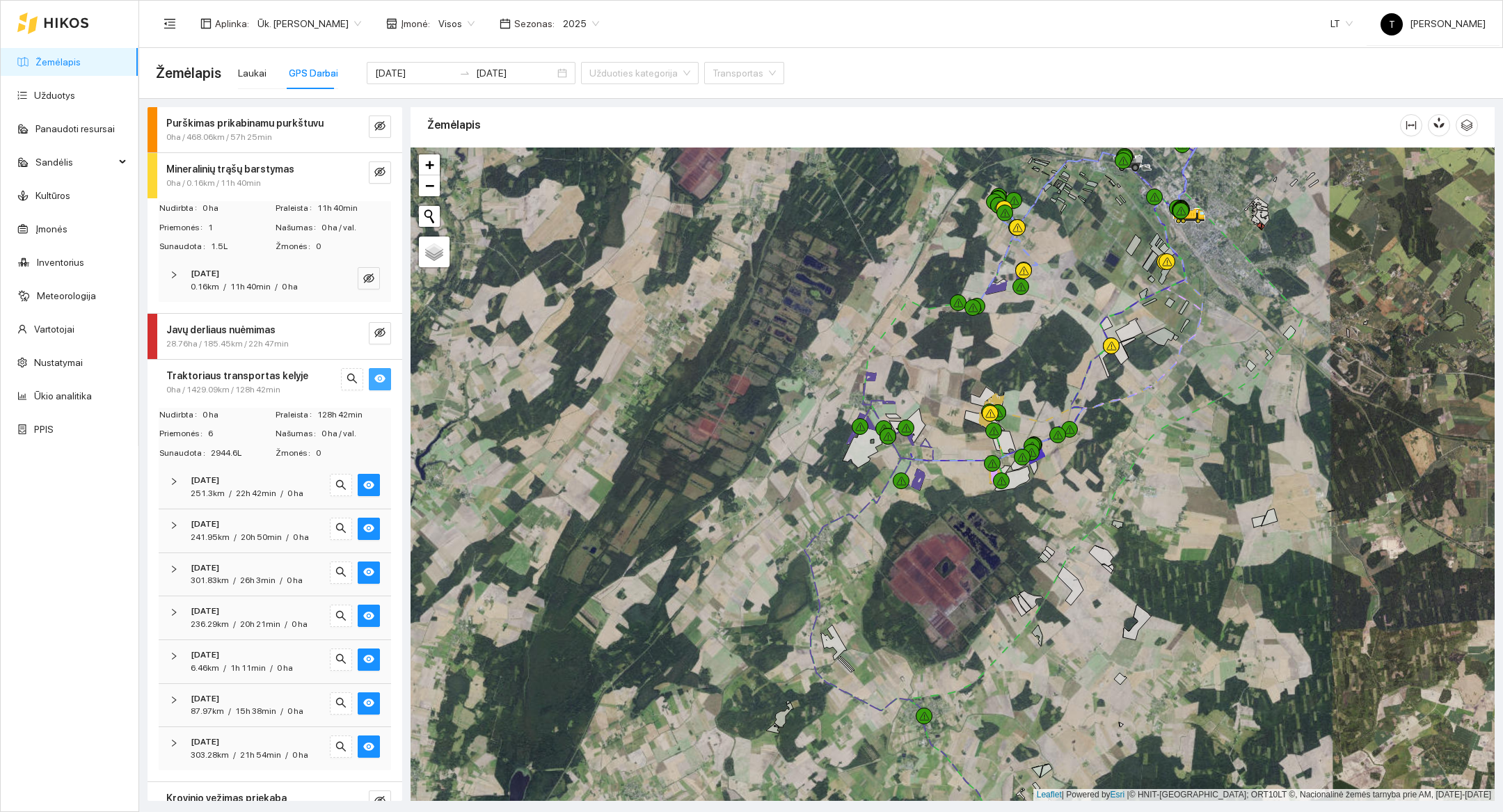
click at [625, 621] on div at bounding box center [953, 474] width 1085 height 654
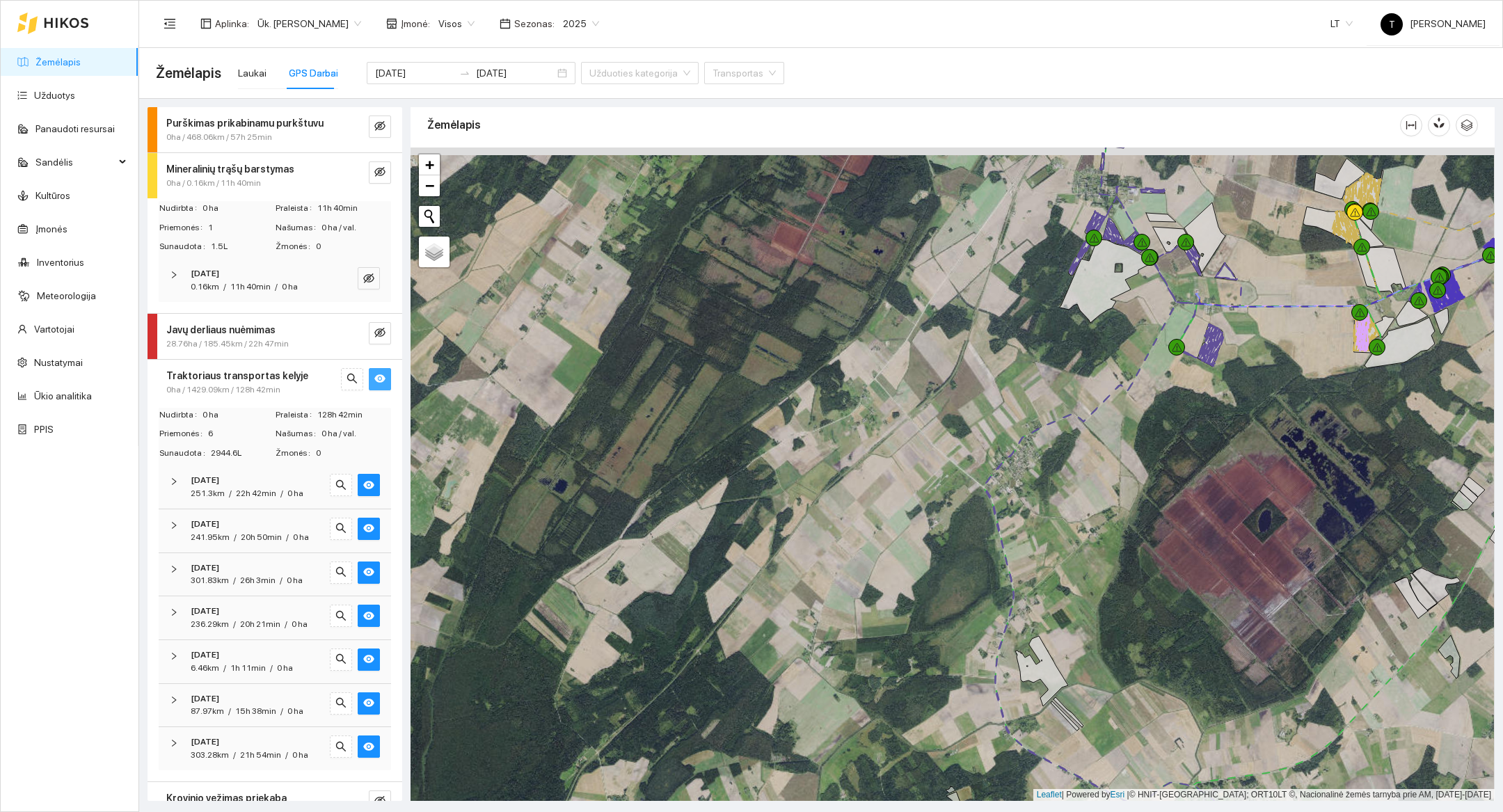
drag, startPoint x: 1154, startPoint y: 361, endPoint x: 952, endPoint y: 693, distance: 388.6
click at [952, 693] on div at bounding box center [953, 474] width 1085 height 654
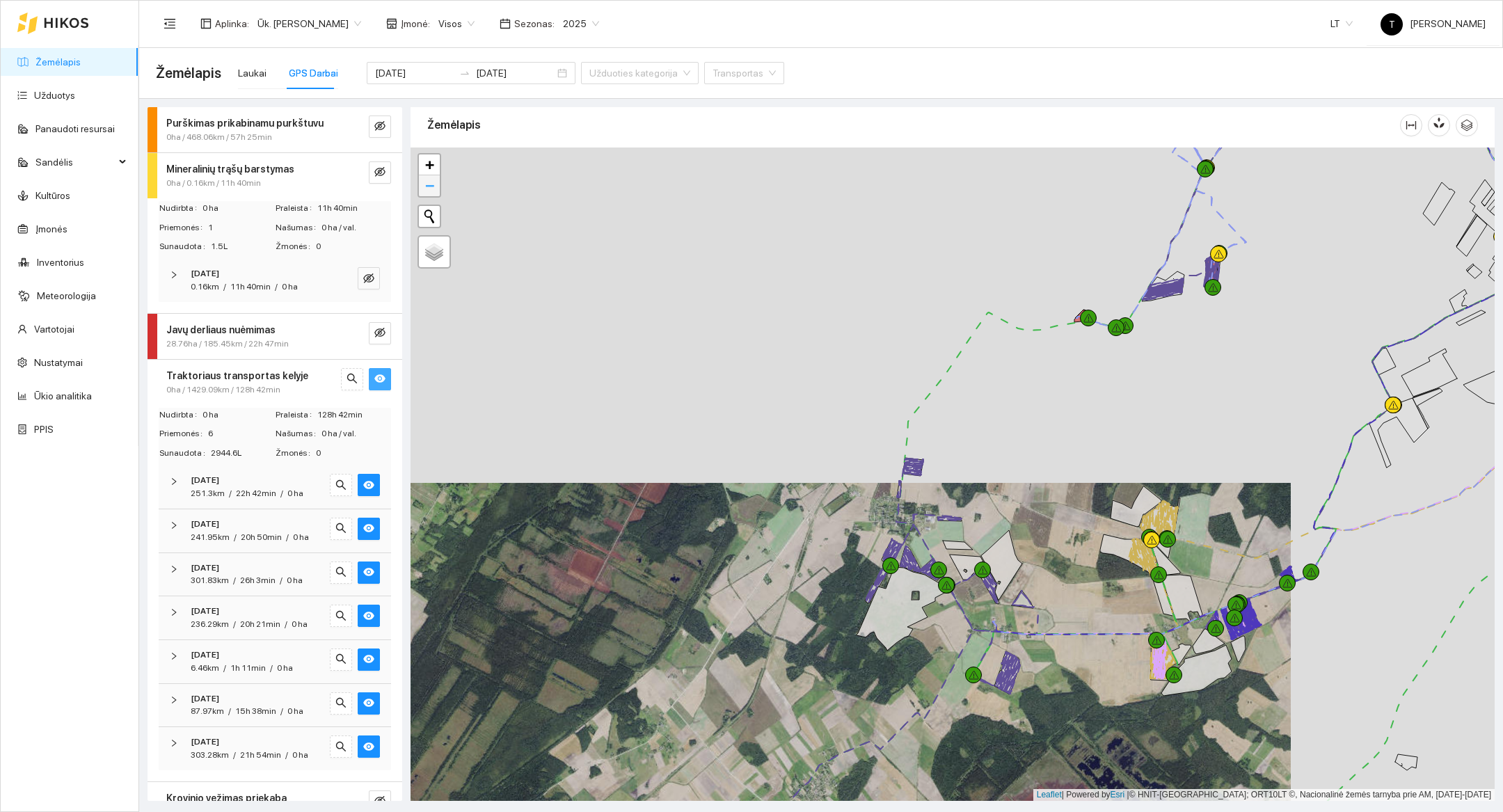
click at [423, 185] on link "−" at bounding box center [430, 186] width 21 height 21
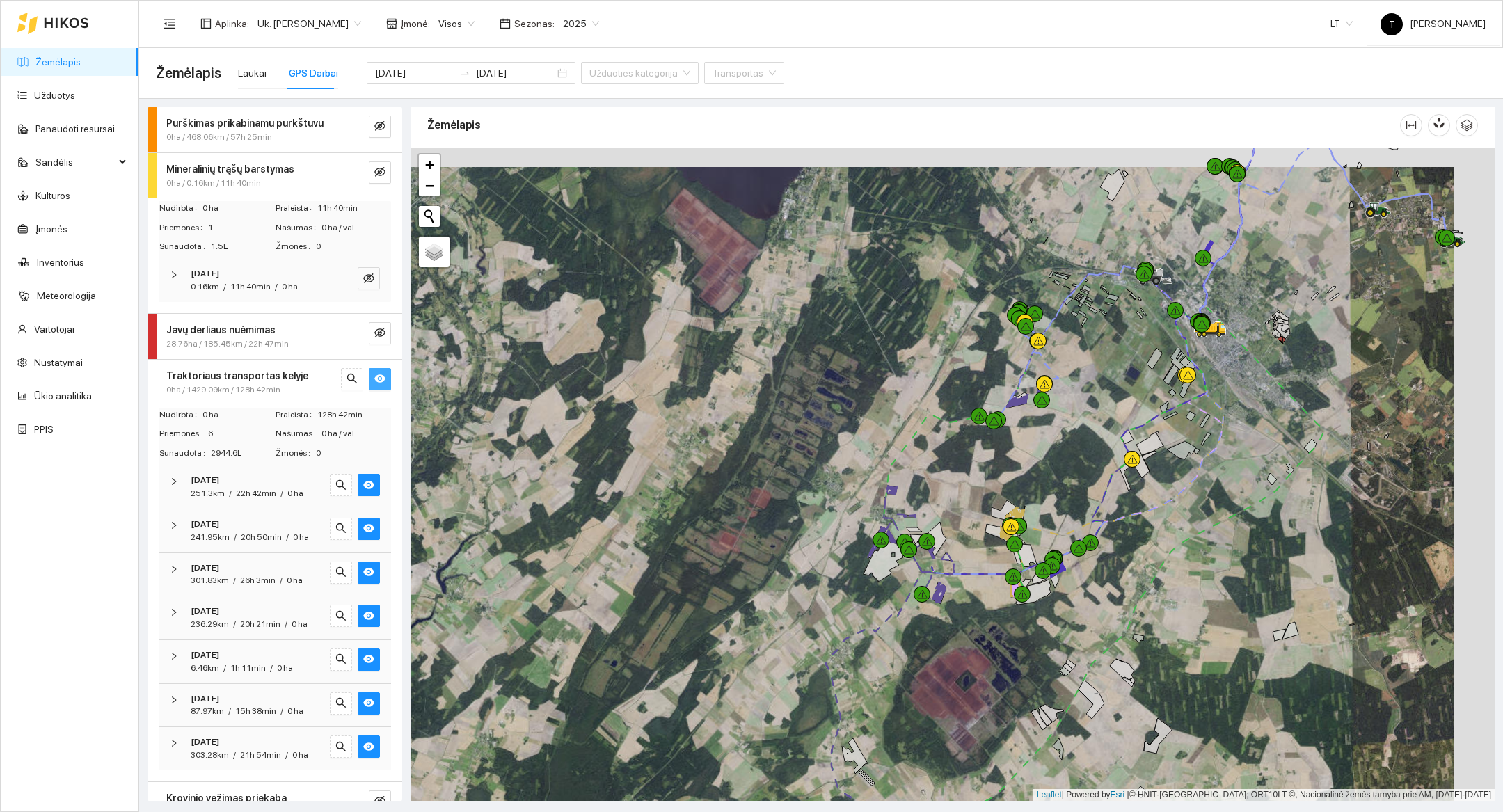
drag, startPoint x: 1119, startPoint y: 658, endPoint x: 1078, endPoint y: 678, distance: 45.6
click at [1078, 678] on div at bounding box center [953, 474] width 1085 height 654
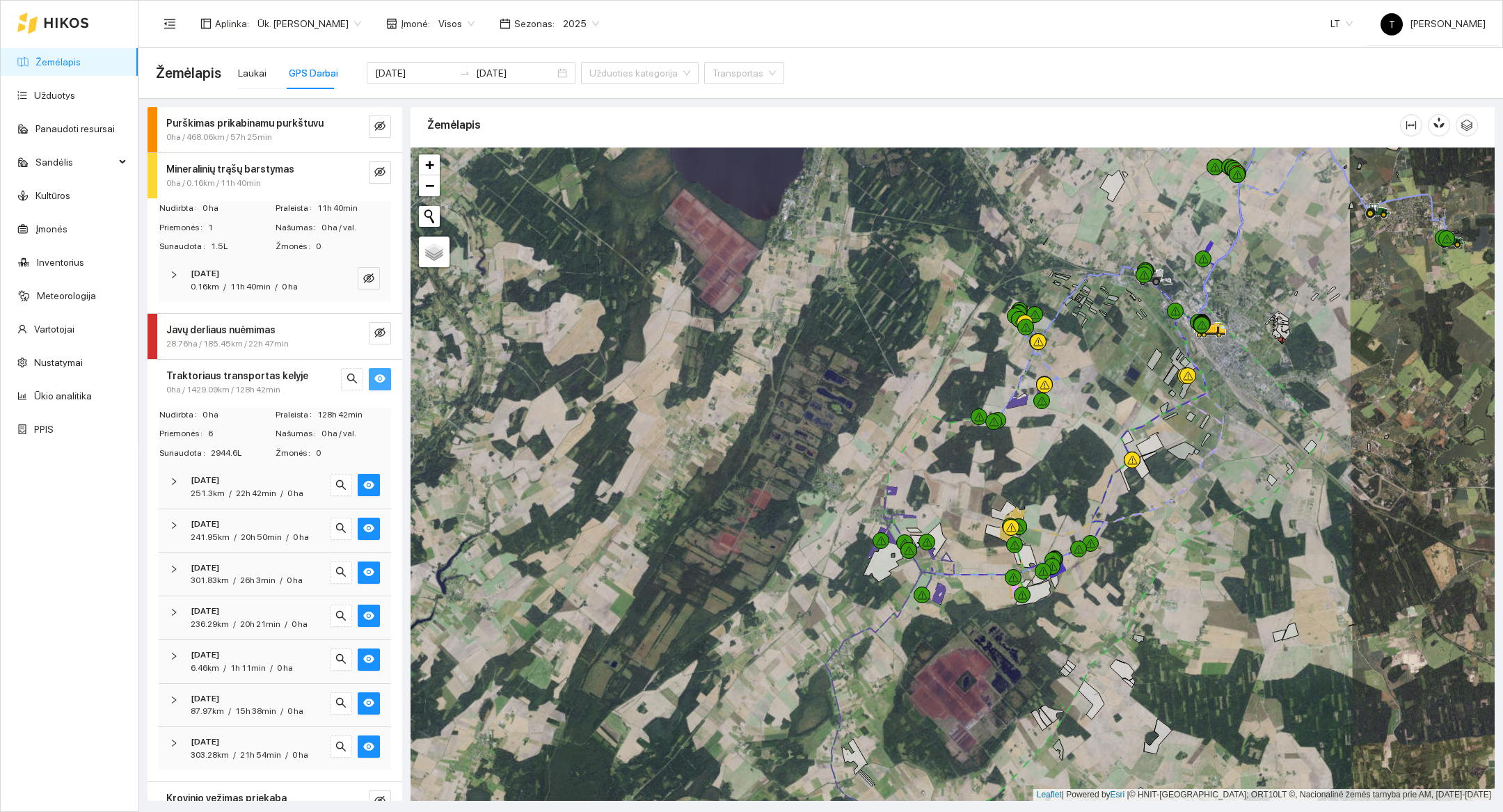
click at [980, 649] on div at bounding box center [953, 474] width 1085 height 654
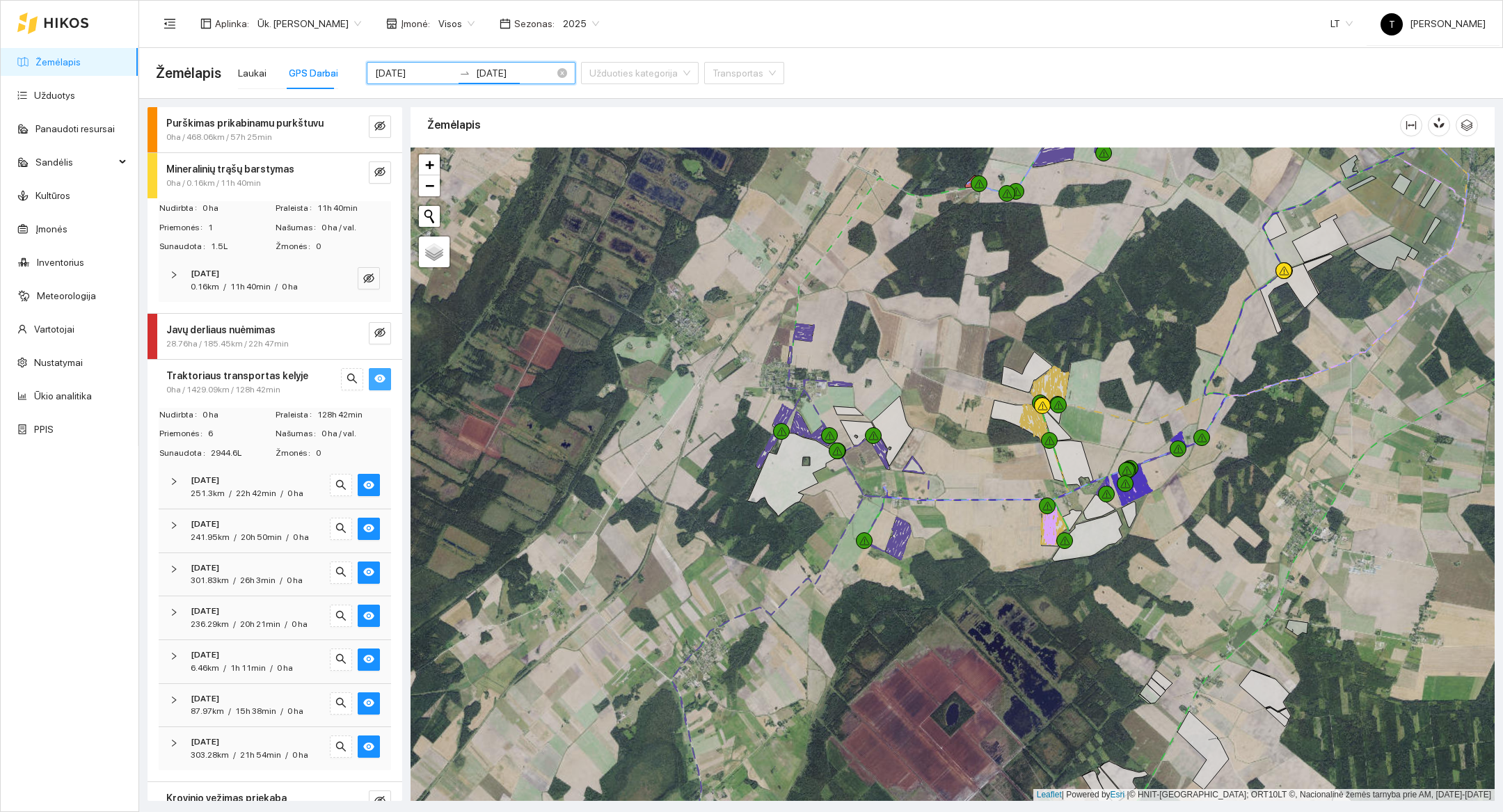
click at [476, 77] on input "[DATE]" at bounding box center [515, 73] width 79 height 15
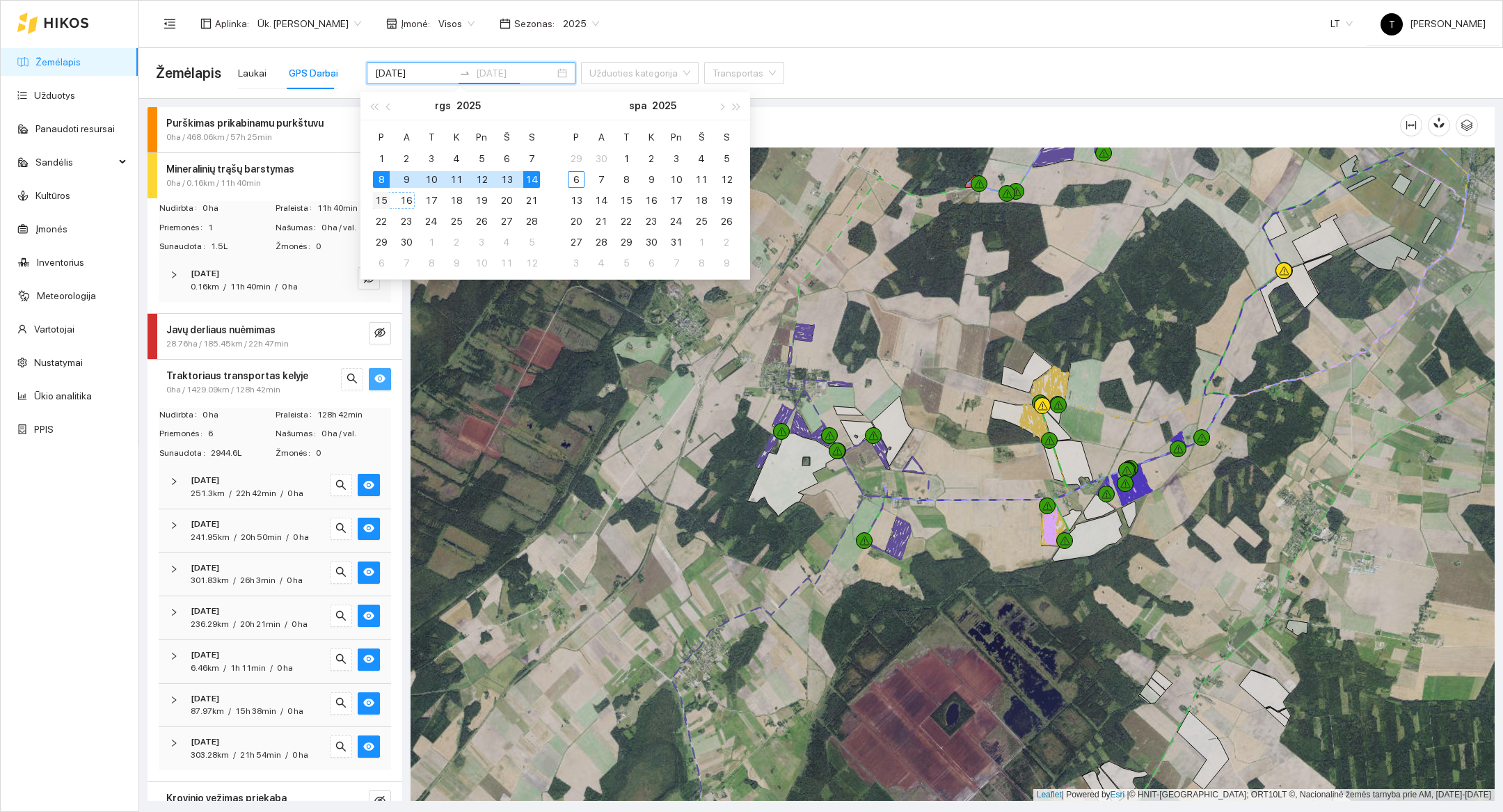
type input "[DATE]"
click at [384, 198] on div "15" at bounding box center [382, 201] width 17 height 17
click at [536, 200] on table "P A T K Pn Š S 1 2 3 4 5 6 7 8 9 10 11 12 13 14 15 16 17 18 19 20 21 22 23 24 2…" at bounding box center [456, 200] width 175 height 147
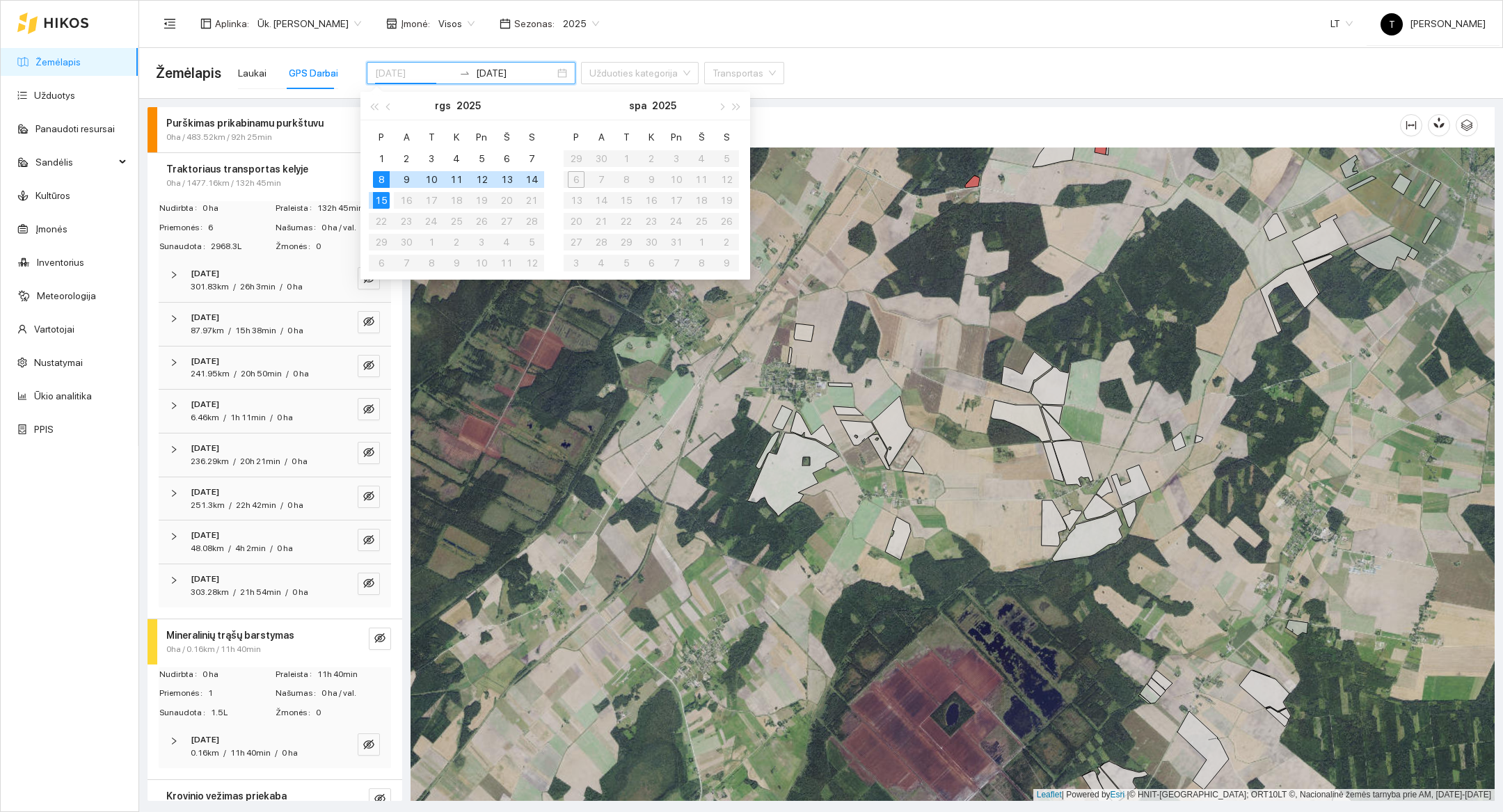
click at [379, 178] on div "8" at bounding box center [382, 180] width 17 height 17
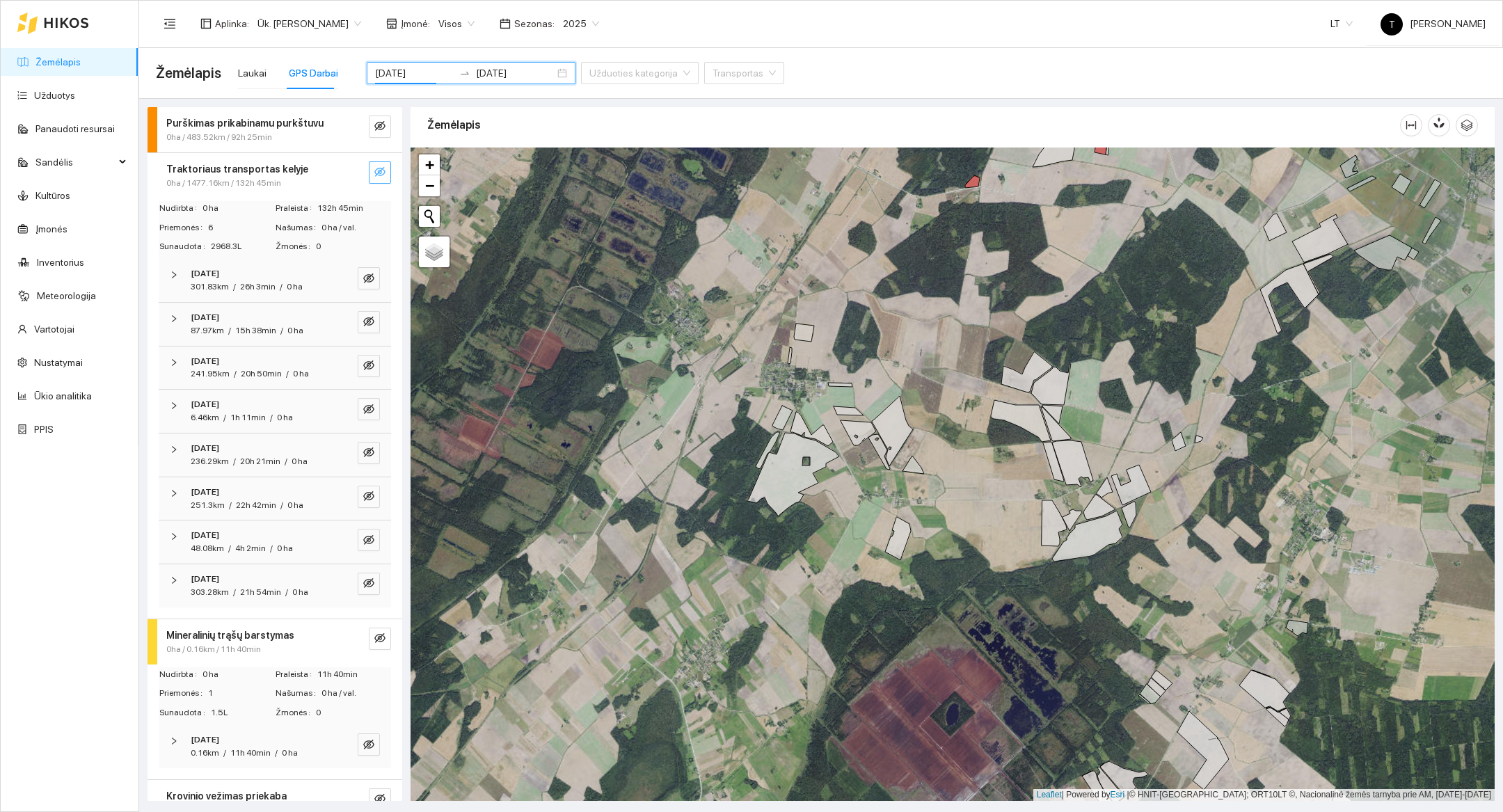
click at [388, 86] on div "[DATE] [DATE]" at bounding box center [471, 73] width 209 height 56
click at [390, 62] on div "[DATE] [DATE]" at bounding box center [471, 73] width 209 height 23
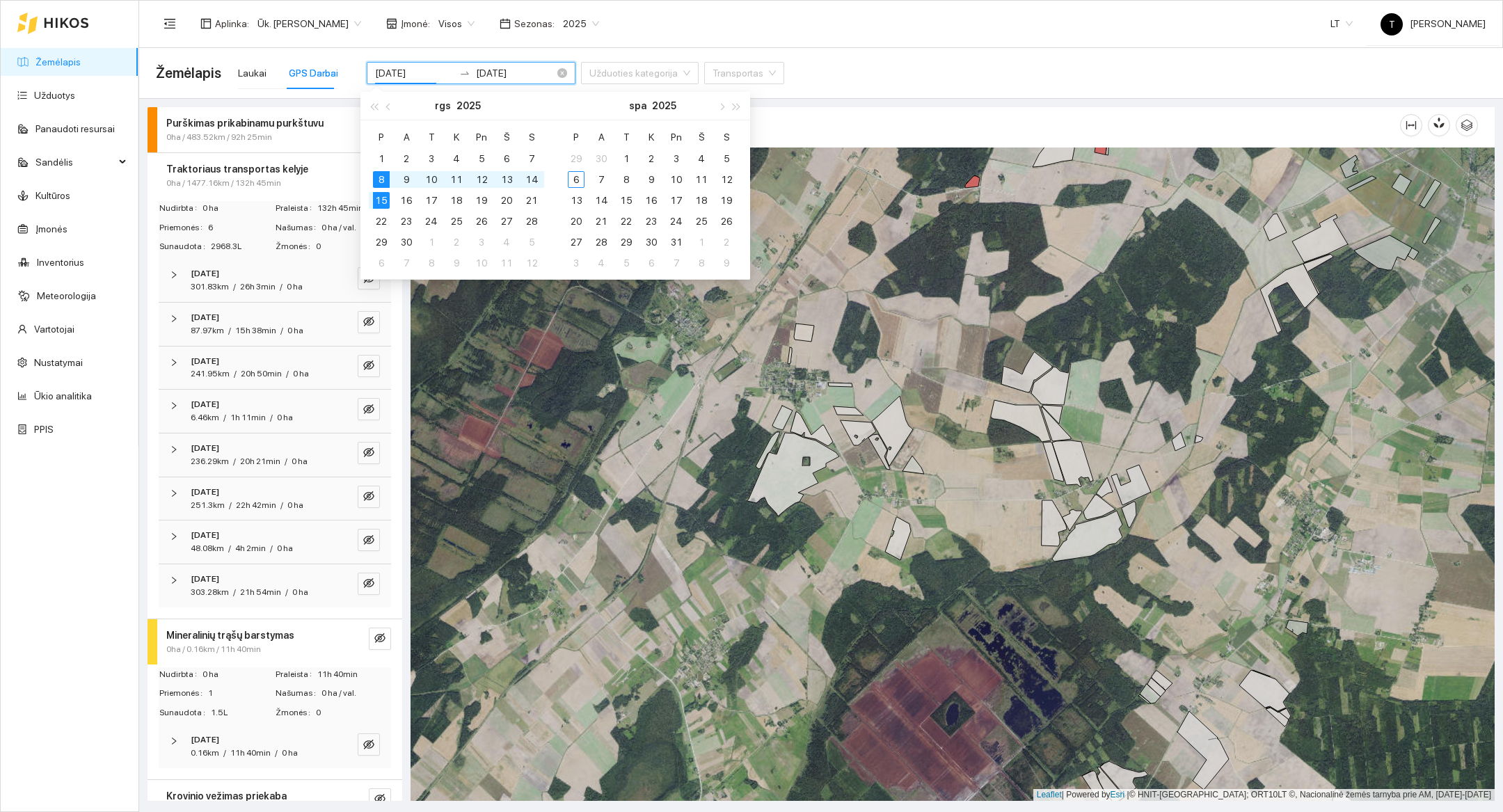
click at [389, 67] on input "[DATE]" at bounding box center [414, 73] width 79 height 15
type input "[DATE]"
click at [379, 195] on div "15" at bounding box center [382, 201] width 17 height 17
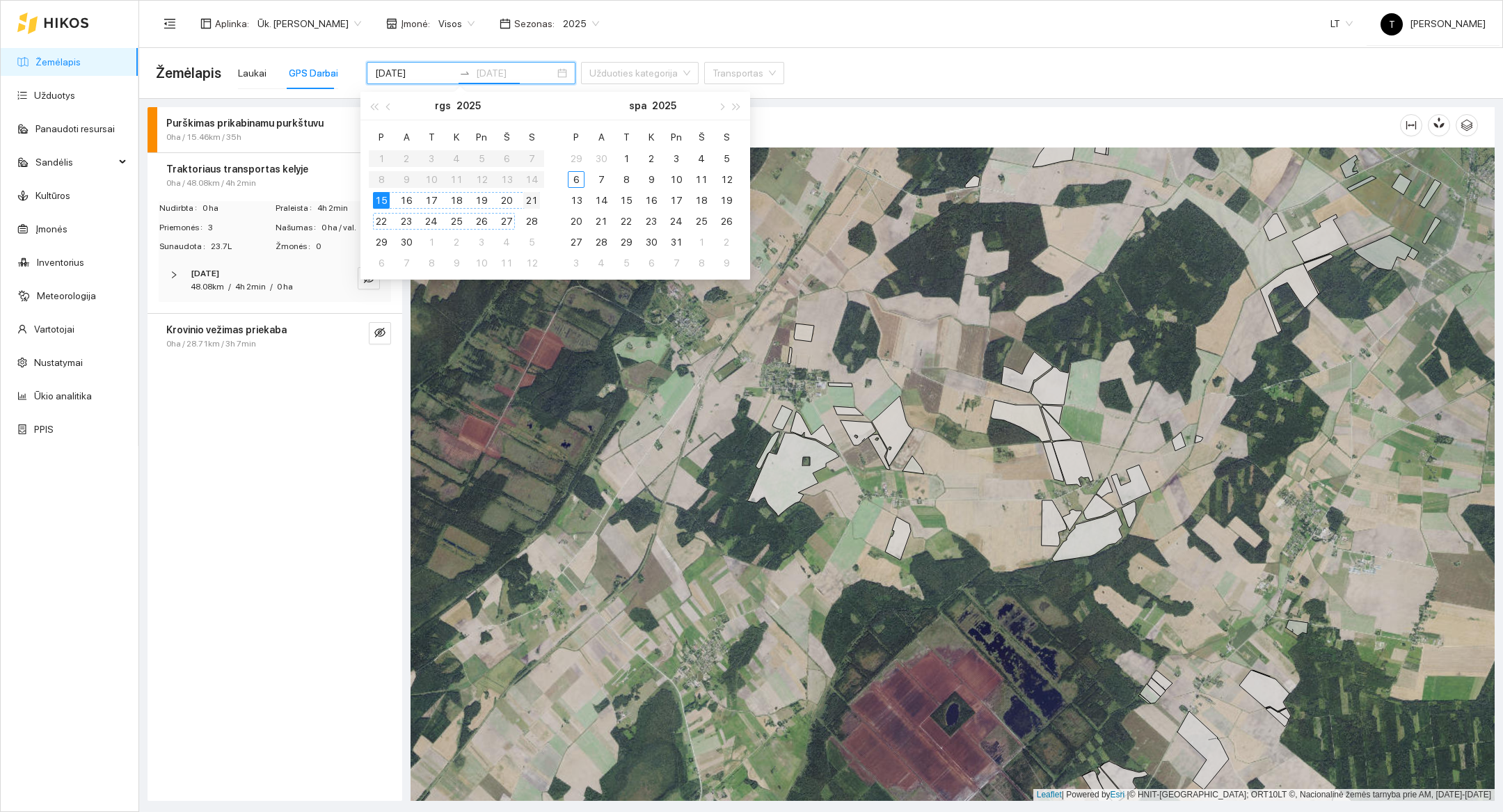
type input "[DATE]"
click at [527, 203] on div "21" at bounding box center [532, 201] width 17 height 17
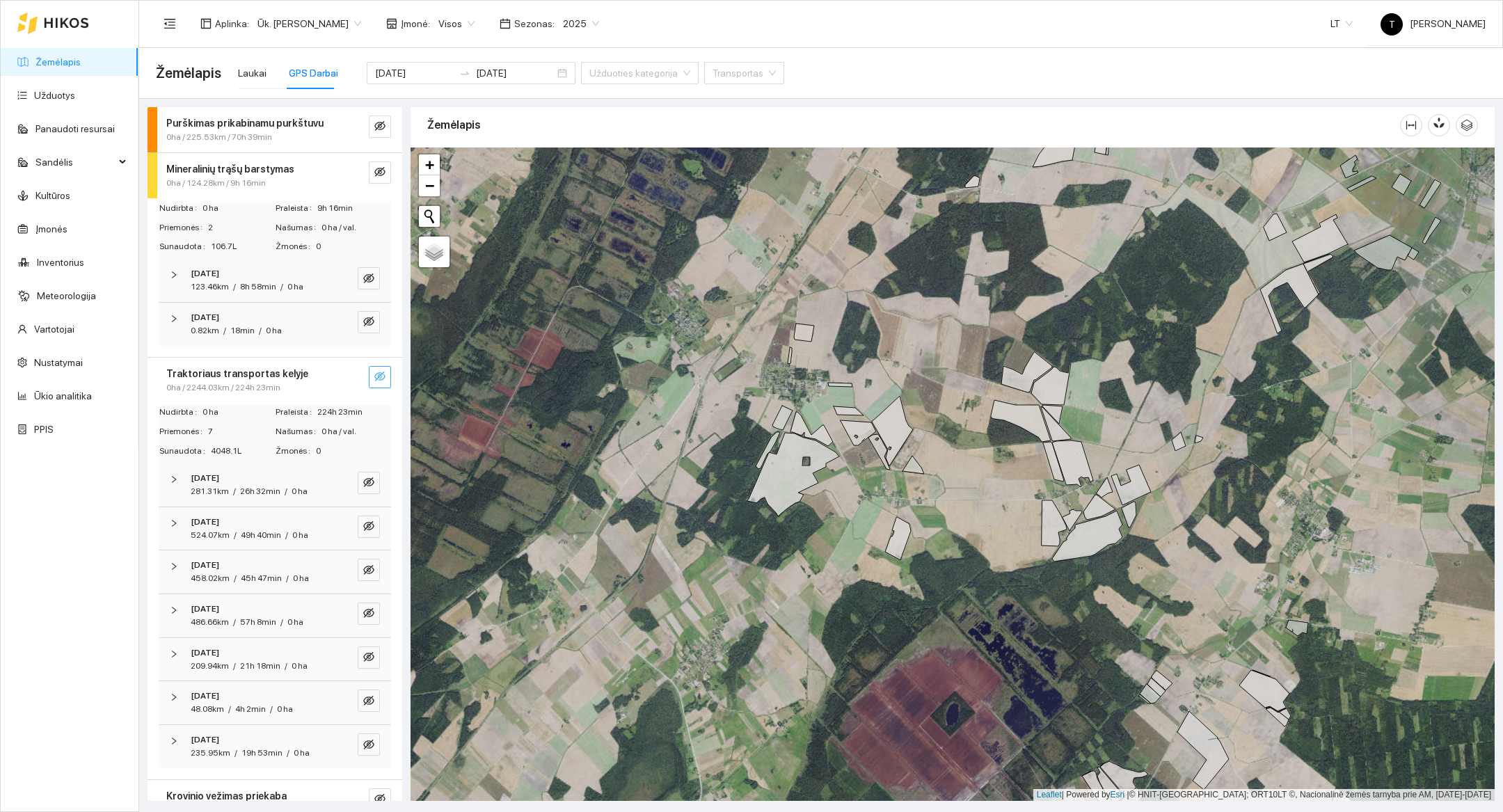
click at [380, 379] on icon "eye-invisible" at bounding box center [379, 376] width 11 height 11
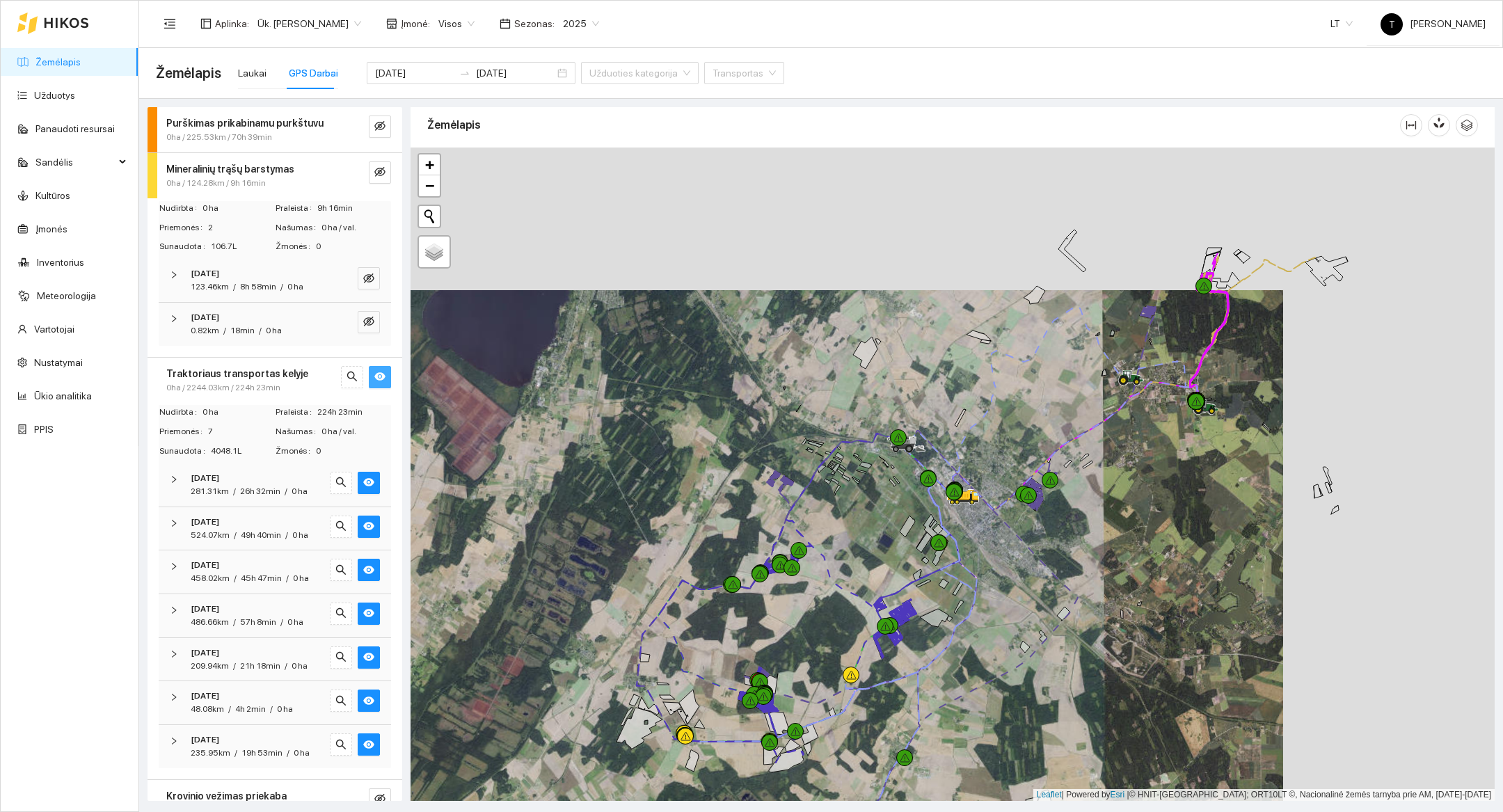
drag, startPoint x: 1263, startPoint y: 495, endPoint x: 1052, endPoint y: 638, distance: 254.9
click at [1052, 638] on div at bounding box center [953, 474] width 1085 height 654
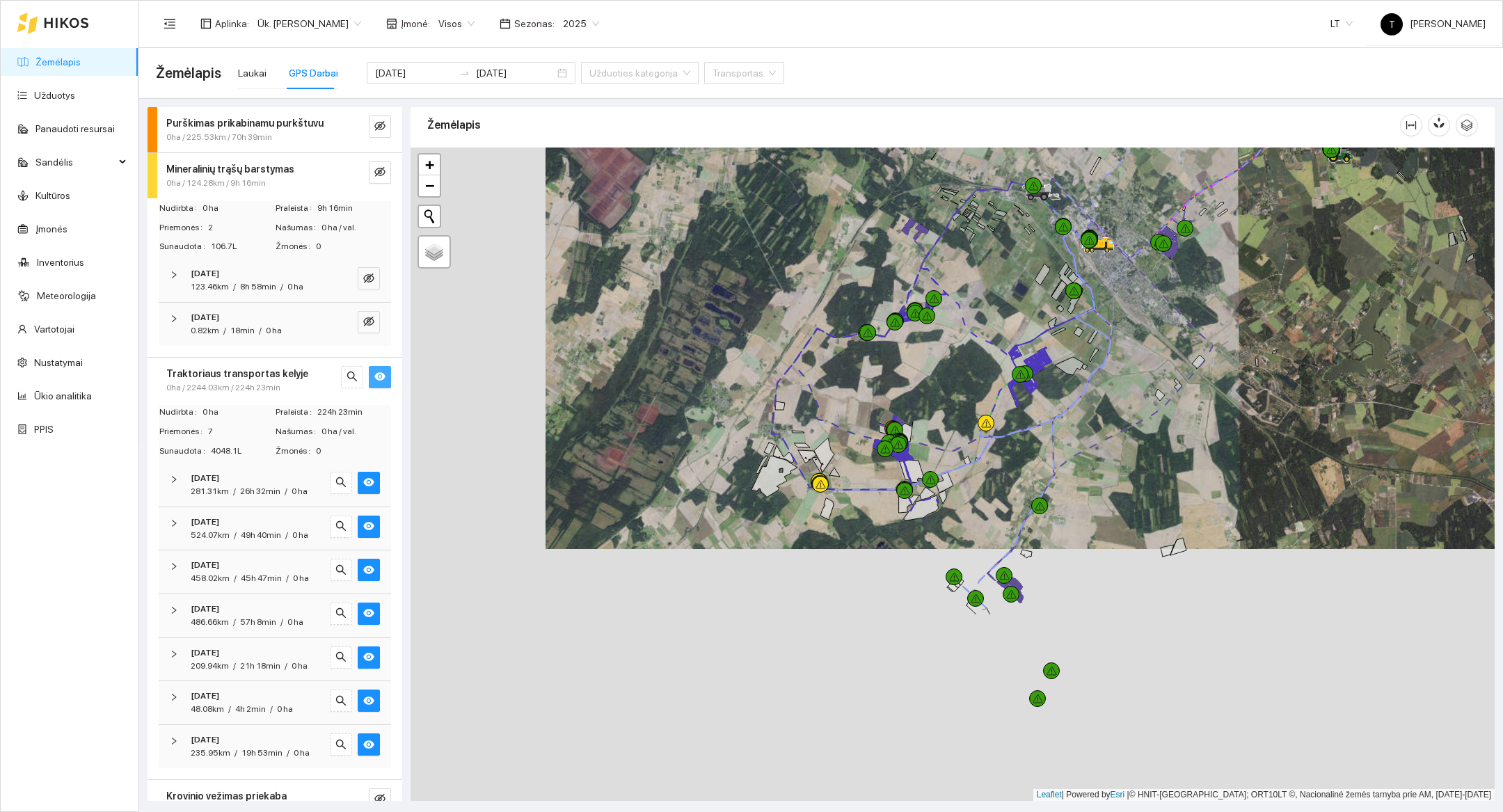
drag, startPoint x: 1026, startPoint y: 713, endPoint x: 1160, endPoint y: 461, distance: 285.4
click at [1160, 461] on div at bounding box center [953, 474] width 1085 height 654
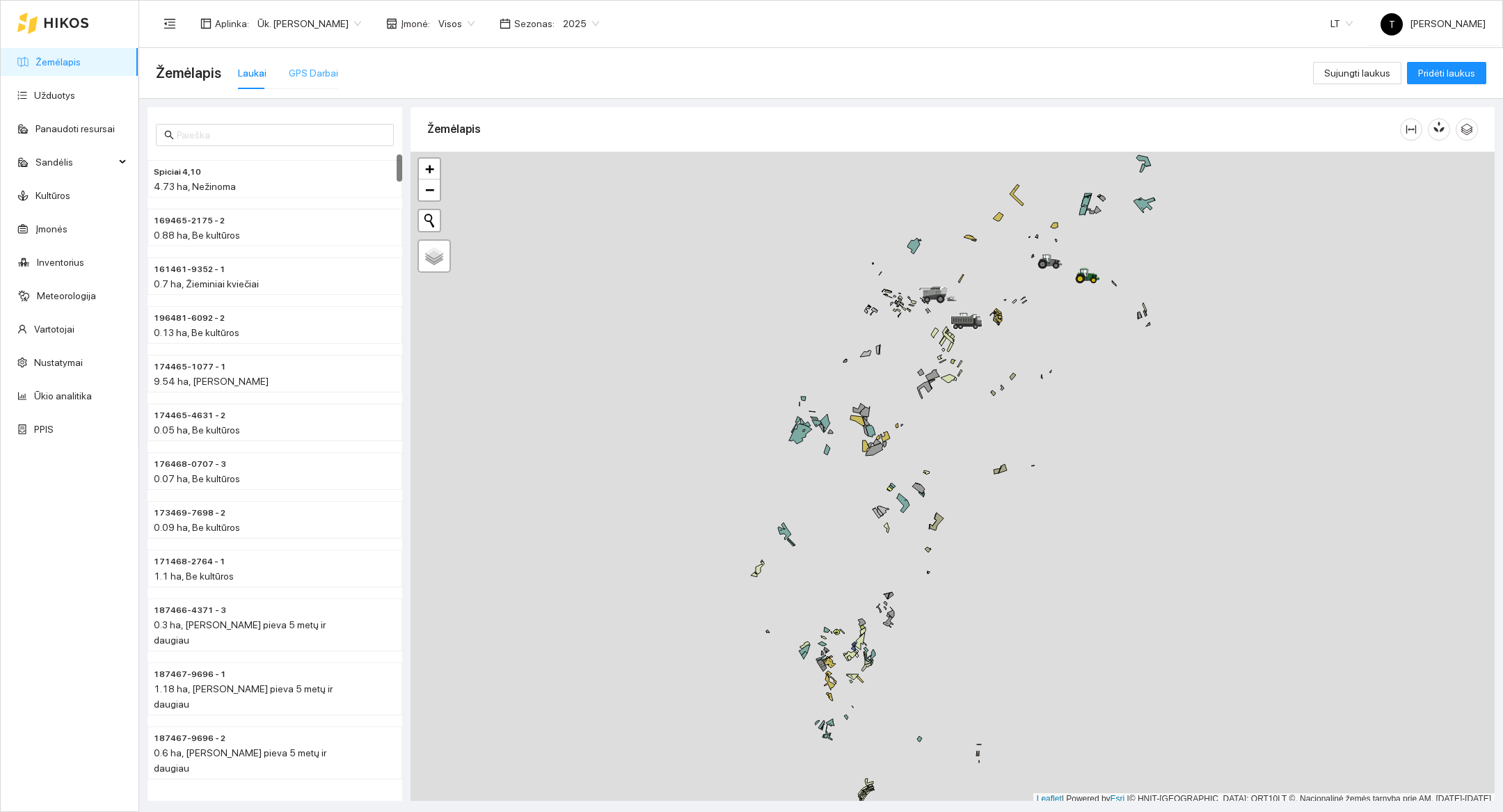
click at [293, 60] on div "GPS Darbai" at bounding box center [314, 73] width 50 height 32
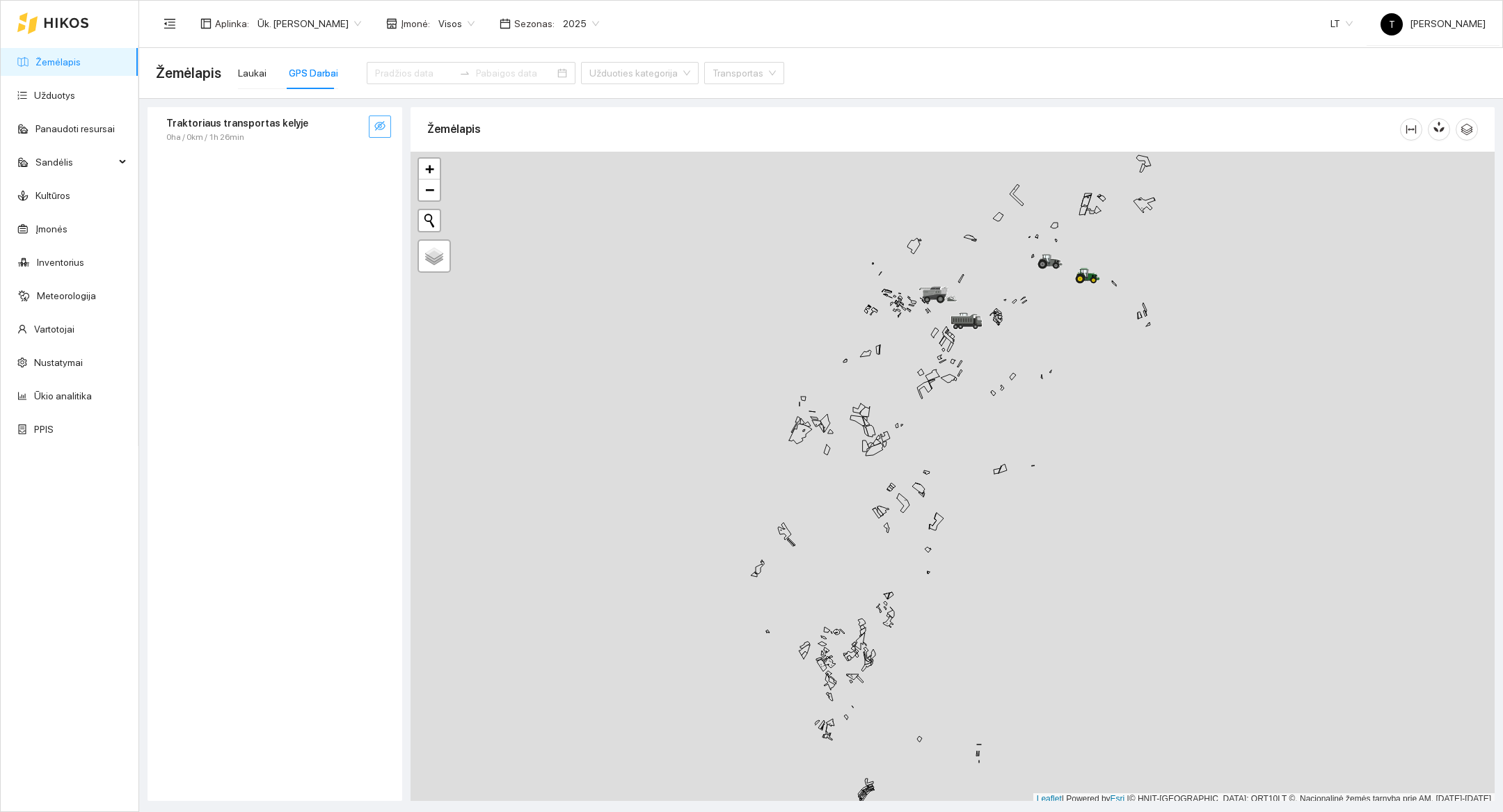
click at [375, 123] on icon "eye-invisible" at bounding box center [379, 125] width 11 height 11
click at [362, 125] on button "button" at bounding box center [352, 127] width 23 height 23
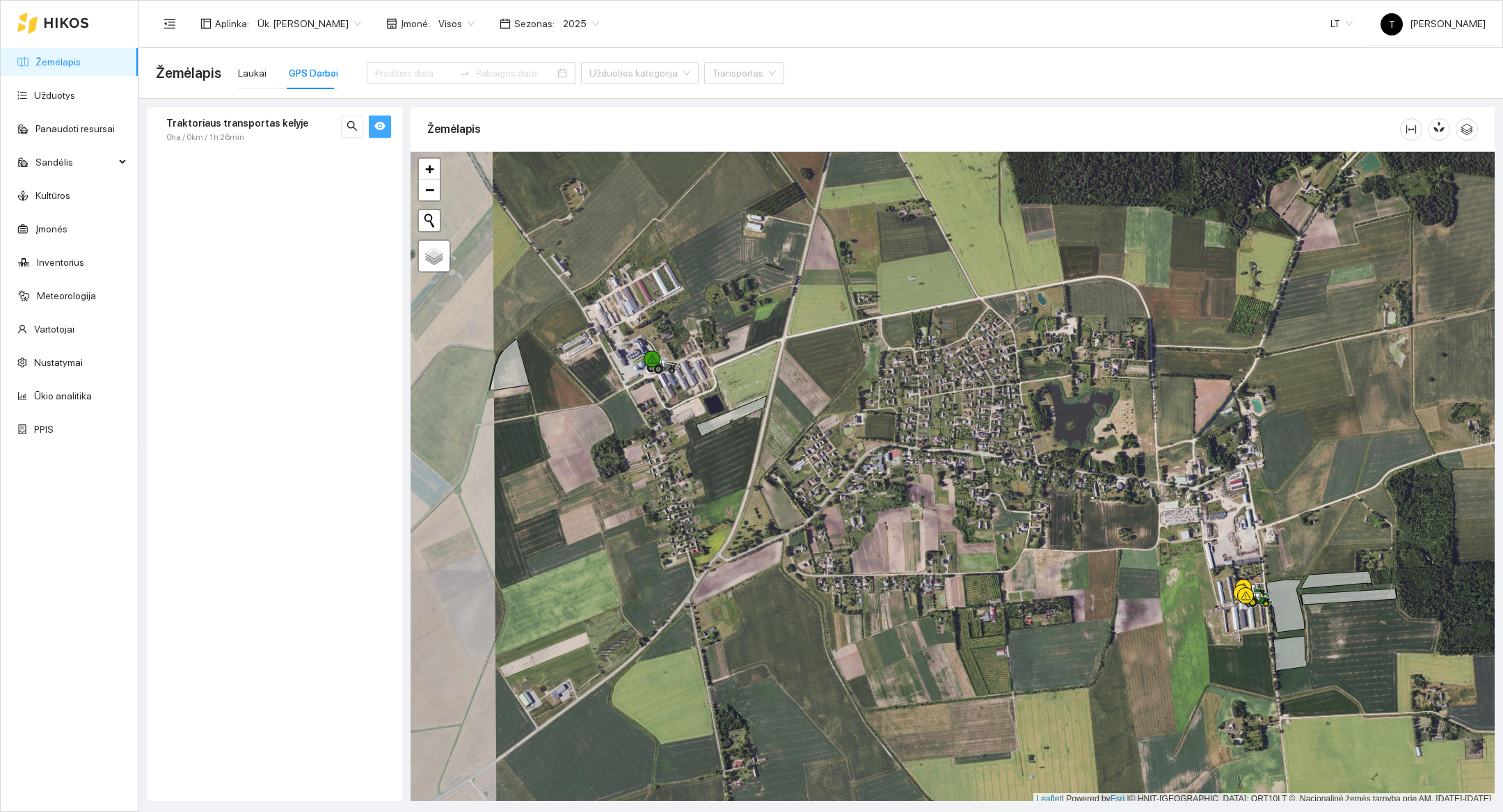
click at [1174, 646] on div at bounding box center [953, 478] width 1085 height 654
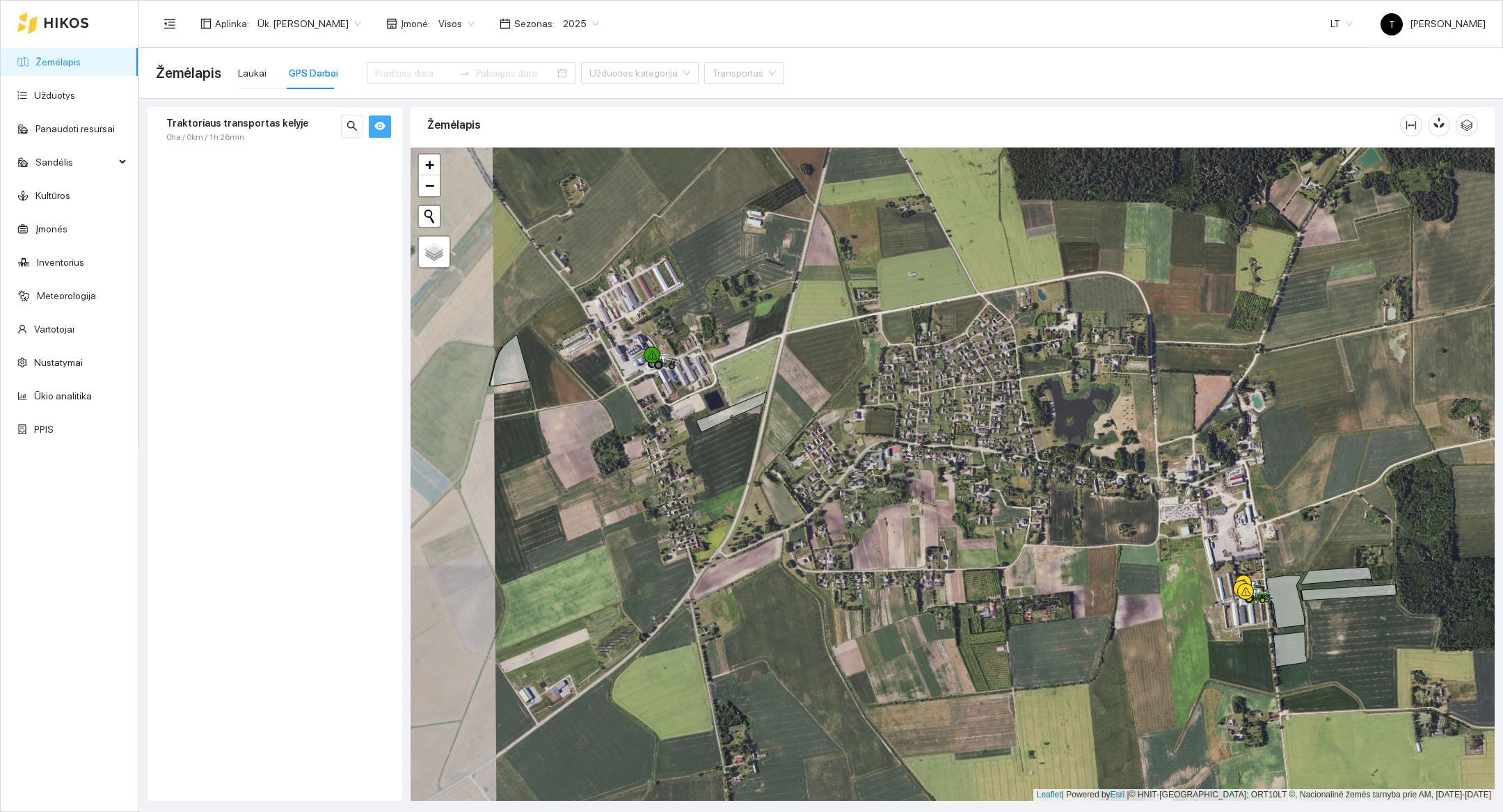
click at [1174, 646] on div at bounding box center [953, 474] width 1085 height 654
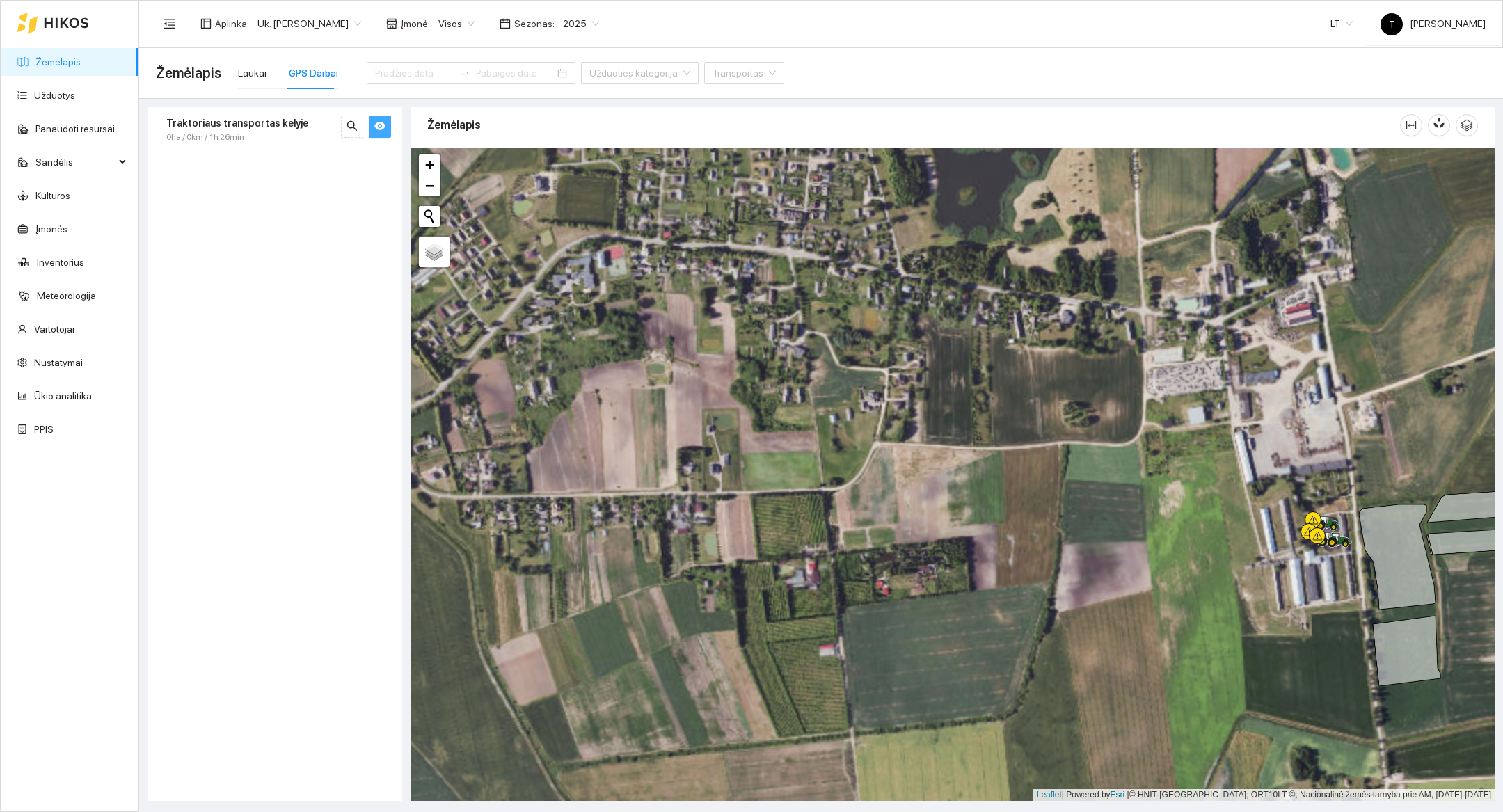
click at [1302, 673] on div at bounding box center [953, 474] width 1085 height 654
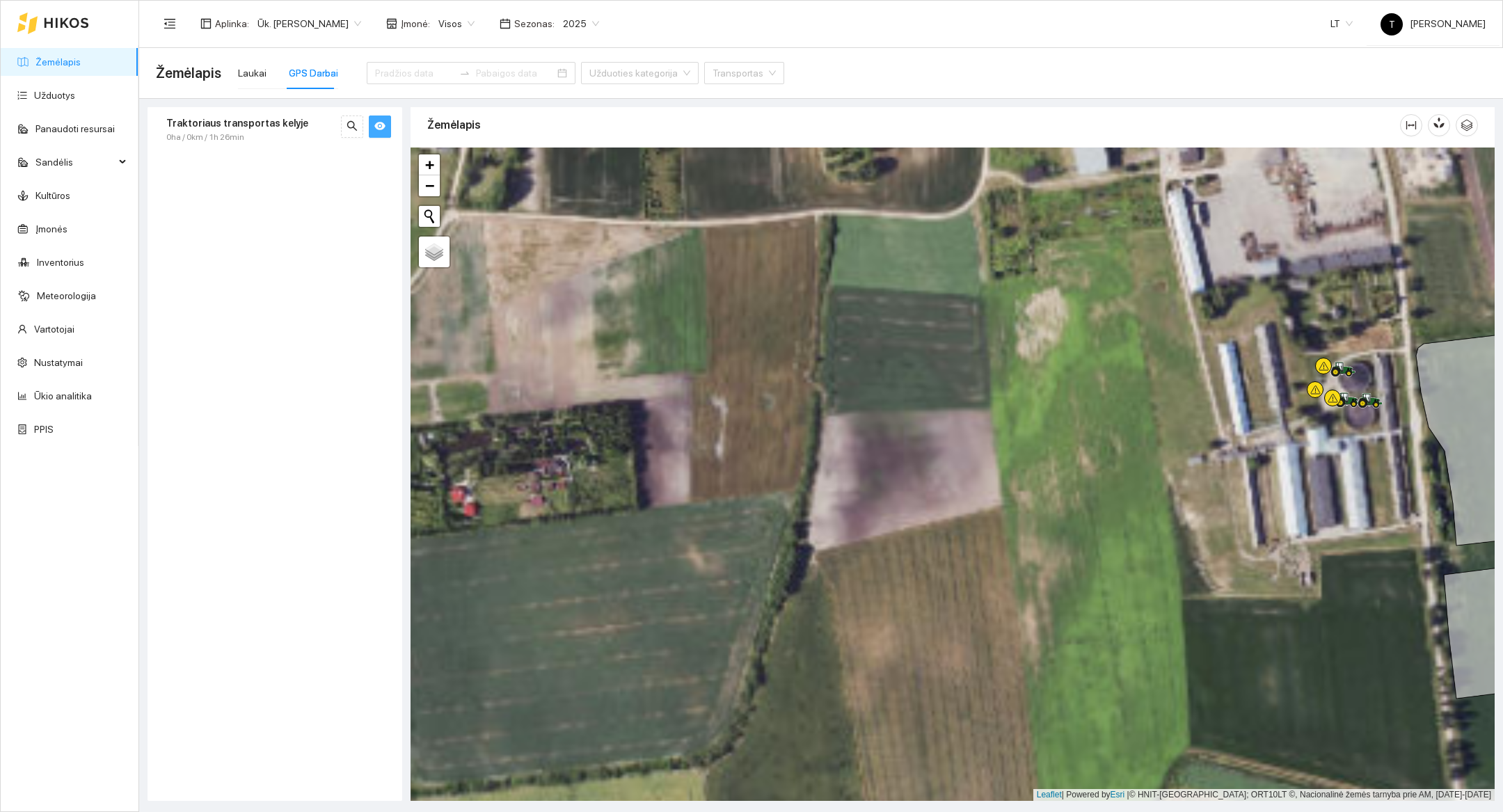
click at [1389, 559] on div at bounding box center [953, 474] width 1085 height 654
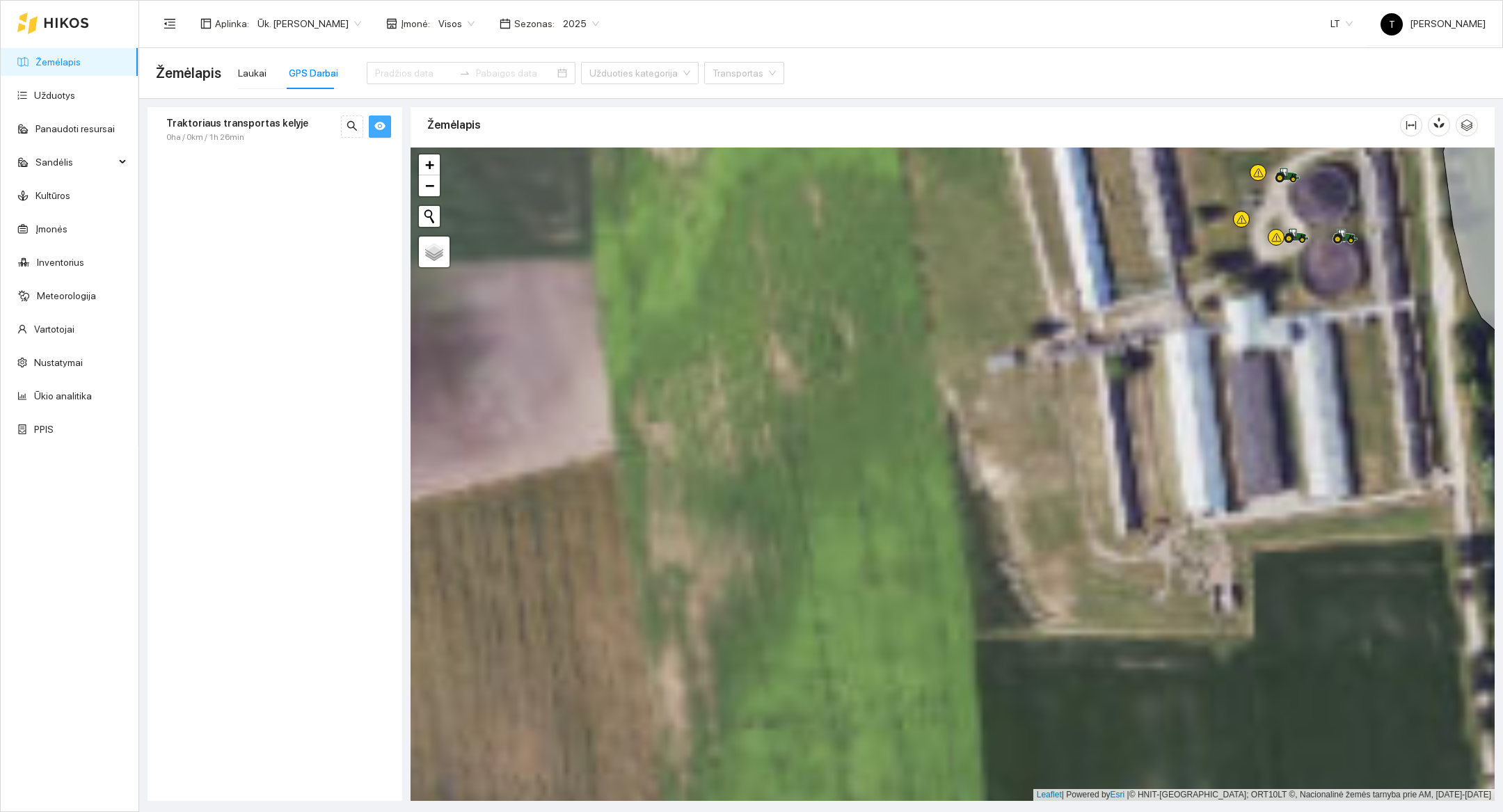
click at [1376, 430] on div at bounding box center [953, 474] width 1085 height 654
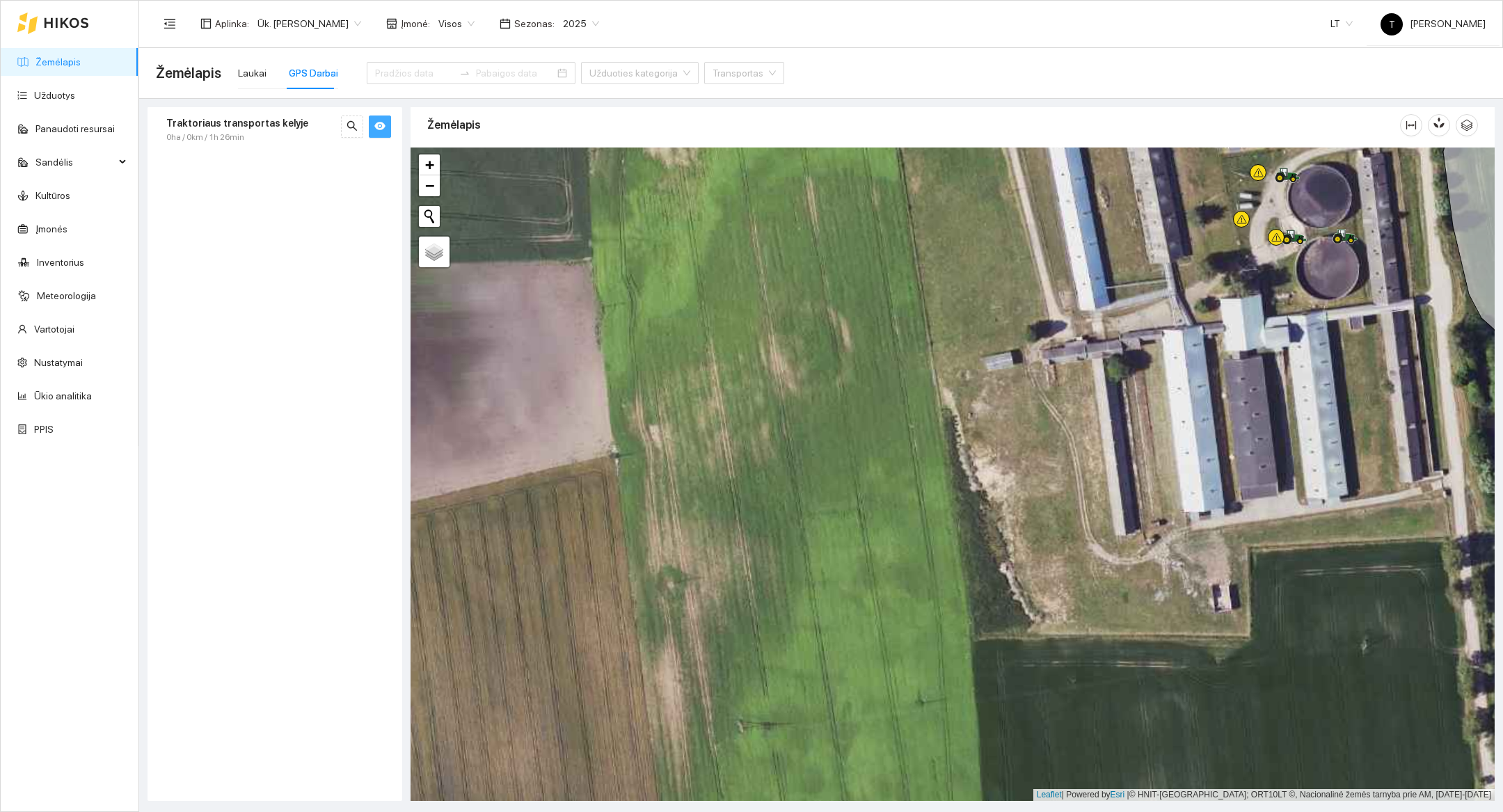
click at [1361, 335] on div at bounding box center [953, 474] width 1085 height 654
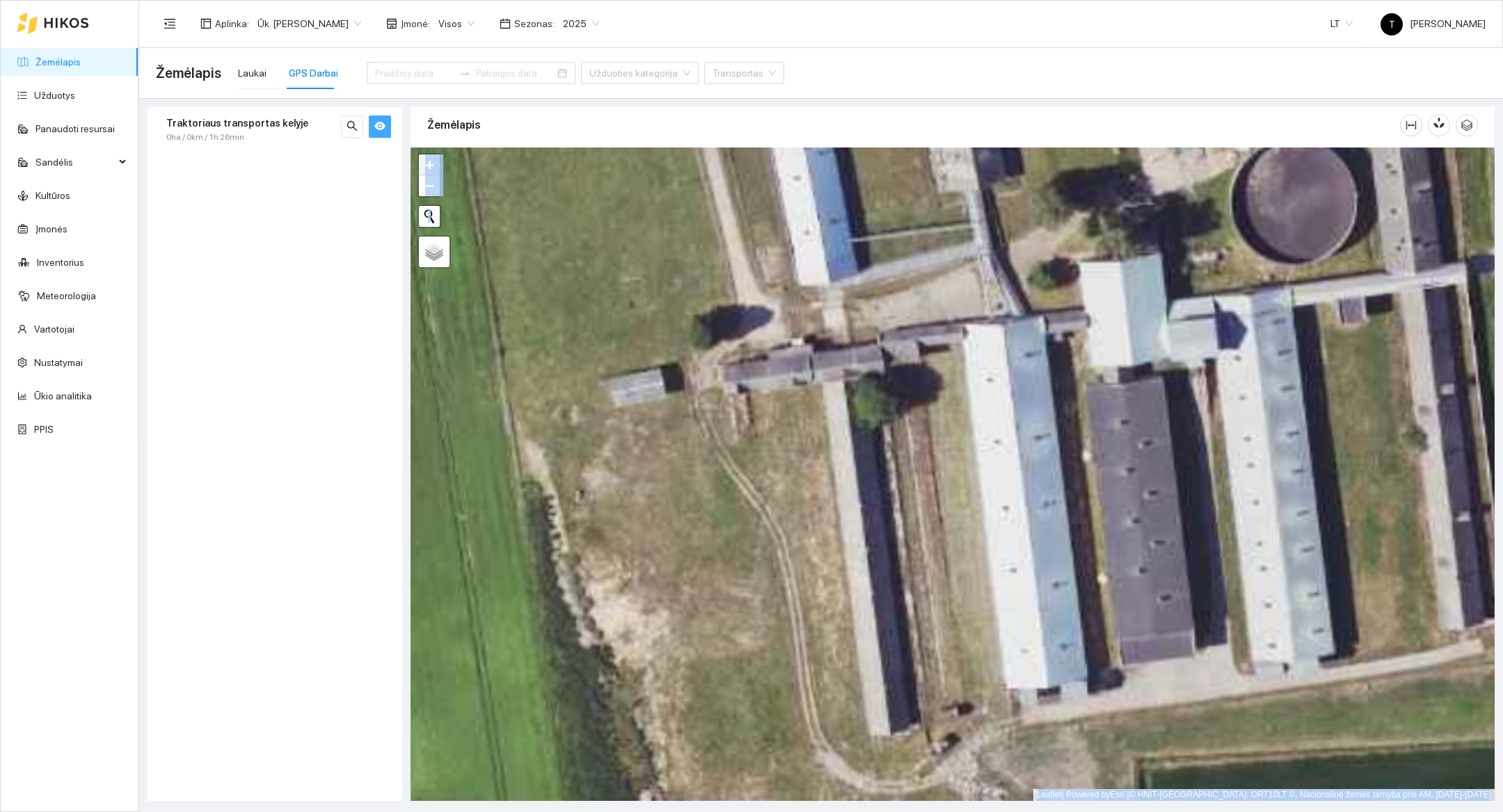
drag, startPoint x: 1361, startPoint y: 335, endPoint x: 1200, endPoint y: 811, distance: 502.5
click at [1200, 811] on main "Žemėlapis Laukai GPS Darbai Užduoties kategorija Transportas Traktoriaus transp…" at bounding box center [821, 430] width 1364 height 764
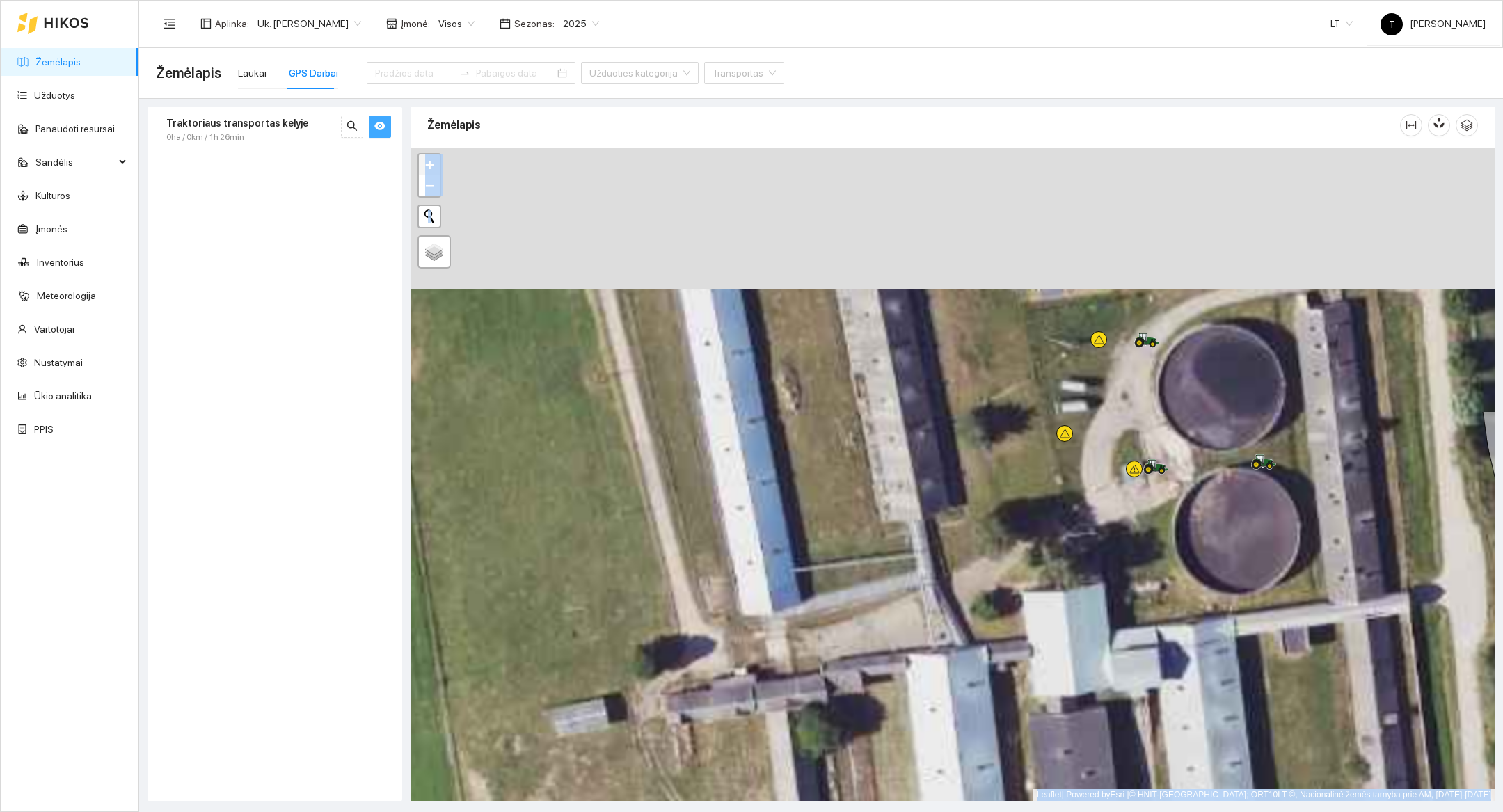
drag, startPoint x: 1211, startPoint y: 346, endPoint x: 1148, endPoint y: 696, distance: 355.6
click at [1148, 696] on div at bounding box center [953, 474] width 1085 height 654
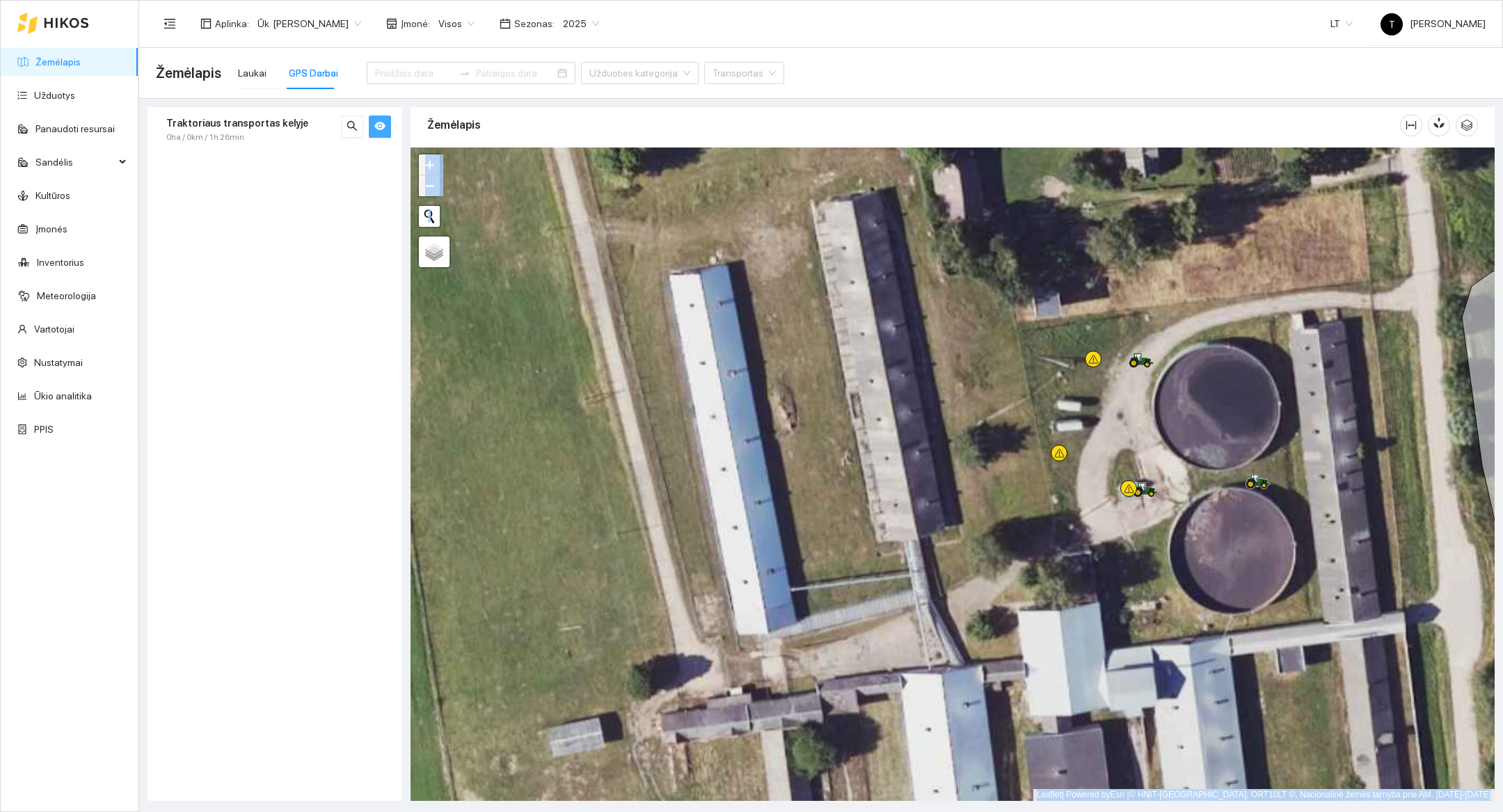
click at [433, 183] on span "−" at bounding box center [430, 185] width 9 height 17
